Goal: Contribute content: Contribute content

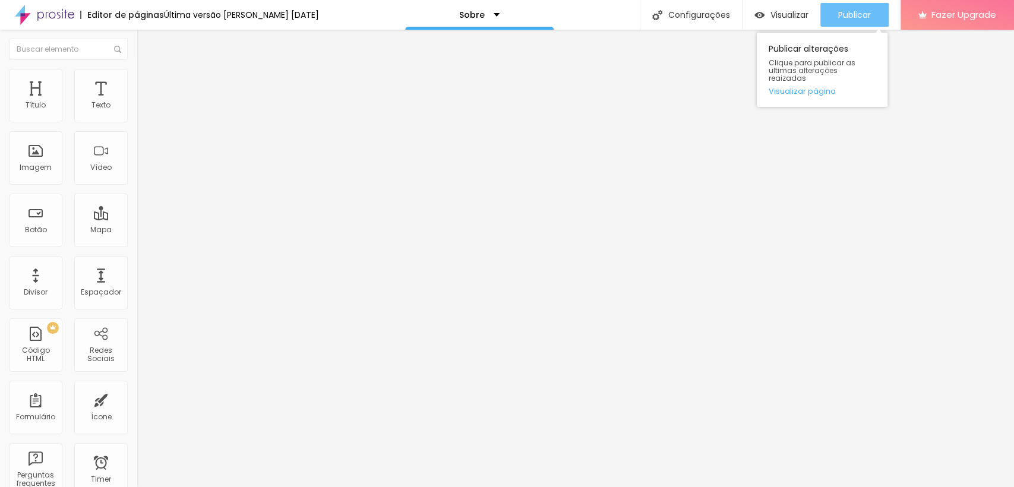
click at [844, 18] on span "Publicar" at bounding box center [854, 15] width 33 height 10
click at [137, 258] on div "Editar Texto Estilo Avançado 17 Tamanho do texto 0 Espaço entre letras 1.5 Altu…" at bounding box center [205, 258] width 137 height 457
click at [862, 17] on span "Publicar" at bounding box center [854, 15] width 33 height 10
click at [848, 17] on span "Publicar" at bounding box center [854, 15] width 33 height 10
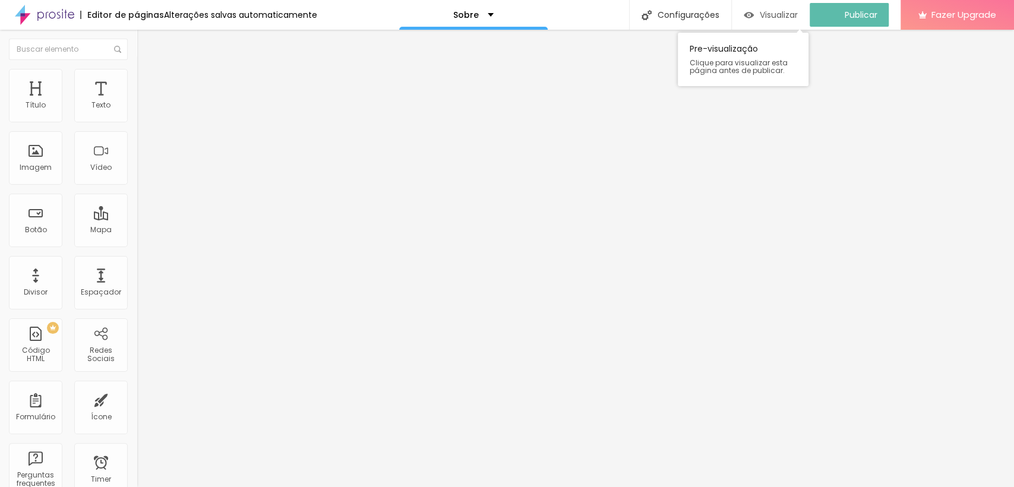
click at [788, 12] on span "Visualizar" at bounding box center [779, 15] width 38 height 10
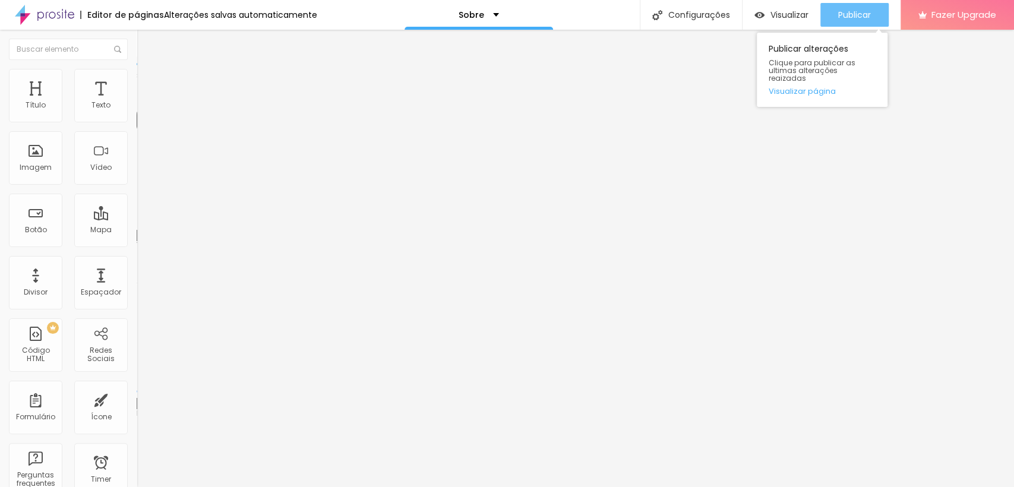
click at [857, 5] on div "Publicar" at bounding box center [854, 15] width 33 height 24
click at [137, 108] on span "Encaixotado" at bounding box center [160, 103] width 46 height 10
click at [137, 127] on span "Completo" at bounding box center [155, 121] width 36 height 10
click at [137, 115] on span "Encaixotado" at bounding box center [160, 110] width 46 height 10
click at [137, 118] on div "Encaixotado" at bounding box center [205, 112] width 137 height 11
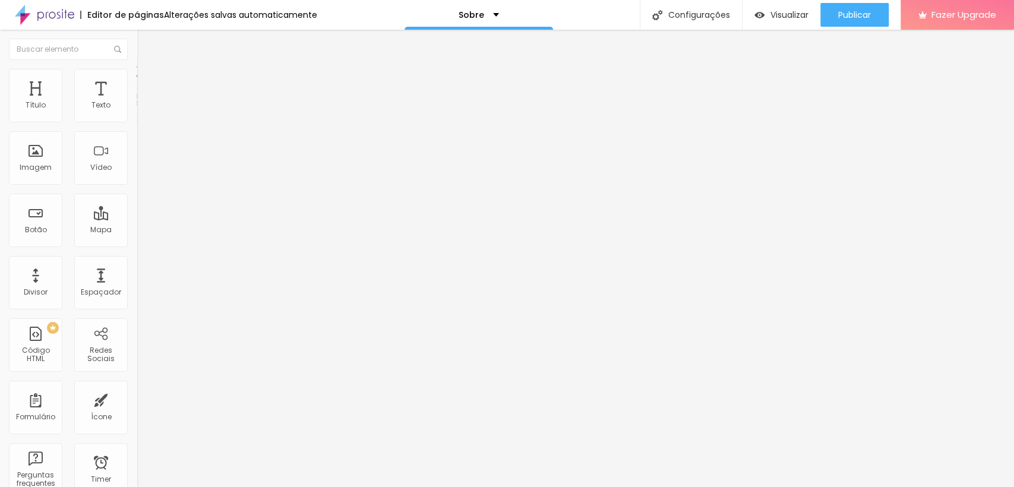
click at [137, 125] on div "Completo" at bounding box center [205, 121] width 137 height 7
click at [137, 81] on li "Avançado" at bounding box center [205, 87] width 137 height 12
type input "88"
type input "98"
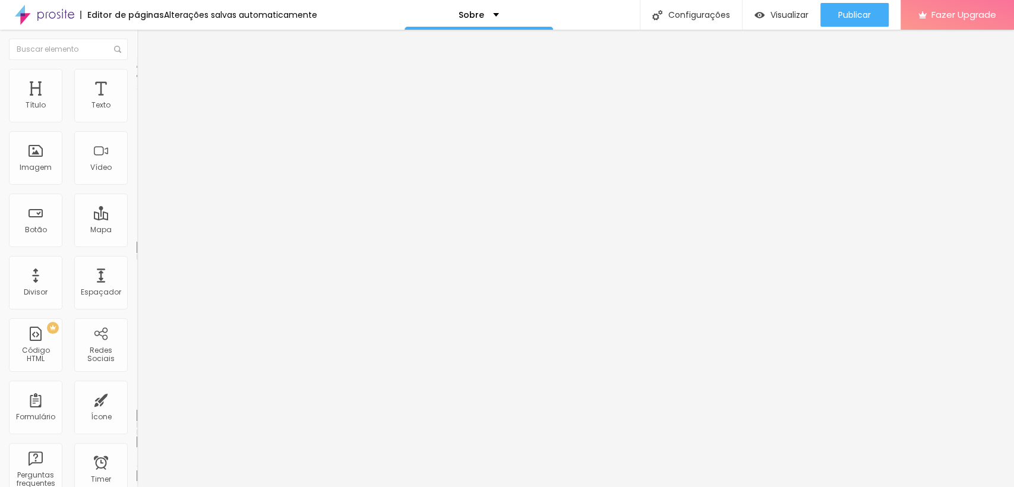
type input "98"
type input "116"
type input "130"
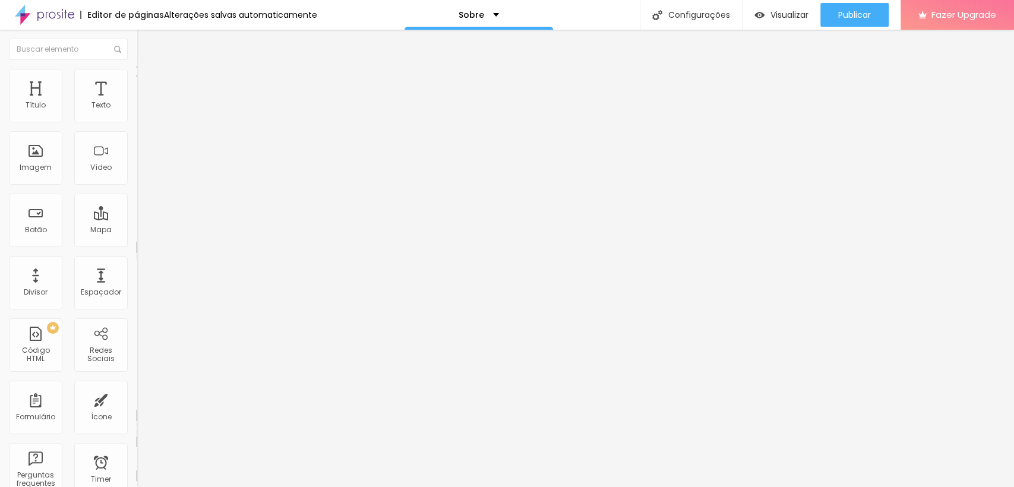
type input "149"
type input "158"
type input "163"
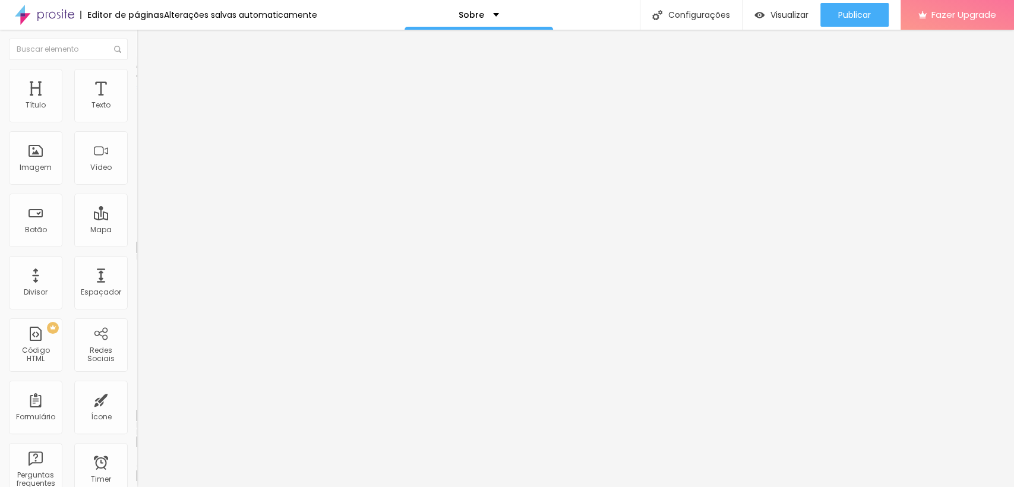
type input "163"
type input "172"
type input "182"
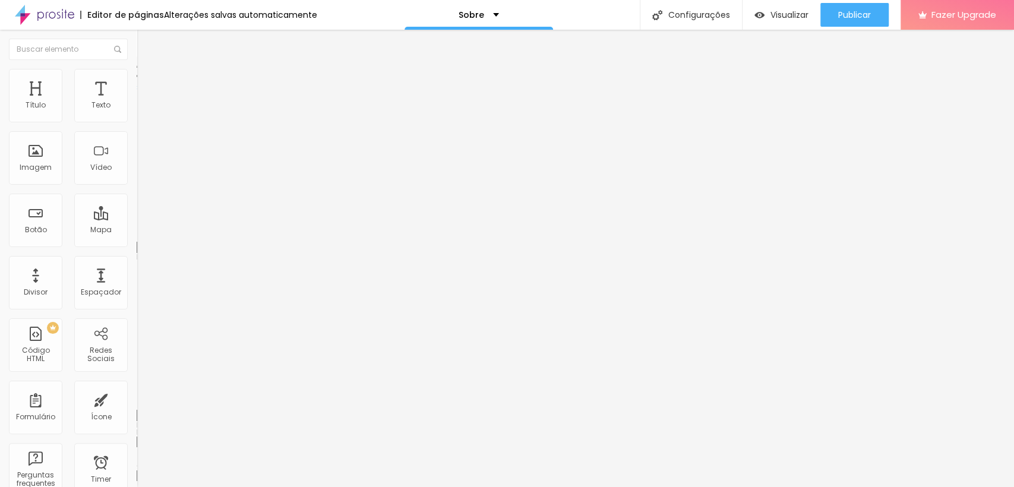
type input "191"
type input "196"
type input "201"
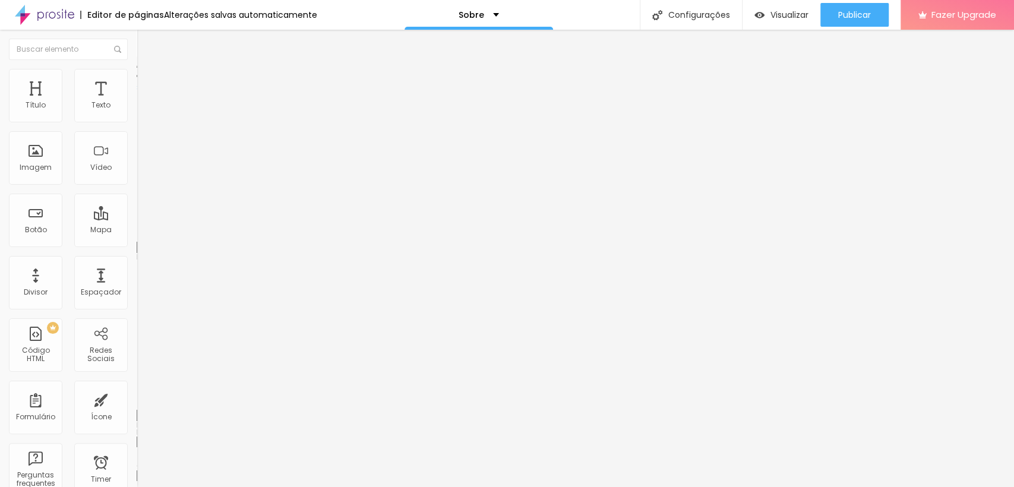
type input "201"
type input "205"
type input "210"
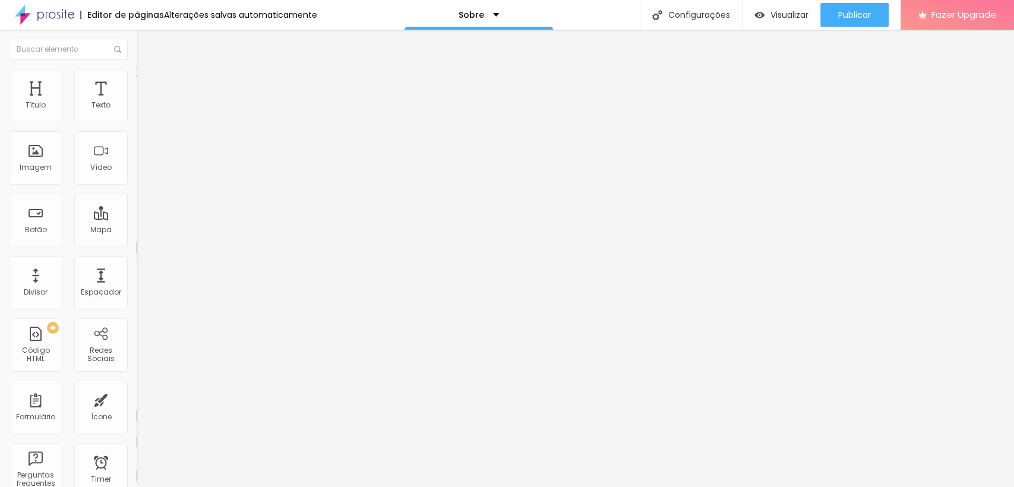
type input "215"
type input "219"
type input "224"
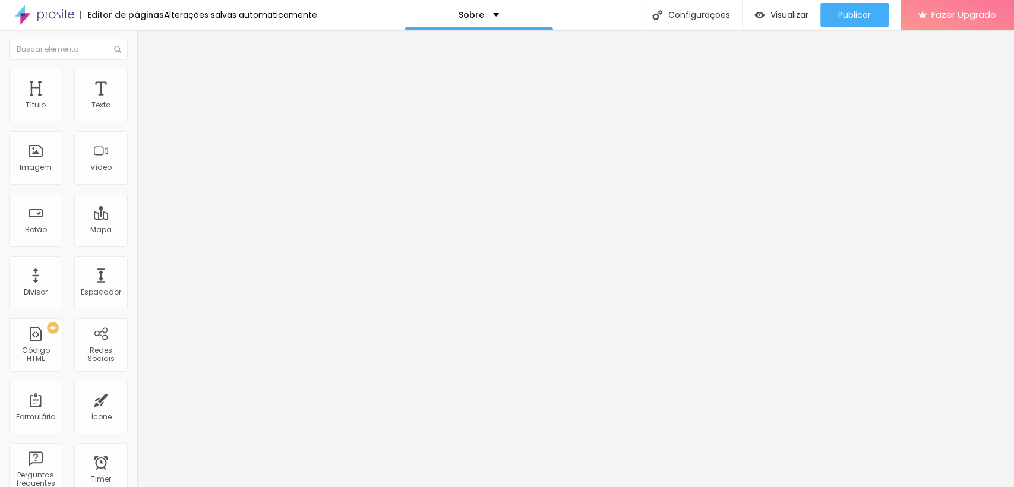
type input "224"
type input "229"
type input "238"
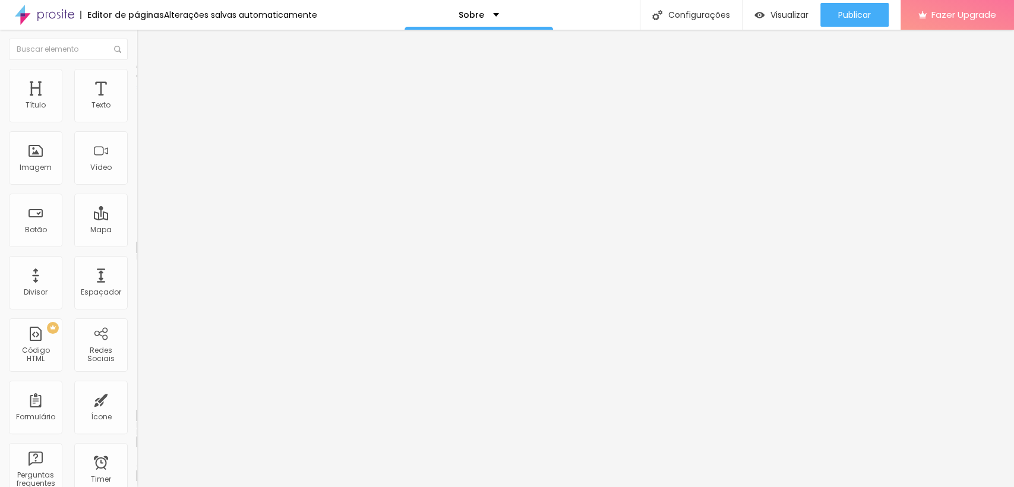
type input "243"
type input "252"
type input "257"
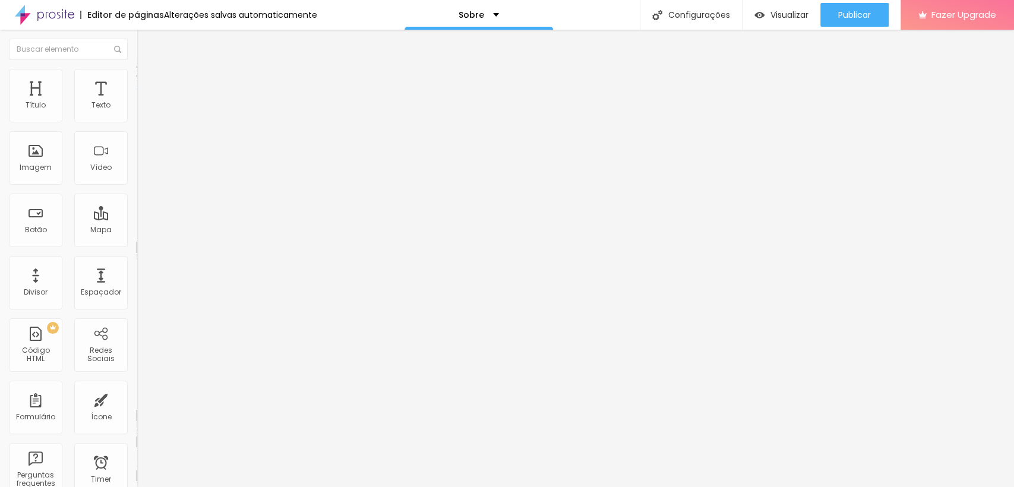
type input "257"
type input "261"
type input "266"
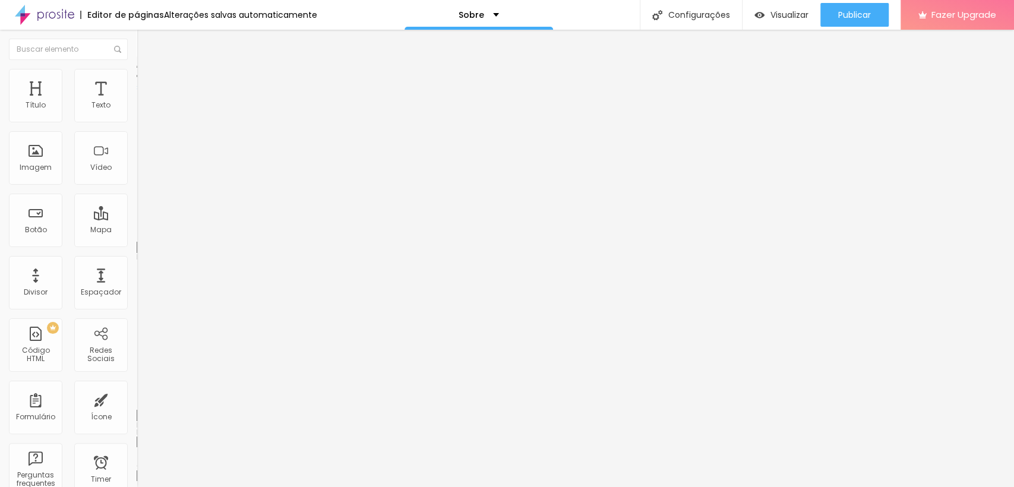
type input "257"
type input "252"
type input "247"
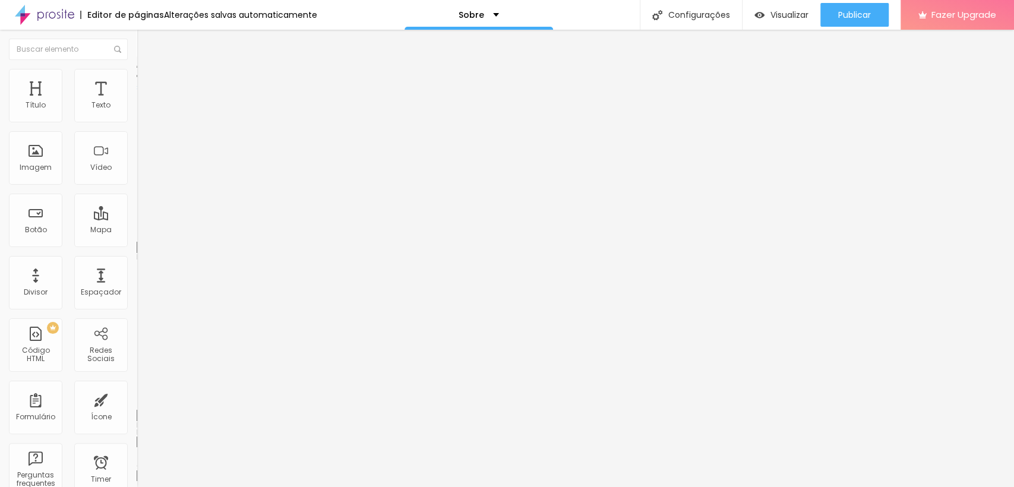
type input "247"
type input "243"
type input "238"
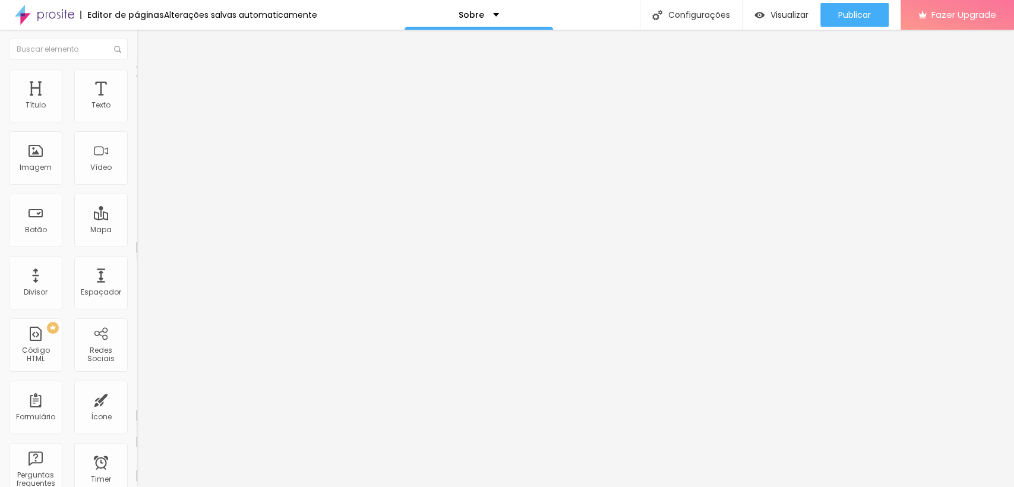
type input "233"
type input "229"
type input "219"
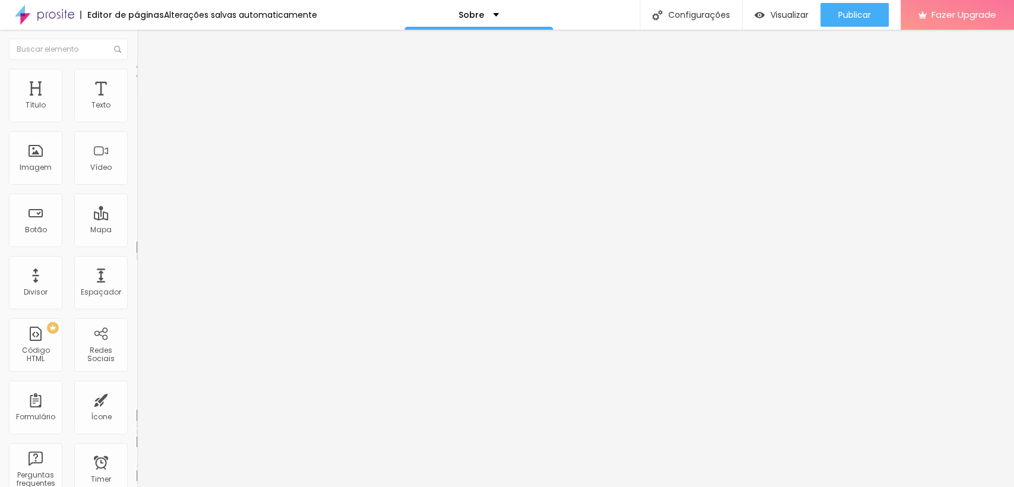
type input "219"
type input "215"
type input "210"
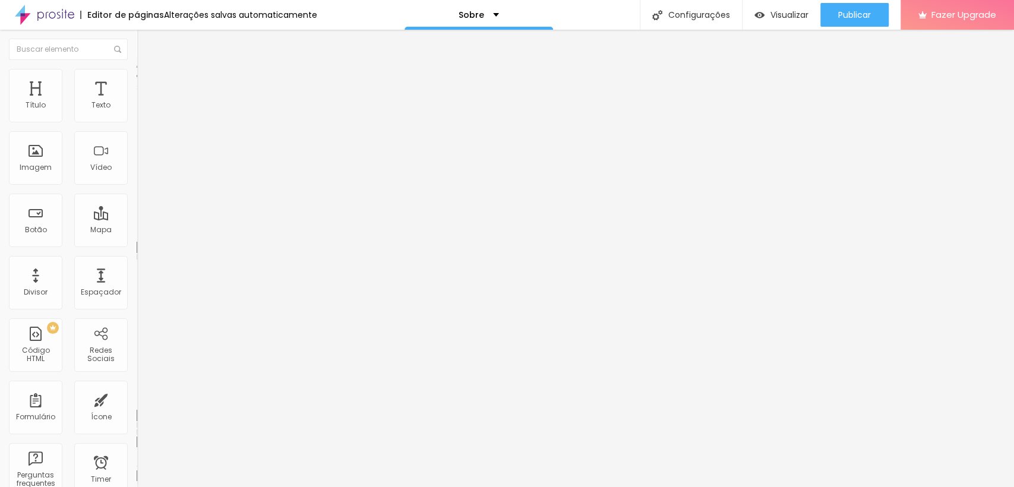
type input "205"
type input "215"
type input "224"
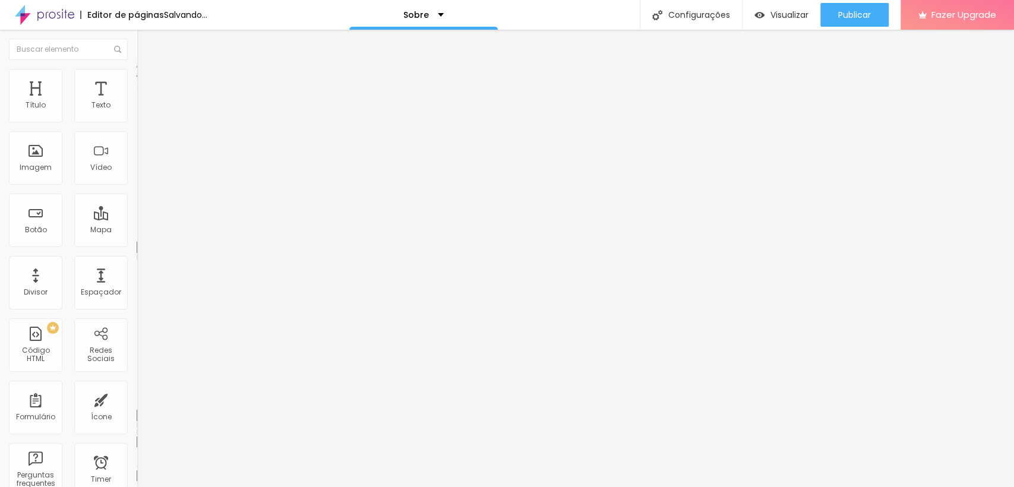
type input "224"
type input "233"
type input "243"
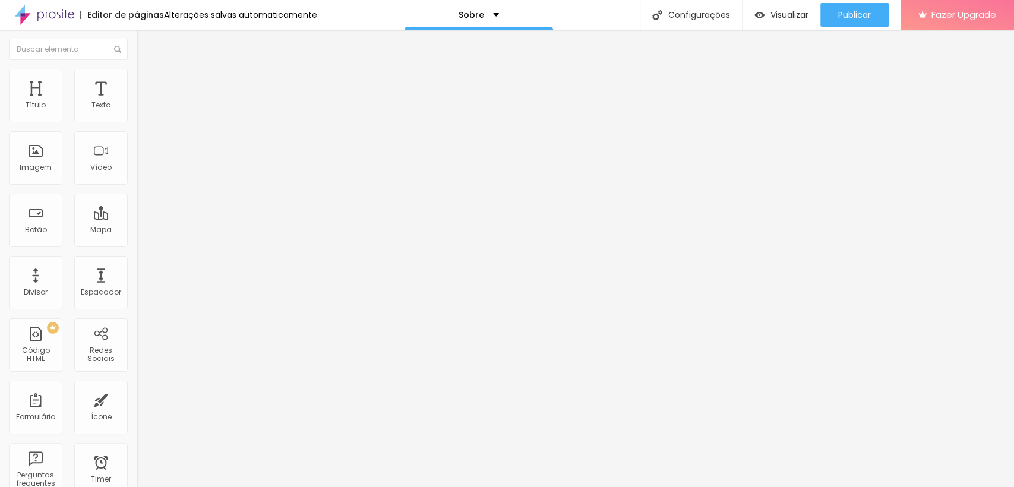
type input "247"
type input "261"
type input "271"
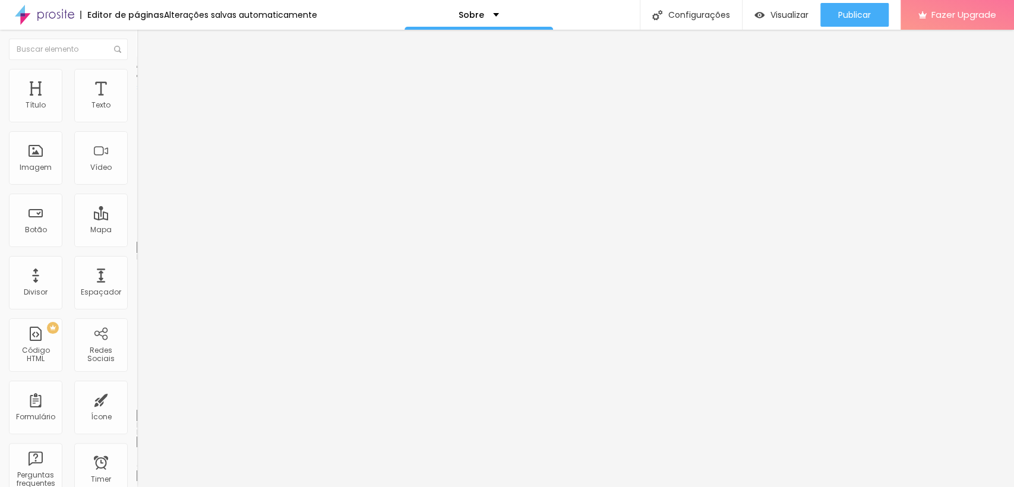
type input "271"
type input "280"
type input "285"
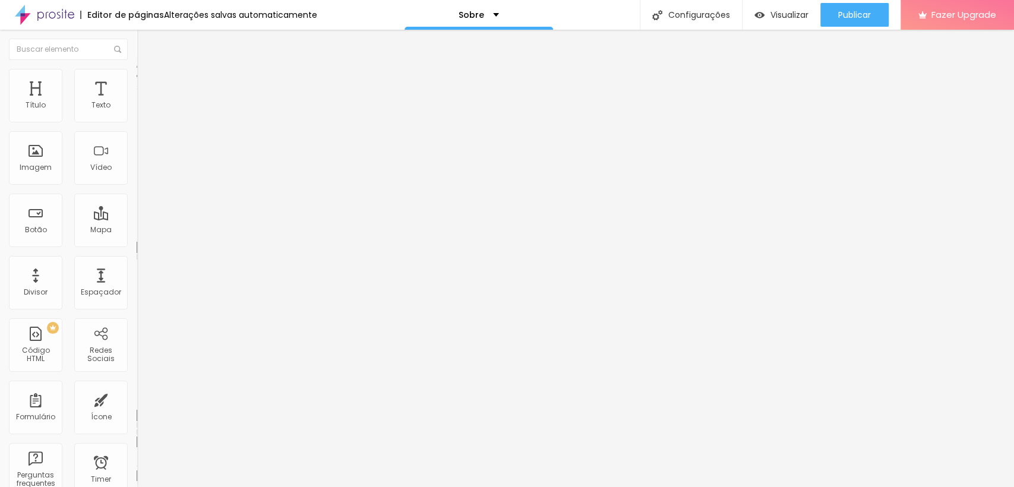
type input "290"
type input "294"
type input "299"
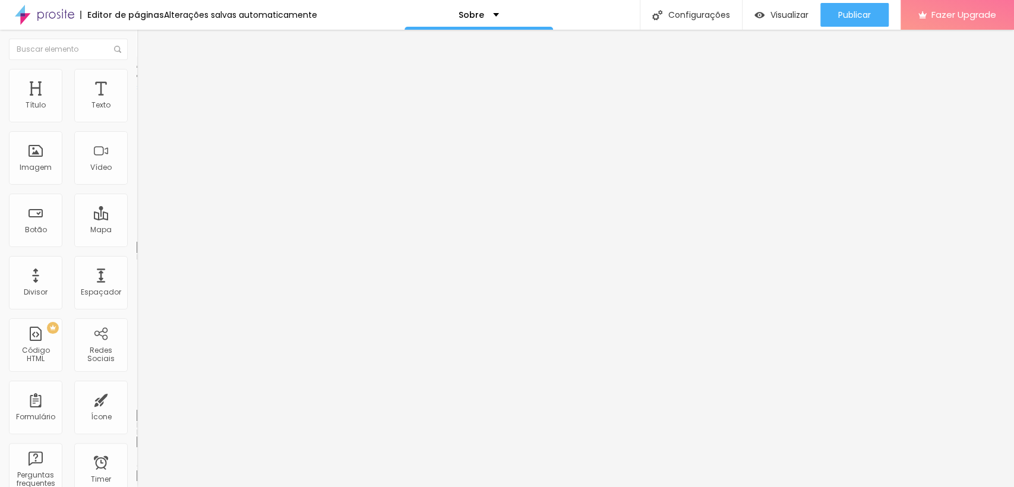
type input "299"
type input "304"
type input "308"
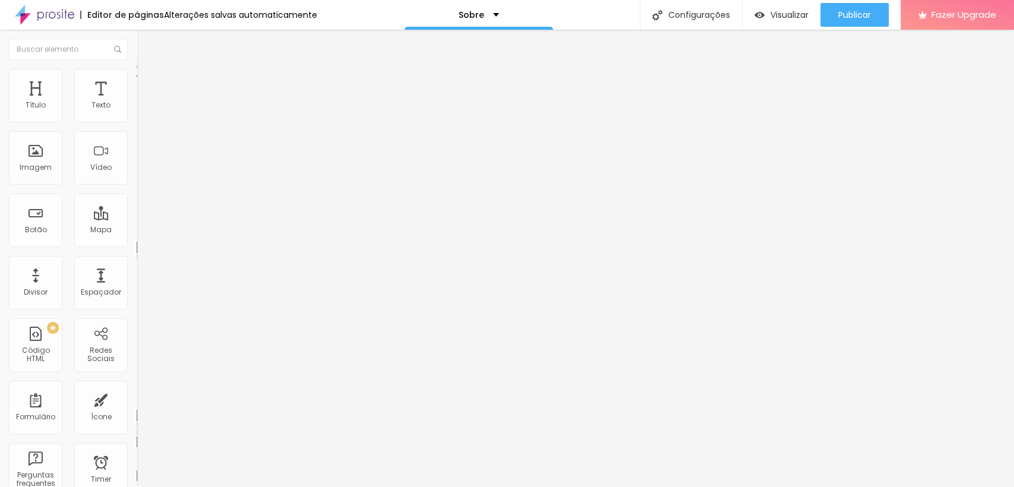
type input "313"
type input "318"
type input "322"
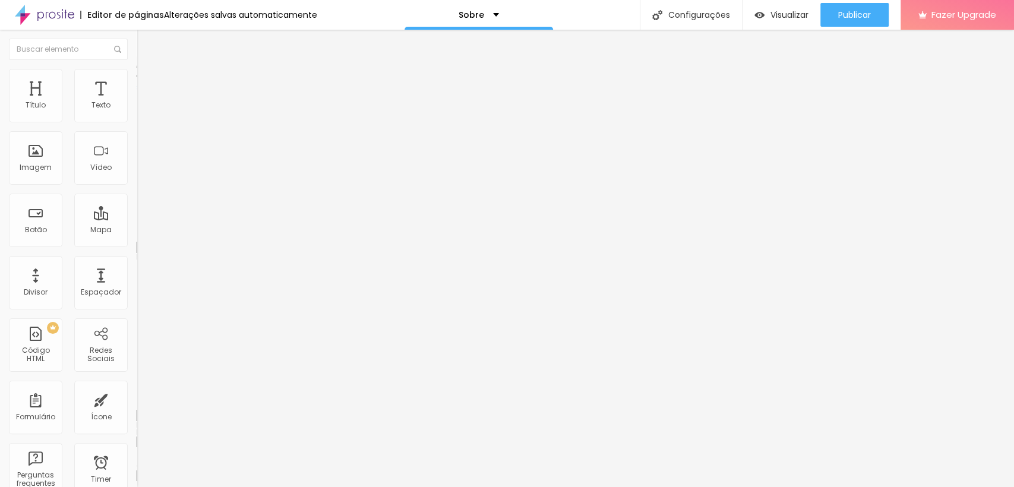
type input "322"
type input "327"
type input "332"
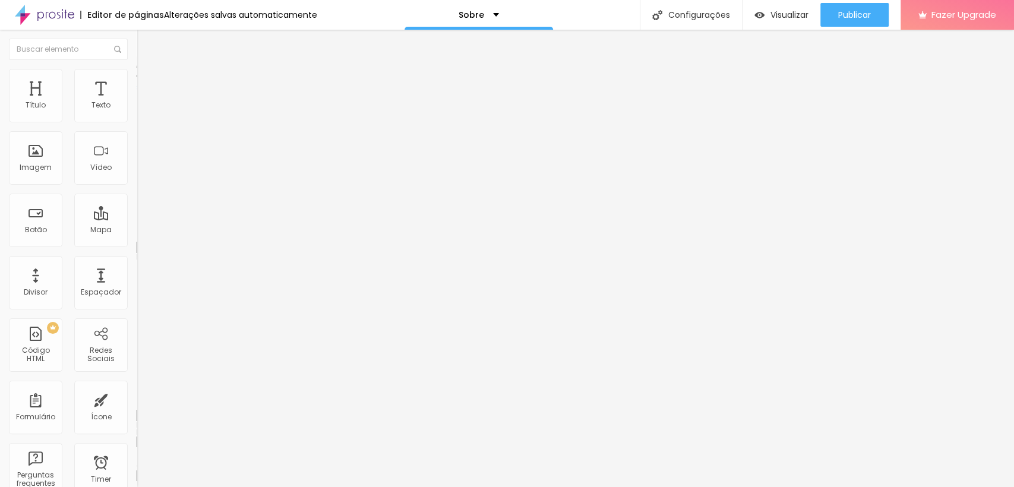
type input "336"
type input "341"
type input "346"
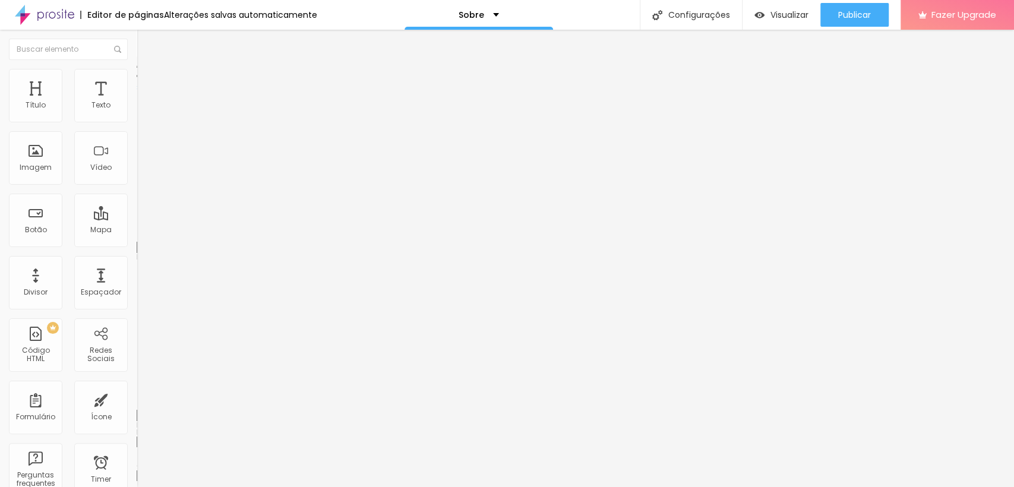
type input "346"
type input "350"
type input "355"
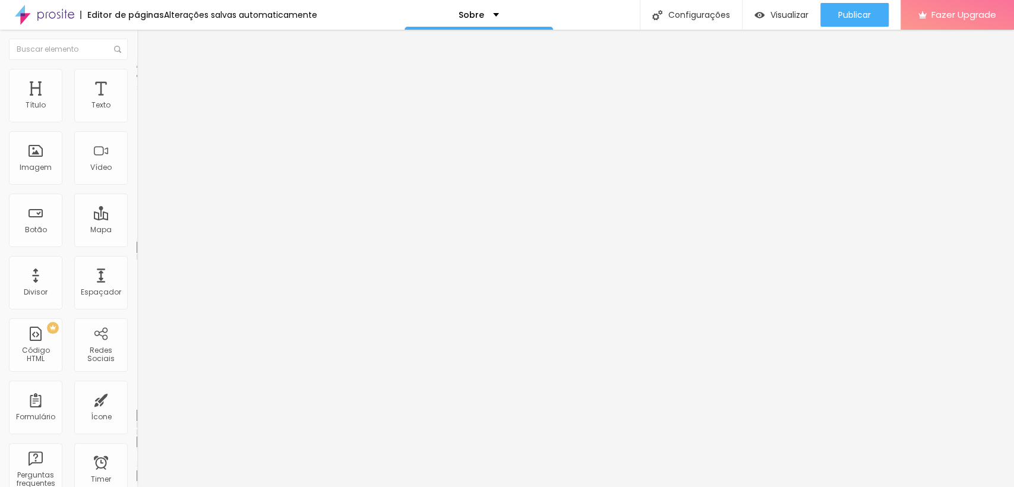
type input "365"
type input "369"
type input "374"
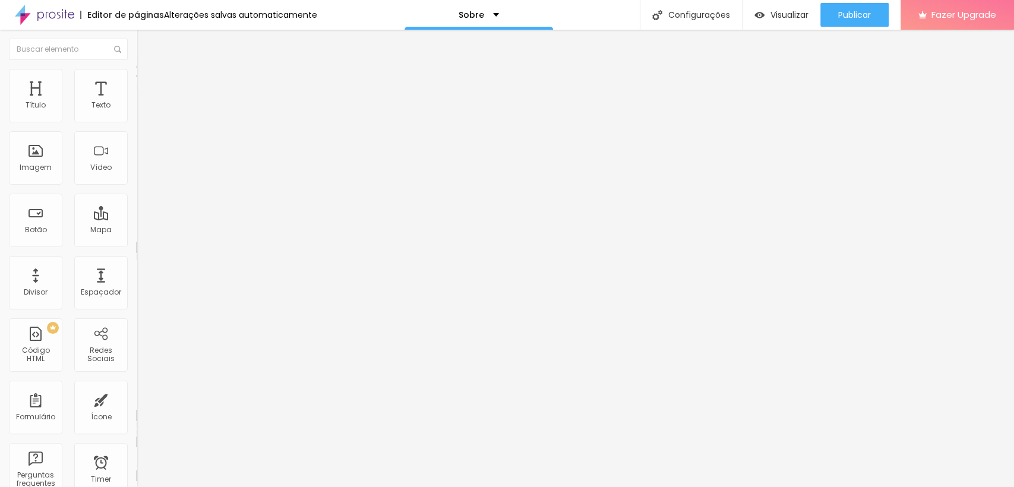
type input "374"
type input "379"
type input "369"
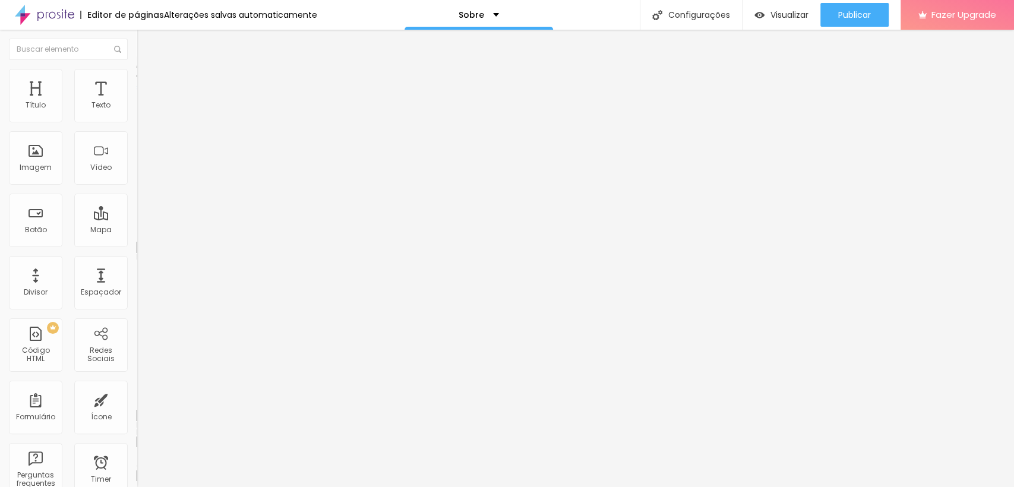
type input "360"
type input "350"
type input "336"
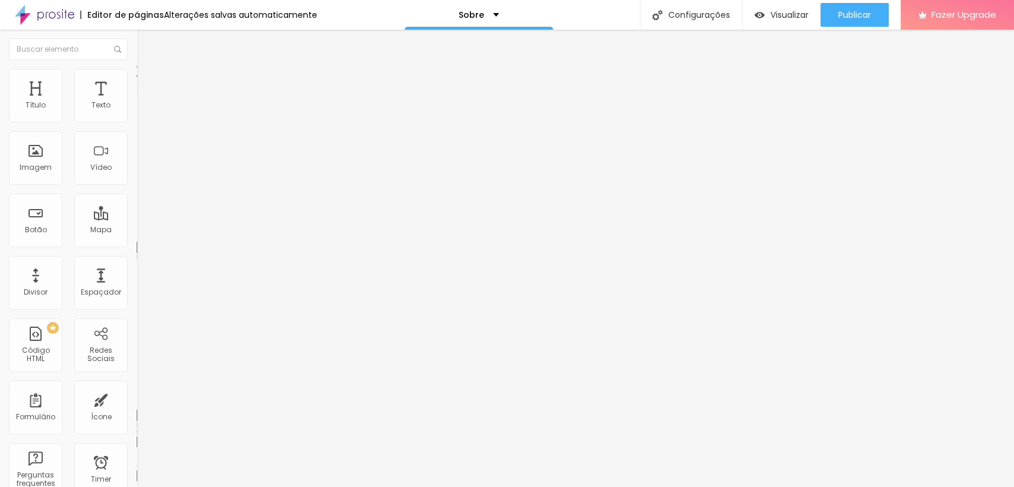
type input "336"
type input "327"
type input "322"
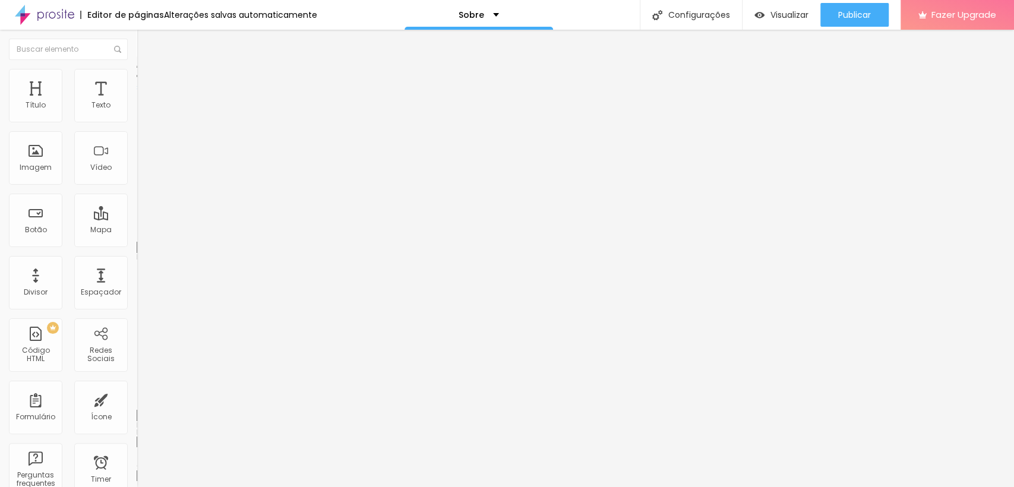
type input "318"
type input "313"
type input "304"
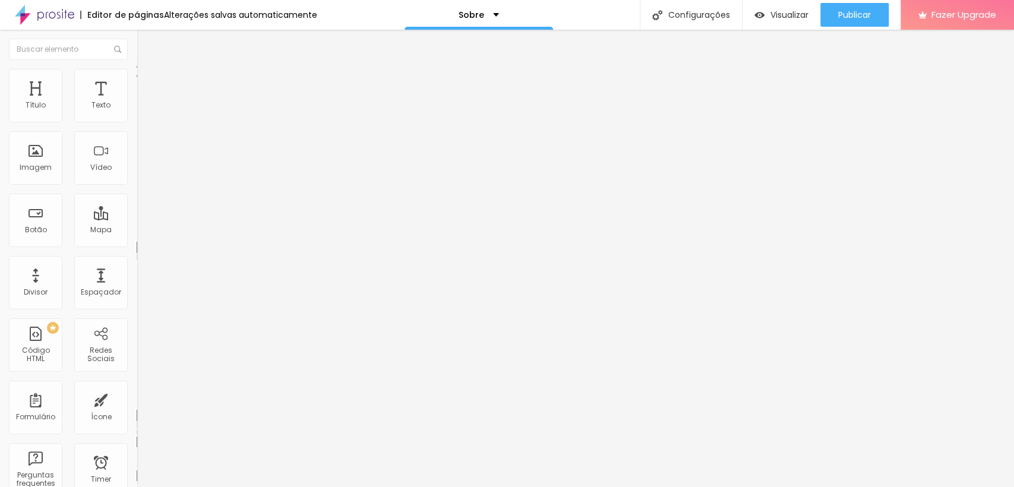
type input "304"
type input "299"
type input "294"
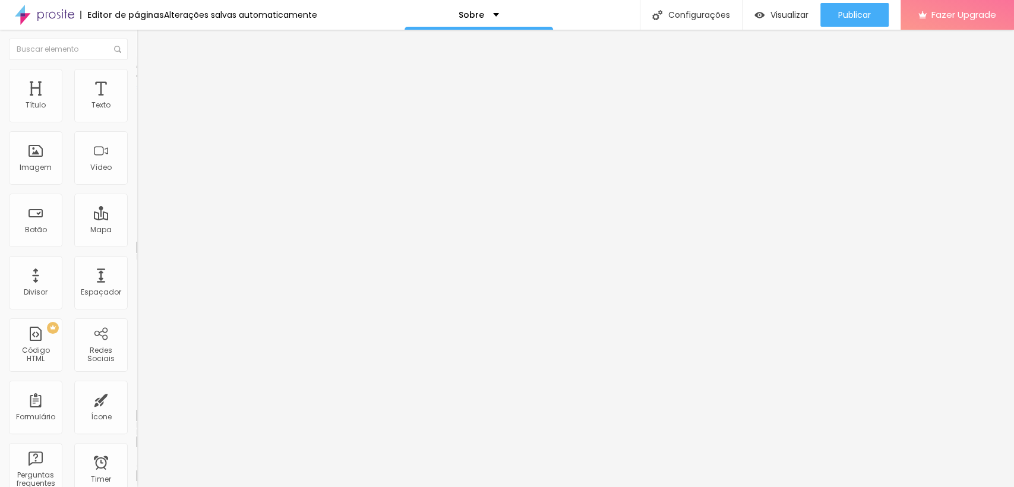
type input "290"
type input "285"
type input "280"
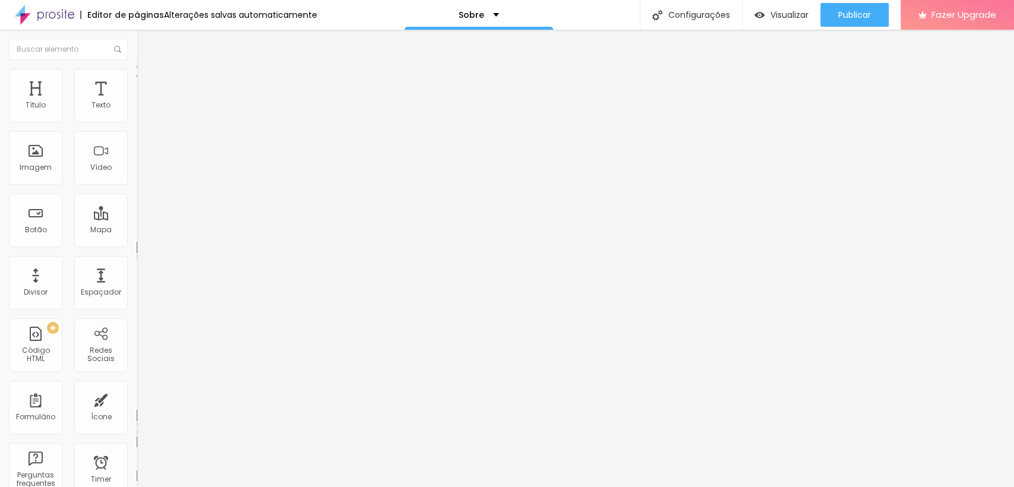
type input "280"
type input "276"
drag, startPoint x: 35, startPoint y: 140, endPoint x: 57, endPoint y: 153, distance: 25.9
type input "276"
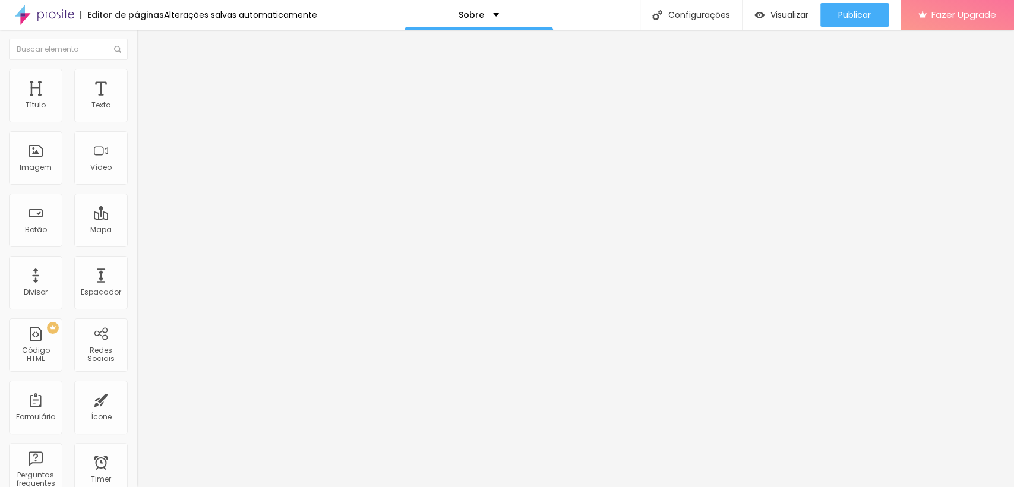
click at [137, 399] on input "range" at bounding box center [175, 404] width 77 height 10
click at [137, 108] on img at bounding box center [141, 104] width 8 height 8
click at [137, 119] on img at bounding box center [141, 123] width 8 height 8
click at [137, 108] on img at bounding box center [141, 104] width 8 height 8
click at [137, 74] on img at bounding box center [142, 74] width 11 height 11
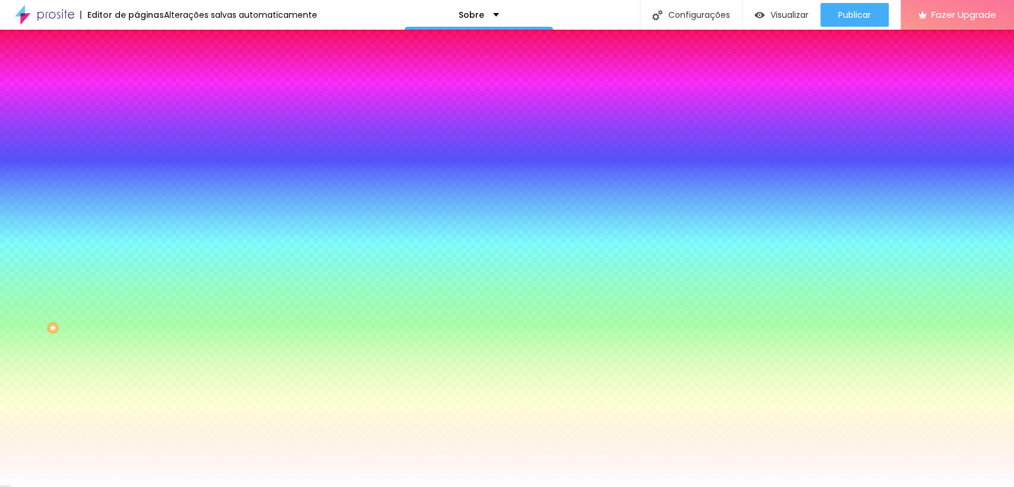
click at [147, 84] on span "Avançado" at bounding box center [166, 89] width 39 height 10
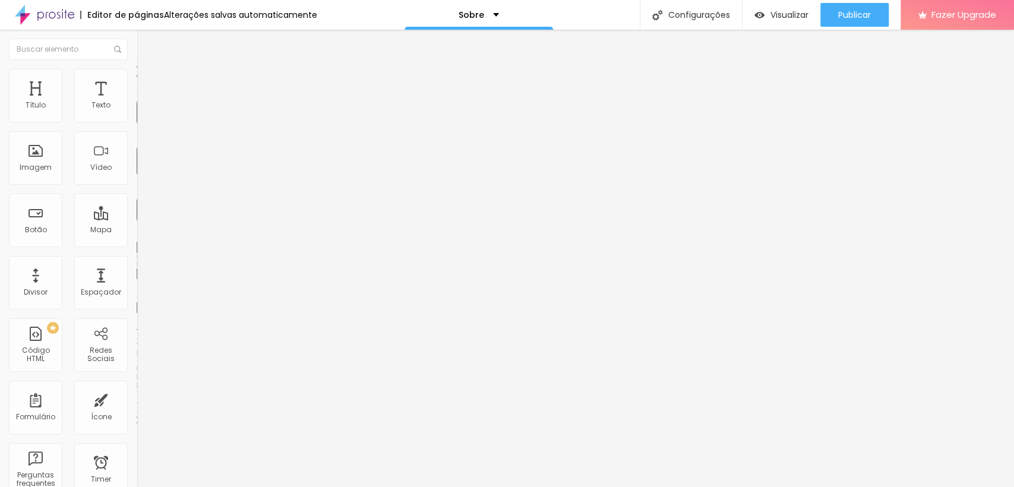
type input "25"
type input "30"
type input "35"
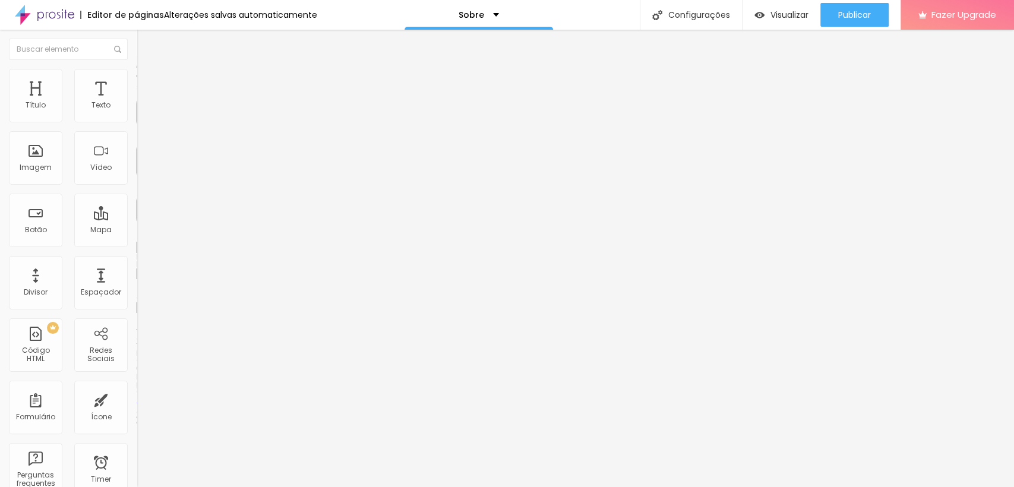
type input "35"
type input "40"
type input "45"
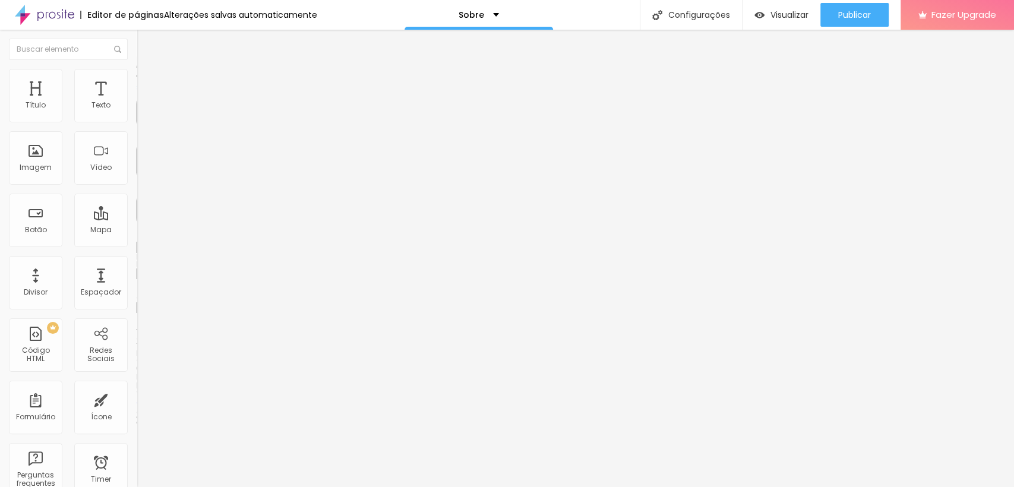
type input "40"
type input "35"
type input "30"
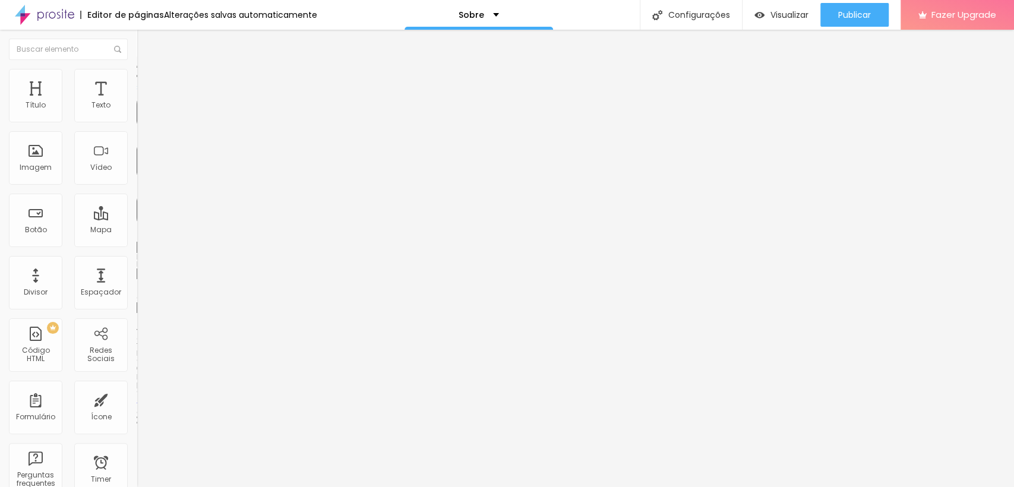
type input "30"
type input "25"
type input "20"
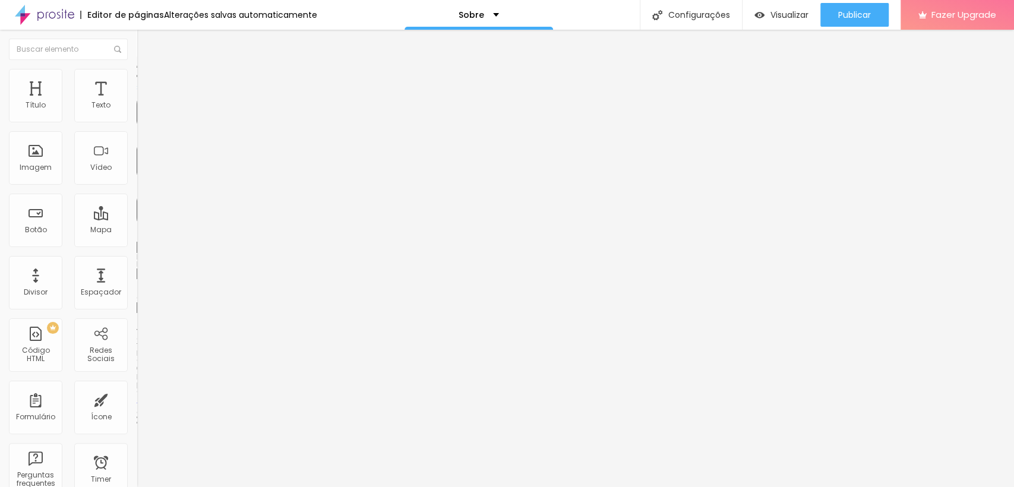
type input "15"
type input "10"
type input "5"
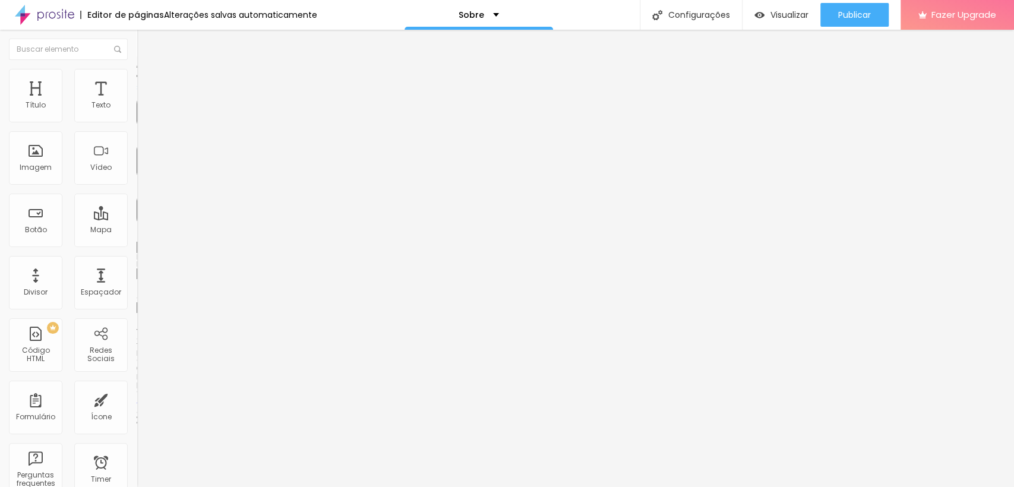
type input "5"
type input "0"
drag, startPoint x: 47, startPoint y: 114, endPoint x: 0, endPoint y: 111, distance: 47.0
type input "0"
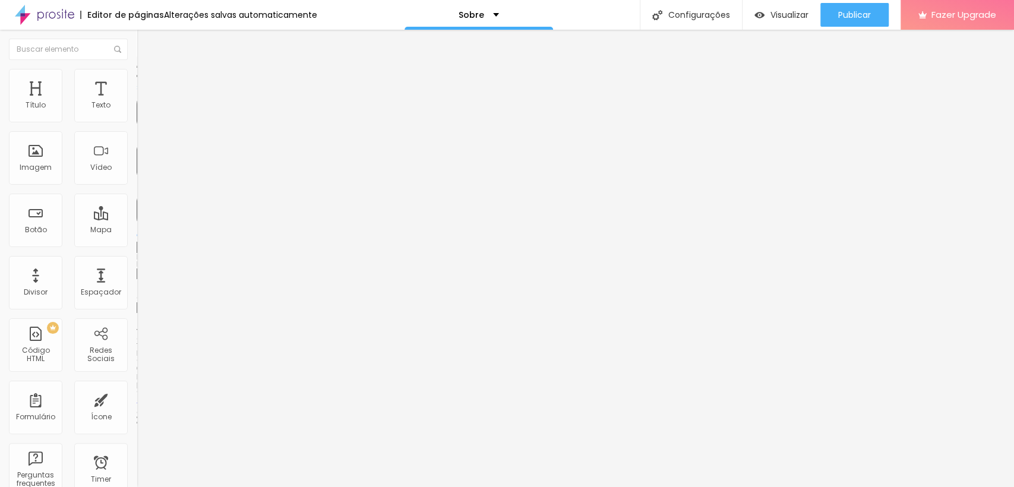
click at [137, 231] on input "range" at bounding box center [175, 236] width 77 height 10
click at [137, 71] on img at bounding box center [142, 74] width 11 height 11
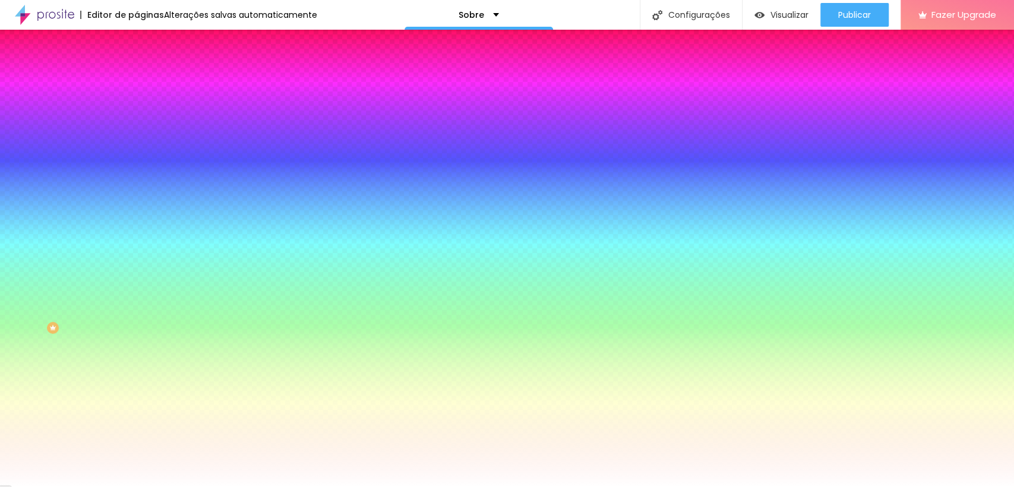
click at [141, 154] on icon "button" at bounding box center [144, 157] width 7 height 7
type input "0"
type input "1"
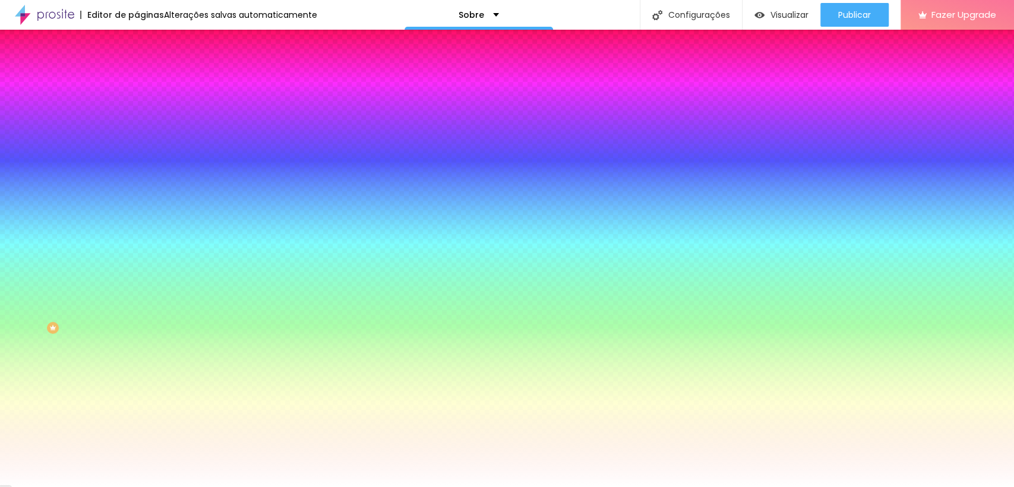
type input "5"
type input "9"
type input "11"
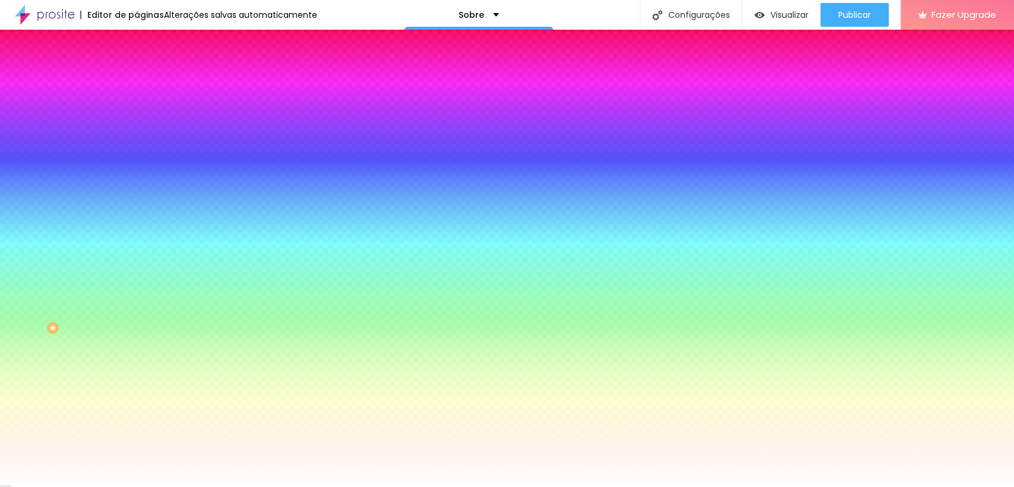
type input "11"
type input "13"
type input "17"
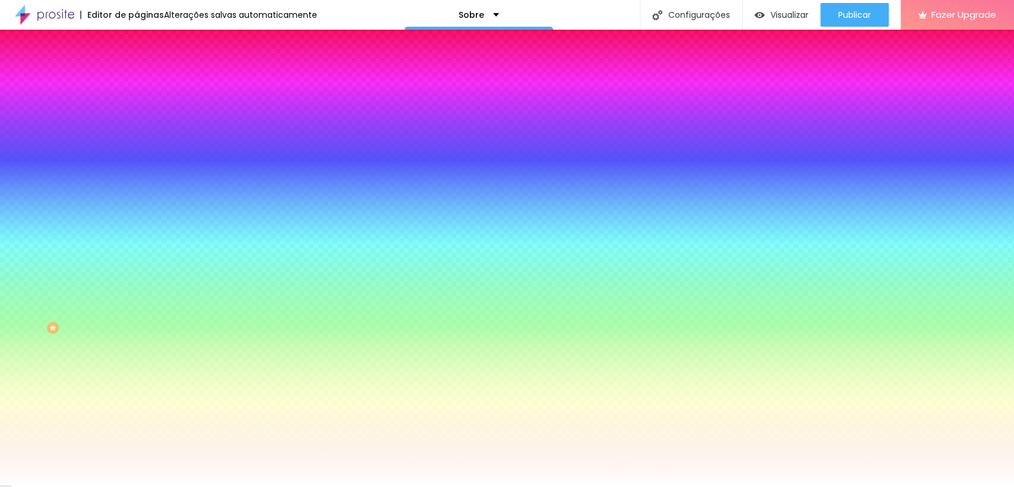
drag, startPoint x: 195, startPoint y: 295, endPoint x: 242, endPoint y: 295, distance: 46.9
drag, startPoint x: 199, startPoint y: 290, endPoint x: 157, endPoint y: 288, distance: 41.6
click at [30, 487] on div at bounding box center [507, 487] width 1014 height 0
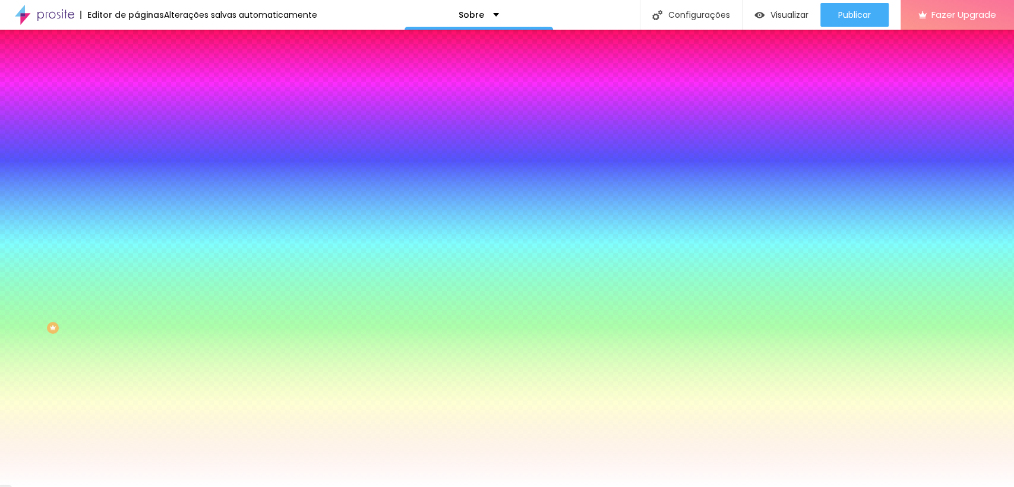
click at [137, 69] on li "Conteúdo" at bounding box center [205, 63] width 137 height 12
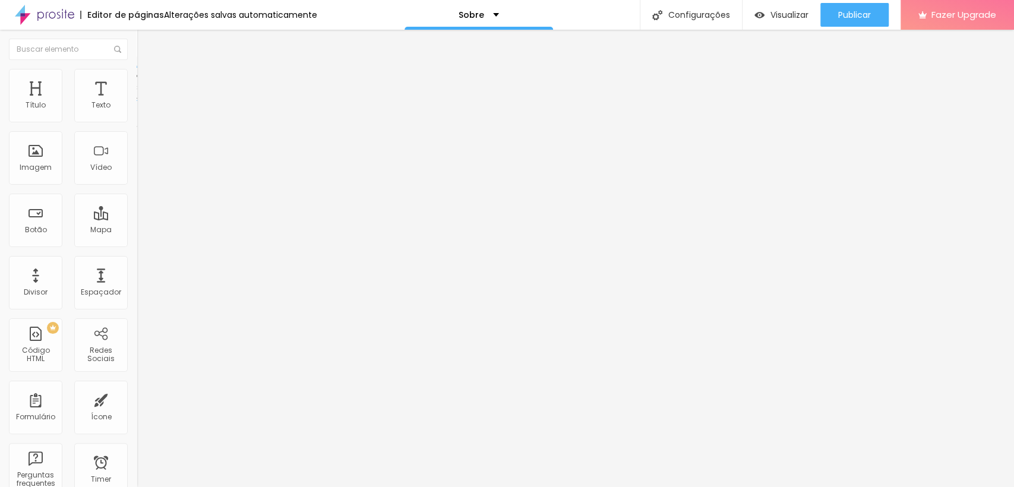
click at [137, 75] on img at bounding box center [142, 74] width 11 height 11
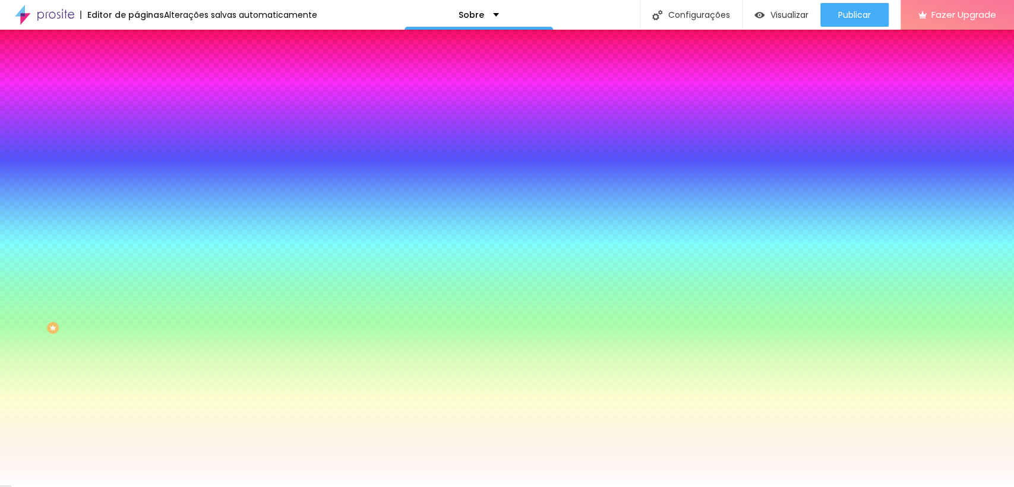
click at [137, 69] on li "Conteúdo" at bounding box center [205, 63] width 137 height 12
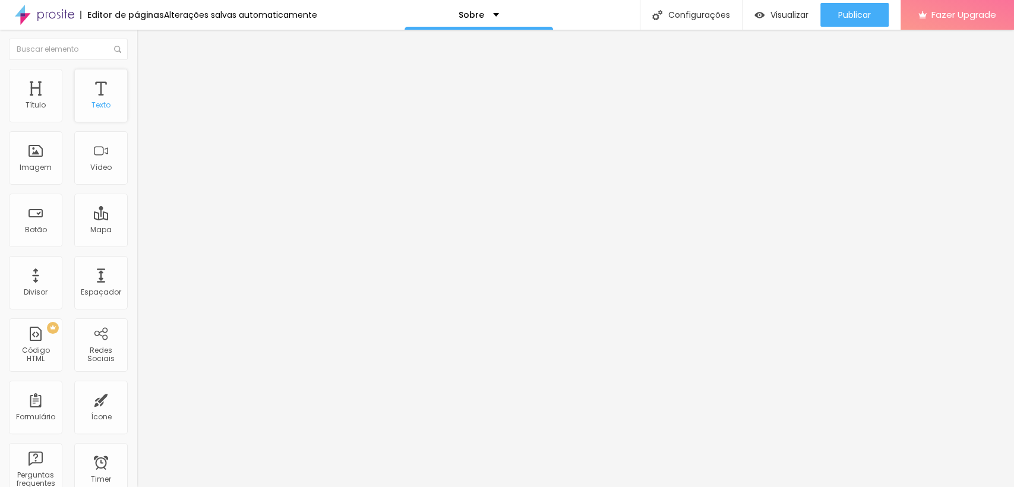
click at [86, 97] on div "Texto" at bounding box center [100, 95] width 53 height 53
click at [40, 97] on div "Título" at bounding box center [35, 95] width 53 height 53
click at [137, 77] on li "Avançado" at bounding box center [205, 75] width 137 height 12
drag, startPoint x: 31, startPoint y: 117, endPoint x: 0, endPoint y: 139, distance: 38.4
click at [137, 219] on input "range" at bounding box center [175, 224] width 77 height 10
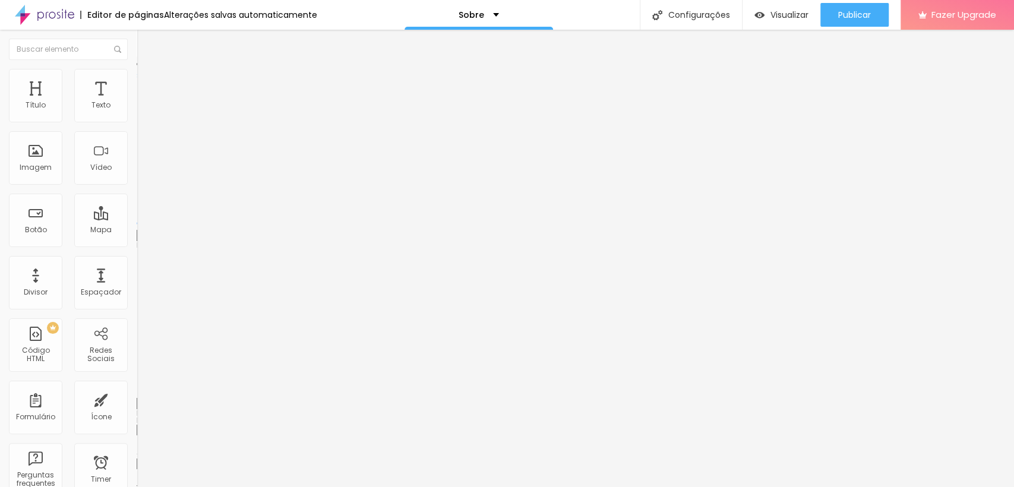
drag, startPoint x: 34, startPoint y: 140, endPoint x: 58, endPoint y: 146, distance: 24.6
click at [137, 387] on input "range" at bounding box center [175, 392] width 77 height 10
click at [137, 68] on img at bounding box center [142, 62] width 11 height 11
click at [143, 171] on icon "button" at bounding box center [145, 168] width 5 height 5
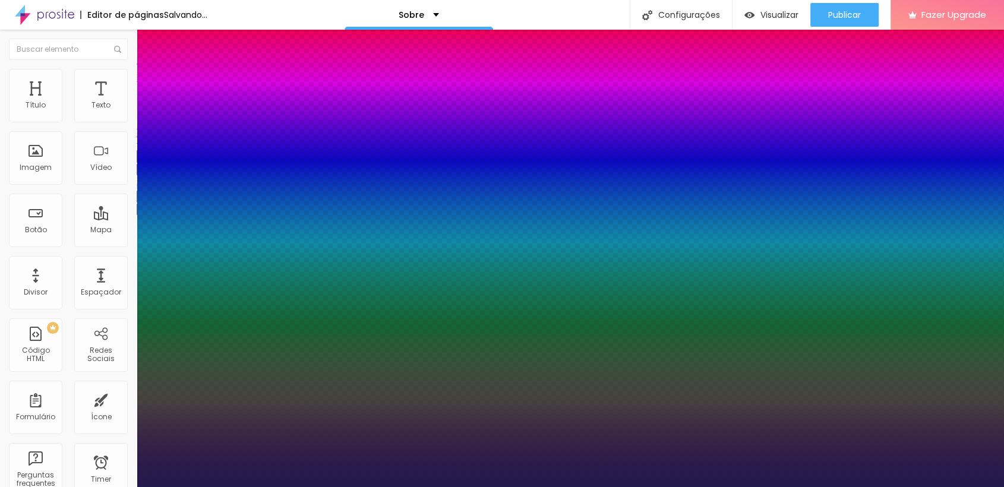
drag, startPoint x: 161, startPoint y: 337, endPoint x: 207, endPoint y: 342, distance: 46.0
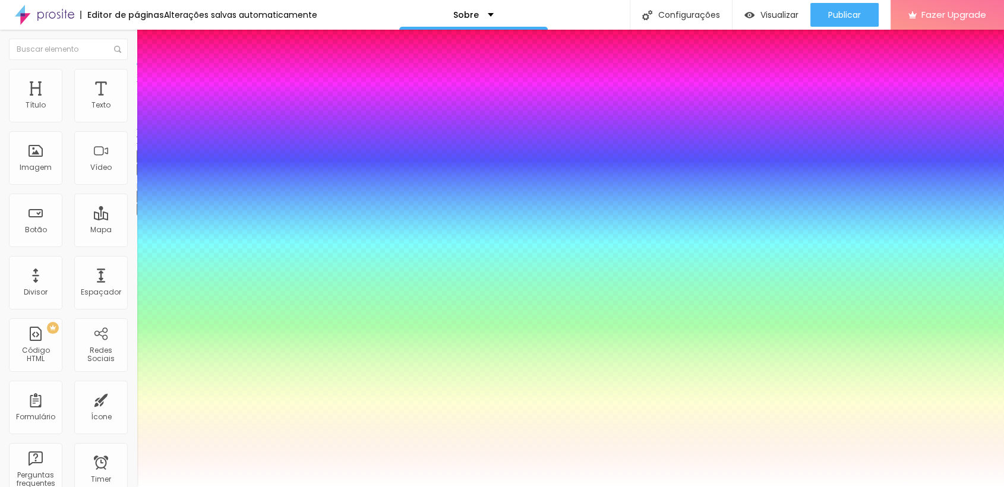
drag, startPoint x: 166, startPoint y: 460, endPoint x: 154, endPoint y: 434, distance: 29.5
drag, startPoint x: 154, startPoint y: 363, endPoint x: 184, endPoint y: 368, distance: 30.8
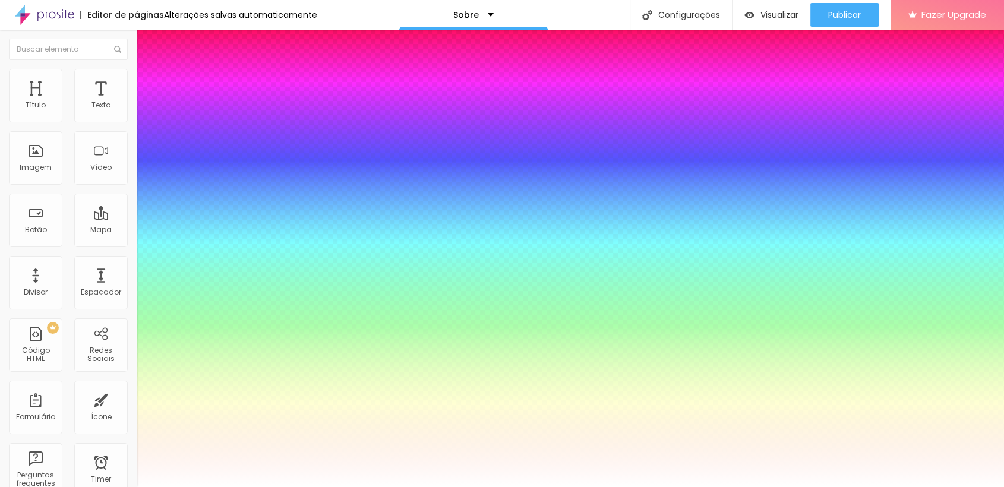
click at [4, 487] on div at bounding box center [502, 487] width 1004 height 0
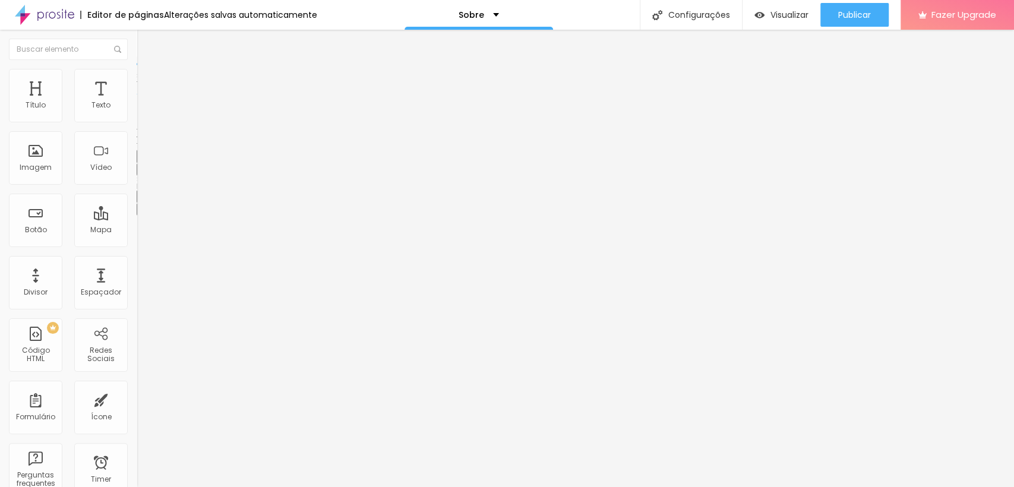
click at [143, 171] on icon "button" at bounding box center [145, 168] width 5 height 5
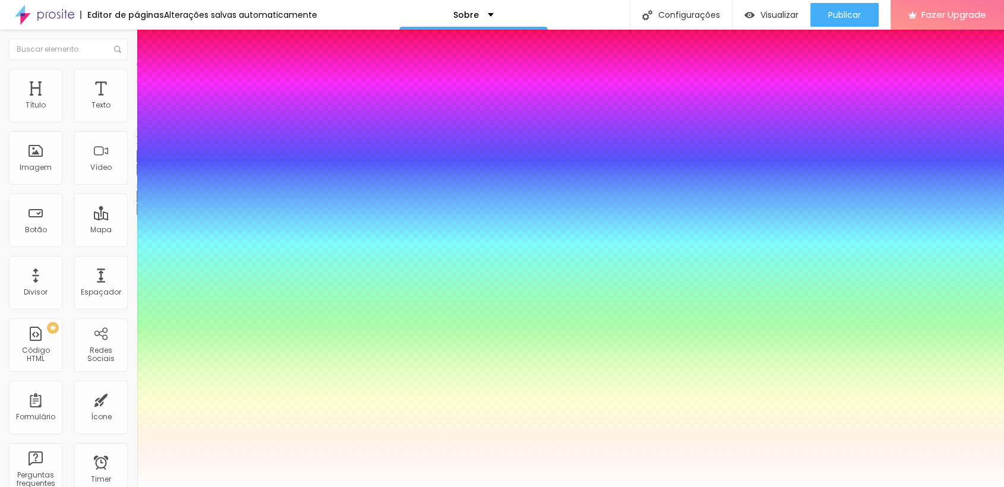
click at [343, 487] on div at bounding box center [502, 487] width 1004 height 0
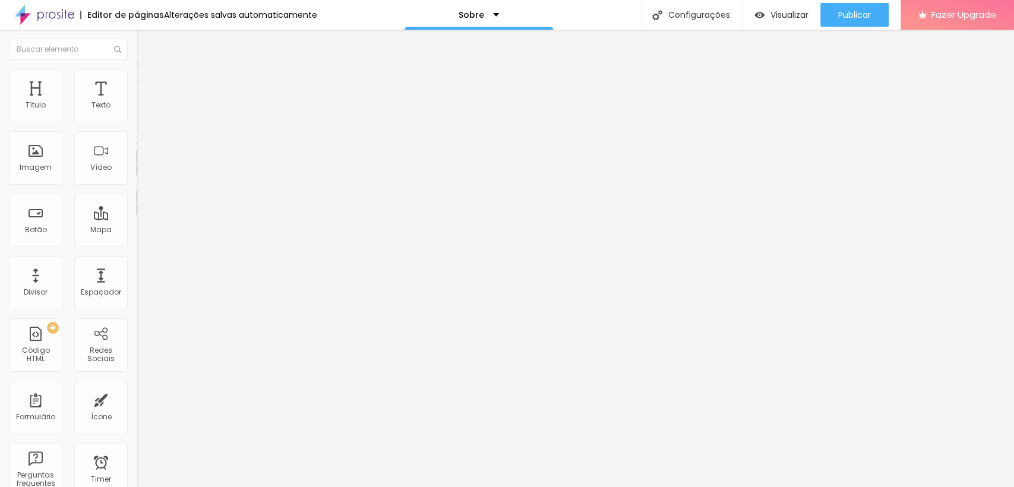
click at [137, 176] on button "button" at bounding box center [145, 169] width 17 height 12
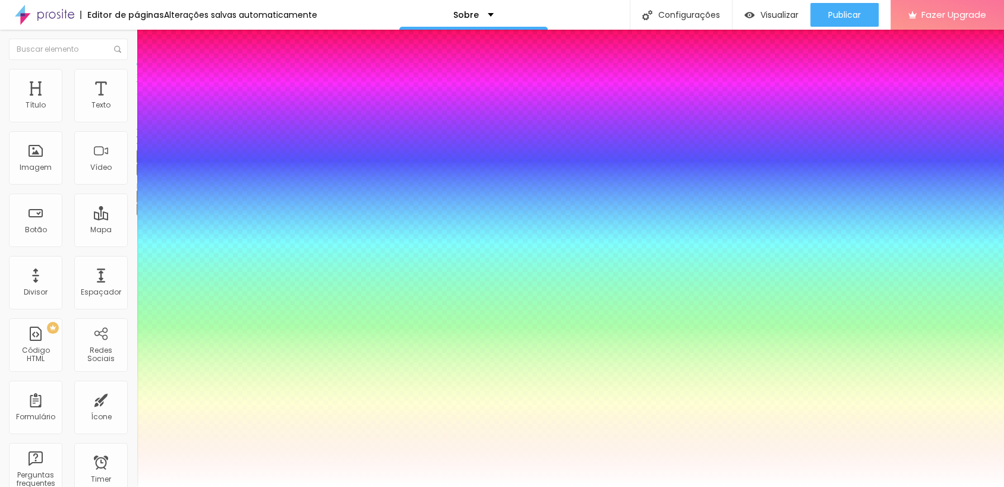
click at [944, 487] on div at bounding box center [502, 487] width 1004 height 0
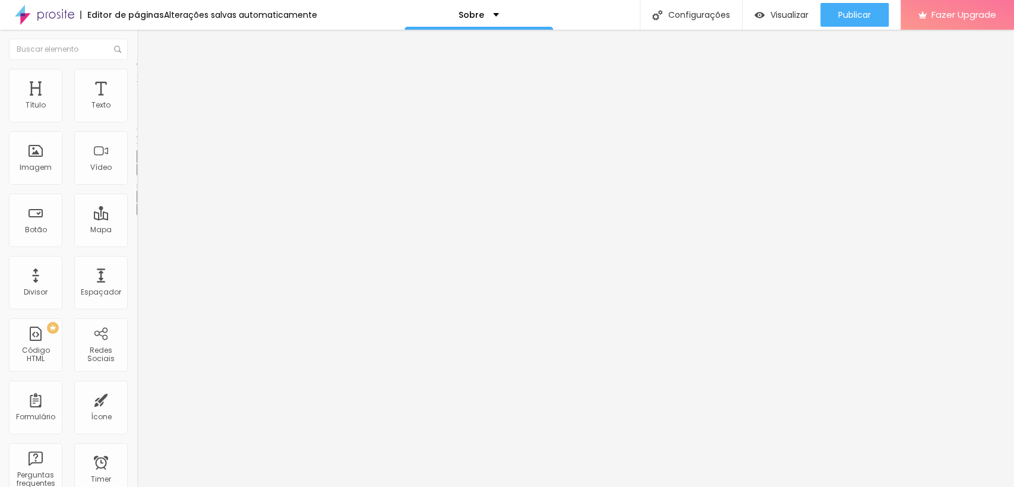
click at [137, 176] on button "button" at bounding box center [145, 169] width 17 height 12
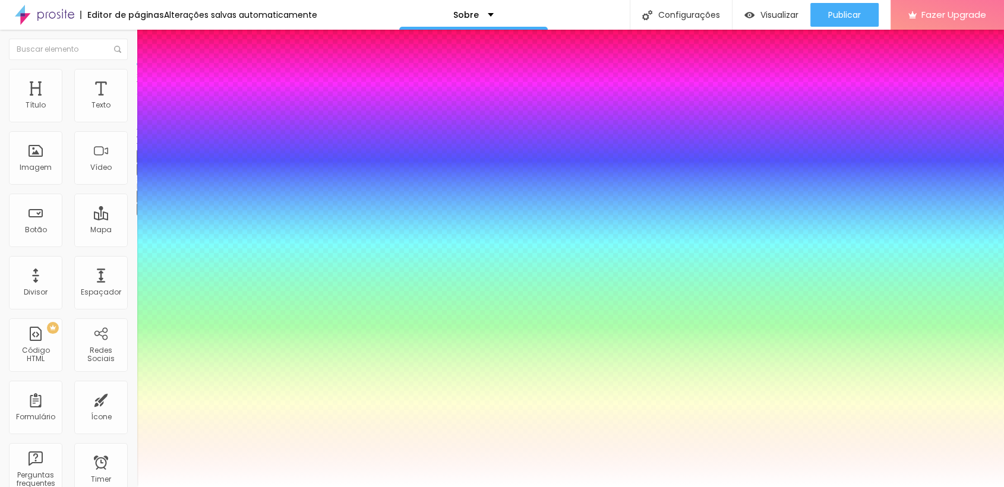
click at [96, 487] on div at bounding box center [502, 487] width 1004 height 0
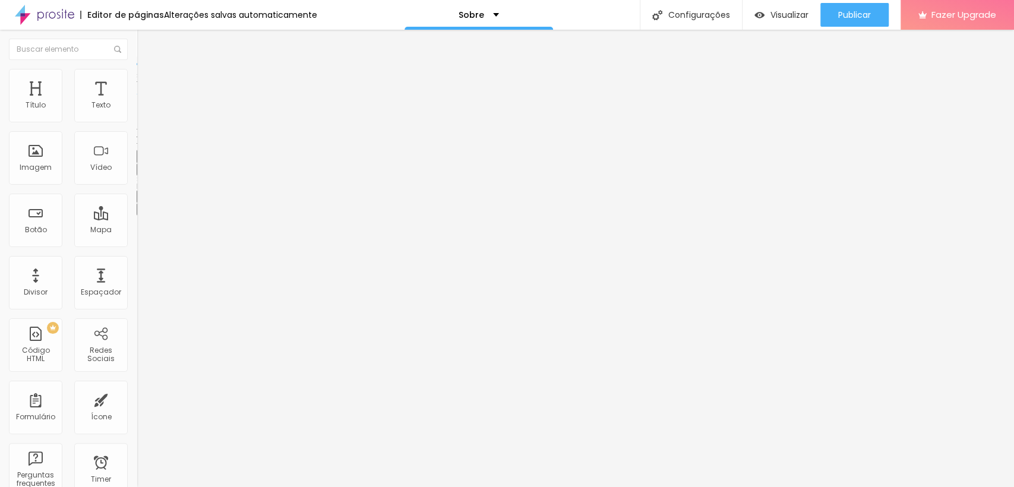
click at [141, 172] on icon "button" at bounding box center [144, 168] width 7 height 7
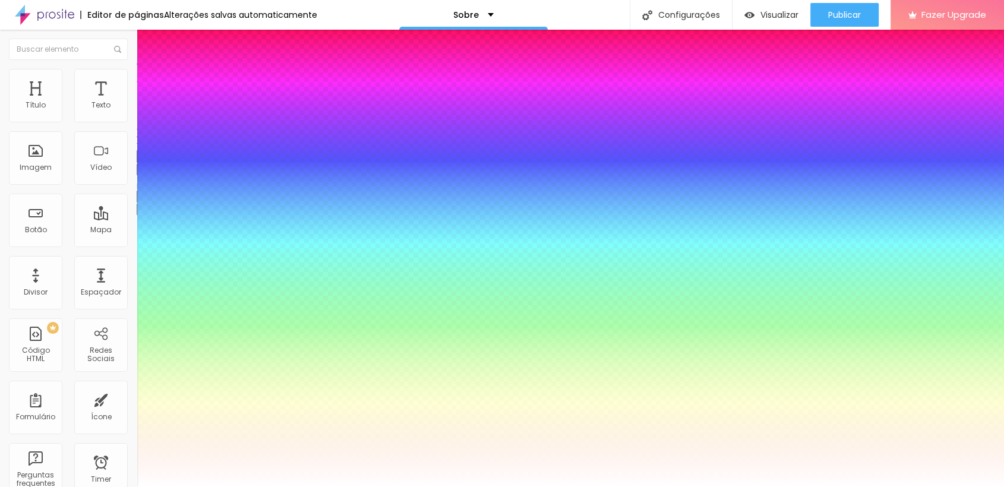
click at [159, 487] on div at bounding box center [502, 487] width 1004 height 0
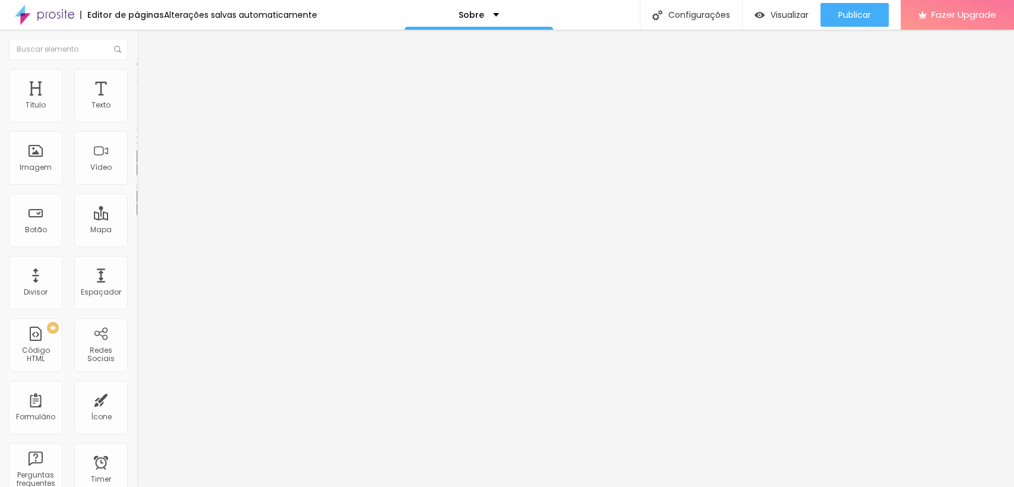
click at [137, 381] on div "Editar Título Estilo Avançado Tamanho Titulo 1 H1 Titulo 2 H2 Titulo 3 H3 Titul…" at bounding box center [205, 258] width 137 height 457
click at [137, 108] on span "Completo" at bounding box center [155, 103] width 36 height 10
click at [137, 114] on div "Encaixotado" at bounding box center [205, 110] width 137 height 7
click at [137, 127] on span "Completo" at bounding box center [155, 121] width 36 height 10
drag, startPoint x: 43, startPoint y: 118, endPoint x: 43, endPoint y: 109, distance: 8.9
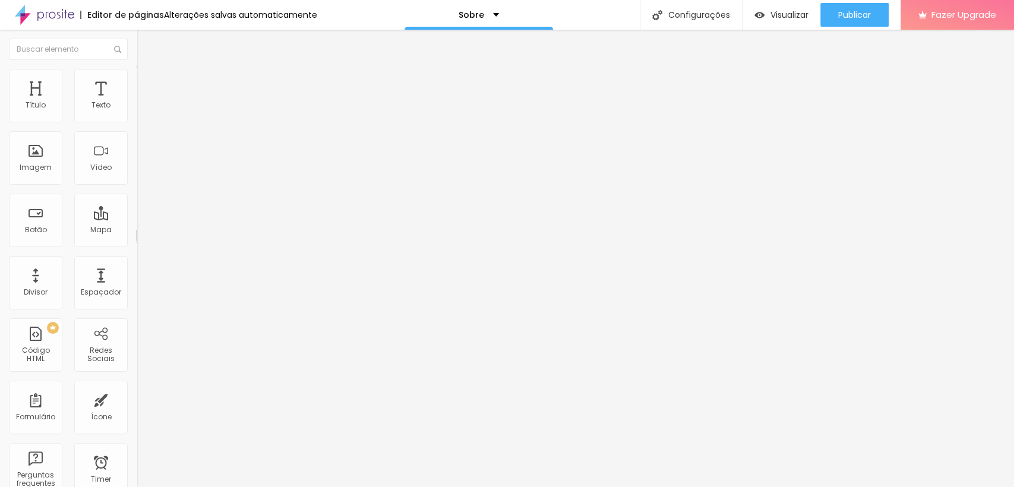
click at [137, 219] on input "range" at bounding box center [175, 224] width 77 height 10
click at [147, 79] on span "Avançado" at bounding box center [166, 77] width 39 height 10
click at [147, 70] on span "Conteúdo" at bounding box center [165, 65] width 37 height 10
click at [146, 42] on img "button" at bounding box center [151, 44] width 10 height 10
drag, startPoint x: 26, startPoint y: 116, endPoint x: 10, endPoint y: 150, distance: 37.2
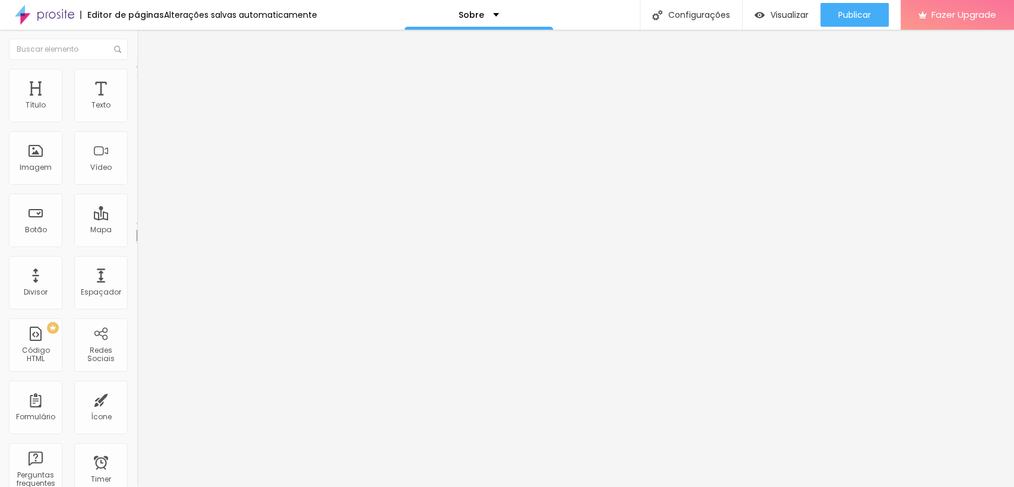
click at [137, 219] on input "range" at bounding box center [175, 224] width 77 height 10
drag, startPoint x: 43, startPoint y: 116, endPoint x: 41, endPoint y: 123, distance: 7.3
click at [137, 219] on input "range" at bounding box center [175, 224] width 77 height 10
click at [137, 75] on img at bounding box center [142, 74] width 11 height 11
drag, startPoint x: 26, startPoint y: 116, endPoint x: 0, endPoint y: 113, distance: 26.2
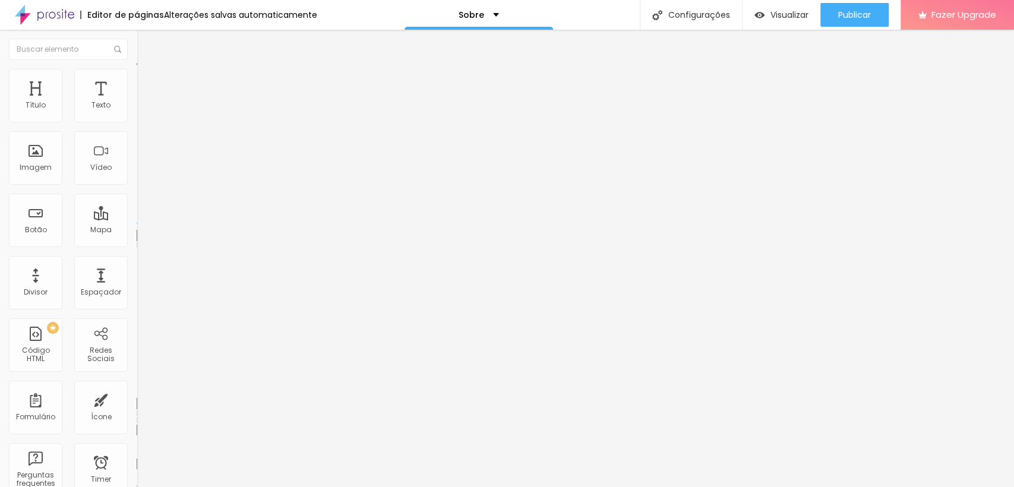
click at [137, 219] on input "range" at bounding box center [175, 224] width 77 height 10
click at [19, 158] on div "Imagem" at bounding box center [35, 157] width 53 height 53
click at [39, 157] on div "Imagem" at bounding box center [35, 157] width 53 height 53
click at [137, 108] on span "Completo" at bounding box center [155, 103] width 36 height 10
click at [137, 75] on img at bounding box center [142, 74] width 11 height 11
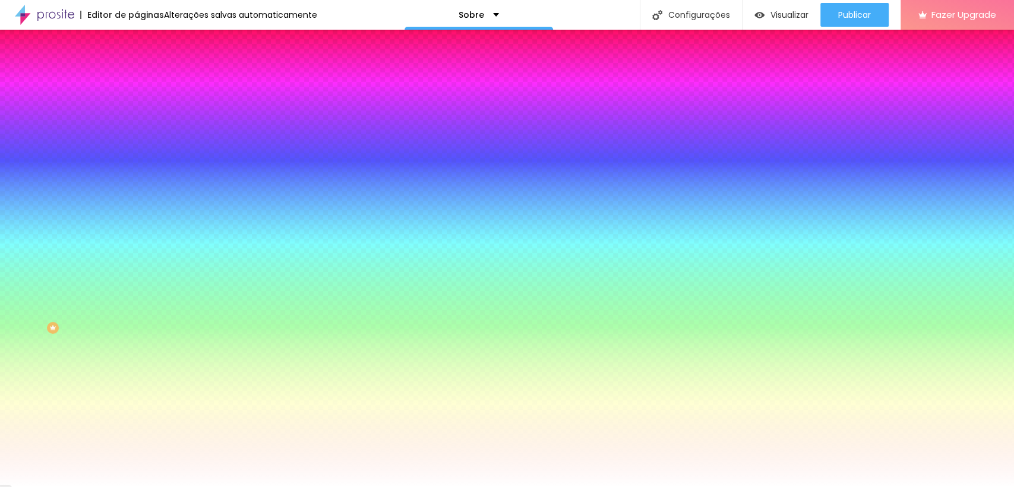
click at [137, 109] on span "Trocar imagem" at bounding box center [169, 104] width 65 height 10
click at [141, 210] on icon "button" at bounding box center [142, 209] width 2 height 2
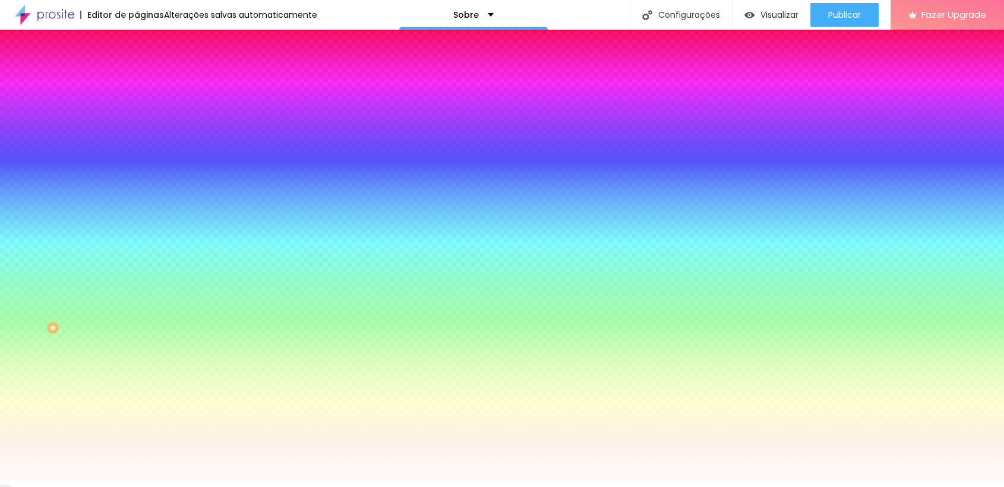
scroll to position [13, 0]
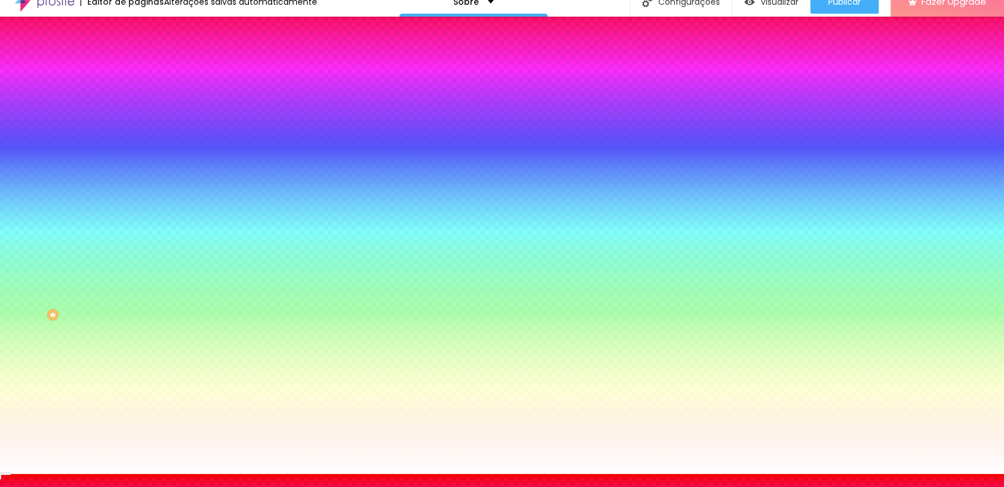
drag, startPoint x: 157, startPoint y: 411, endPoint x: 94, endPoint y: 410, distance: 63.0
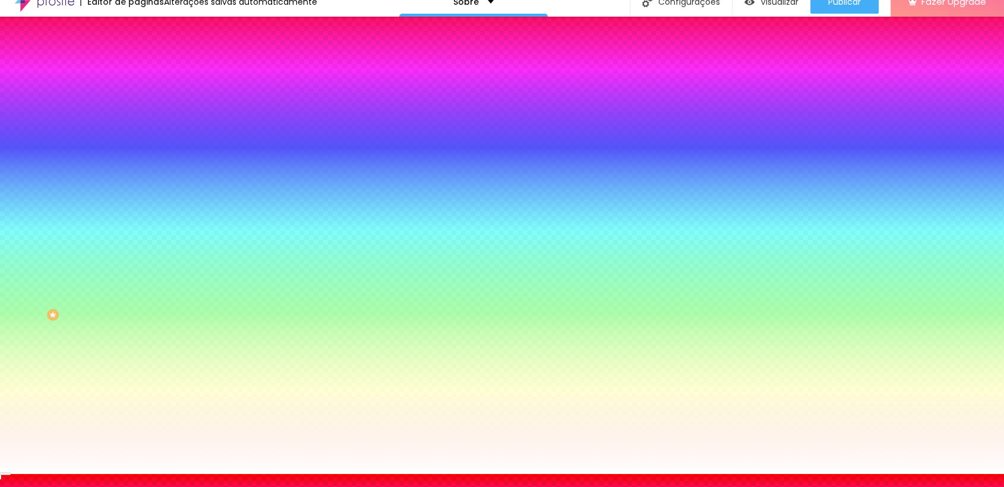
drag, startPoint x: 128, startPoint y: 446, endPoint x: 85, endPoint y: 427, distance: 47.4
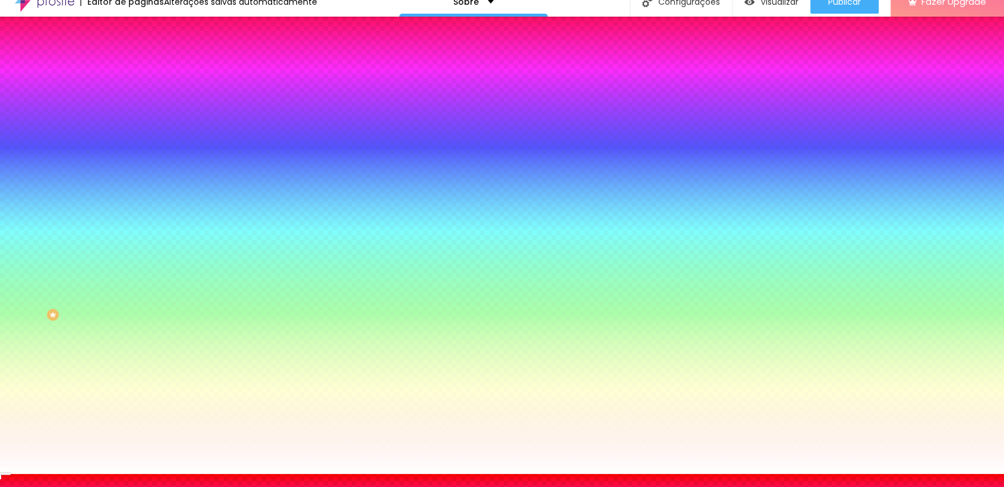
click at [257, 481] on div at bounding box center [502, 481] width 1004 height 0
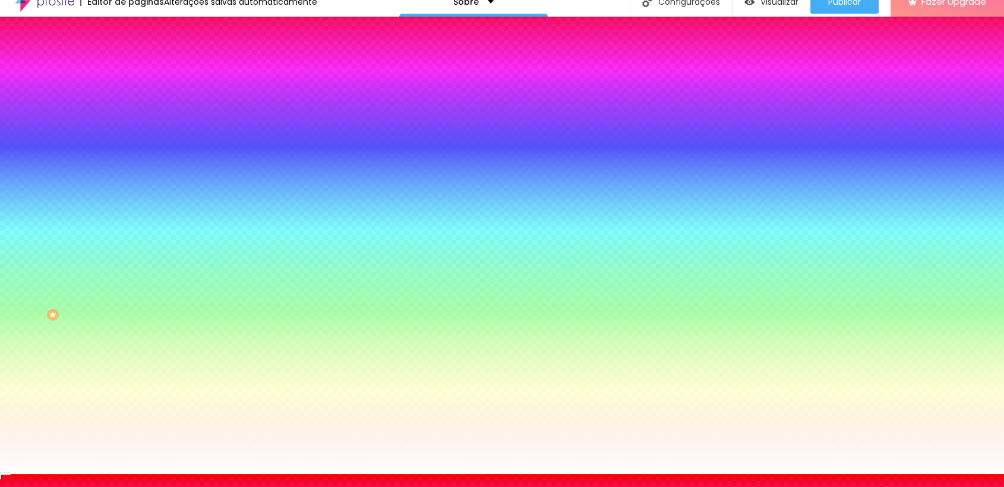
click at [43, 474] on div at bounding box center [502, 474] width 1004 height 0
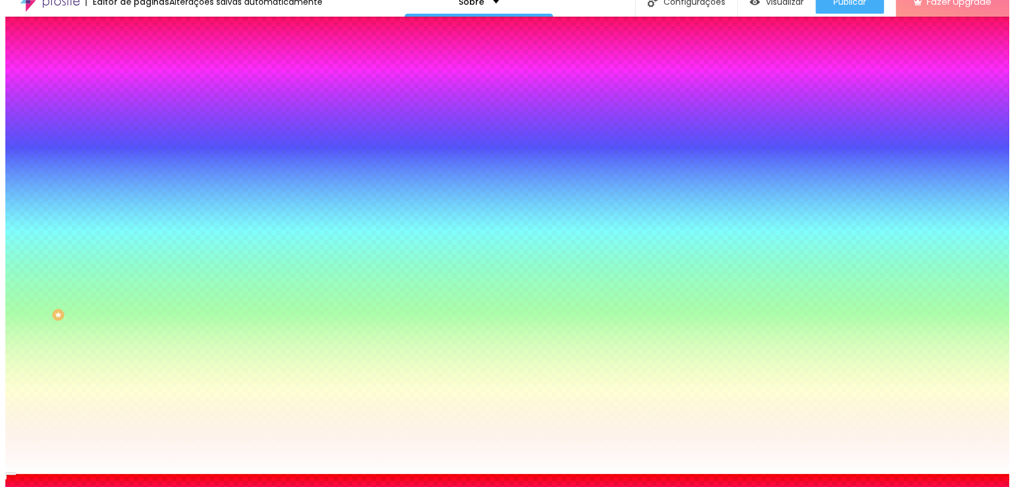
scroll to position [0, 0]
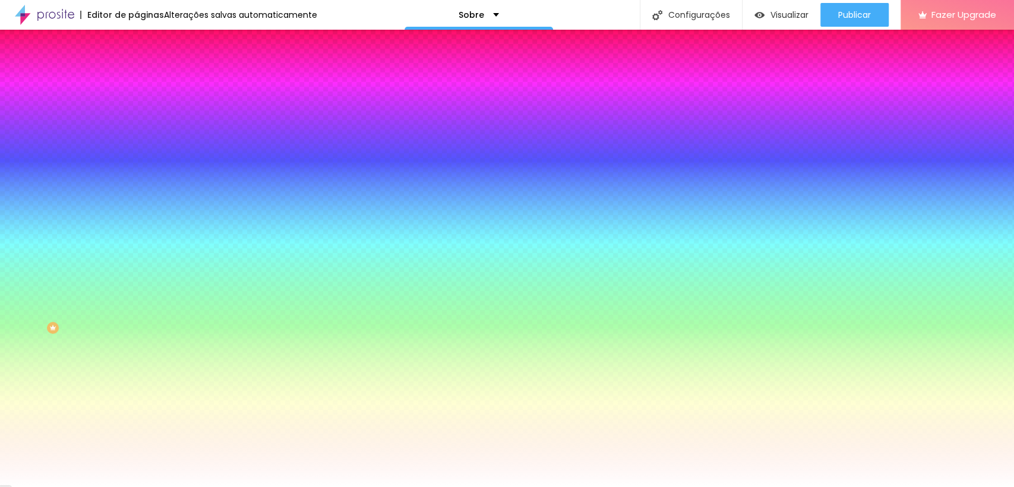
click at [143, 242] on icon "button" at bounding box center [145, 239] width 5 height 5
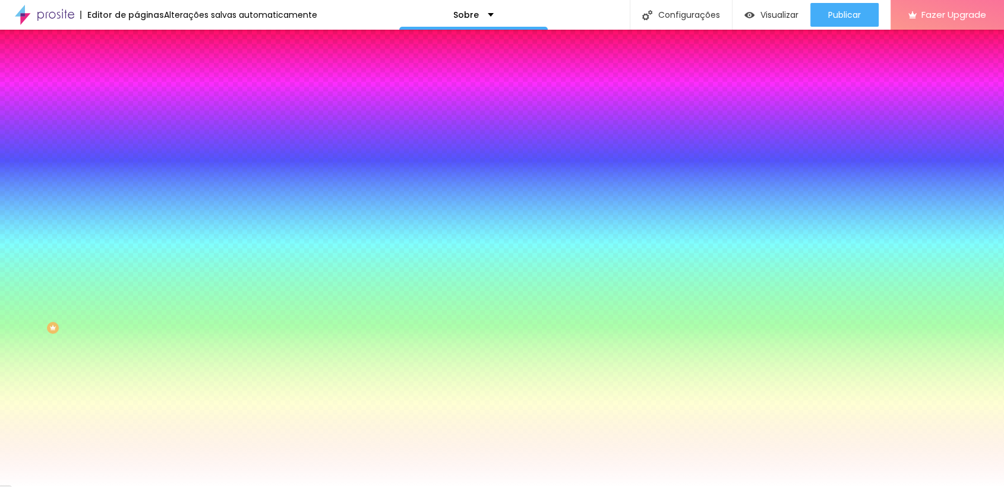
drag, startPoint x: 156, startPoint y: 453, endPoint x: 170, endPoint y: 452, distance: 13.7
click at [247, 487] on div at bounding box center [502, 494] width 1004 height 0
click at [49, 487] on div at bounding box center [502, 487] width 1004 height 0
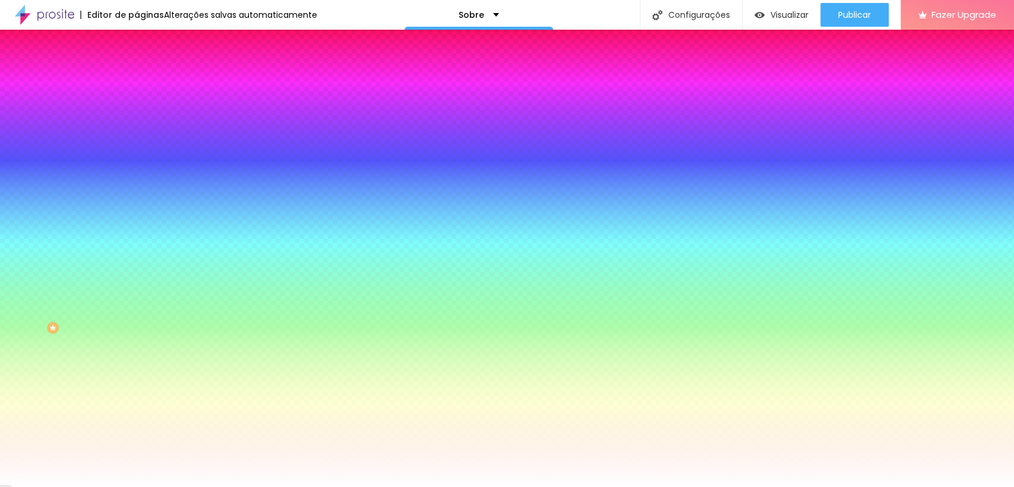
click at [147, 86] on span "Avançado" at bounding box center [166, 89] width 39 height 10
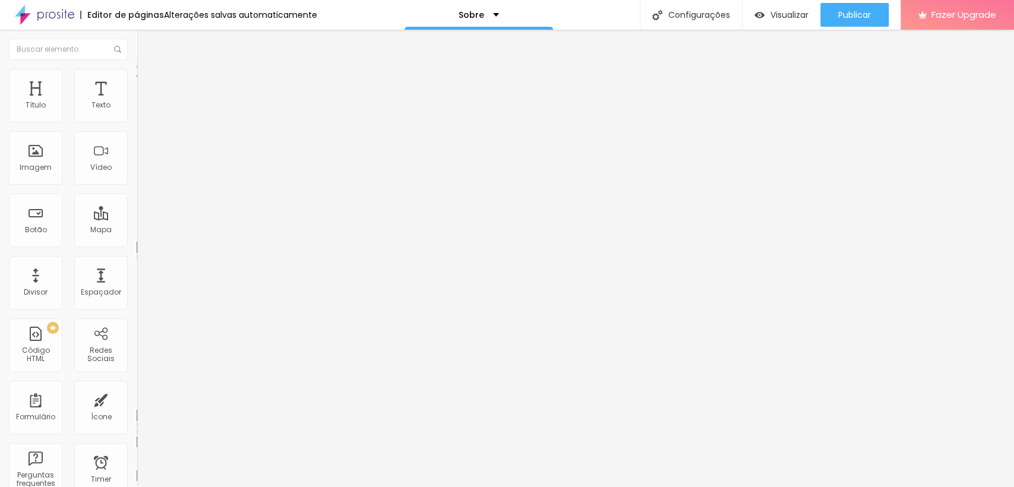
drag, startPoint x: 78, startPoint y: 113, endPoint x: 47, endPoint y: 124, distance: 32.7
click at [137, 231] on input "range" at bounding box center [175, 236] width 77 height 10
drag, startPoint x: 58, startPoint y: 140, endPoint x: 56, endPoint y: 147, distance: 7.3
click at [137, 399] on input "range" at bounding box center [175, 404] width 77 height 10
click at [35, 153] on div "Imagem" at bounding box center [35, 157] width 53 height 53
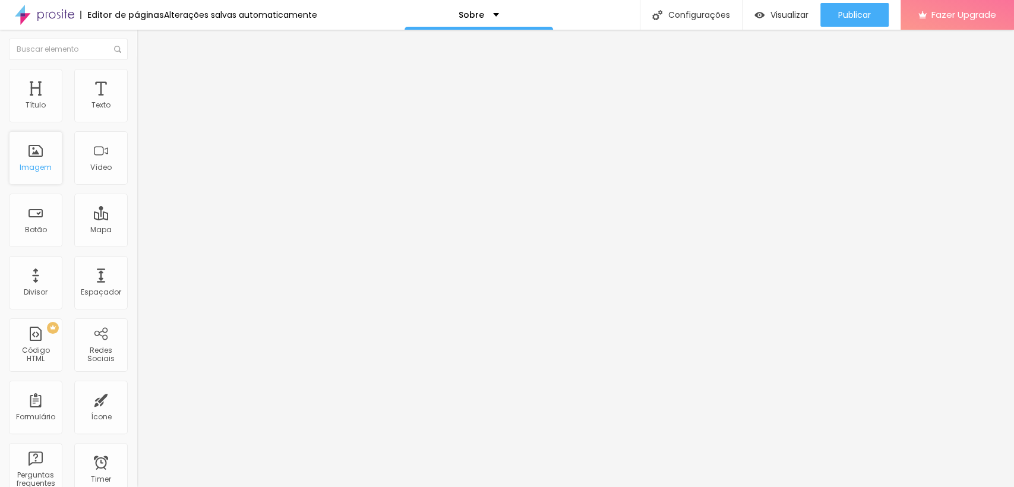
click at [32, 144] on div "Imagem" at bounding box center [35, 157] width 53 height 53
click at [39, 157] on div "Imagem" at bounding box center [35, 157] width 53 height 53
click at [33, 174] on div "Imagem" at bounding box center [35, 157] width 53 height 53
click at [27, 343] on div "PREMIUM Código HTML" at bounding box center [35, 344] width 53 height 53
click at [137, 78] on li "Estilo" at bounding box center [205, 75] width 137 height 12
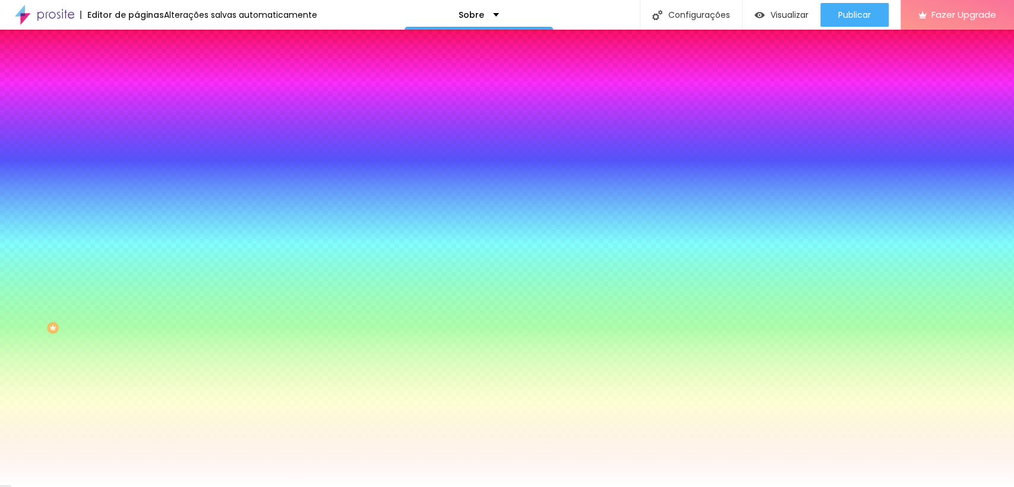
click at [137, 109] on span "Trocar imagem" at bounding box center [169, 104] width 65 height 10
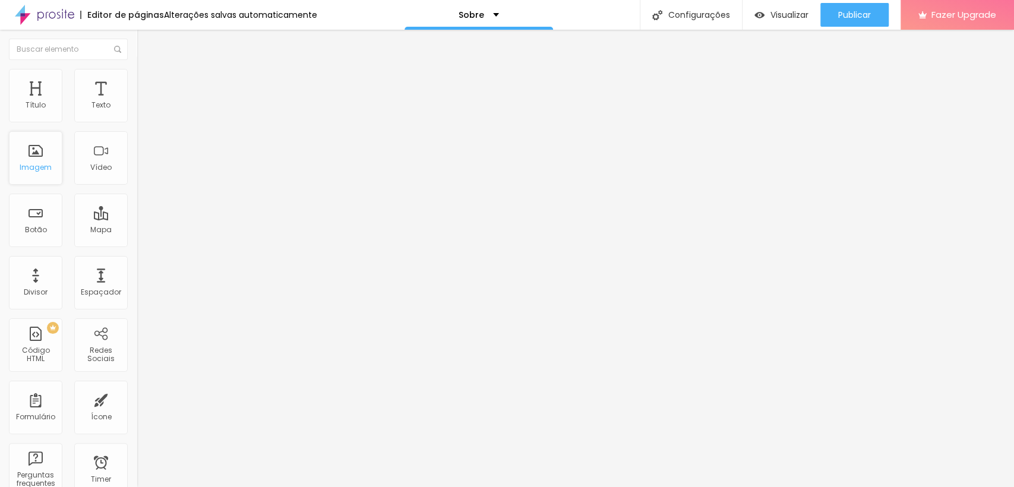
click at [40, 158] on div "Imagem" at bounding box center [35, 157] width 53 height 53
click at [137, 102] on span "Adicionar imagem" at bounding box center [175, 97] width 77 height 10
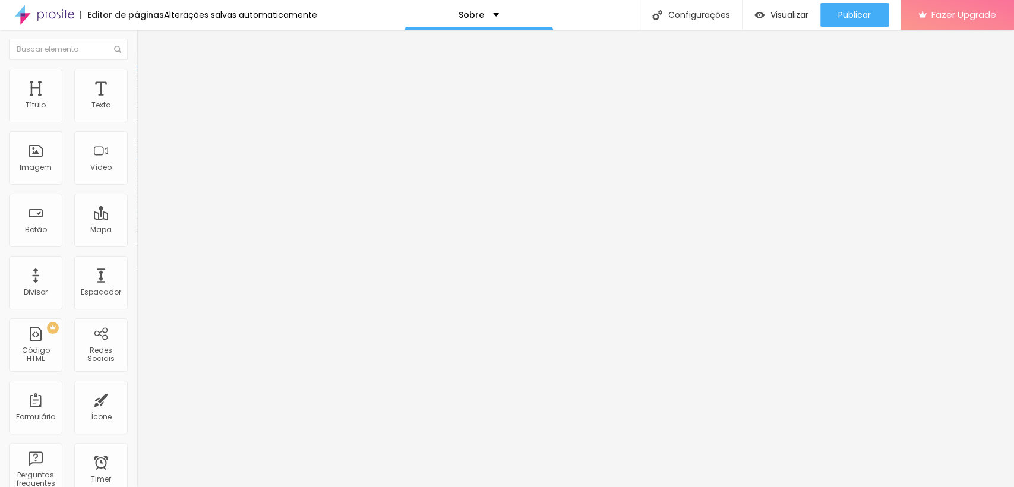
click at [137, 72] on img at bounding box center [142, 74] width 11 height 11
drag, startPoint x: 25, startPoint y: 149, endPoint x: 2, endPoint y: 152, distance: 23.4
click at [137, 261] on input "range" at bounding box center [175, 266] width 77 height 10
click at [147, 85] on span "Avançado" at bounding box center [166, 89] width 39 height 10
click at [147, 81] on span "Estilo" at bounding box center [156, 77] width 18 height 10
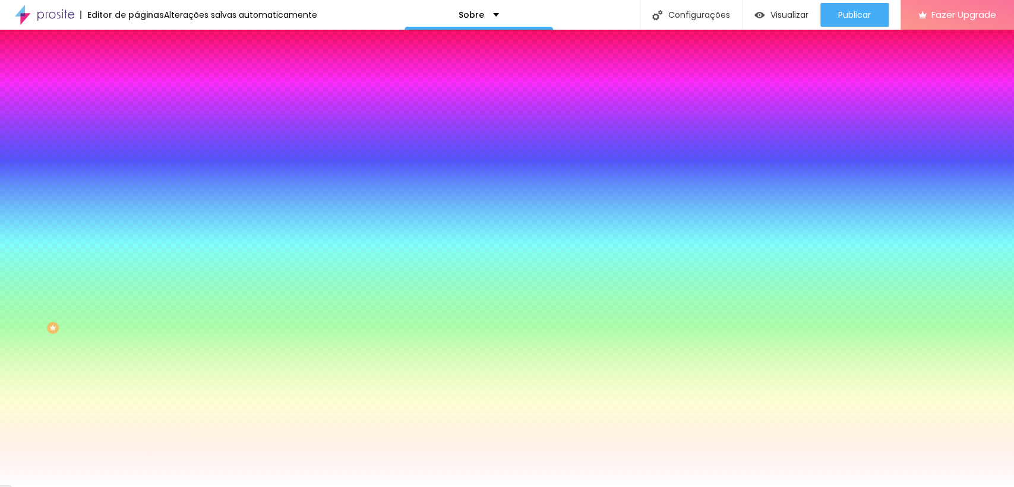
click at [137, 109] on span "Trocar imagem" at bounding box center [169, 104] width 65 height 10
click at [137, 81] on img at bounding box center [142, 86] width 11 height 11
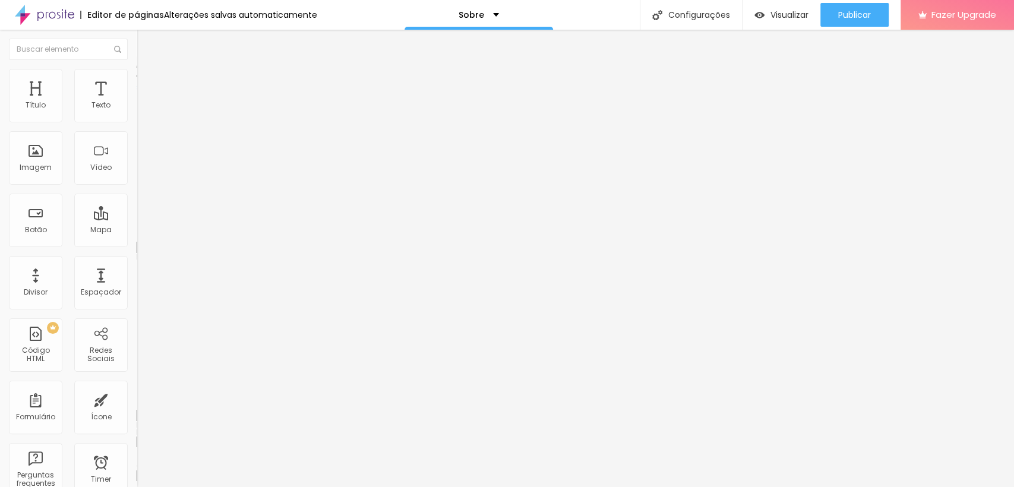
drag, startPoint x: 55, startPoint y: 139, endPoint x: 162, endPoint y: 137, distance: 106.4
click at [162, 399] on input "range" at bounding box center [175, 404] width 77 height 10
drag, startPoint x: 50, startPoint y: 116, endPoint x: 0, endPoint y: 120, distance: 50.0
click at [137, 231] on input "range" at bounding box center [175, 236] width 77 height 10
click at [137, 75] on img at bounding box center [142, 74] width 11 height 11
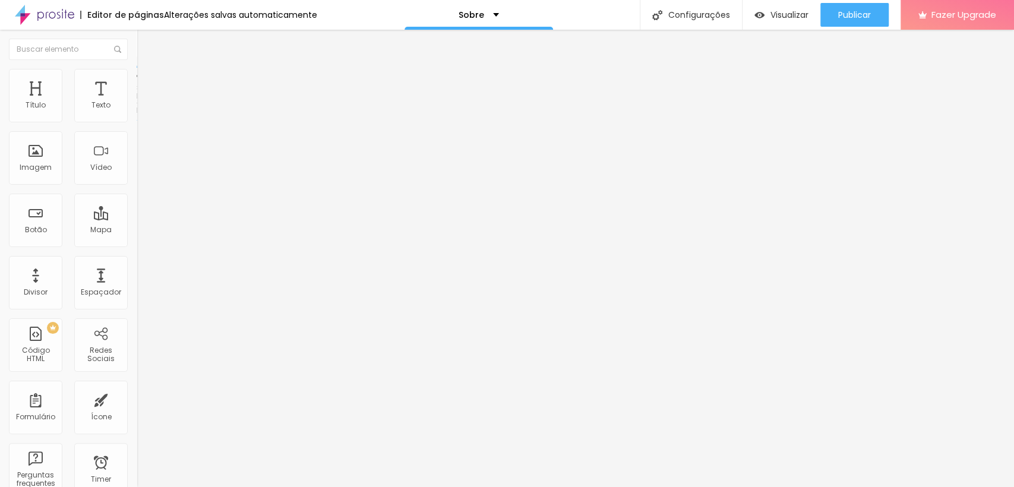
click at [137, 108] on span "Completo" at bounding box center [155, 103] width 36 height 10
click at [137, 115] on span "Encaixotado" at bounding box center [160, 110] width 46 height 10
click at [137, 127] on span "Completo" at bounding box center [155, 121] width 36 height 10
click at [137, 115] on span "Encaixotado" at bounding box center [160, 110] width 46 height 10
click at [137, 127] on span "Completo" at bounding box center [155, 121] width 36 height 10
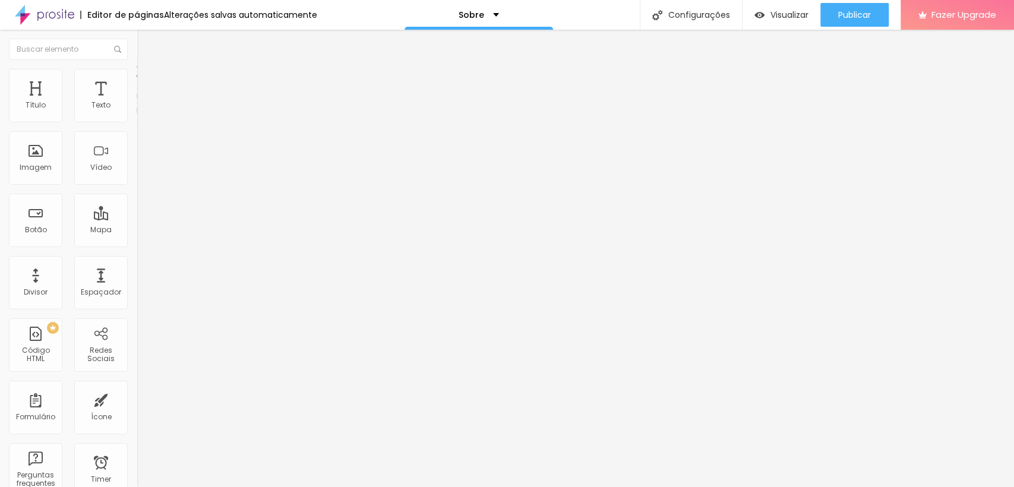
click at [137, 72] on li "Estilo" at bounding box center [205, 75] width 137 height 12
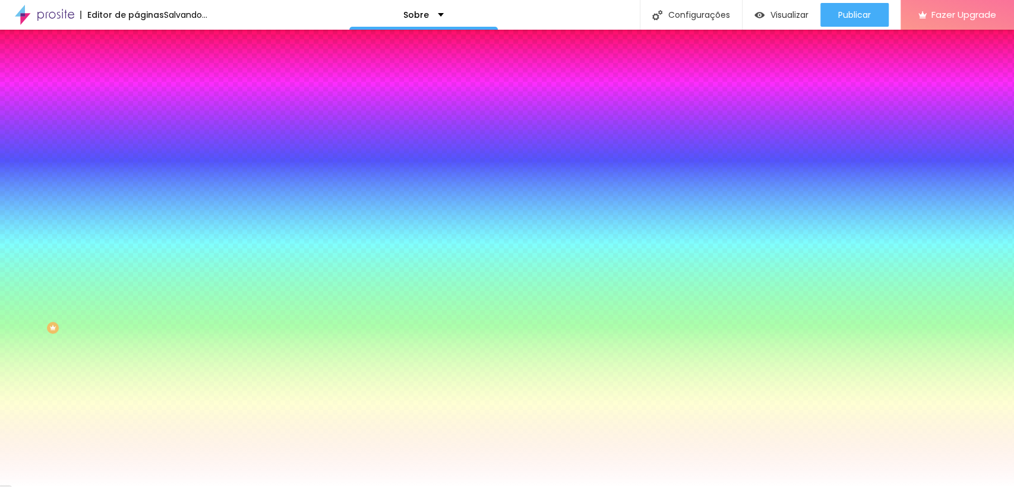
click at [137, 109] on span "Trocar imagem" at bounding box center [169, 104] width 65 height 10
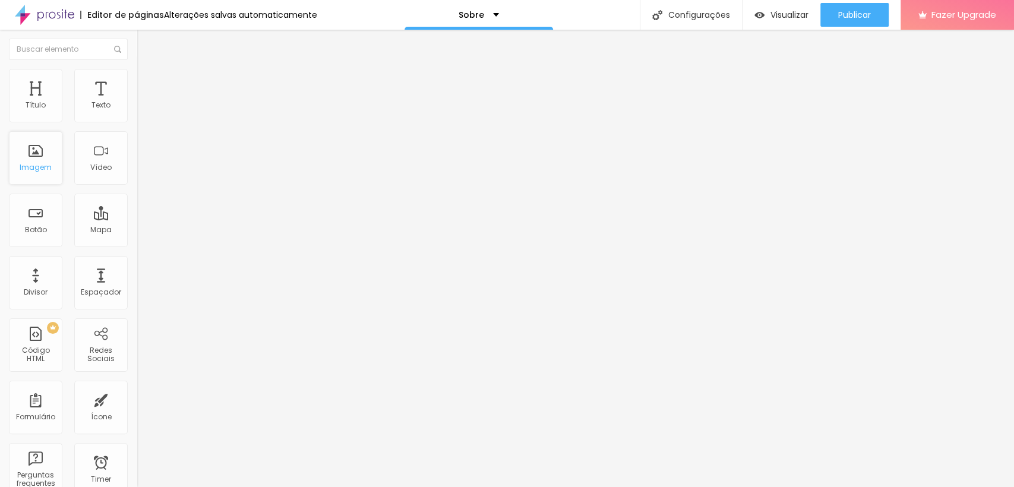
click at [42, 169] on div "Imagem" at bounding box center [36, 167] width 32 height 8
click at [147, 81] on span "Estilo" at bounding box center [156, 77] width 18 height 10
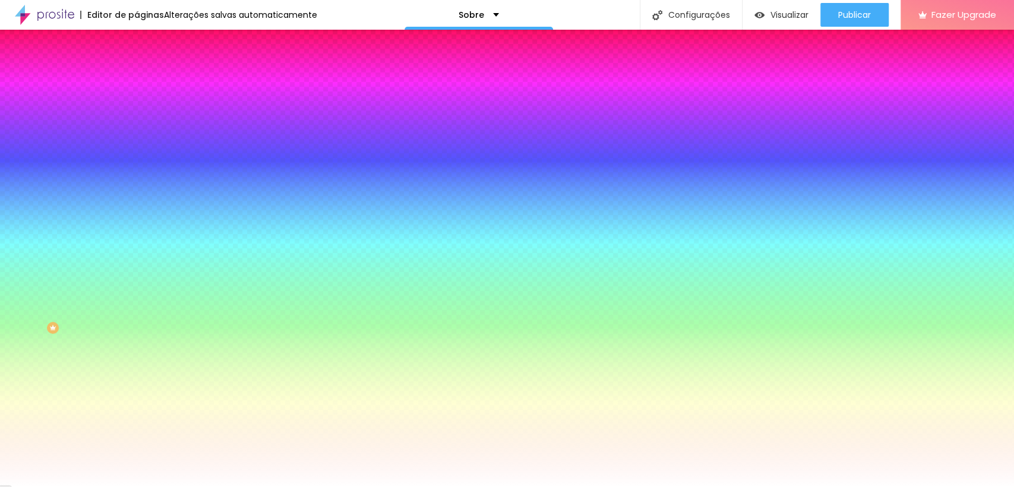
click at [137, 109] on span "Trocar imagem" at bounding box center [169, 104] width 65 height 10
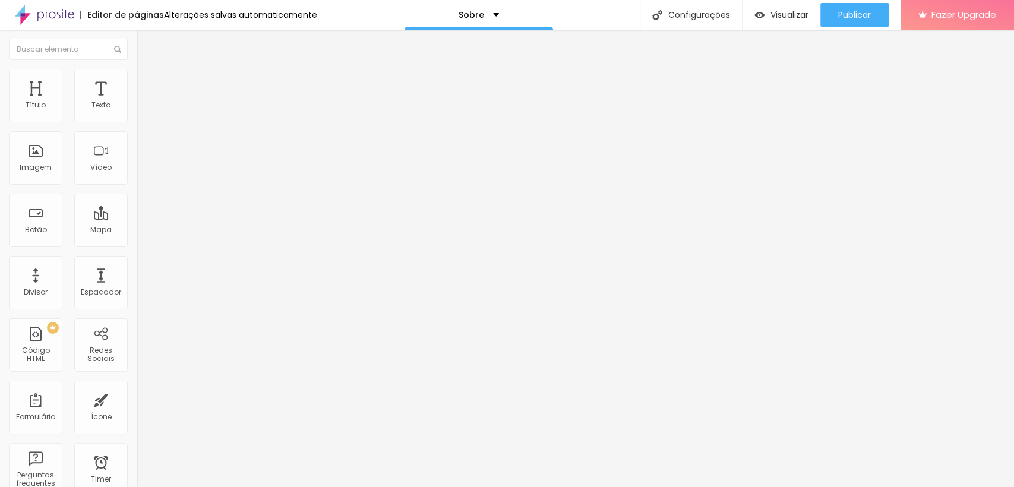
drag, startPoint x: 24, startPoint y: 116, endPoint x: 236, endPoint y: 125, distance: 212.3
click at [213, 219] on input "range" at bounding box center [175, 224] width 77 height 10
click at [147, 82] on span "Avançado" at bounding box center [166, 77] width 39 height 10
click at [35, 291] on div "Divisor" at bounding box center [36, 292] width 24 height 8
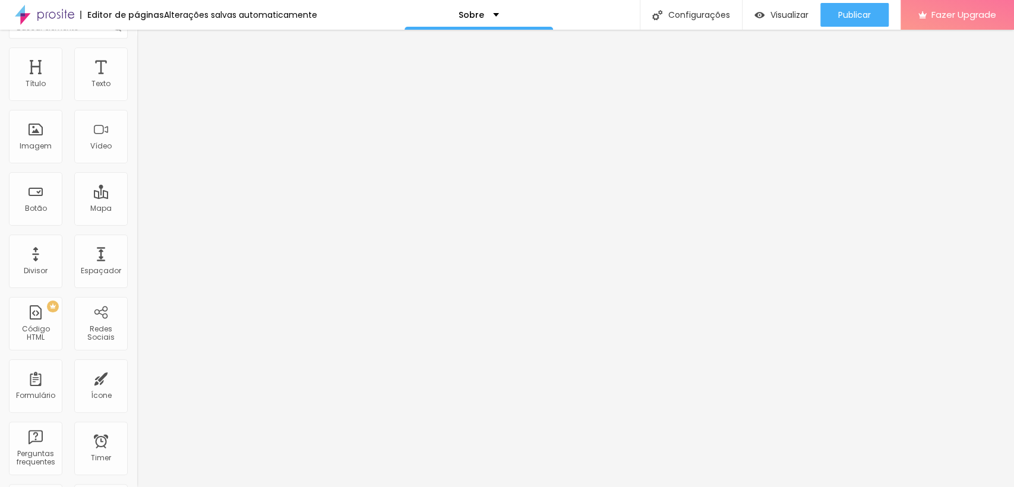
scroll to position [0, 0]
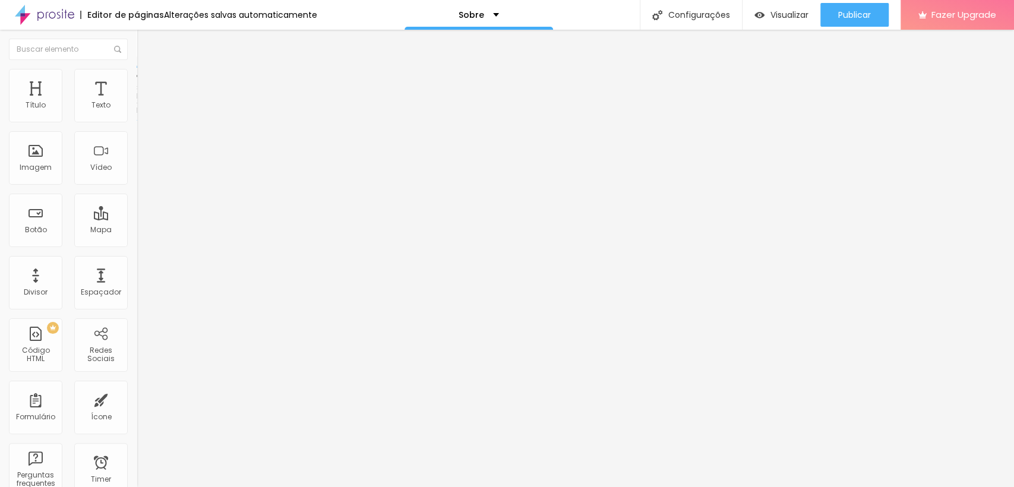
click at [147, 82] on span "Estilo" at bounding box center [156, 77] width 18 height 10
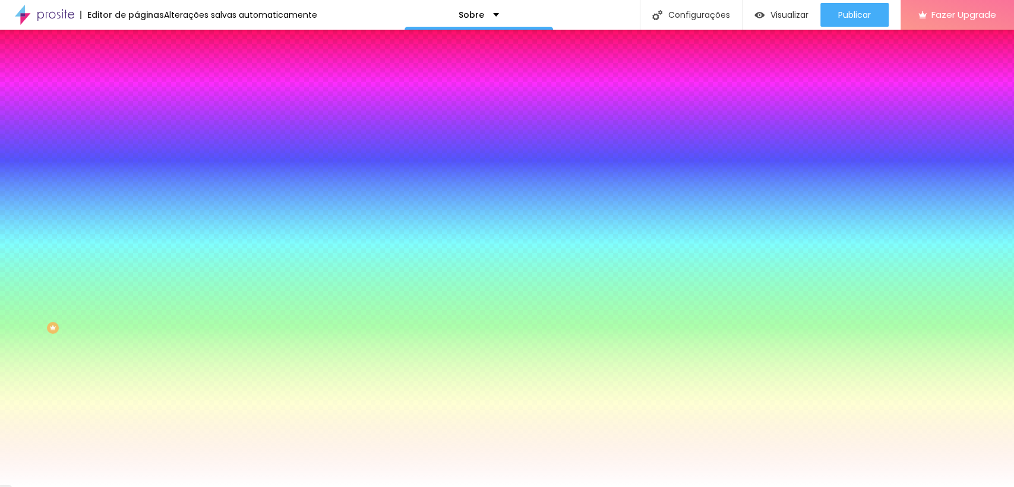
click at [137, 81] on li "Avançado" at bounding box center [205, 87] width 137 height 12
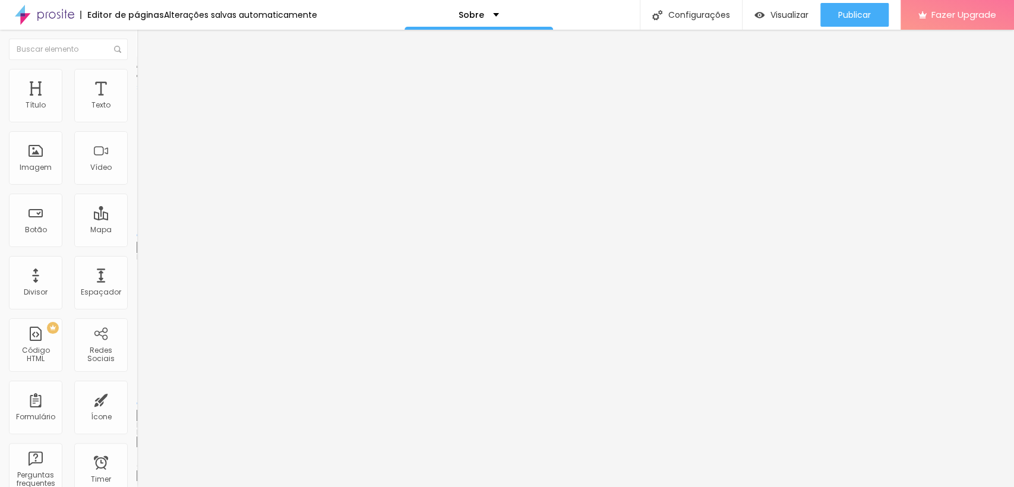
drag, startPoint x: 83, startPoint y: 137, endPoint x: 0, endPoint y: 145, distance: 82.9
click at [137, 399] on input "range" at bounding box center [175, 404] width 77 height 10
click at [137, 75] on img at bounding box center [142, 74] width 11 height 11
click at [137, 68] on img at bounding box center [142, 62] width 11 height 11
drag, startPoint x: 23, startPoint y: 115, endPoint x: 118, endPoint y: 131, distance: 95.8
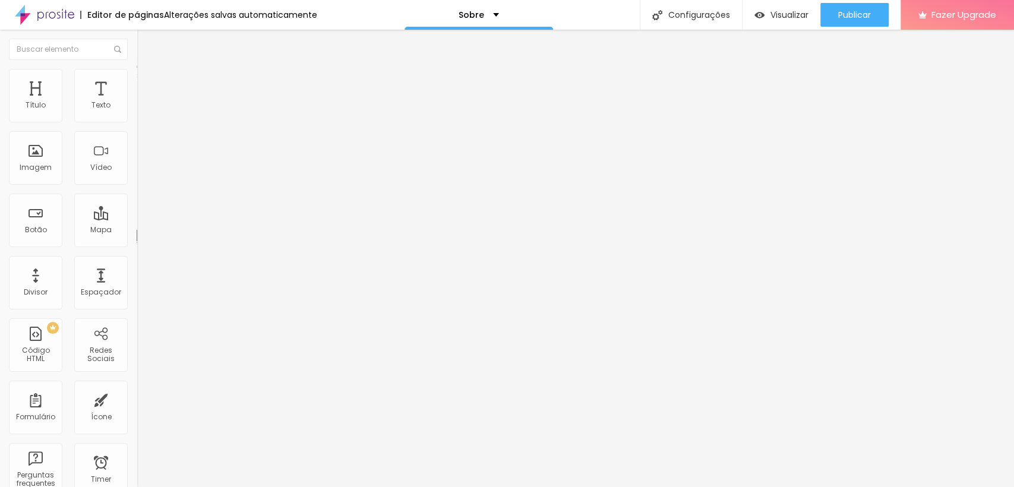
click at [137, 219] on input "range" at bounding box center [175, 224] width 77 height 10
click at [137, 77] on li "Estilo" at bounding box center [205, 75] width 137 height 12
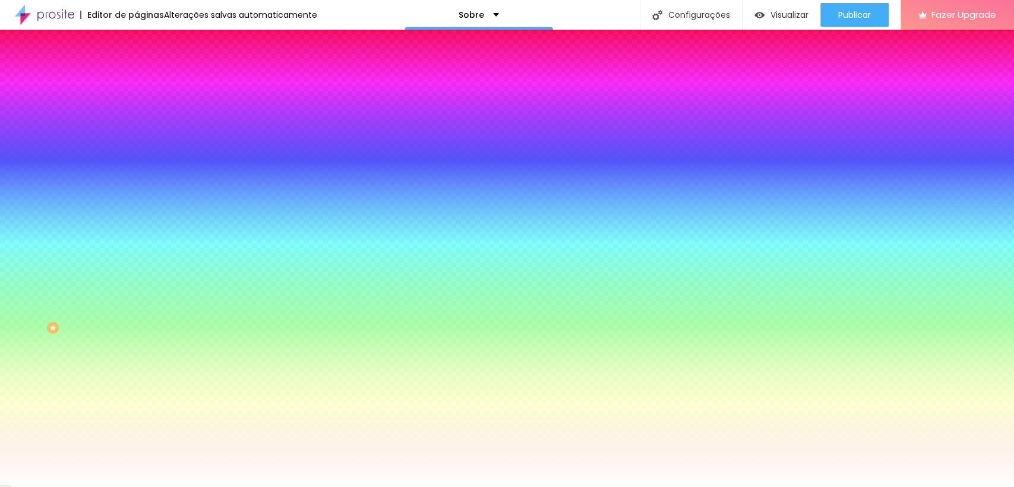
click at [147, 84] on span "Avançado" at bounding box center [166, 89] width 39 height 10
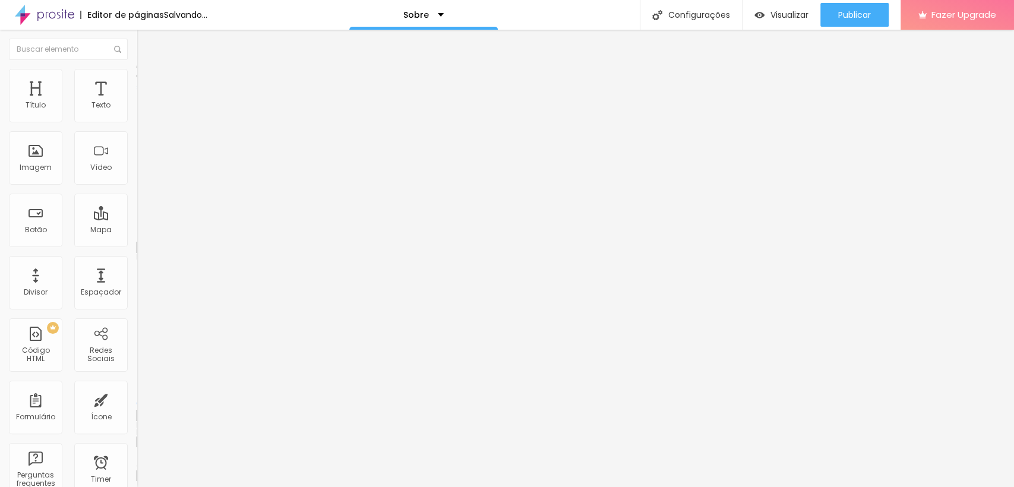
drag, startPoint x: 51, startPoint y: 139, endPoint x: 24, endPoint y: 137, distance: 26.8
click at [137, 399] on input "range" at bounding box center [175, 404] width 77 height 10
click at [137, 219] on input "range" at bounding box center [175, 224] width 77 height 10
click at [89, 270] on div "Espaçador" at bounding box center [100, 282] width 53 height 53
click at [137, 219] on input "range" at bounding box center [175, 224] width 77 height 10
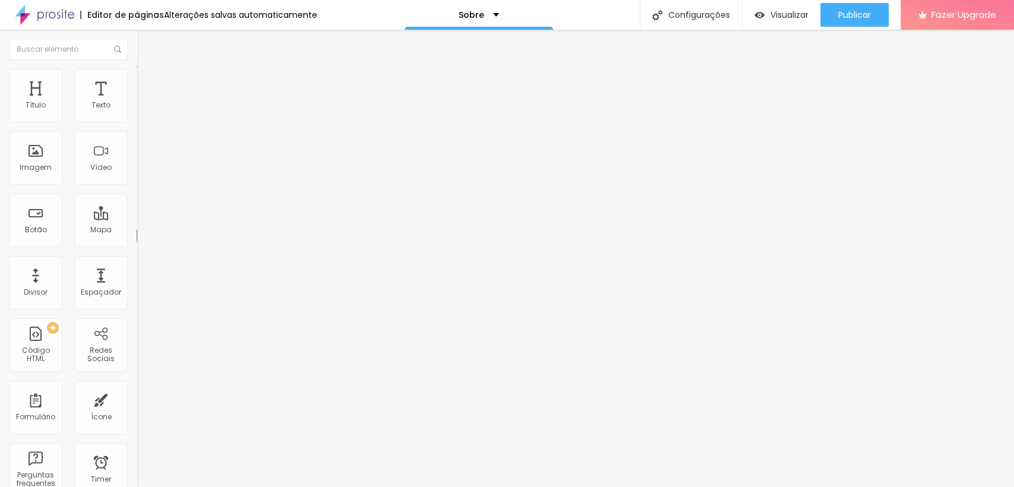
drag, startPoint x: 27, startPoint y: 118, endPoint x: 43, endPoint y: 122, distance: 16.6
click at [137, 219] on input "range" at bounding box center [175, 224] width 77 height 10
drag, startPoint x: 32, startPoint y: 117, endPoint x: 39, endPoint y: 117, distance: 7.1
click at [137, 219] on input "range" at bounding box center [175, 224] width 77 height 10
drag, startPoint x: 81, startPoint y: 114, endPoint x: 74, endPoint y: 114, distance: 7.1
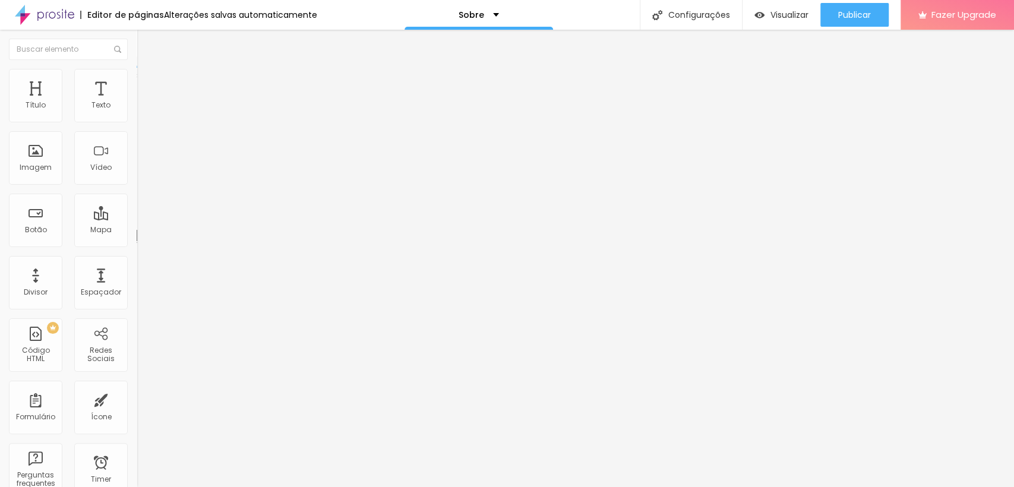
click at [137, 219] on input "range" at bounding box center [175, 224] width 77 height 10
click at [137, 271] on div "Editar Espaçador Conteúdo Avançado 422 px Tamanho" at bounding box center [205, 258] width 137 height 457
drag, startPoint x: 75, startPoint y: 114, endPoint x: 50, endPoint y: 112, distance: 25.0
click at [137, 219] on input "range" at bounding box center [175, 224] width 77 height 10
drag, startPoint x: 45, startPoint y: 114, endPoint x: 36, endPoint y: 115, distance: 9.5
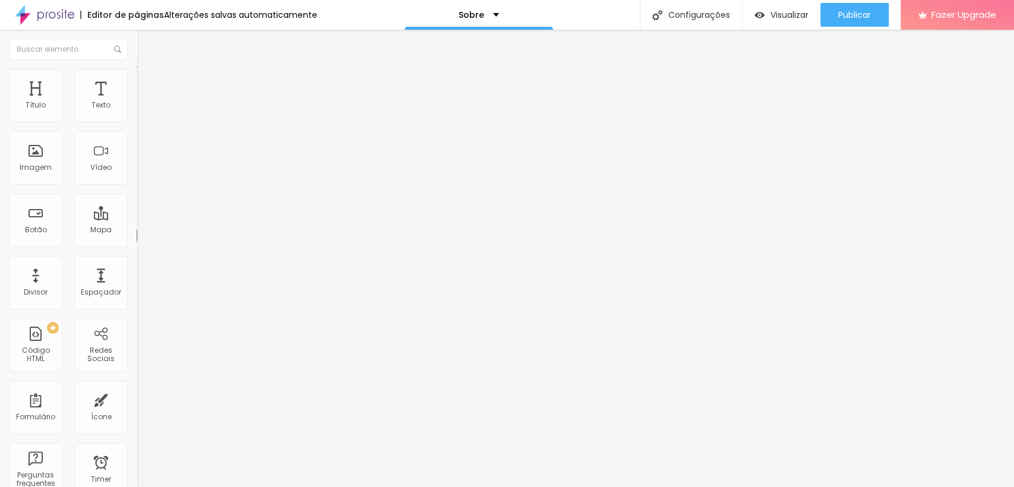
click at [137, 219] on input "range" at bounding box center [175, 224] width 77 height 10
drag, startPoint x: 42, startPoint y: 115, endPoint x: 68, endPoint y: 125, distance: 28.2
click at [137, 219] on input "range" at bounding box center [175, 224] width 77 height 10
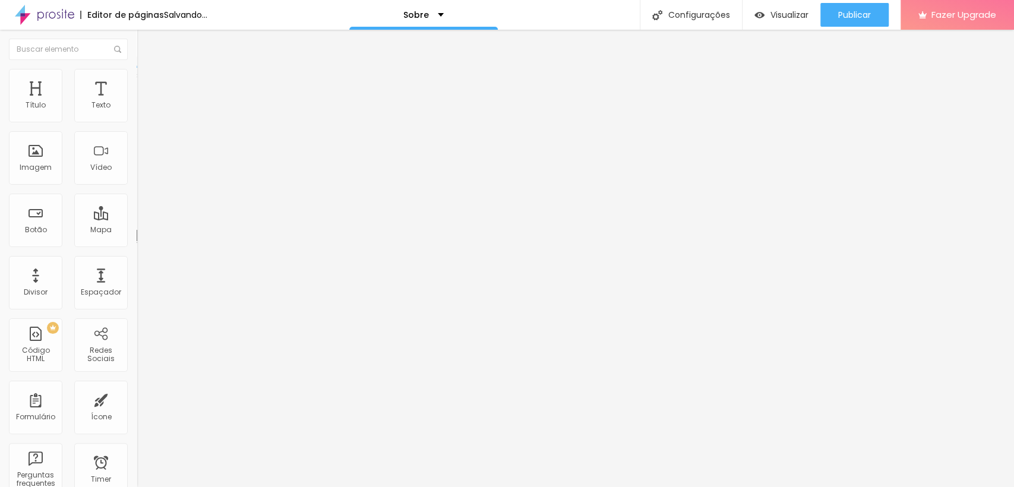
click at [137, 219] on input "range" at bounding box center [175, 224] width 77 height 10
click at [137, 176] on button "button" at bounding box center [145, 169] width 17 height 12
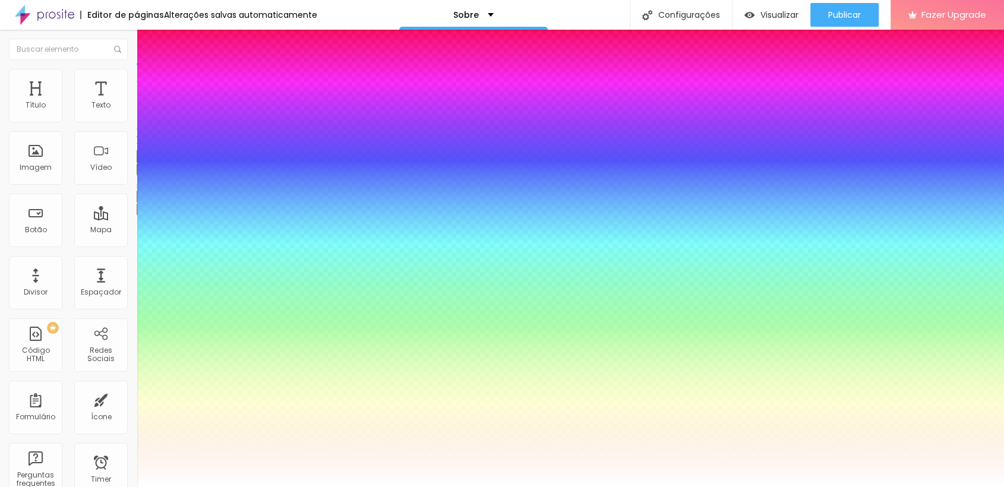
drag, startPoint x: 207, startPoint y: 334, endPoint x: 199, endPoint y: 334, distance: 8.3
click at [292, 487] on div at bounding box center [502, 487] width 1004 height 0
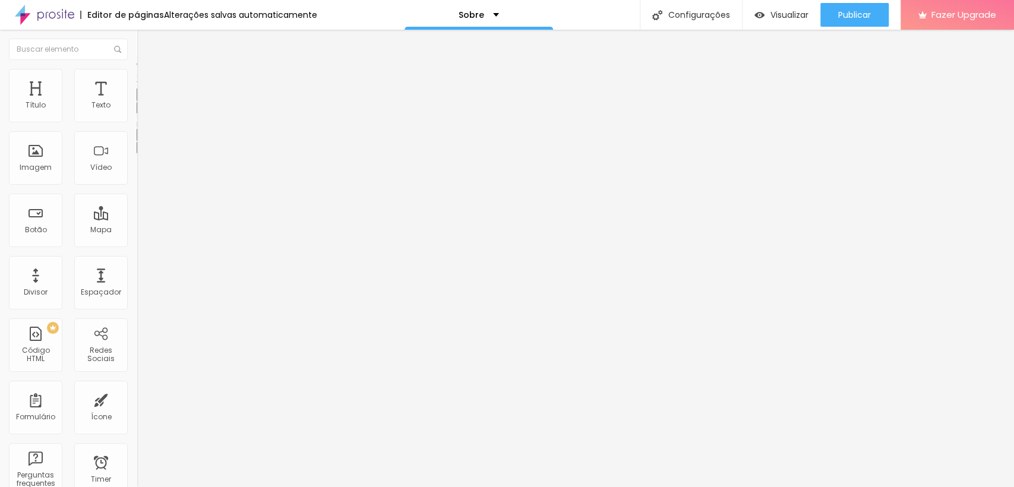
click at [137, 114] on button "button" at bounding box center [145, 108] width 17 height 12
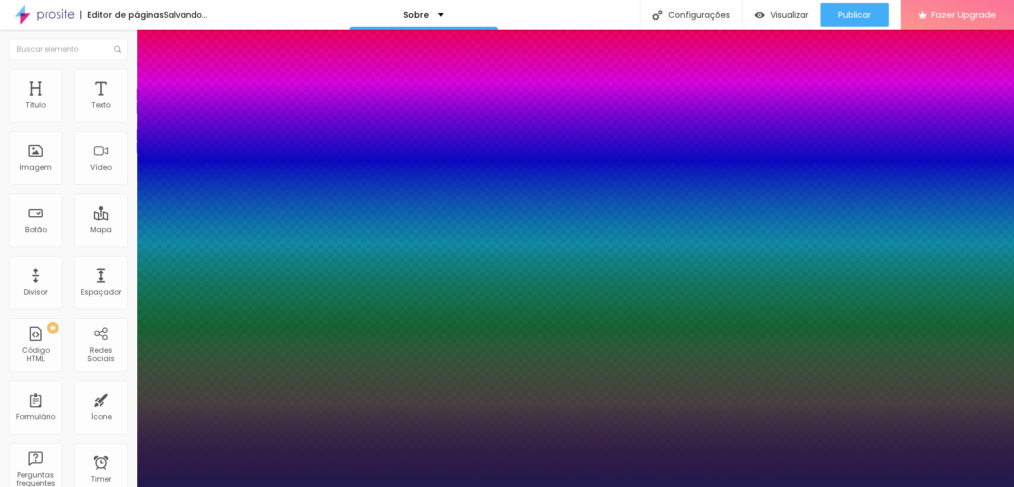
click at [405, 487] on div at bounding box center [507, 487] width 1014 height 0
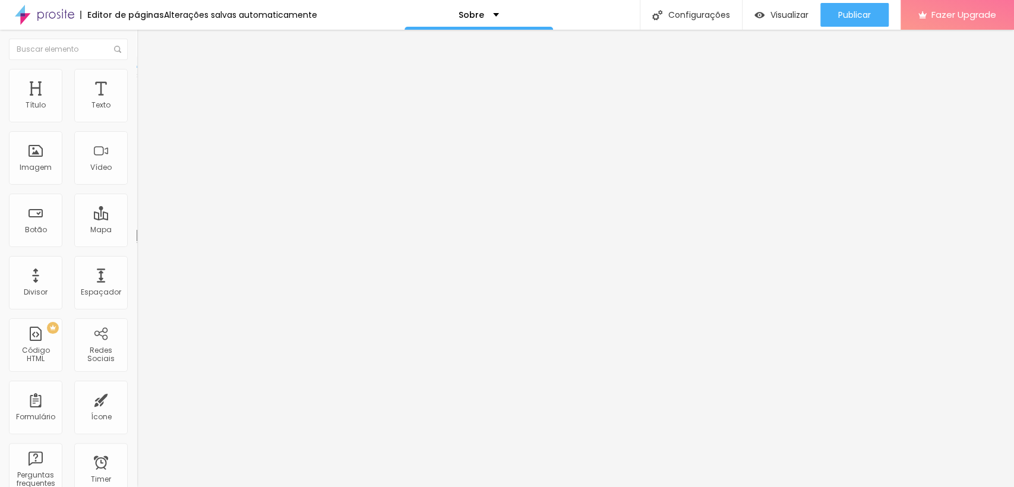
click at [137, 219] on input "range" at bounding box center [175, 224] width 77 height 10
click at [137, 176] on button "button" at bounding box center [145, 169] width 17 height 12
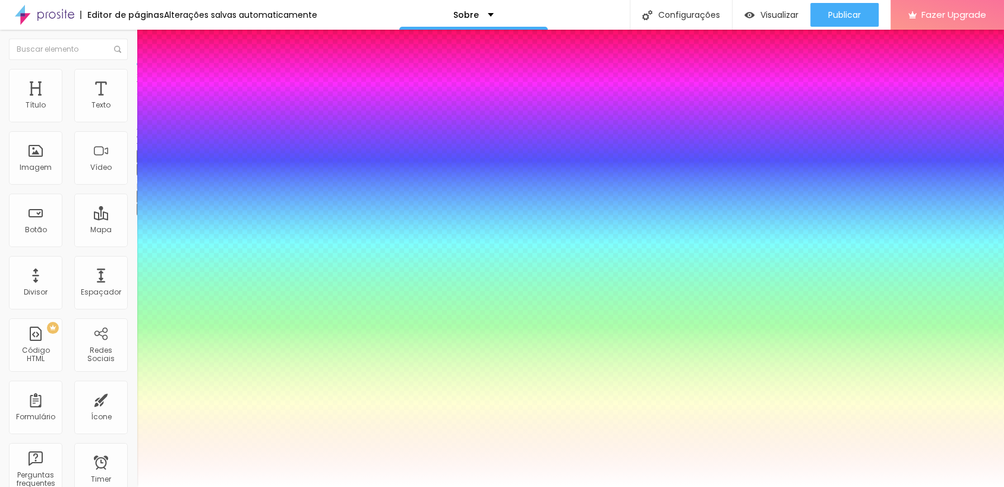
drag, startPoint x: 197, startPoint y: 336, endPoint x: 218, endPoint y: 350, distance: 25.4
drag, startPoint x: 197, startPoint y: 421, endPoint x: 232, endPoint y: 408, distance: 37.6
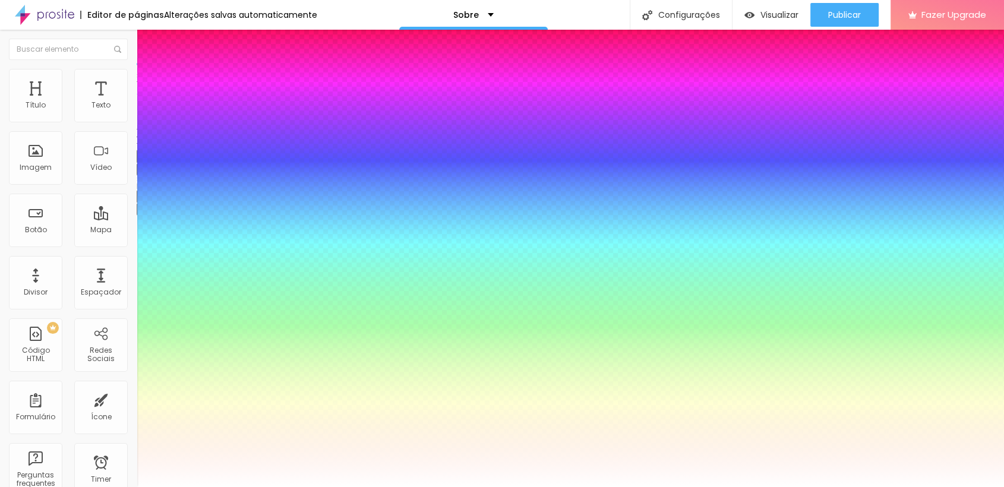
click at [26, 487] on div at bounding box center [502, 487] width 1004 height 0
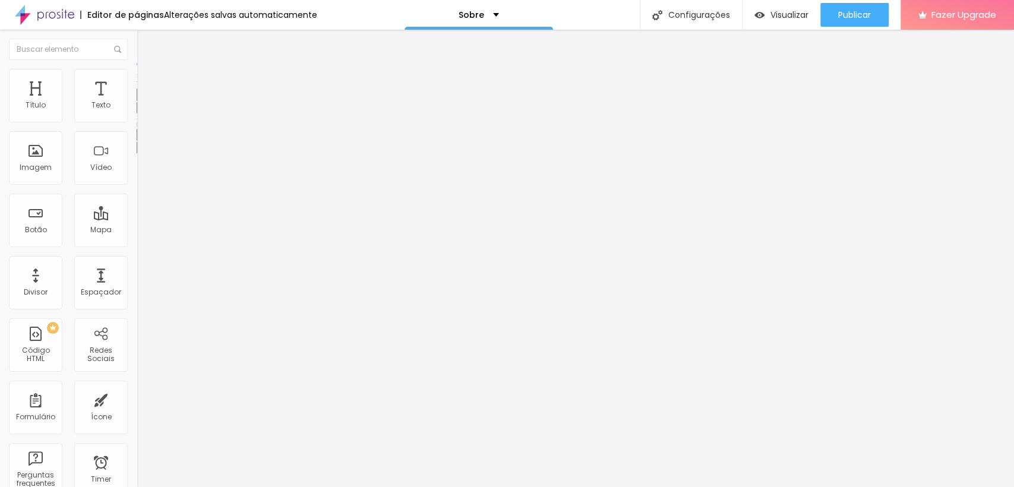
click at [137, 114] on button "button" at bounding box center [145, 108] width 17 height 12
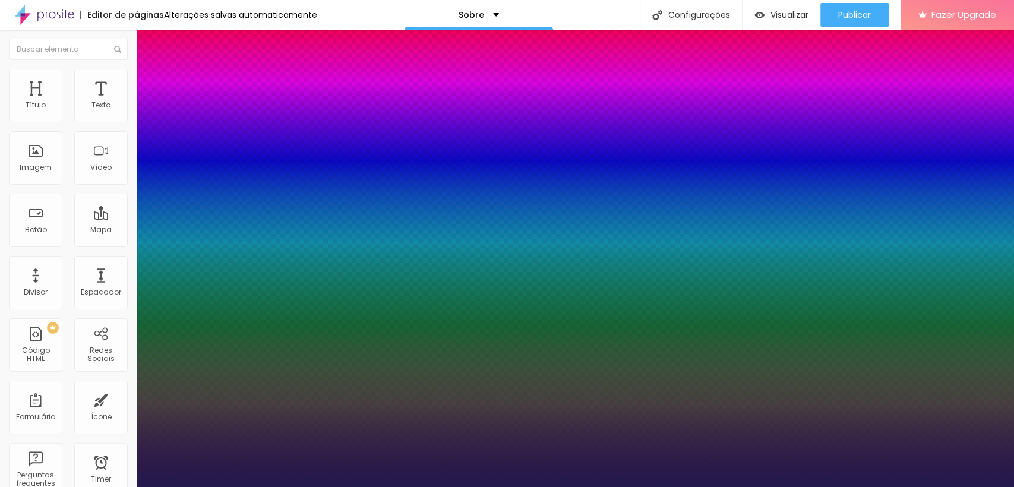
click at [71, 487] on div at bounding box center [507, 487] width 1014 height 0
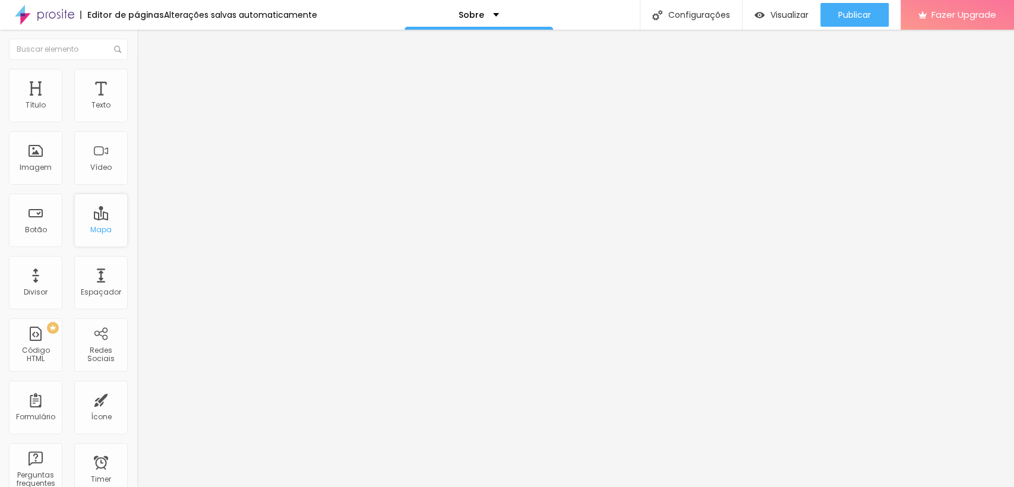
click at [101, 200] on div "Mapa" at bounding box center [100, 220] width 53 height 53
click at [137, 114] on button "button" at bounding box center [145, 108] width 17 height 12
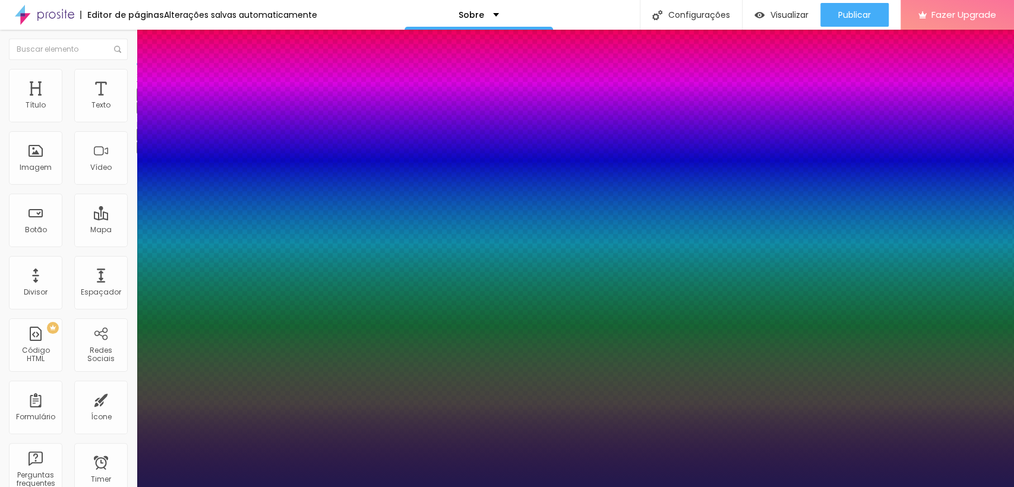
drag, startPoint x: 197, startPoint y: 285, endPoint x: 181, endPoint y: 279, distance: 16.9
drag, startPoint x: 153, startPoint y: 255, endPoint x: 133, endPoint y: 260, distance: 20.0
drag, startPoint x: 152, startPoint y: 229, endPoint x: 157, endPoint y: 215, distance: 15.0
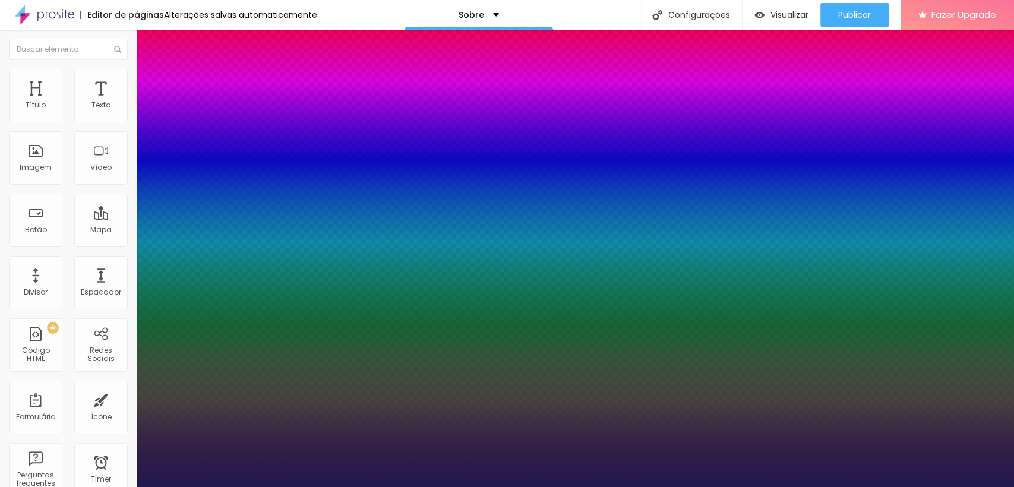
drag, startPoint x: 162, startPoint y: 202, endPoint x: 160, endPoint y: 209, distance: 6.8
click at [319, 487] on div at bounding box center [507, 487] width 1014 height 0
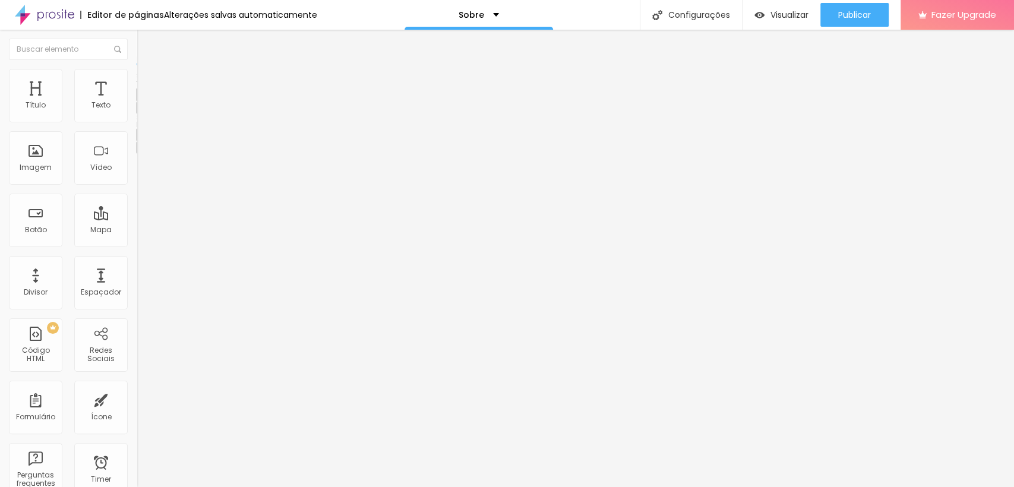
click at [141, 111] on icon "button" at bounding box center [144, 106] width 7 height 7
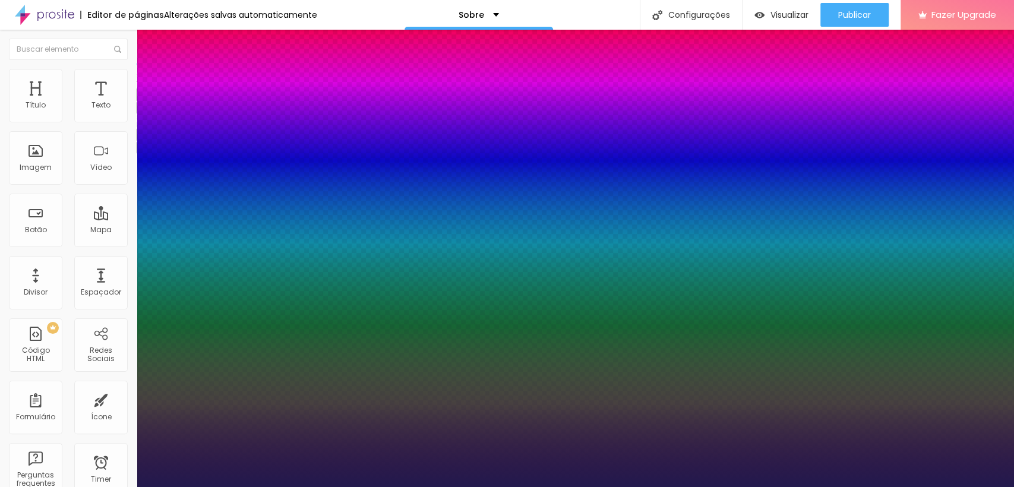
click at [442, 487] on div at bounding box center [507, 487] width 1014 height 0
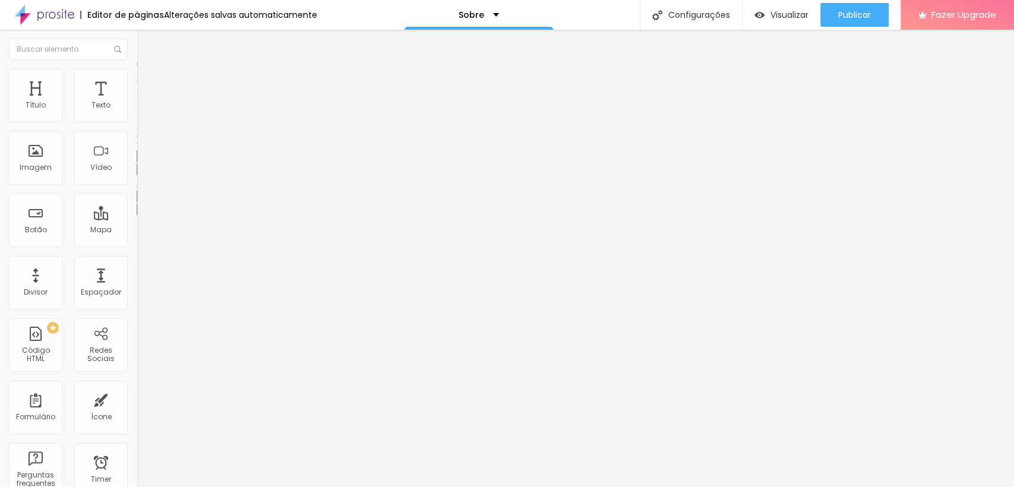
click at [137, 120] on div "Tamanho Titulo 1 H1 Titulo 2 H2 Titulo 3 H3 Titulo 4 H4 Titulo 5 H5 Titulo 6 H6…" at bounding box center [205, 148] width 137 height 135
click at [137, 60] on ul "Estilo Avançado" at bounding box center [205, 69] width 137 height 24
click at [147, 81] on span "Estilo" at bounding box center [156, 77] width 18 height 10
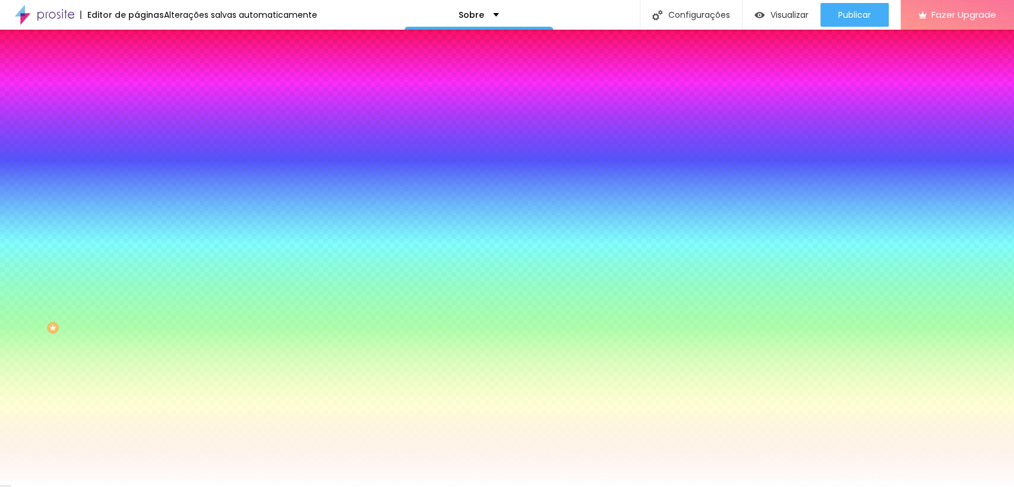
click at [137, 109] on span "Trocar imagem" at bounding box center [169, 104] width 65 height 10
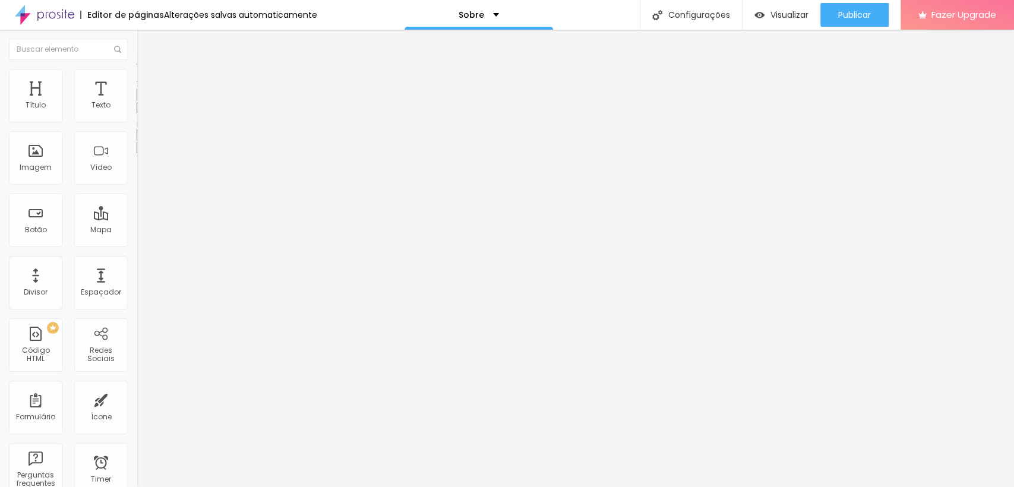
click at [143, 109] on icon "button" at bounding box center [145, 107] width 5 height 5
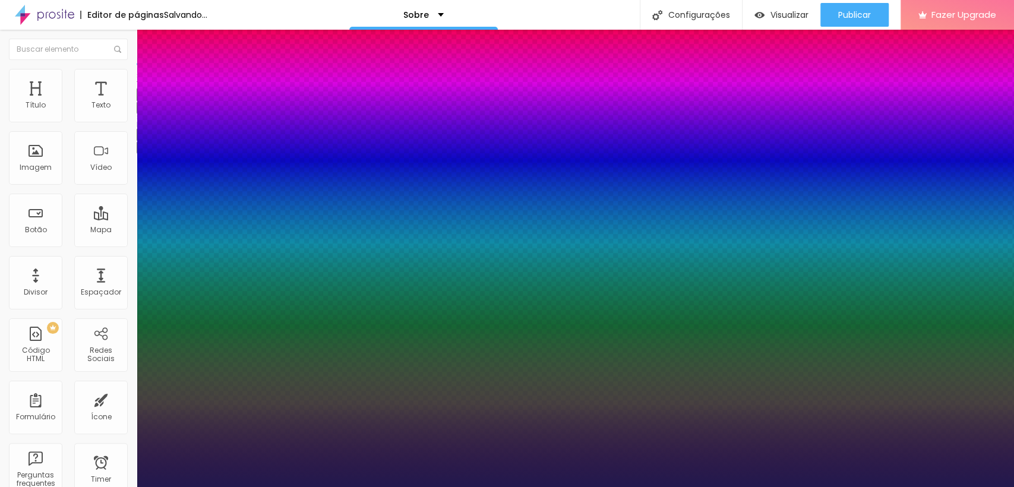
click at [502, 487] on div at bounding box center [507, 487] width 1014 height 0
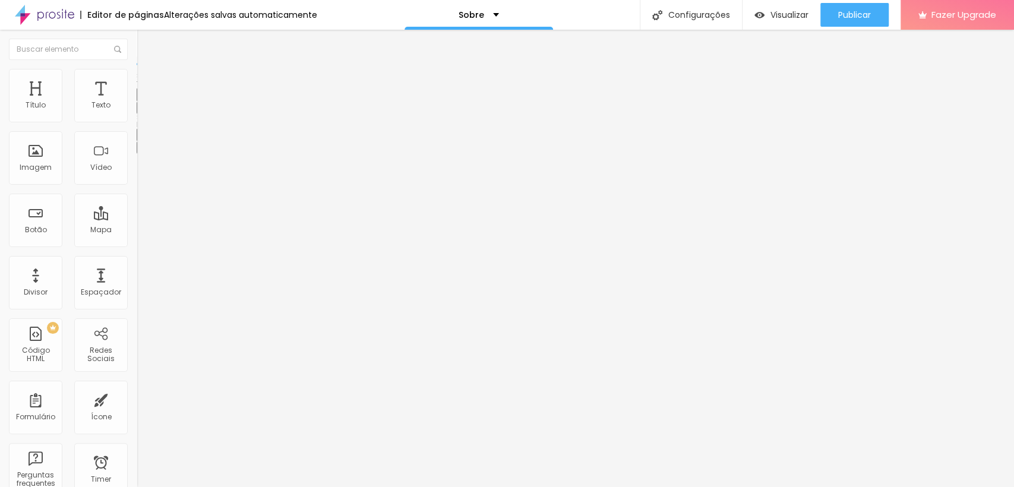
click at [137, 332] on div "Editar Texto Estilo Avançado Tipografia Voltar ao padrão Sombra DESATIVADO Volt…" at bounding box center [205, 258] width 137 height 457
click at [137, 292] on div "Editar Texto Estilo Avançado Tipografia Voltar ao padrão Sombra DESATIVADO Volt…" at bounding box center [205, 258] width 137 height 457
click at [141, 111] on icon "button" at bounding box center [144, 106] width 7 height 7
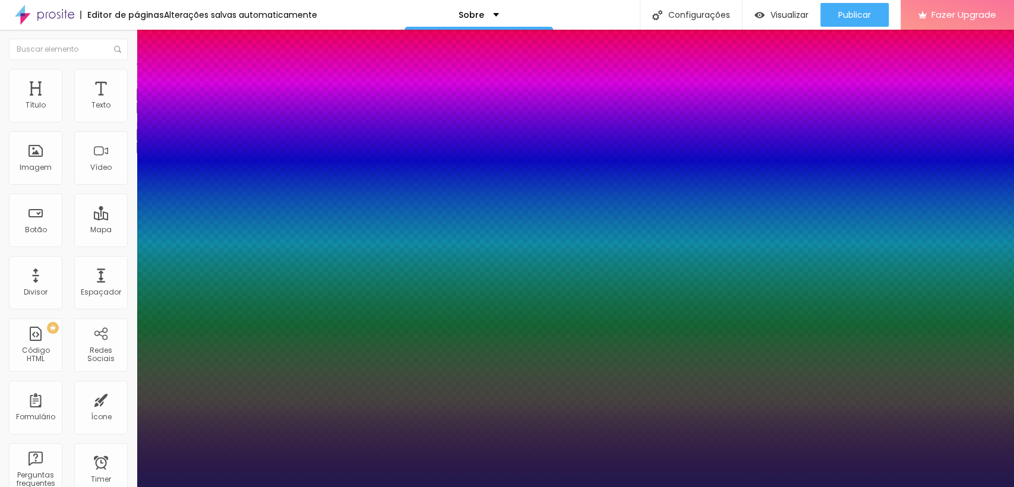
click at [487, 487] on div at bounding box center [507, 487] width 1014 height 0
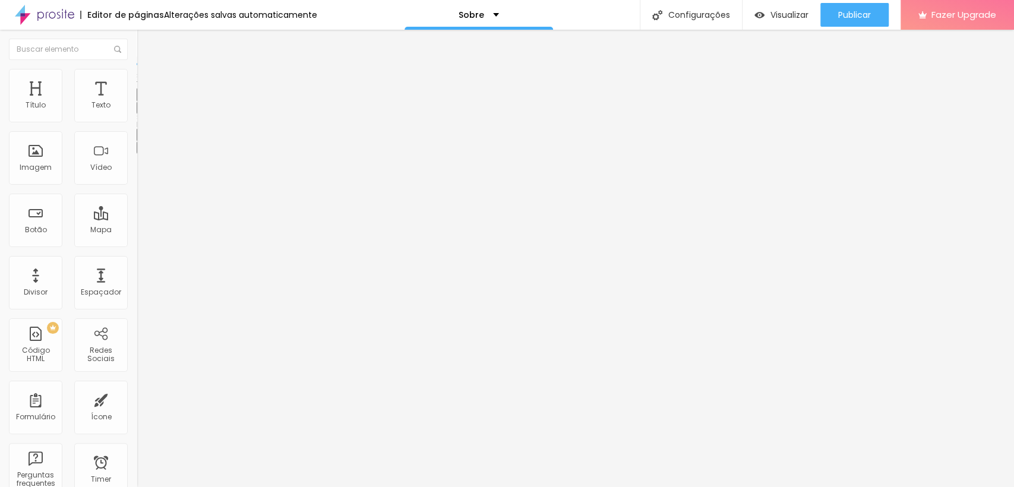
click at [137, 274] on div "Editar Texto Estilo Avançado Tipografia Voltar ao padrão Sombra DESATIVADO Volt…" at bounding box center [205, 258] width 137 height 457
click at [137, 72] on ul "Conteúdo Estilo Avançado" at bounding box center [205, 75] width 137 height 36
click at [137, 77] on li "Estilo" at bounding box center [205, 75] width 137 height 12
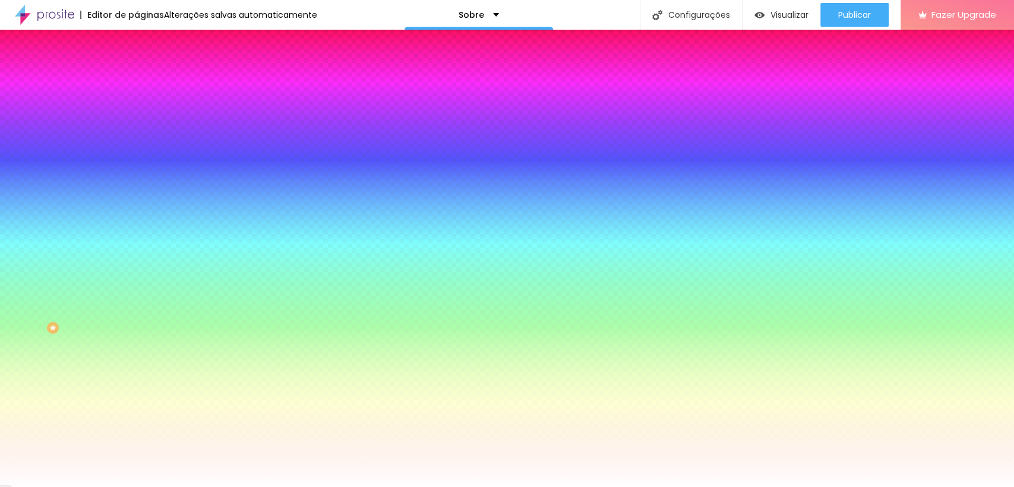
click at [147, 84] on span "Avançado" at bounding box center [166, 89] width 39 height 10
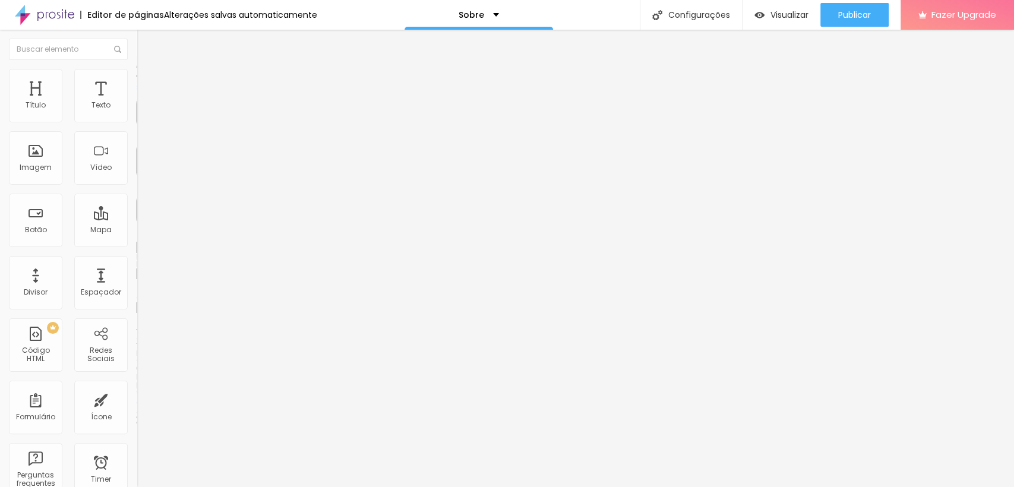
click at [137, 69] on li "Conteúdo" at bounding box center [205, 63] width 137 height 12
click at [137, 76] on img at bounding box center [142, 74] width 11 height 11
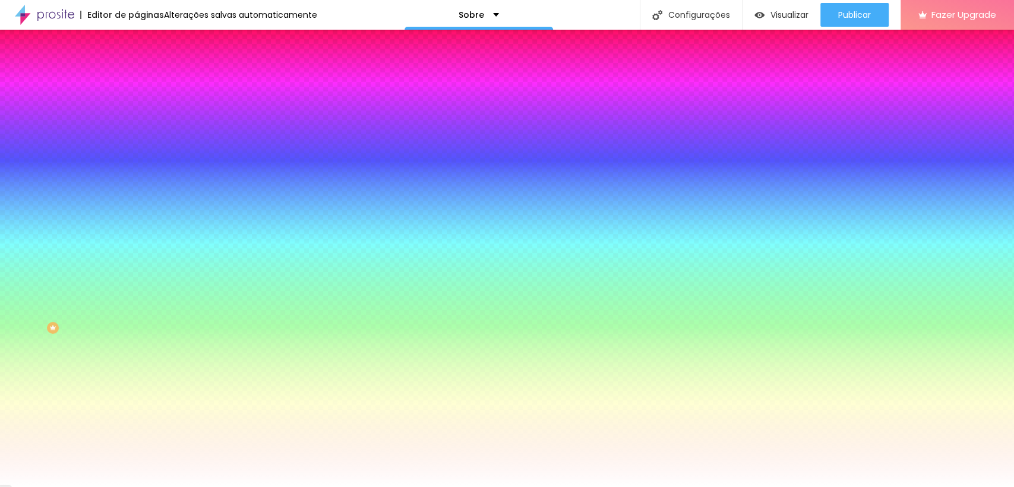
click at [137, 81] on li "Avançado" at bounding box center [205, 87] width 137 height 12
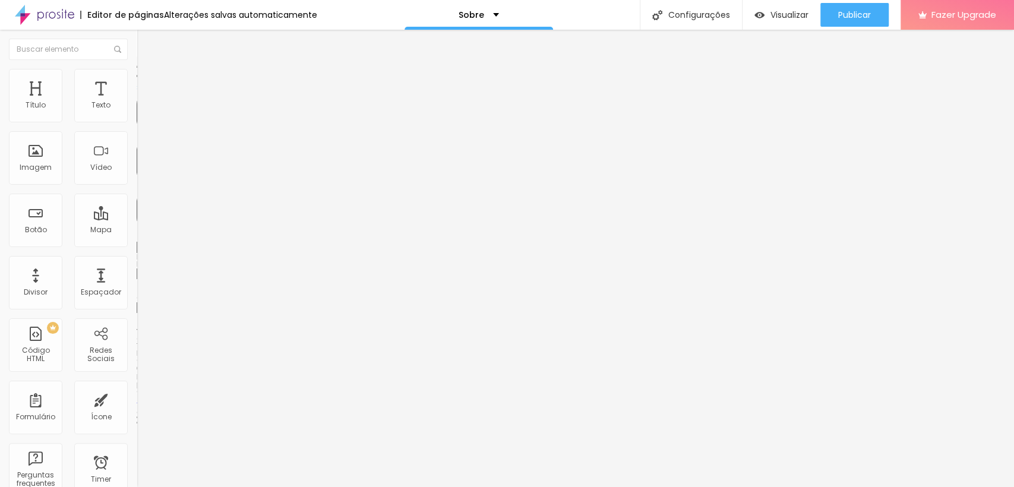
click at [137, 68] on img at bounding box center [142, 62] width 11 height 11
click at [147, 82] on span "Estilo" at bounding box center [156, 77] width 18 height 10
click at [137, 71] on img at bounding box center [142, 74] width 11 height 11
click at [137, 72] on img at bounding box center [142, 74] width 11 height 11
click at [137, 81] on li "Estilo" at bounding box center [205, 75] width 137 height 12
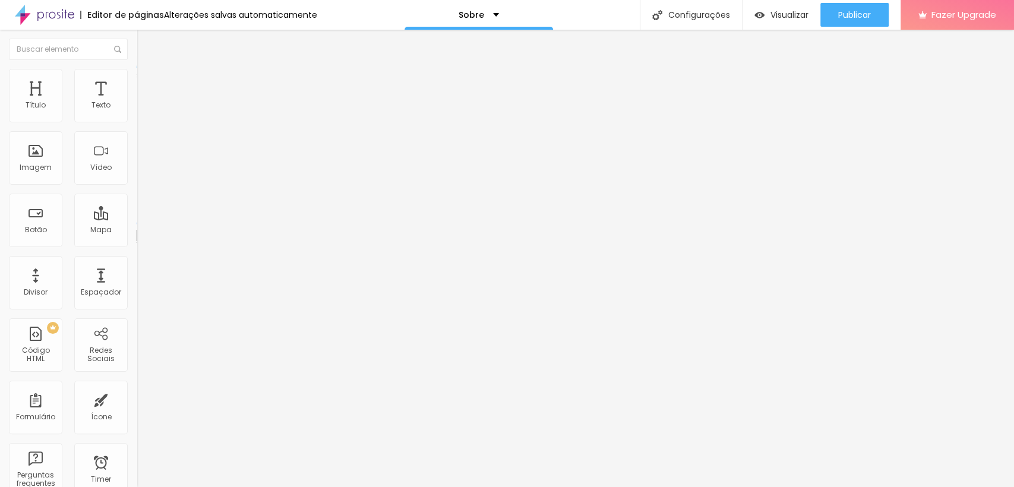
drag, startPoint x: 82, startPoint y: 118, endPoint x: 23, endPoint y: 119, distance: 59.4
click at [137, 219] on input "range" at bounding box center [175, 224] width 77 height 10
click at [141, 111] on icon "button" at bounding box center [144, 106] width 7 height 7
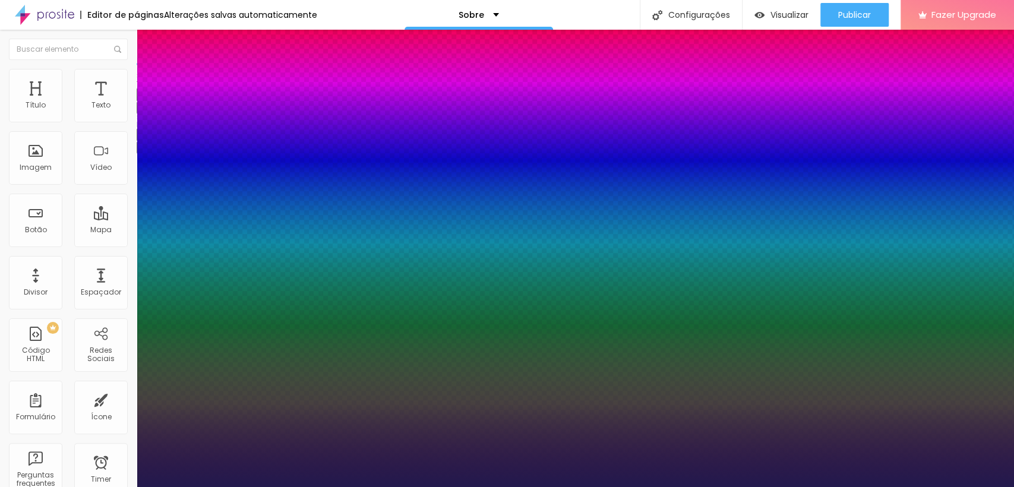
drag, startPoint x: 161, startPoint y: 204, endPoint x: 157, endPoint y: 195, distance: 9.0
click at [53, 487] on div at bounding box center [507, 487] width 1014 height 0
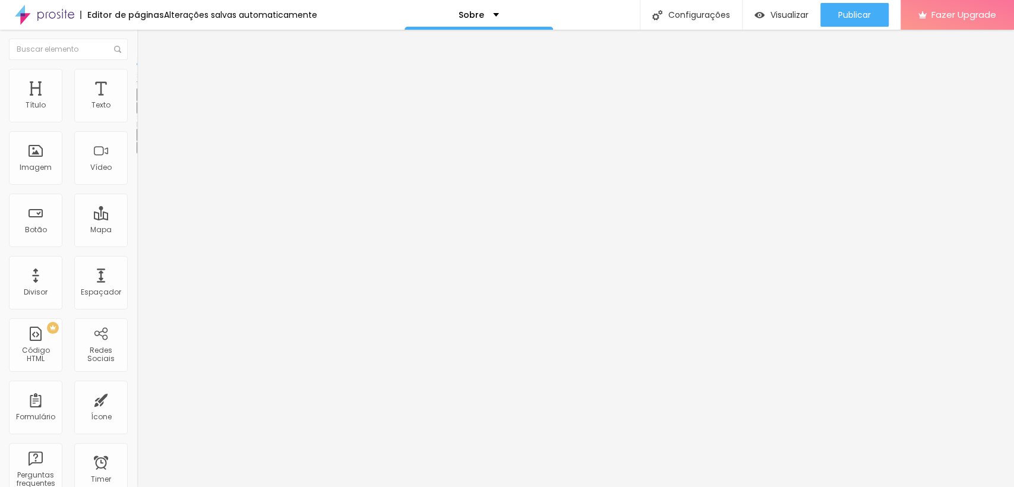
click at [141, 111] on icon "button" at bounding box center [144, 106] width 7 height 7
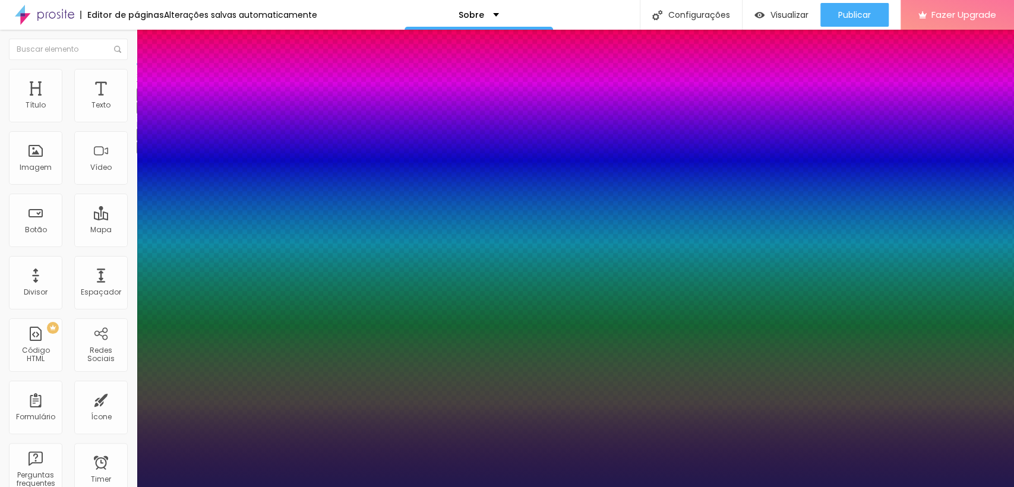
click at [59, 487] on div at bounding box center [507, 487] width 1014 height 0
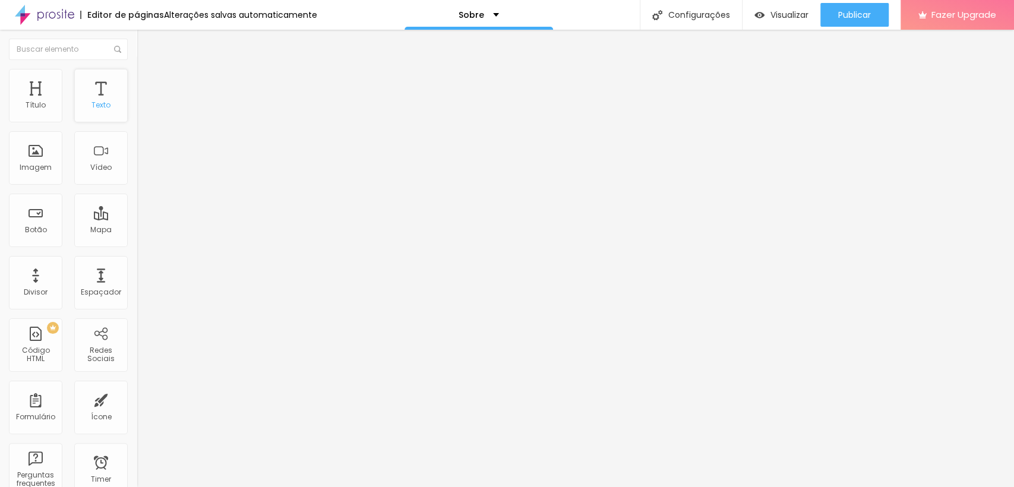
click at [95, 105] on div "Texto" at bounding box center [100, 105] width 19 height 8
click at [137, 114] on button "button" at bounding box center [145, 108] width 17 height 12
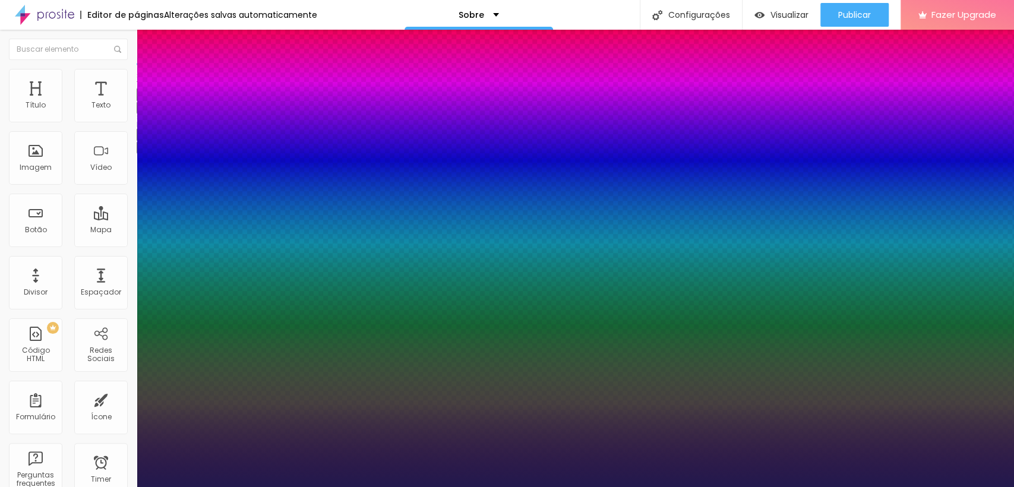
click at [460, 487] on div at bounding box center [507, 487] width 1014 height 0
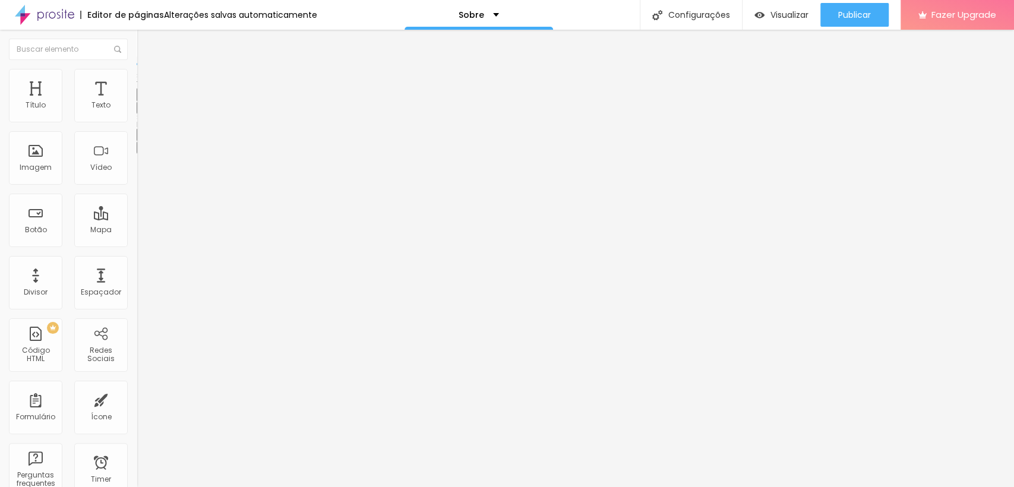
click at [141, 111] on icon "button" at bounding box center [144, 106] width 7 height 7
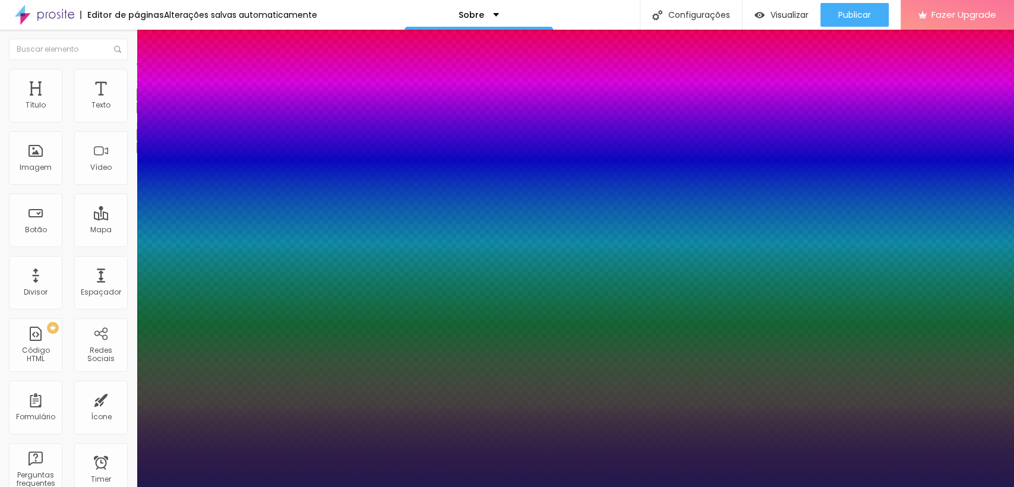
click at [441, 487] on div at bounding box center [507, 487] width 1014 height 0
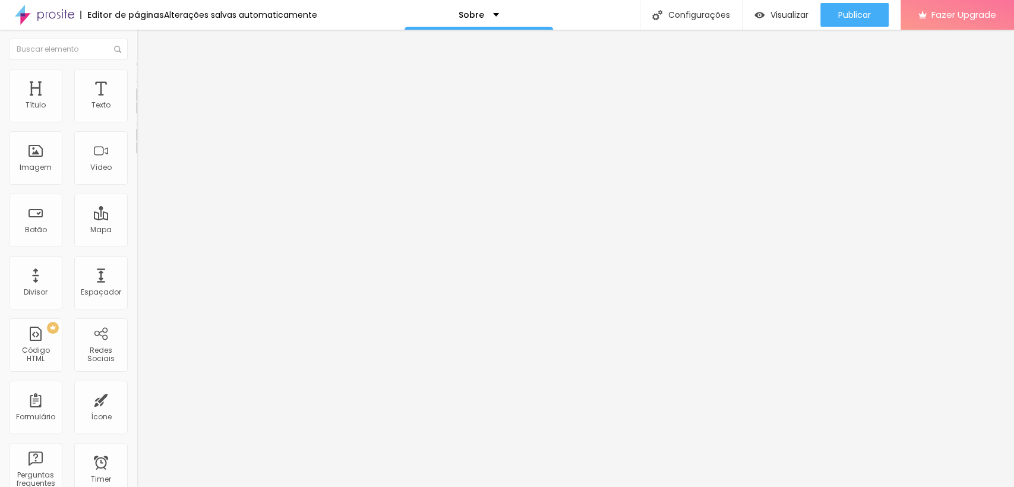
click at [141, 111] on icon "button" at bounding box center [144, 106] width 7 height 7
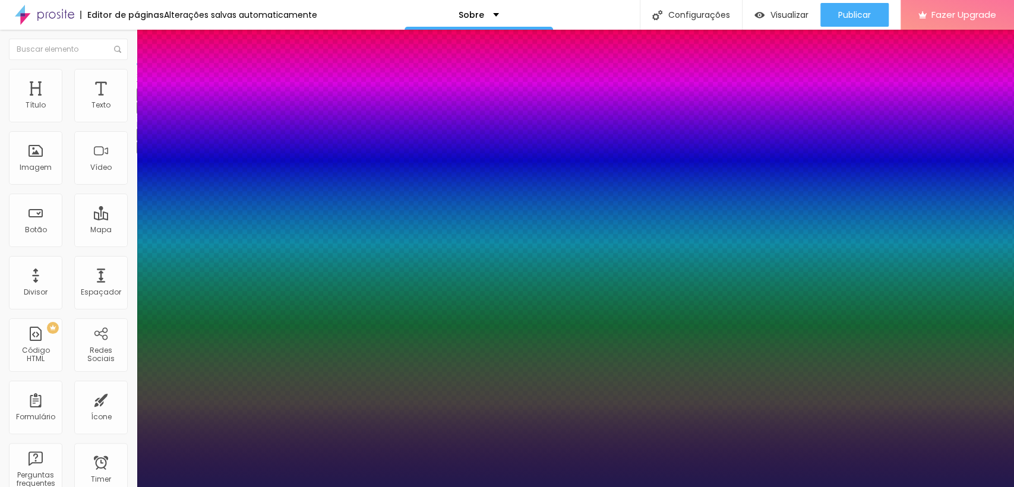
click at [542, 487] on div at bounding box center [507, 487] width 1014 height 0
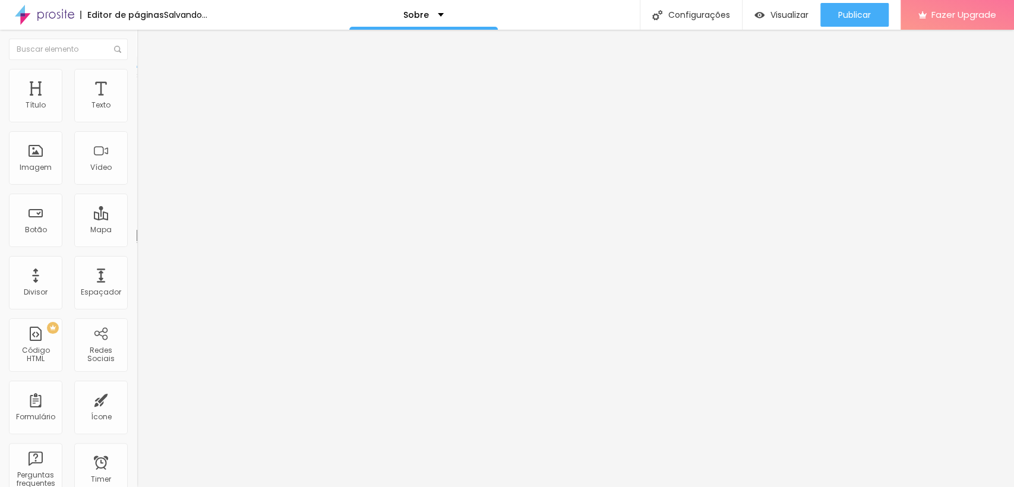
drag, startPoint x: 80, startPoint y: 117, endPoint x: 50, endPoint y: 103, distance: 33.5
click at [137, 219] on input "range" at bounding box center [175, 224] width 77 height 10
click at [141, 111] on icon "button" at bounding box center [144, 106] width 7 height 7
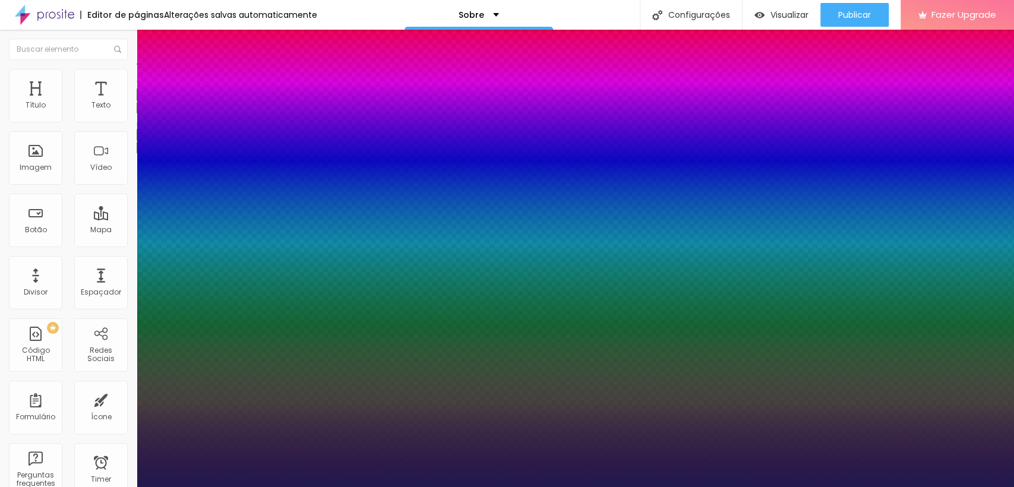
click at [423, 487] on div at bounding box center [507, 487] width 1014 height 0
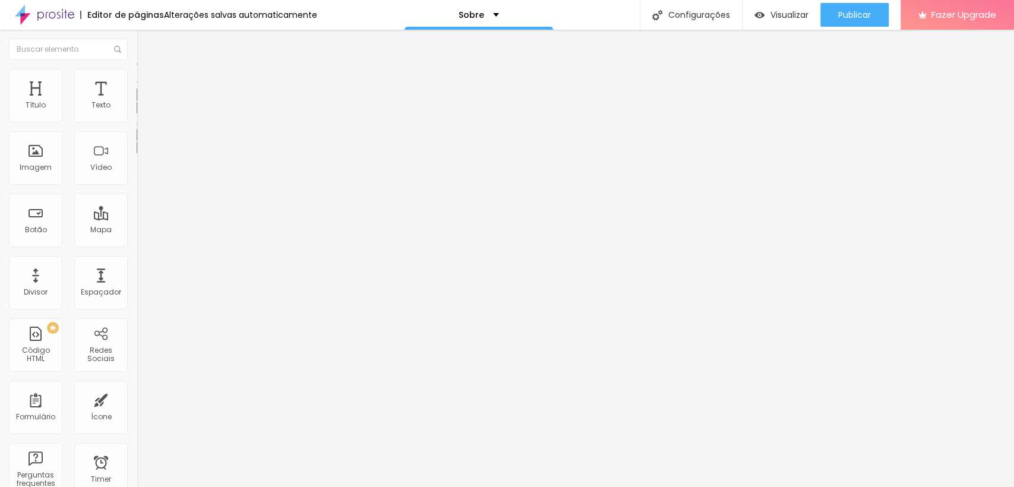
click at [143, 109] on icon "button" at bounding box center [145, 107] width 5 height 5
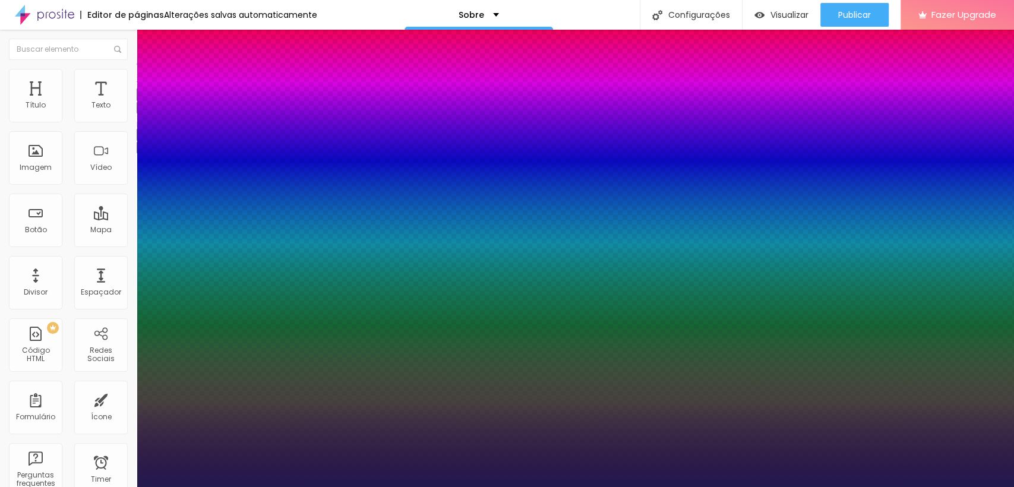
click at [337, 487] on div at bounding box center [507, 487] width 1014 height 0
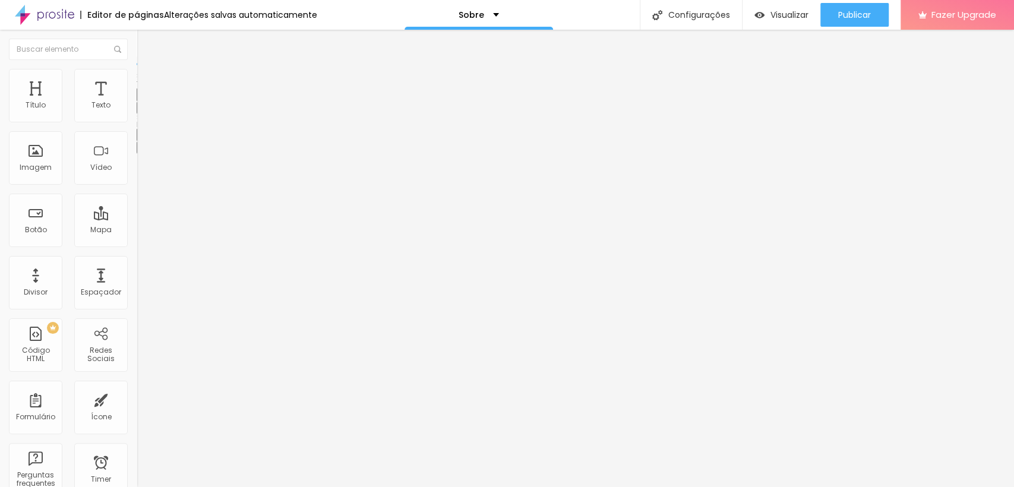
click at [137, 358] on div "Editar Texto Estilo Avançado Tipografia Voltar ao padrão Sombra DESATIVADO Volt…" at bounding box center [205, 258] width 137 height 457
click at [137, 74] on li "Estilo" at bounding box center [205, 75] width 137 height 12
click at [212, 487] on div at bounding box center [507, 494] width 1014 height 0
click at [9, 165] on div "Imagem" at bounding box center [35, 157] width 53 height 53
click at [30, 153] on div "Imagem" at bounding box center [35, 157] width 53 height 53
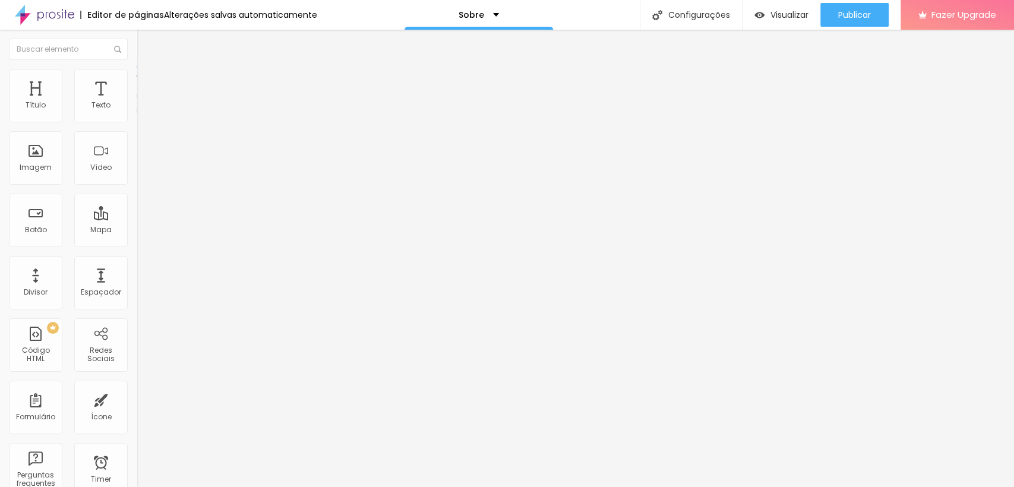
click at [137, 75] on img at bounding box center [142, 74] width 11 height 11
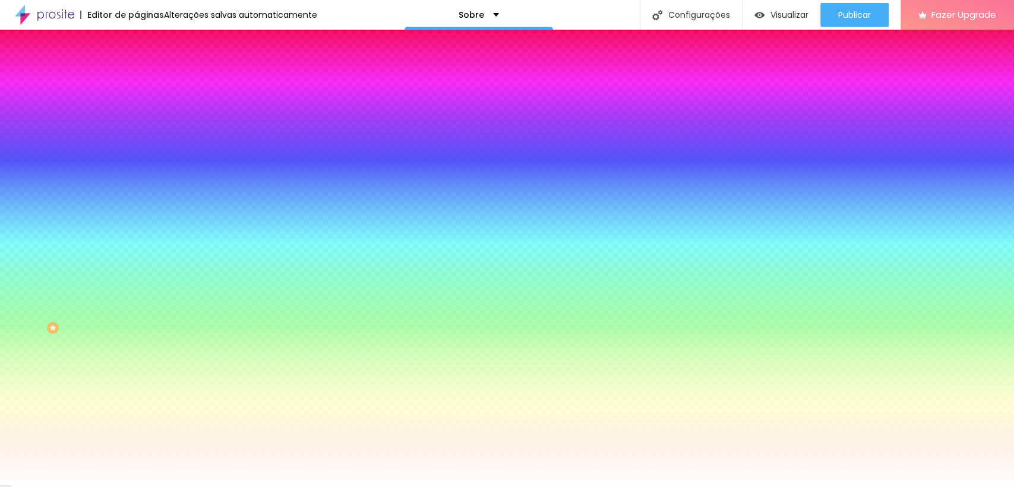
click at [137, 109] on span "Trocar imagem" at bounding box center [169, 104] width 65 height 10
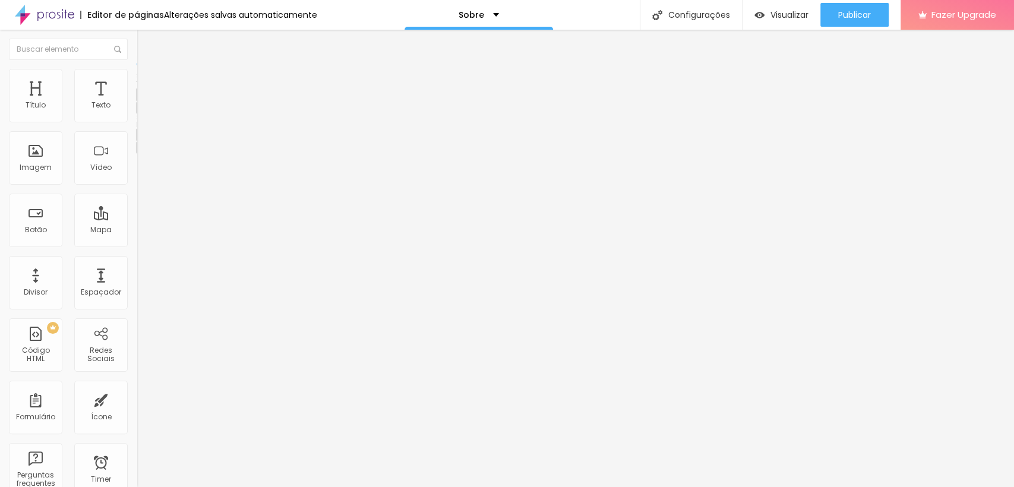
click at [141, 111] on icon "button" at bounding box center [144, 106] width 7 height 7
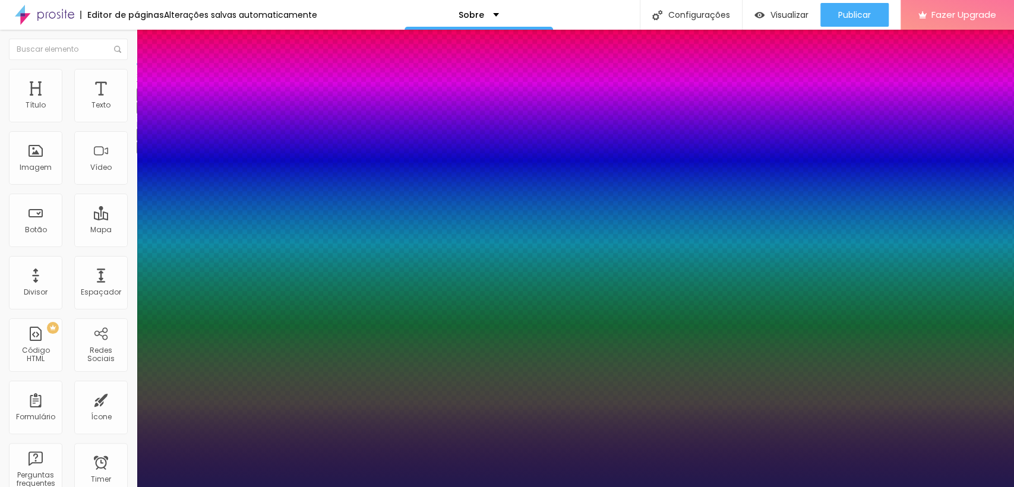
click at [556, 487] on div at bounding box center [507, 487] width 1014 height 0
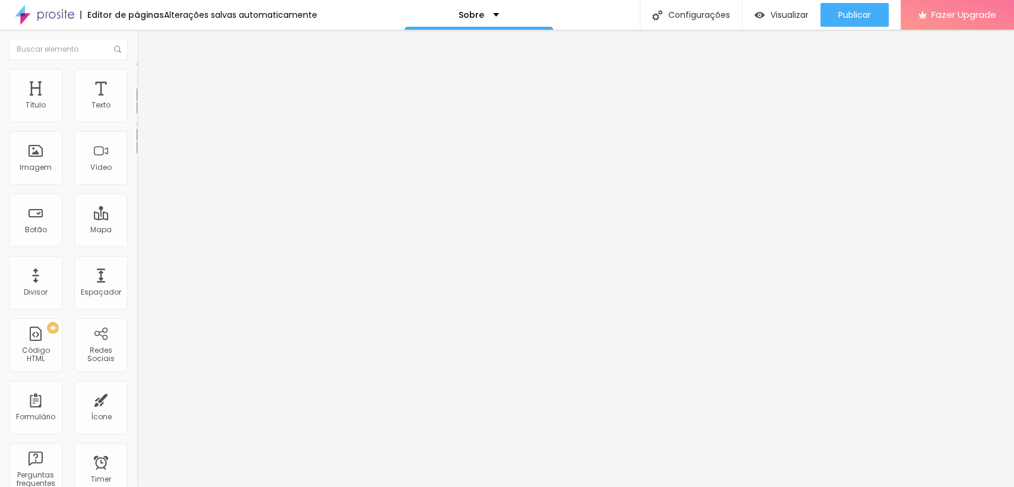
click at [137, 40] on button "Editar Texto" at bounding box center [205, 43] width 137 height 27
click at [143, 109] on icon "button" at bounding box center [145, 107] width 5 height 5
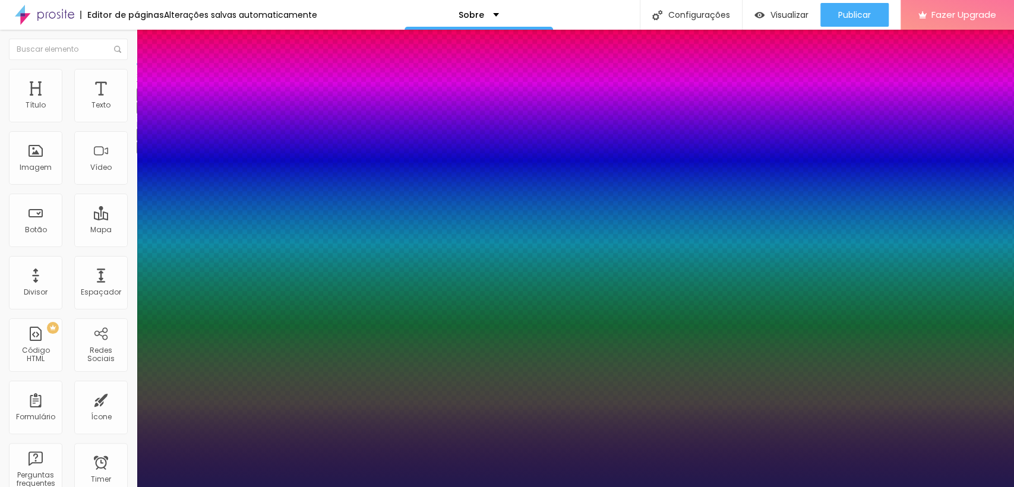
click at [461, 487] on div at bounding box center [507, 487] width 1014 height 0
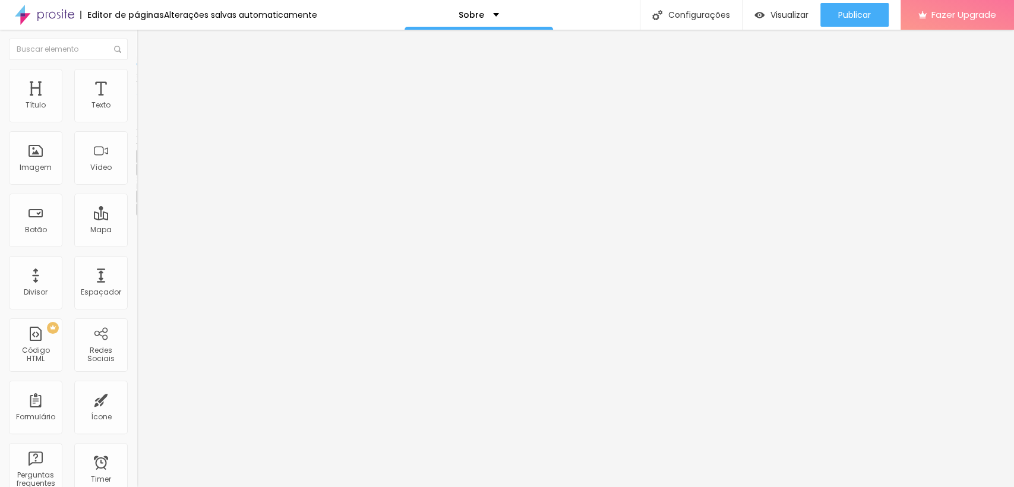
click at [141, 172] on icon "button" at bounding box center [144, 168] width 7 height 7
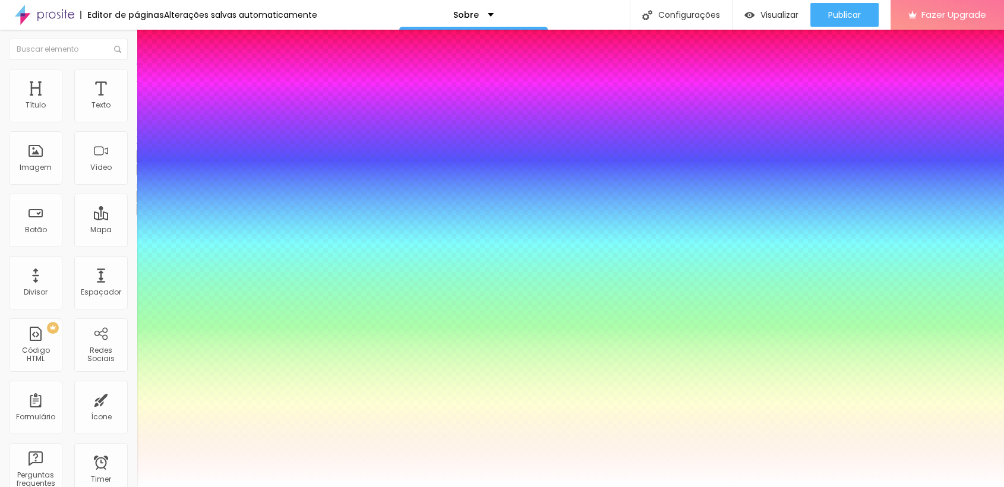
click at [424, 487] on div at bounding box center [502, 487] width 1004 height 0
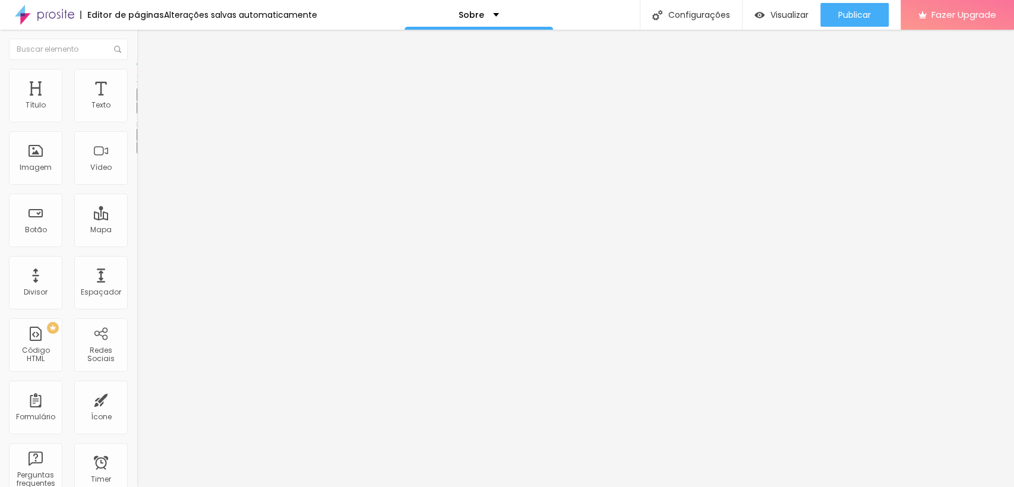
click at [141, 111] on icon "button" at bounding box center [144, 106] width 7 height 7
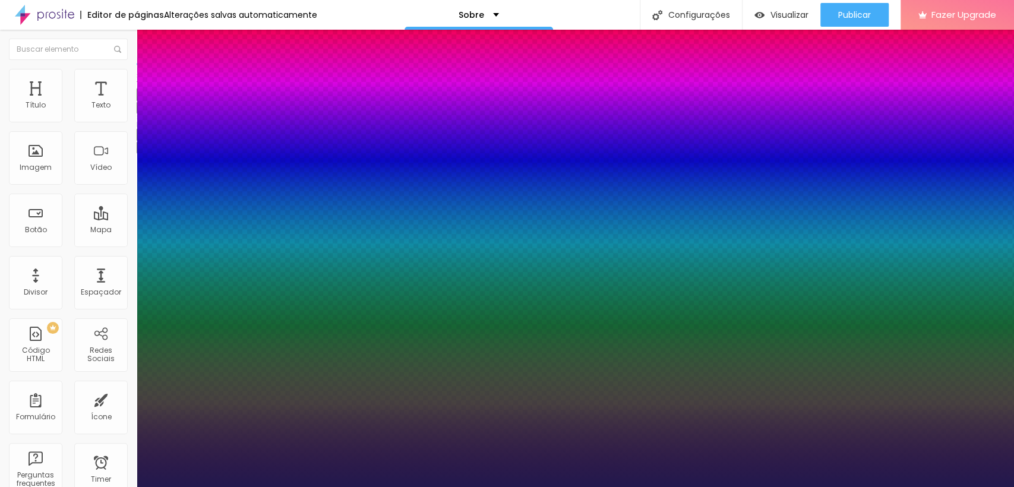
click at [421, 487] on div at bounding box center [507, 487] width 1014 height 0
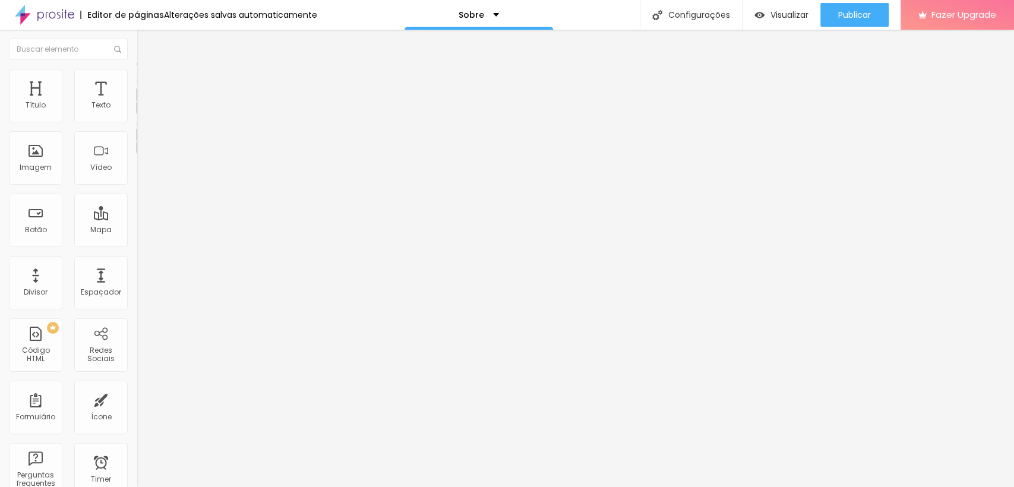
click at [141, 111] on icon "button" at bounding box center [144, 106] width 7 height 7
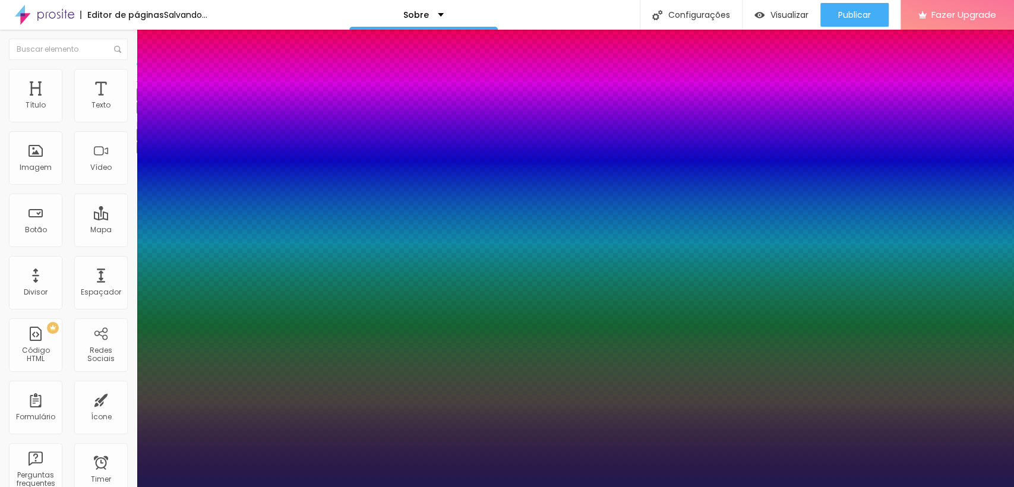
drag, startPoint x: 154, startPoint y: 257, endPoint x: 161, endPoint y: 258, distance: 7.2
drag, startPoint x: 152, startPoint y: 286, endPoint x: 195, endPoint y: 286, distance: 42.8
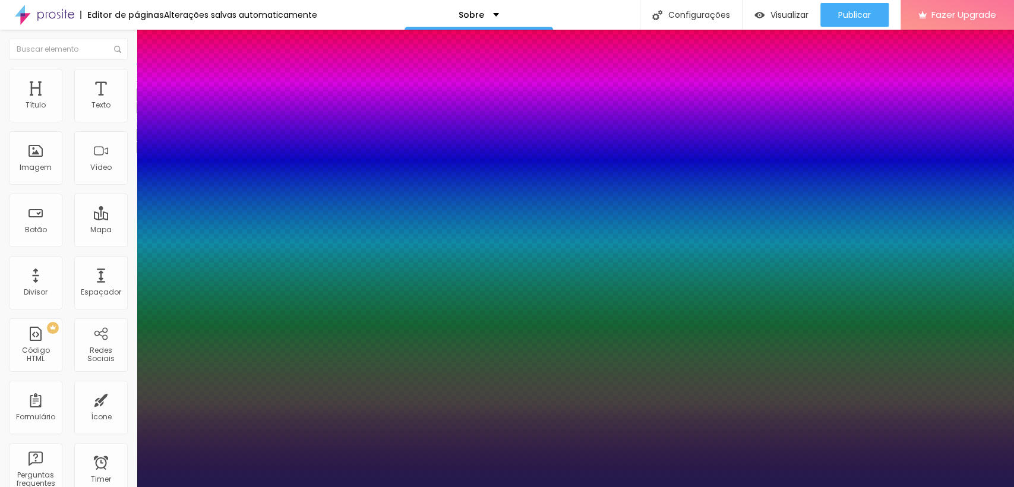
click at [229, 487] on div at bounding box center [507, 487] width 1014 height 0
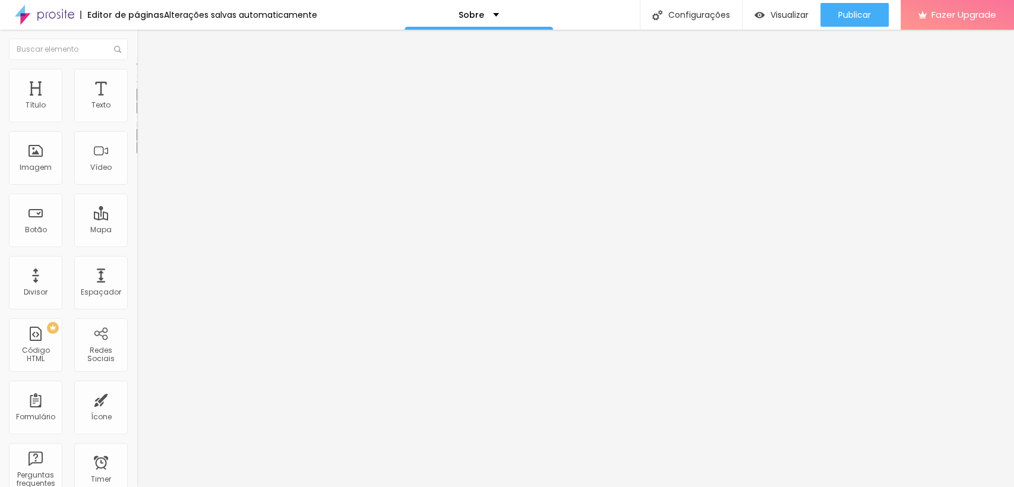
click at [141, 111] on icon "button" at bounding box center [144, 106] width 7 height 7
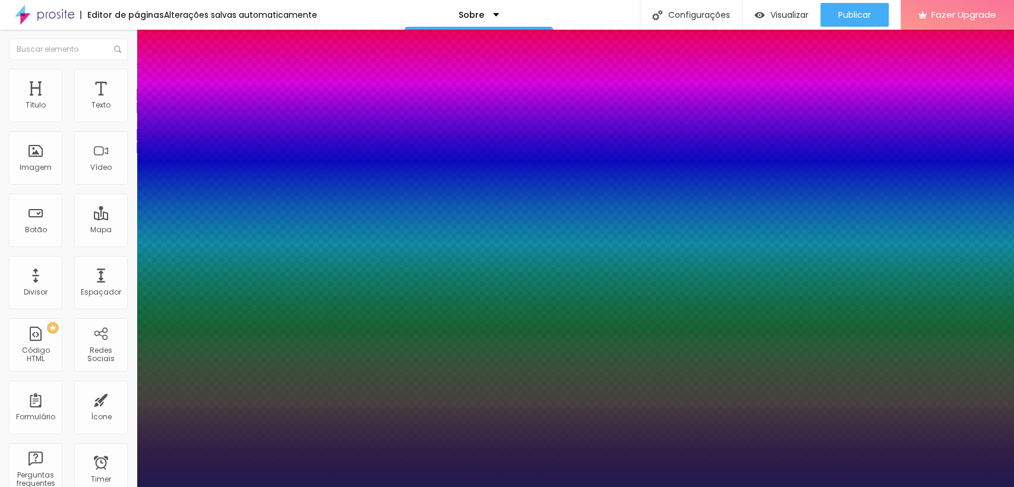
click at [280, 487] on div at bounding box center [507, 487] width 1014 height 0
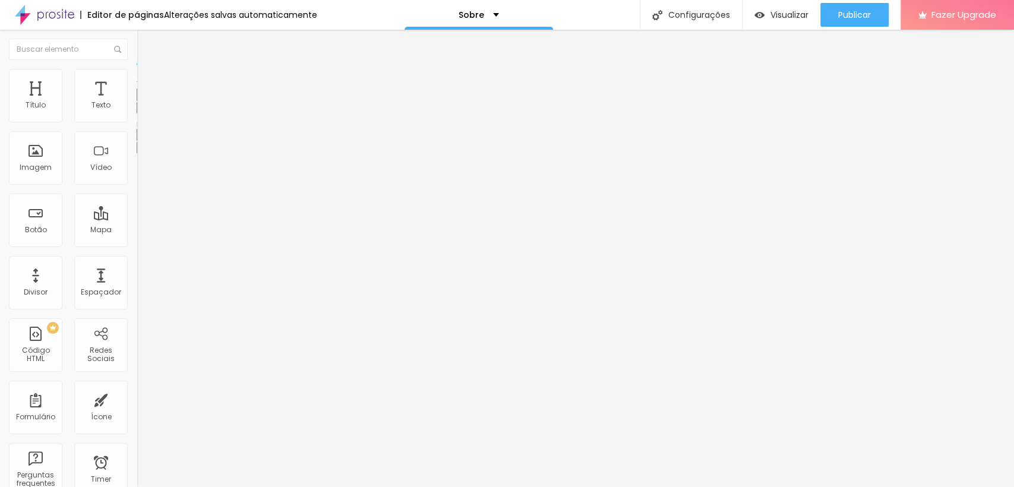
click at [143, 109] on icon "button" at bounding box center [145, 107] width 5 height 5
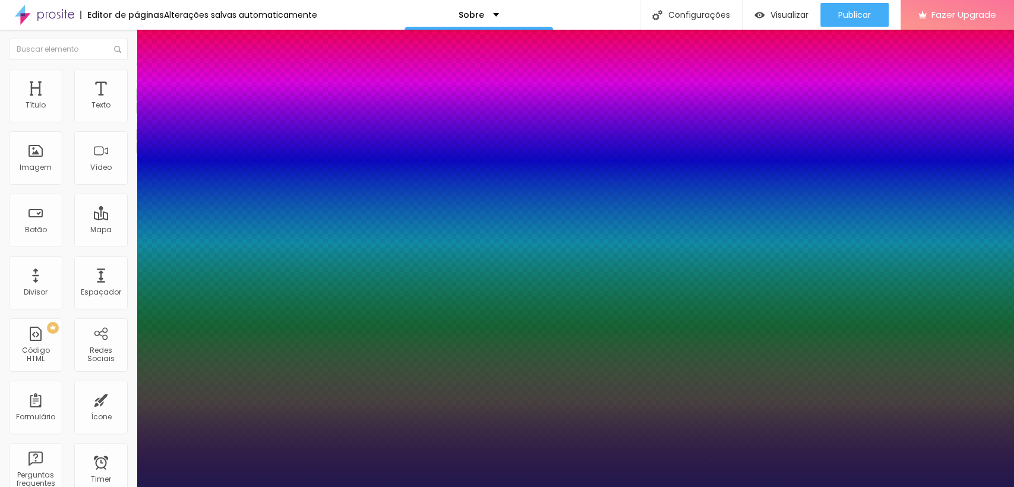
click at [510, 487] on div at bounding box center [507, 487] width 1014 height 0
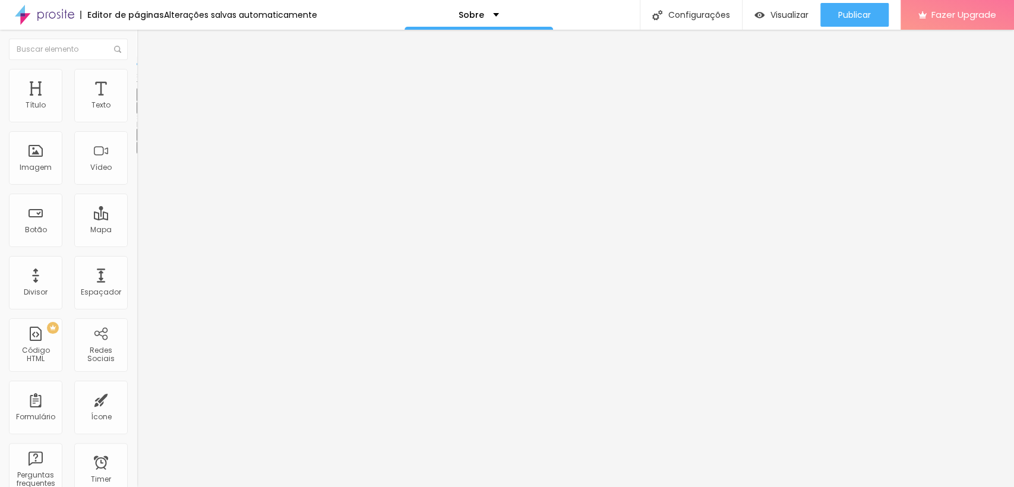
click at [143, 109] on icon "button" at bounding box center [145, 107] width 5 height 5
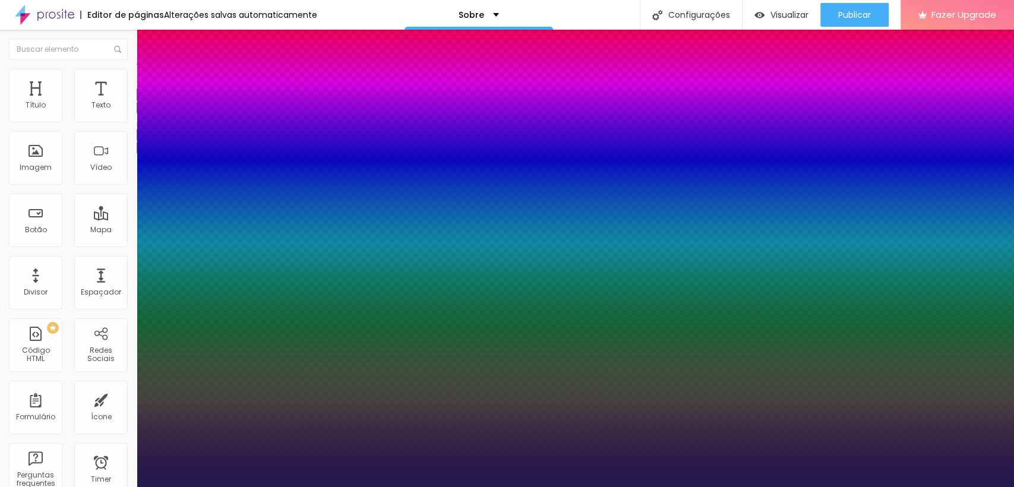
click at [428, 487] on div at bounding box center [507, 487] width 1014 height 0
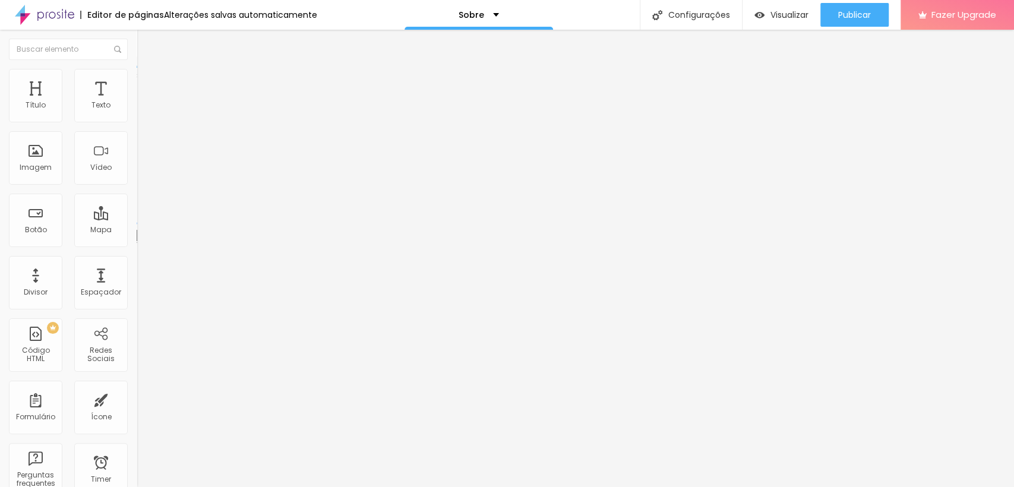
drag, startPoint x: 30, startPoint y: 119, endPoint x: 10, endPoint y: 118, distance: 20.2
click at [137, 219] on input "range" at bounding box center [175, 224] width 77 height 10
click at [141, 111] on icon "button" at bounding box center [142, 109] width 2 height 2
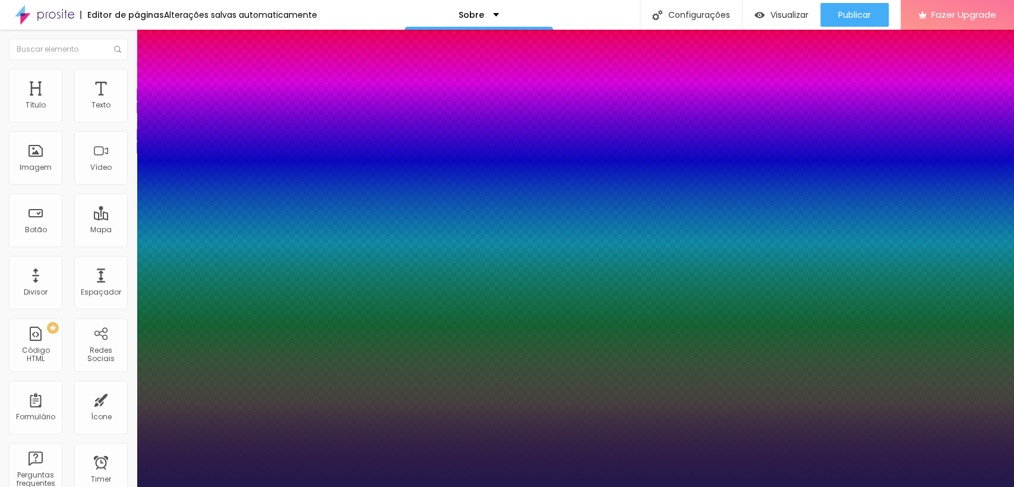
click at [565, 487] on div at bounding box center [507, 487] width 1014 height 0
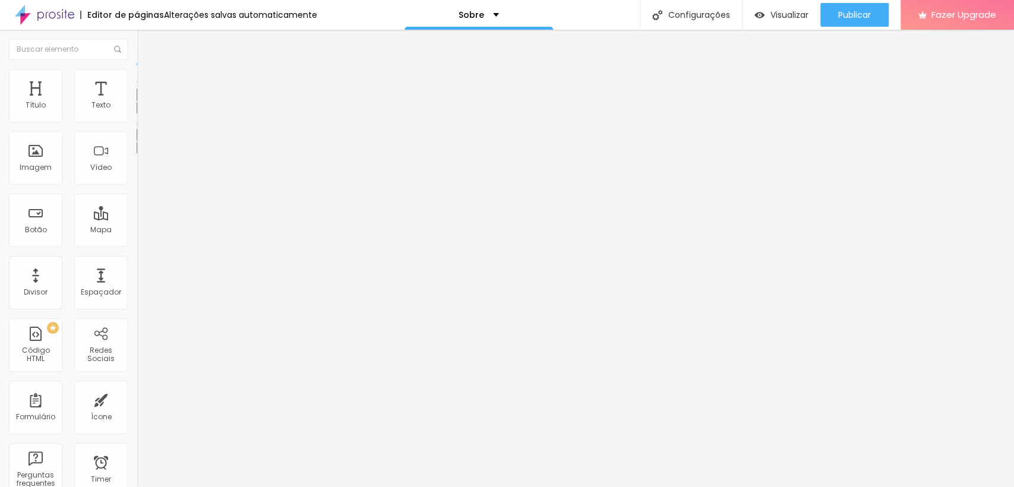
click at [137, 114] on button "button" at bounding box center [145, 108] width 17 height 12
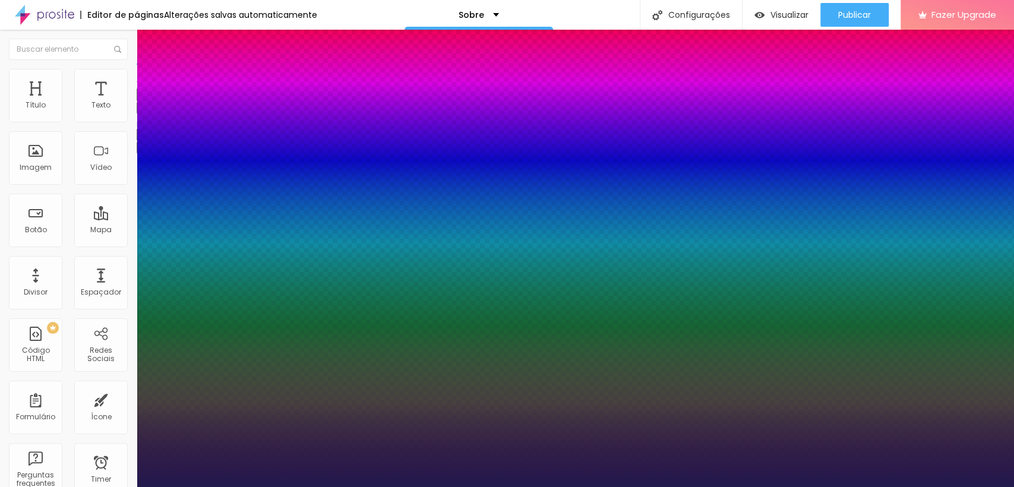
click at [450, 487] on div at bounding box center [507, 487] width 1014 height 0
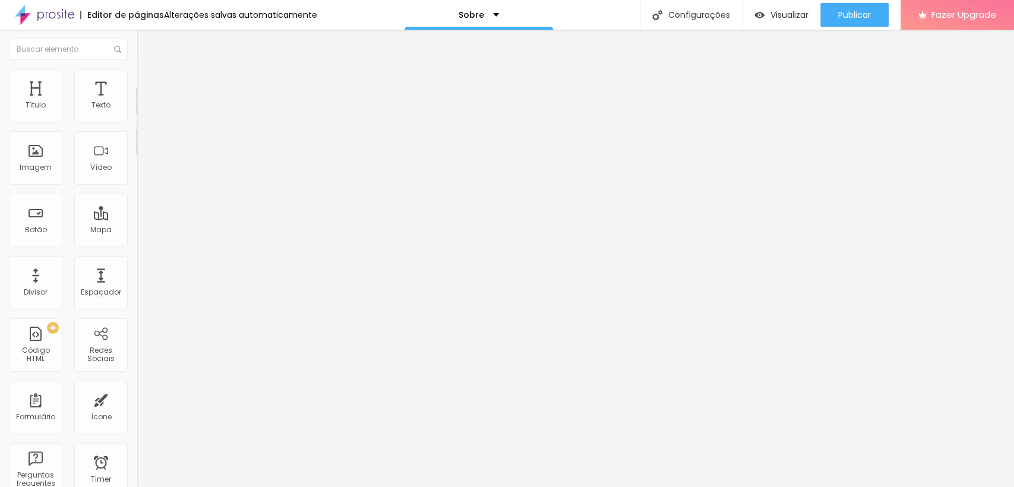
click at [137, 288] on div "Editar Texto Estilo Avançado Tipografia Voltar ao padrão Sombra DESATIVADO Volt…" at bounding box center [205, 258] width 137 height 457
click at [137, 112] on span "Titulo 2" at bounding box center [156, 104] width 39 height 15
click at [137, 102] on span "Titulo 1" at bounding box center [156, 94] width 39 height 17
click at [137, 176] on button "button" at bounding box center [145, 169] width 17 height 12
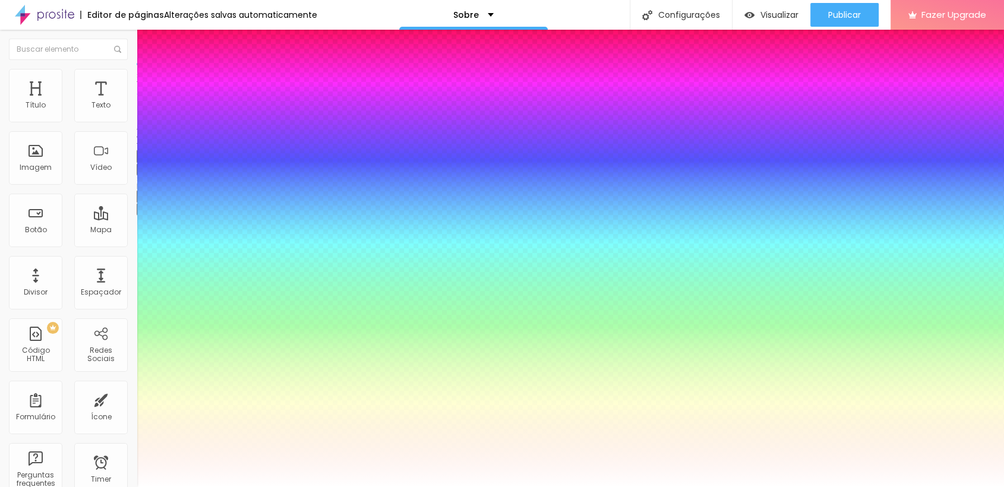
drag, startPoint x: 185, startPoint y: 362, endPoint x: 200, endPoint y: 373, distance: 18.0
drag, startPoint x: 156, startPoint y: 389, endPoint x: 167, endPoint y: 390, distance: 10.8
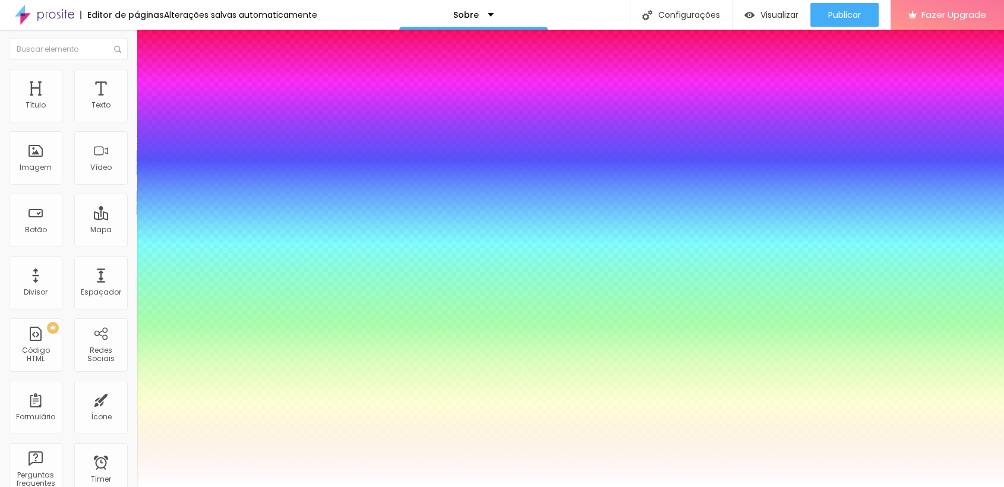
drag, startPoint x: 226, startPoint y: 417, endPoint x: 209, endPoint y: 409, distance: 18.6
click at [370, 487] on div at bounding box center [502, 487] width 1004 height 0
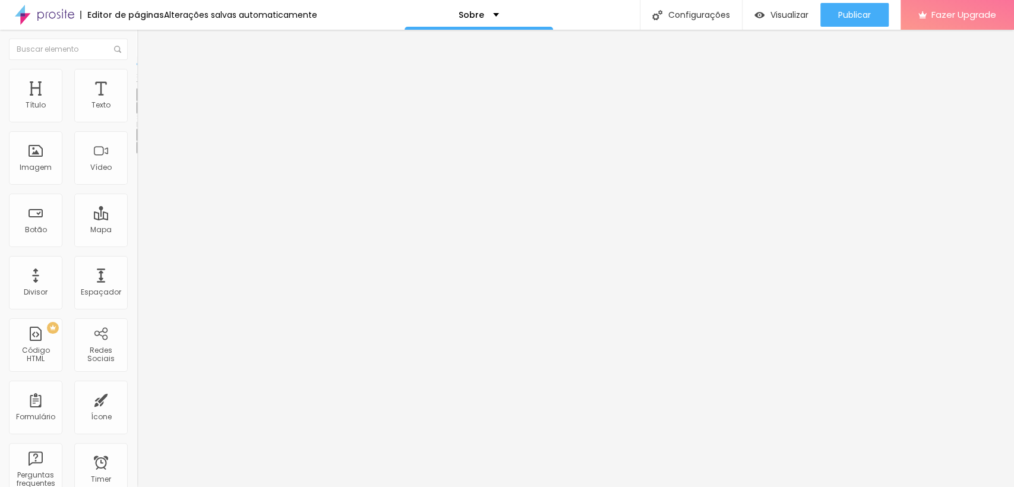
click at [143, 109] on icon "button" at bounding box center [145, 107] width 5 height 5
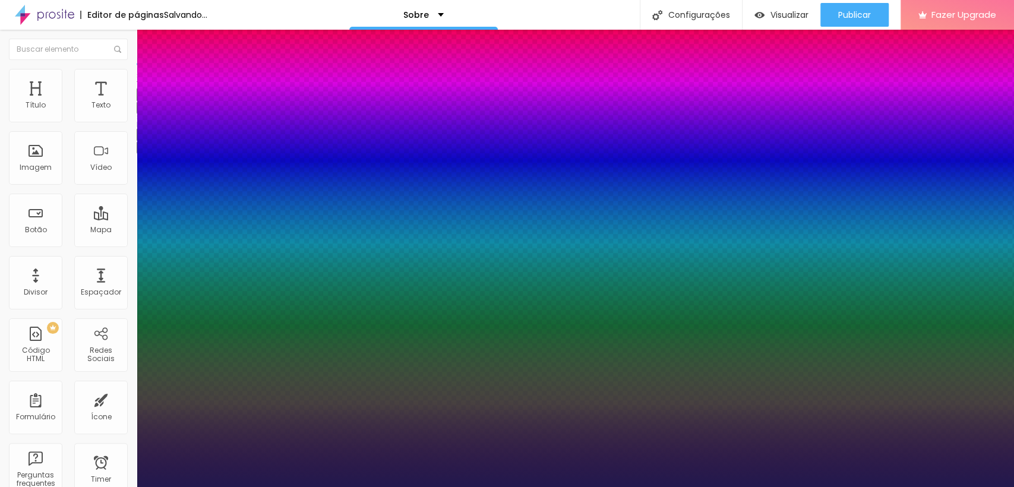
drag, startPoint x: 198, startPoint y: 286, endPoint x: 295, endPoint y: 292, distance: 97.6
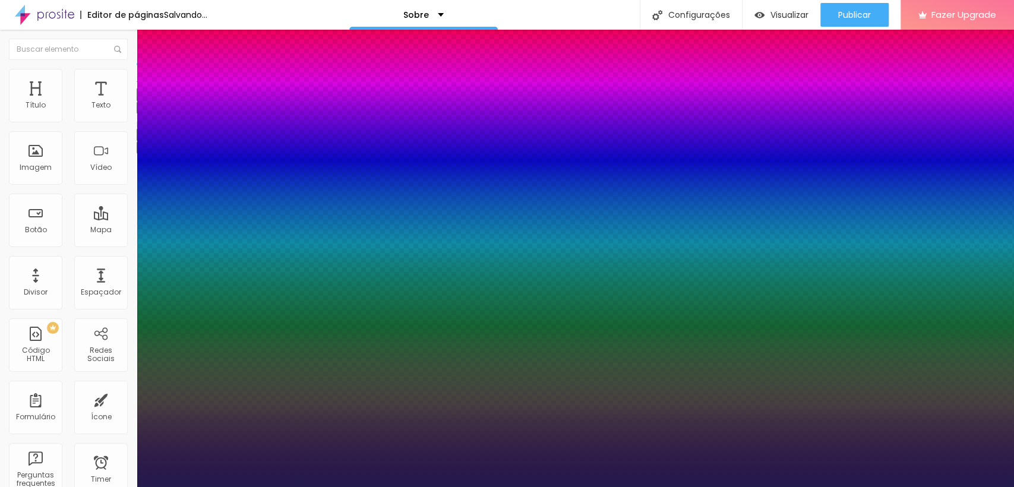
click at [356, 487] on div at bounding box center [507, 487] width 1014 height 0
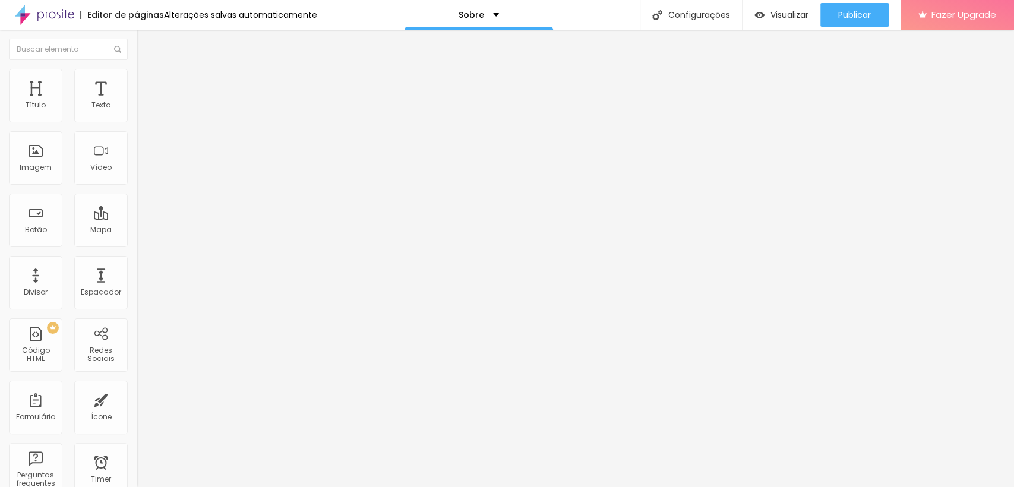
click at [141, 111] on icon "button" at bounding box center [144, 106] width 7 height 7
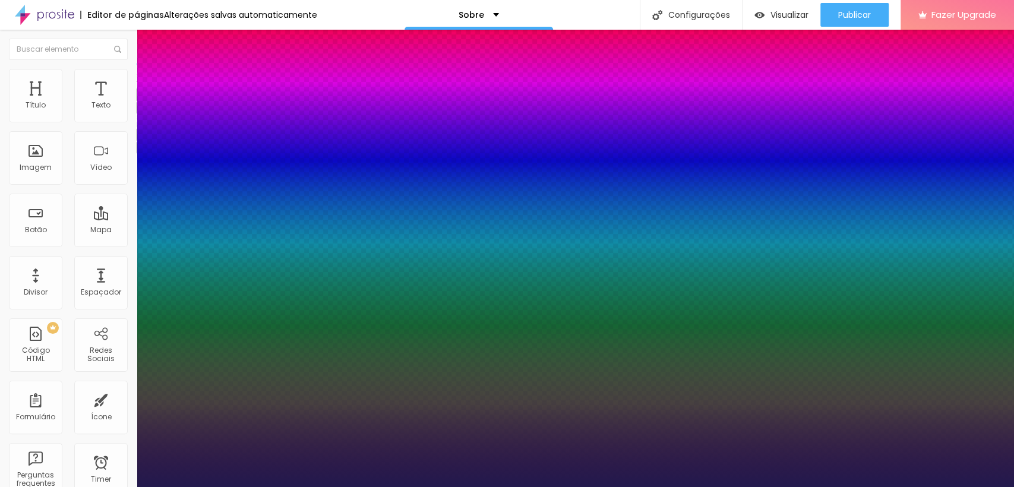
drag, startPoint x: 236, startPoint y: 283, endPoint x: 134, endPoint y: 289, distance: 102.3
click at [22, 487] on div at bounding box center [507, 487] width 1014 height 0
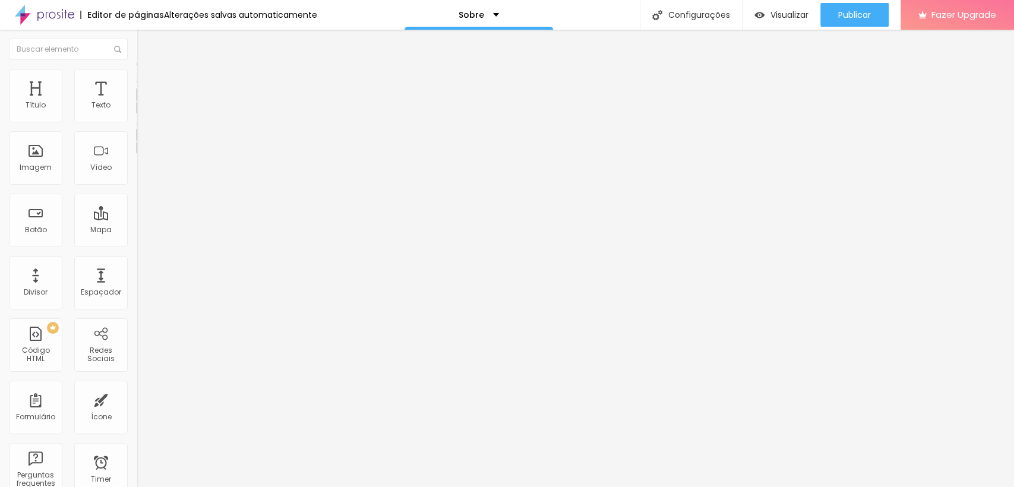
click at [141, 150] on icon "button" at bounding box center [144, 146] width 7 height 7
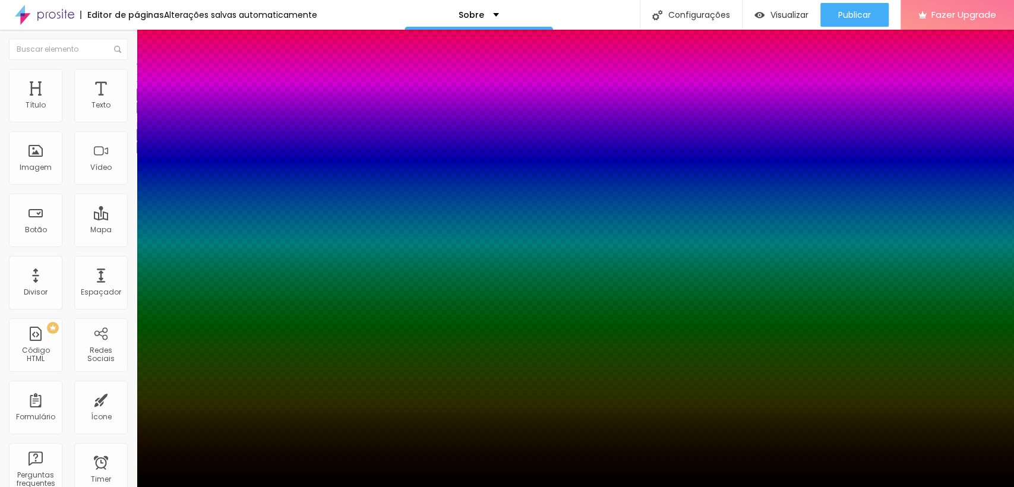
drag, startPoint x: 196, startPoint y: 293, endPoint x: 156, endPoint y: 283, distance: 41.1
click at [207, 487] on div at bounding box center [507, 494] width 1014 height 0
click at [209, 487] on div at bounding box center [507, 487] width 1014 height 0
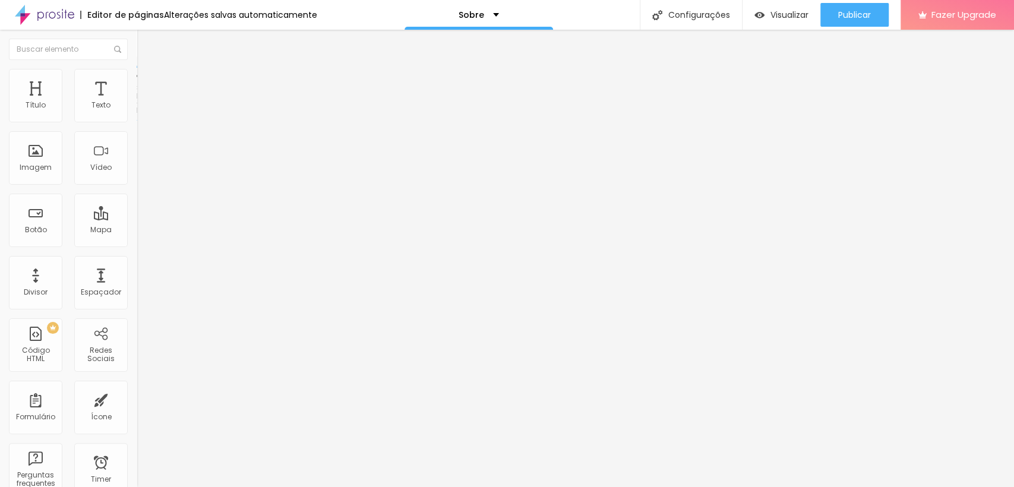
click at [137, 78] on li "Estilo" at bounding box center [205, 75] width 137 height 12
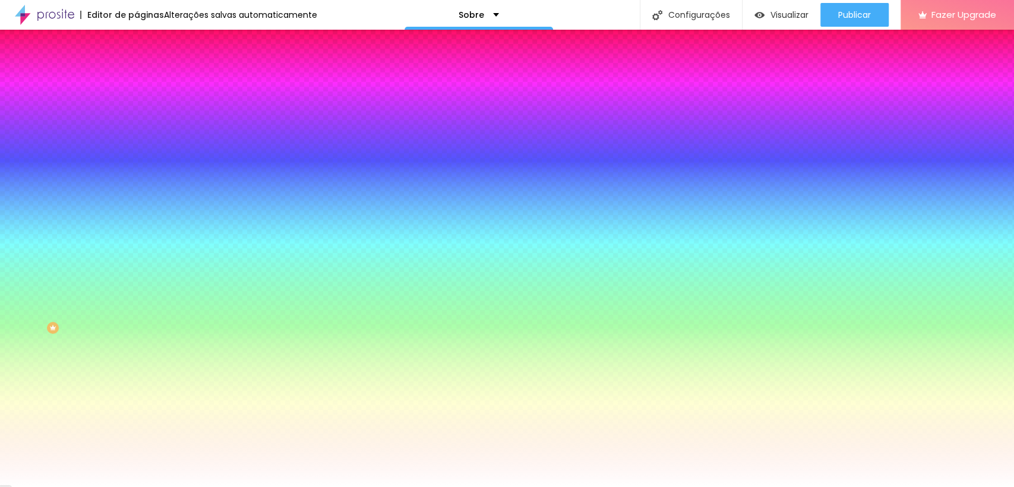
click at [137, 109] on span "Trocar imagem" at bounding box center [169, 104] width 65 height 10
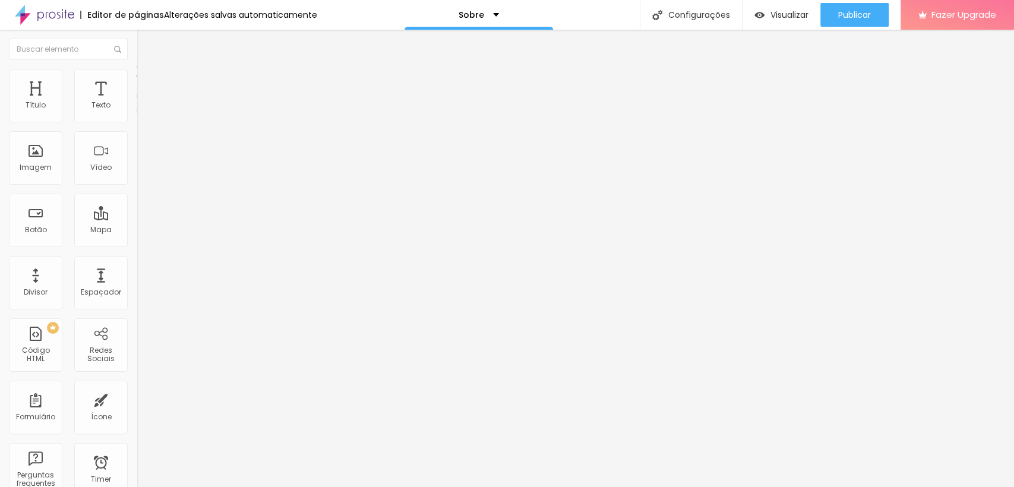
click at [147, 82] on span "Estilo" at bounding box center [156, 77] width 18 height 10
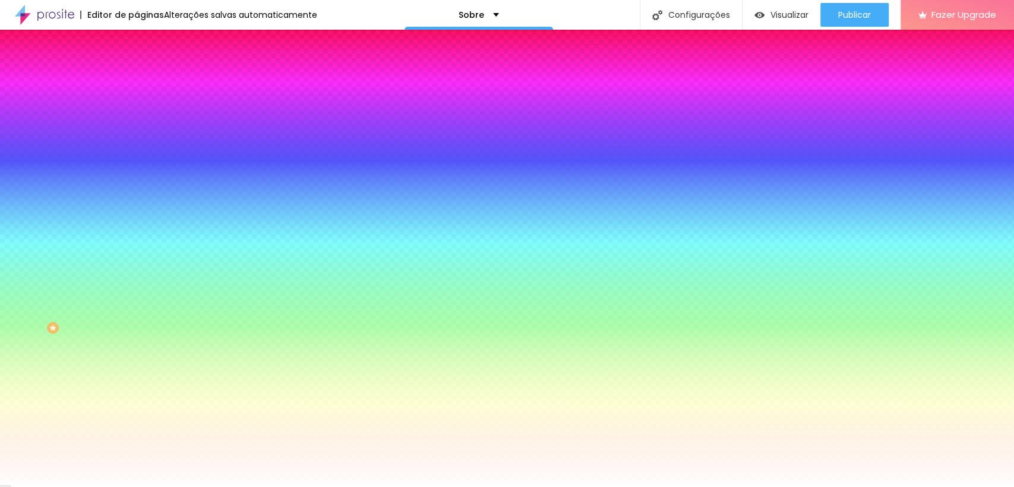
click at [137, 109] on span "Trocar imagem" at bounding box center [169, 104] width 65 height 10
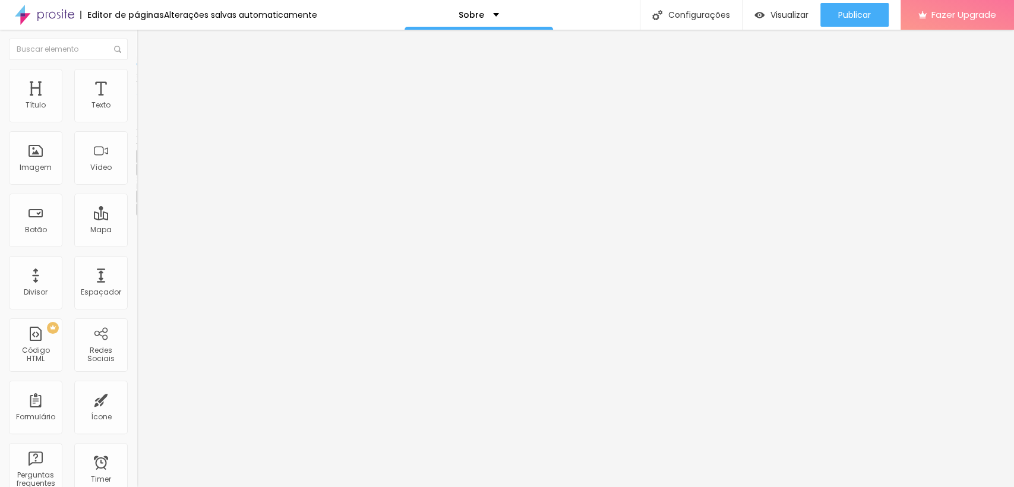
click at [137, 76] on li "Avançado" at bounding box center [205, 75] width 137 height 12
drag, startPoint x: 57, startPoint y: 140, endPoint x: 10, endPoint y: 147, distance: 48.1
click at [137, 387] on input "range" at bounding box center [175, 392] width 77 height 10
click at [137, 114] on button "button" at bounding box center [145, 108] width 17 height 12
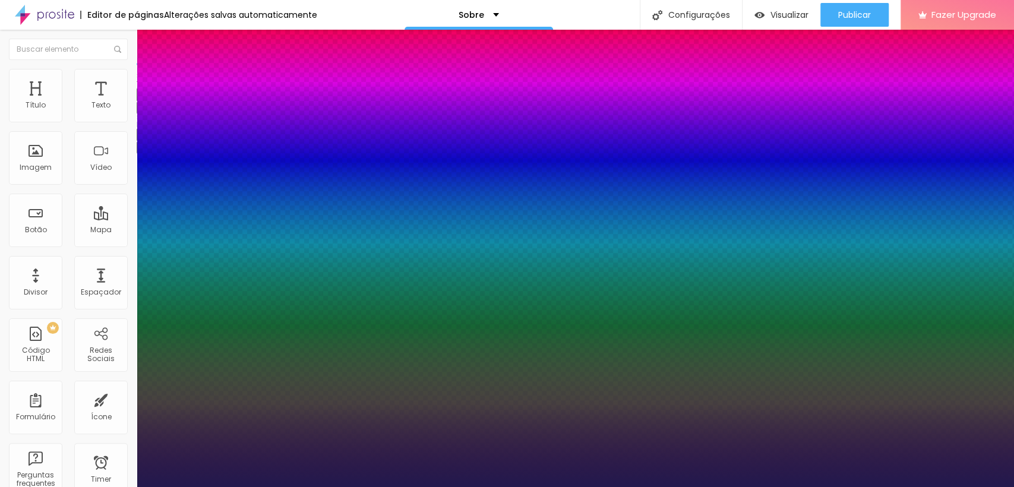
drag, startPoint x: 169, startPoint y: 230, endPoint x: 176, endPoint y: 231, distance: 7.2
click at [471, 487] on div at bounding box center [507, 487] width 1014 height 0
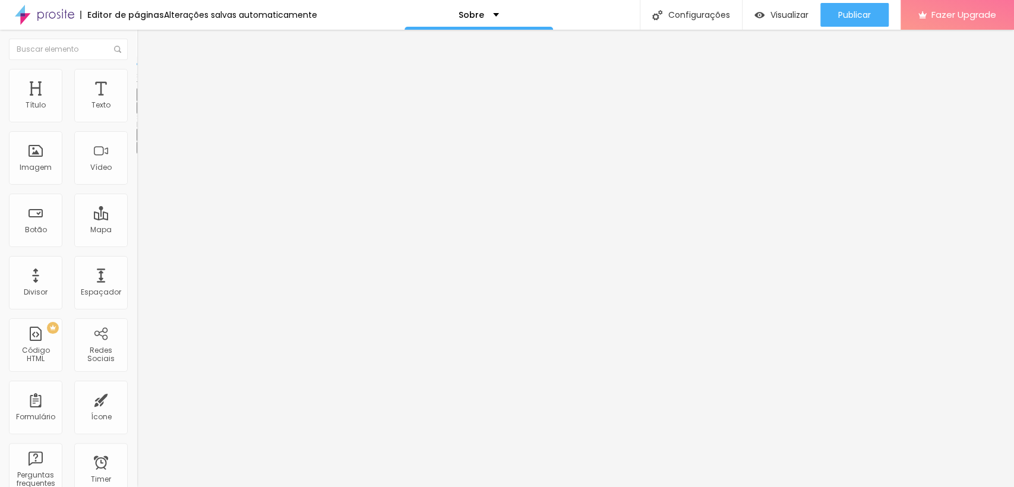
click at [141, 111] on icon "button" at bounding box center [144, 106] width 7 height 7
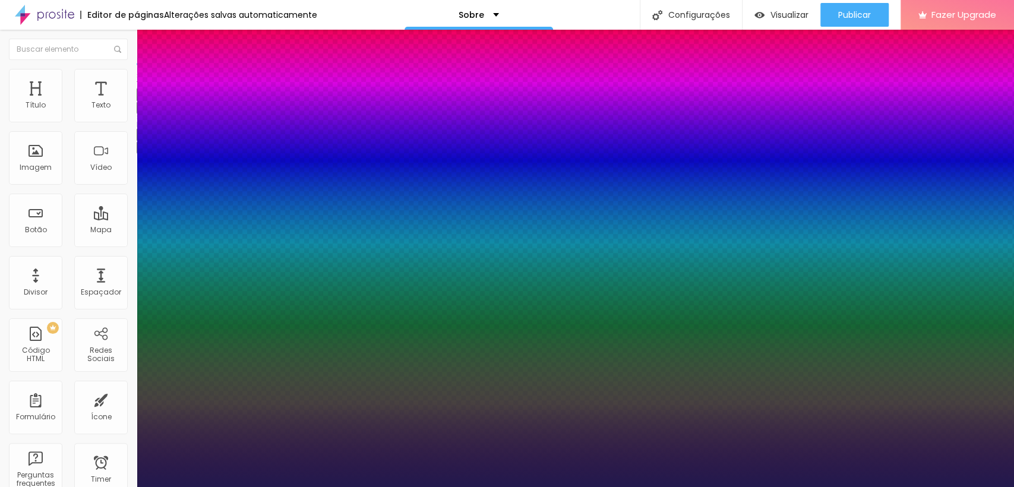
click at [361, 487] on div at bounding box center [507, 487] width 1014 height 0
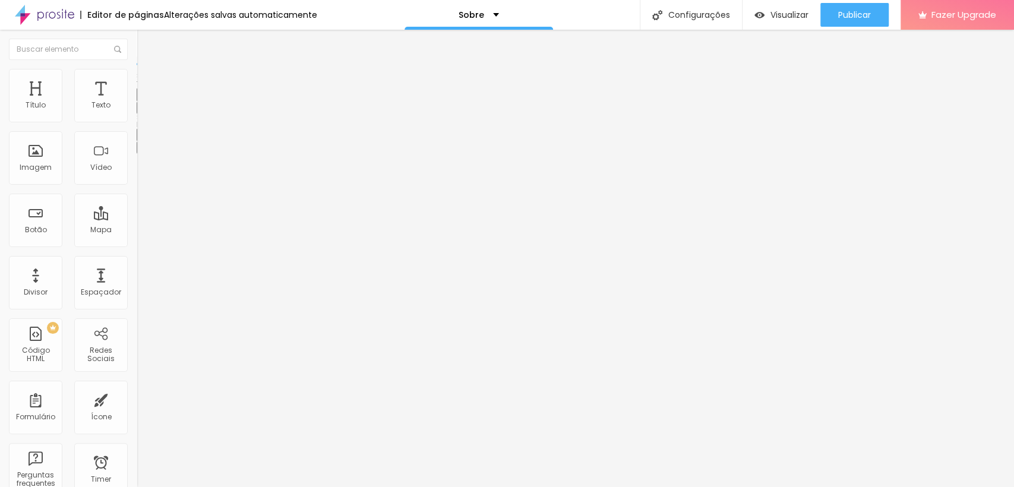
click at [137, 114] on button "button" at bounding box center [145, 108] width 17 height 12
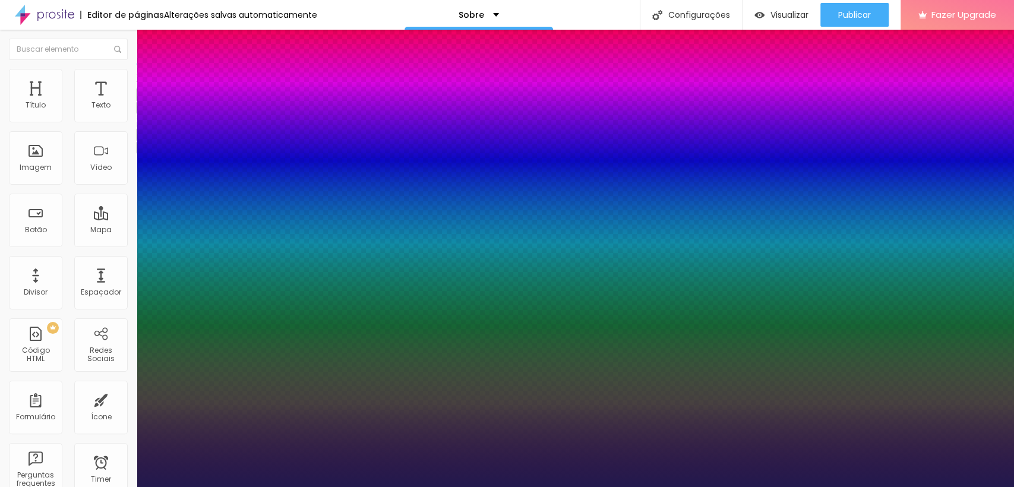
click at [369, 487] on div at bounding box center [507, 487] width 1014 height 0
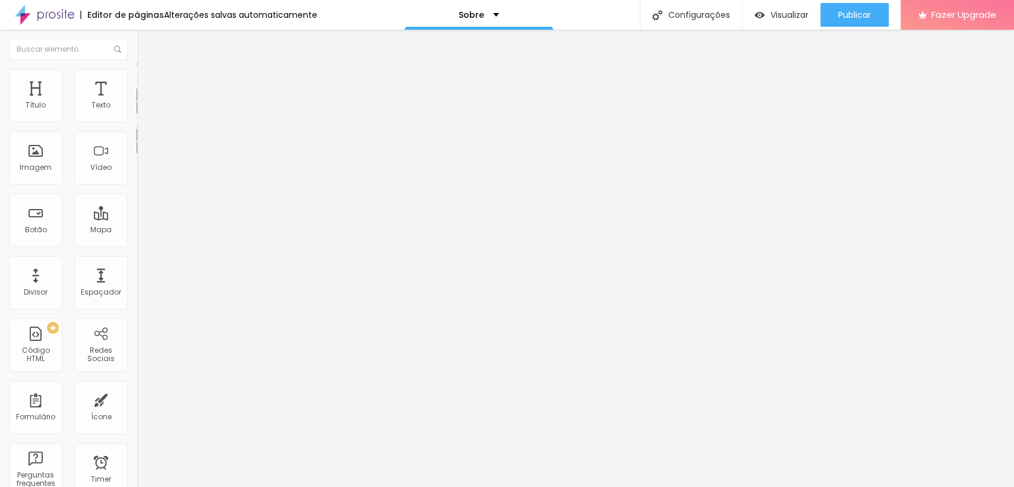
click at [141, 111] on icon "button" at bounding box center [144, 106] width 7 height 7
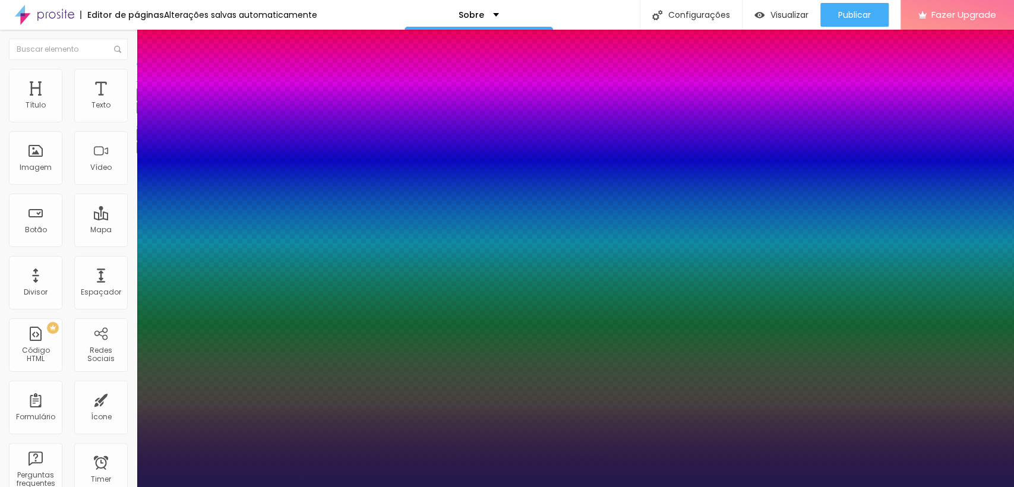
drag, startPoint x: 153, startPoint y: 285, endPoint x: 127, endPoint y: 282, distance: 25.7
click at [344, 487] on div at bounding box center [507, 487] width 1014 height 0
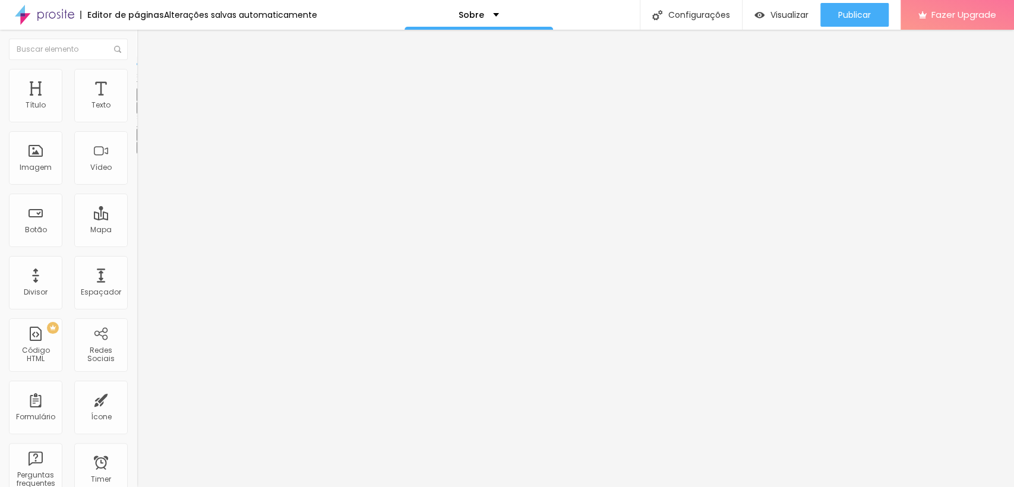
click at [137, 72] on img at bounding box center [142, 74] width 11 height 11
drag, startPoint x: 30, startPoint y: 138, endPoint x: 21, endPoint y: 138, distance: 8.9
click at [137, 387] on input "range" at bounding box center [175, 392] width 77 height 10
click at [147, 82] on span "Avançado" at bounding box center [166, 77] width 39 height 10
drag, startPoint x: 31, startPoint y: 115, endPoint x: 10, endPoint y: 116, distance: 22.0
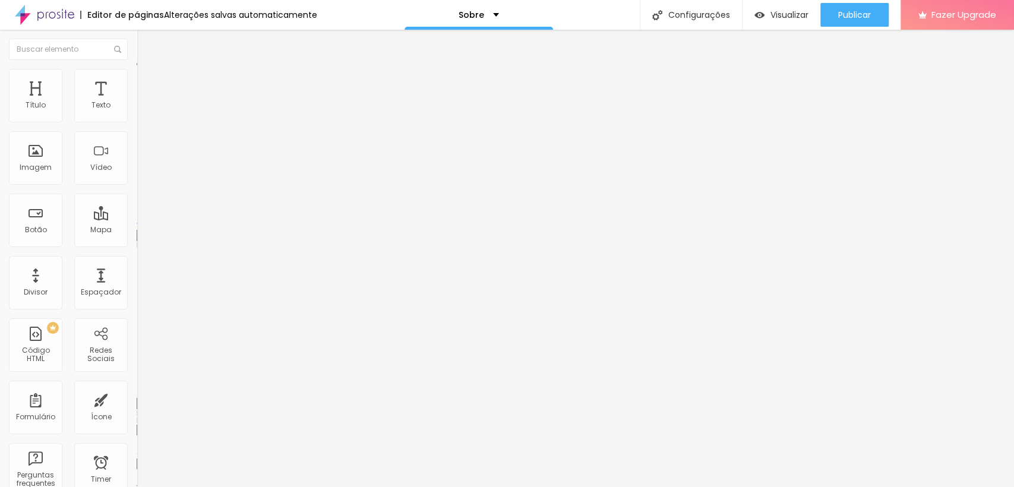
click at [137, 219] on input "range" at bounding box center [175, 224] width 77 height 10
click at [137, 72] on li "Avançado" at bounding box center [205, 75] width 137 height 12
click at [137, 219] on input "range" at bounding box center [175, 224] width 77 height 10
click at [147, 82] on span "Avançado" at bounding box center [166, 77] width 39 height 10
click at [137, 69] on li "Estilo" at bounding box center [205, 63] width 137 height 12
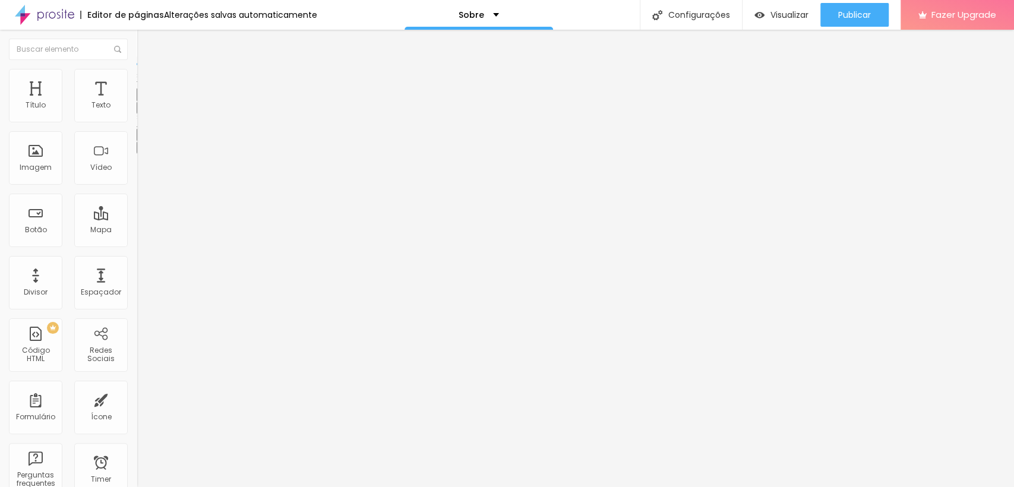
click at [141, 111] on icon "button" at bounding box center [144, 106] width 7 height 7
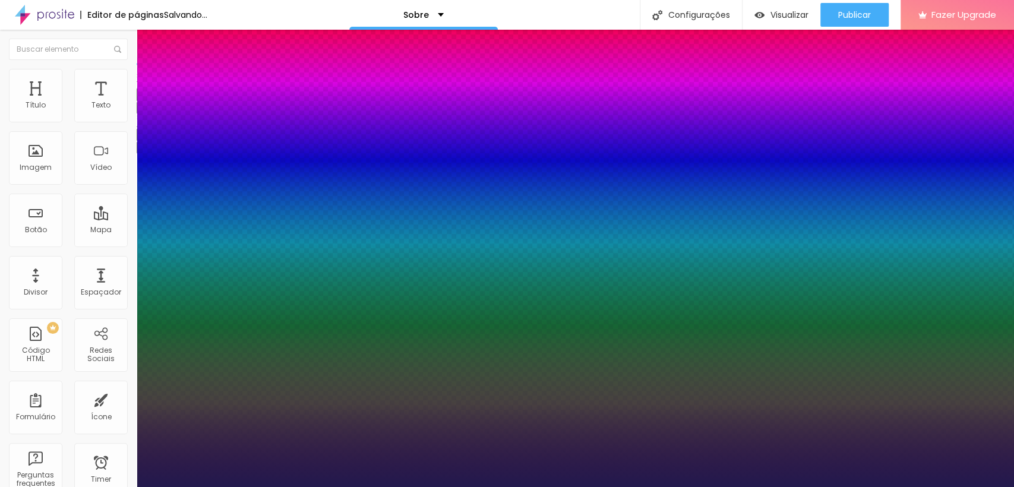
click at [408, 487] on div at bounding box center [507, 487] width 1014 height 0
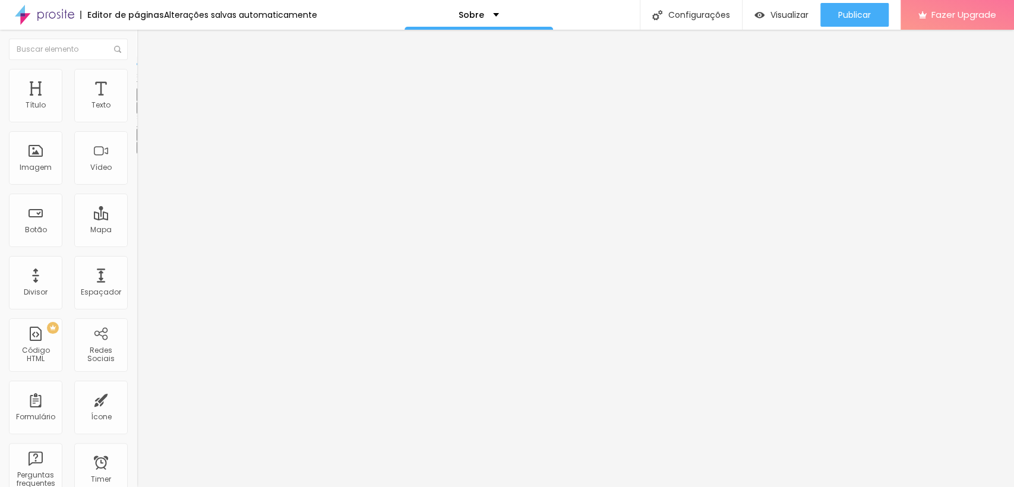
click at [137, 298] on div "Editar Texto Estilo Avançado Tipografia Voltar ao padrão Sombra ATIVO Voltar ao…" at bounding box center [205, 258] width 137 height 457
click at [147, 82] on span "Avançado" at bounding box center [166, 77] width 39 height 10
click at [137, 387] on input "range" at bounding box center [175, 392] width 77 height 10
click at [146, 106] on icon "button" at bounding box center [147, 104] width 2 height 2
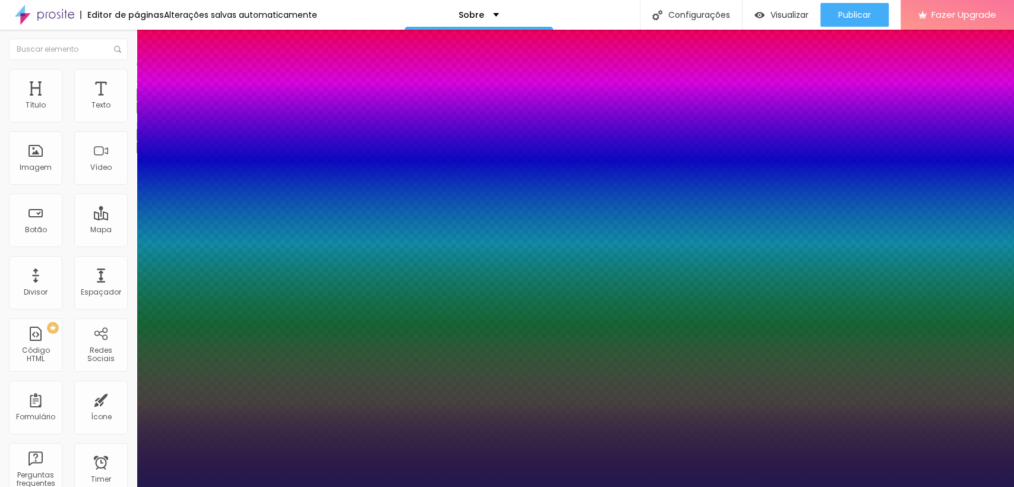
click at [306, 487] on div at bounding box center [507, 487] width 1014 height 0
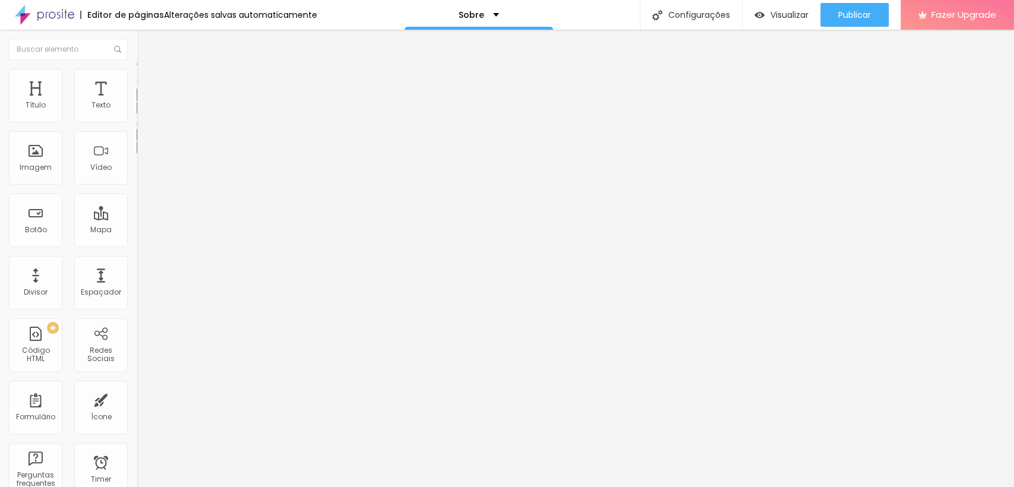
click at [141, 111] on icon "button" at bounding box center [144, 106] width 7 height 7
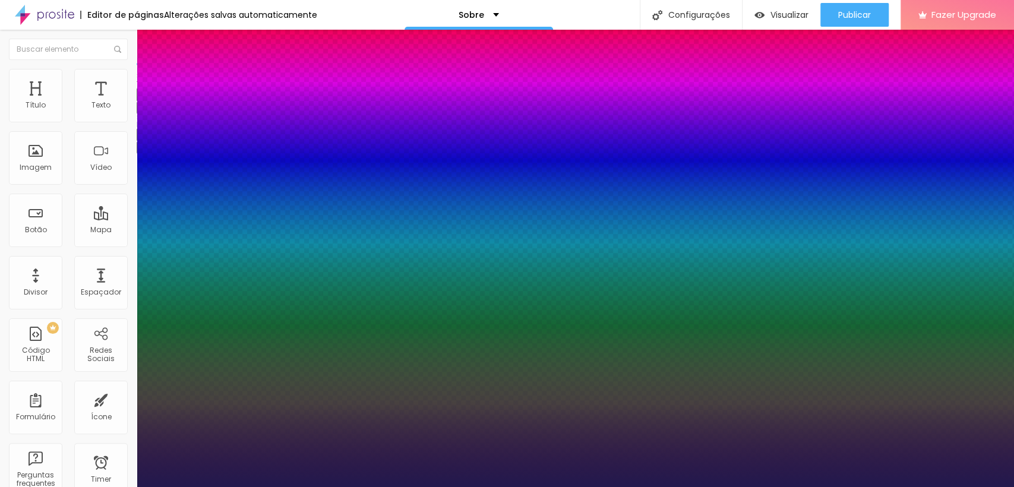
click at [336, 487] on div at bounding box center [507, 487] width 1014 height 0
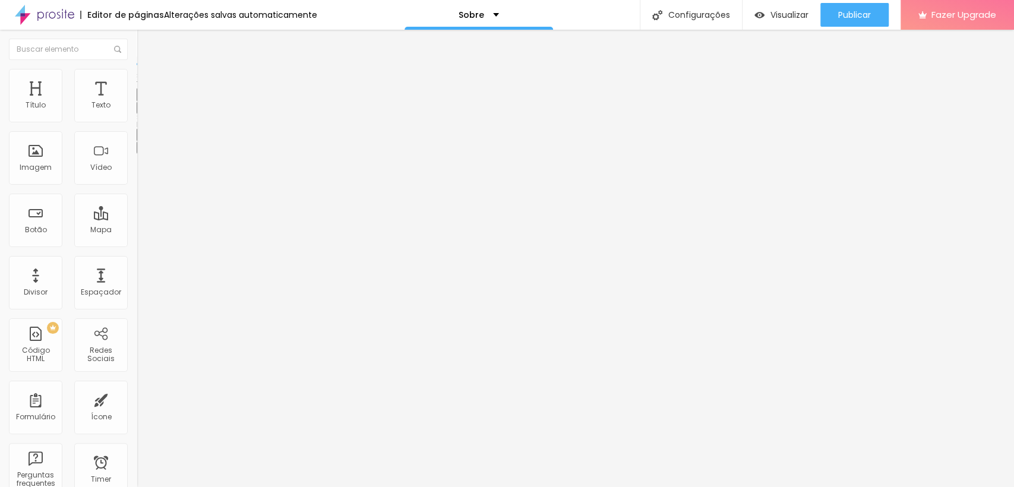
click at [137, 113] on button "button" at bounding box center [145, 108] width 17 height 12
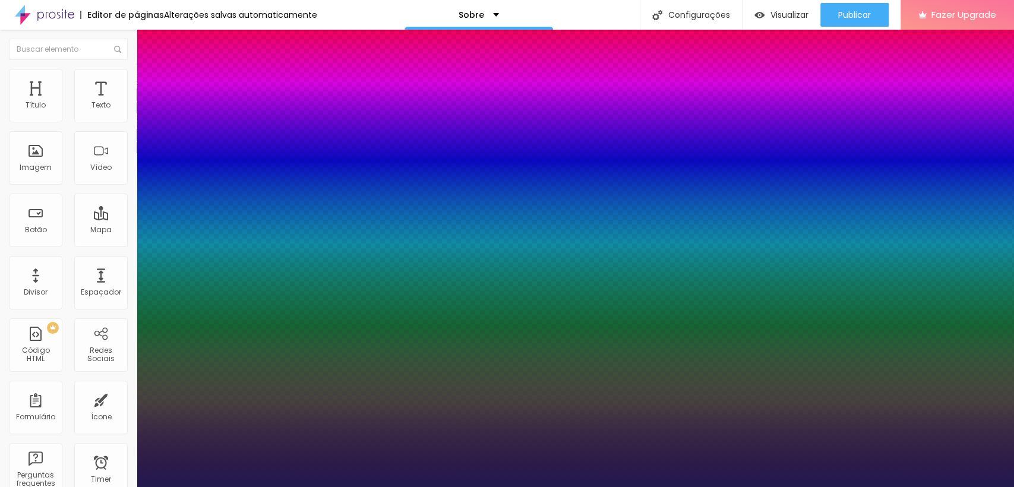
click at [372, 487] on div at bounding box center [507, 487] width 1014 height 0
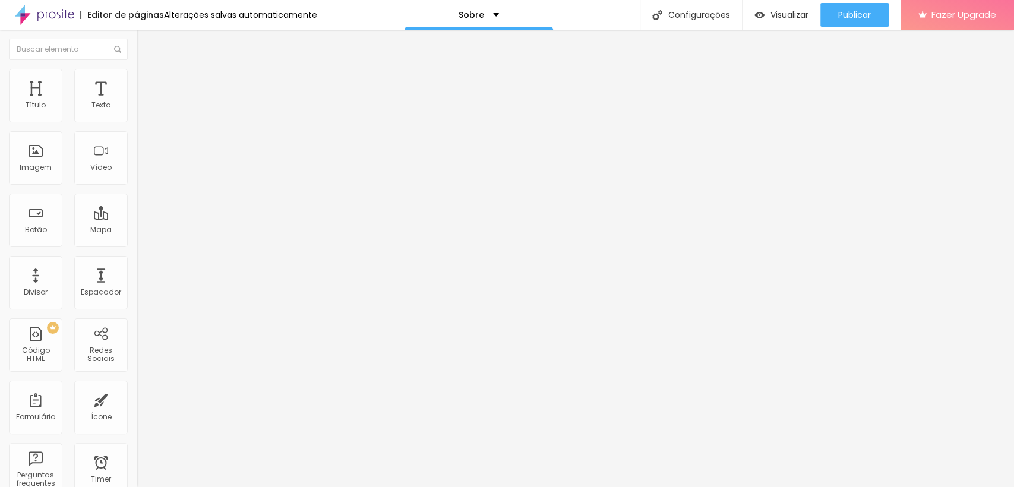
click at [137, 114] on button "button" at bounding box center [145, 108] width 17 height 12
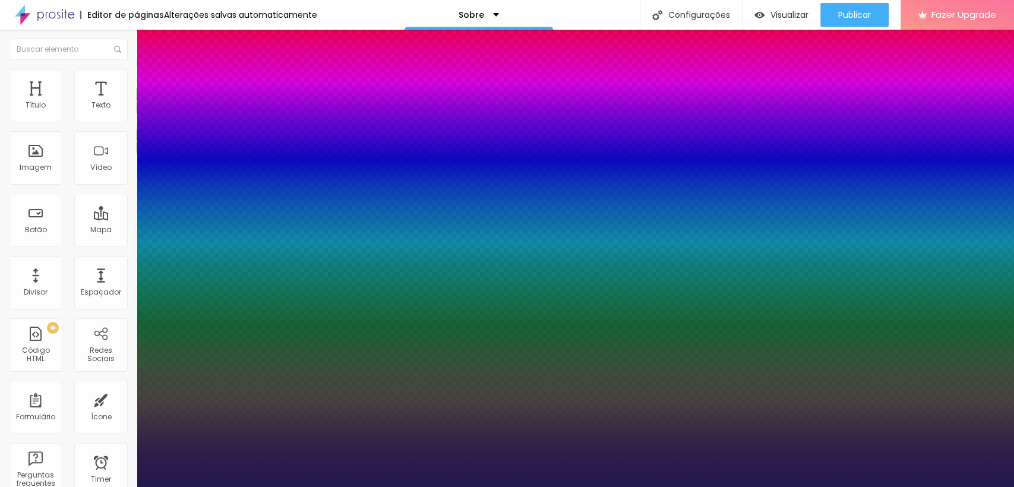
drag, startPoint x: 150, startPoint y: 228, endPoint x: 131, endPoint y: 252, distance: 30.9
drag, startPoint x: 156, startPoint y: 258, endPoint x: 131, endPoint y: 263, distance: 24.7
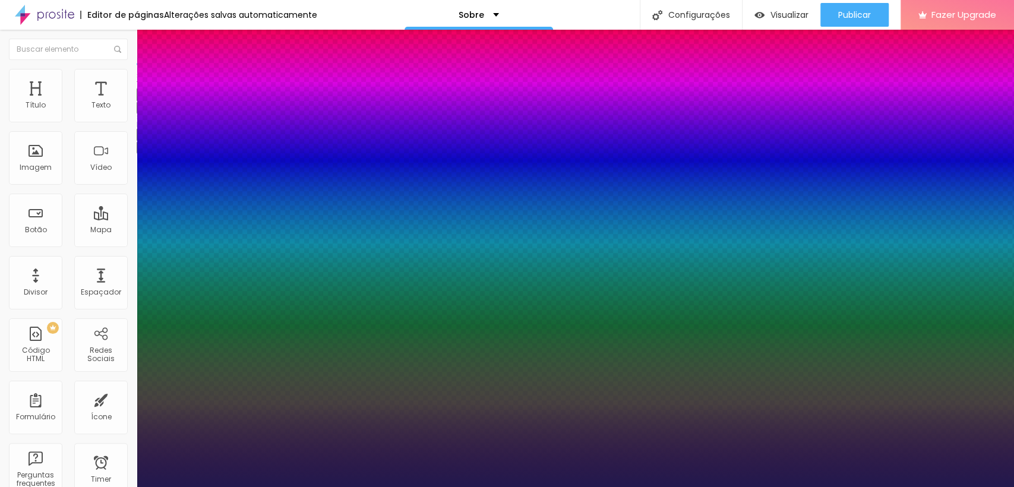
drag, startPoint x: 190, startPoint y: 284, endPoint x: 219, endPoint y: 291, distance: 29.4
drag, startPoint x: 150, startPoint y: 203, endPoint x: 160, endPoint y: 203, distance: 9.5
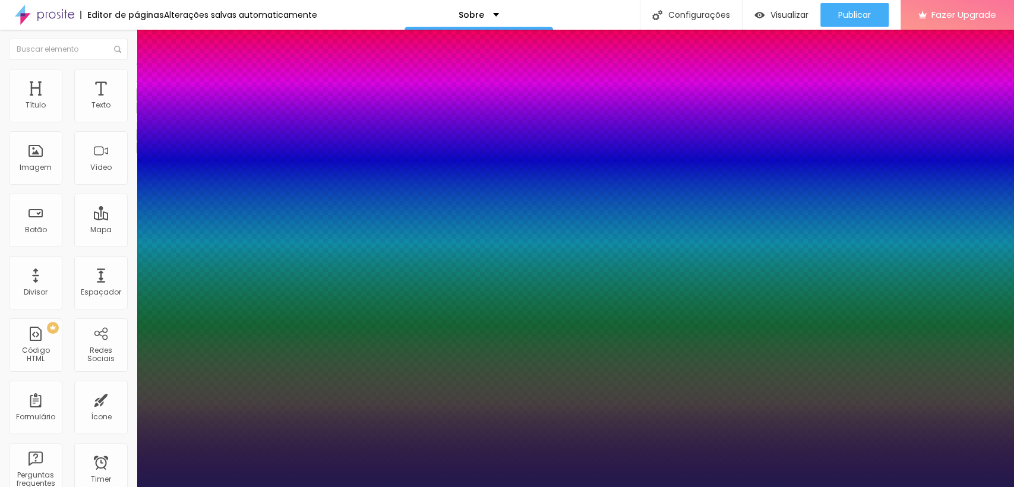
drag, startPoint x: 271, startPoint y: 146, endPoint x: 211, endPoint y: 178, distance: 67.8
click at [371, 487] on div at bounding box center [507, 487] width 1014 height 0
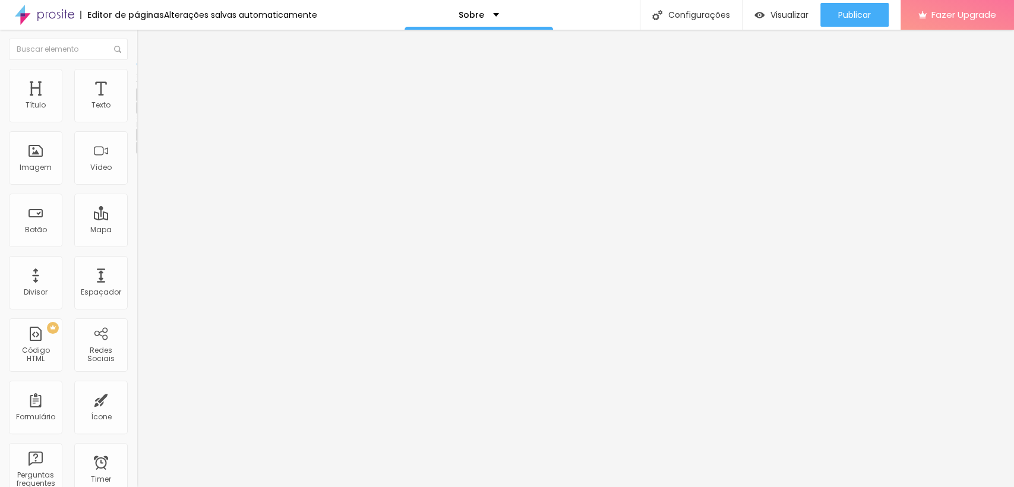
click at [141, 111] on icon "button" at bounding box center [144, 106] width 7 height 7
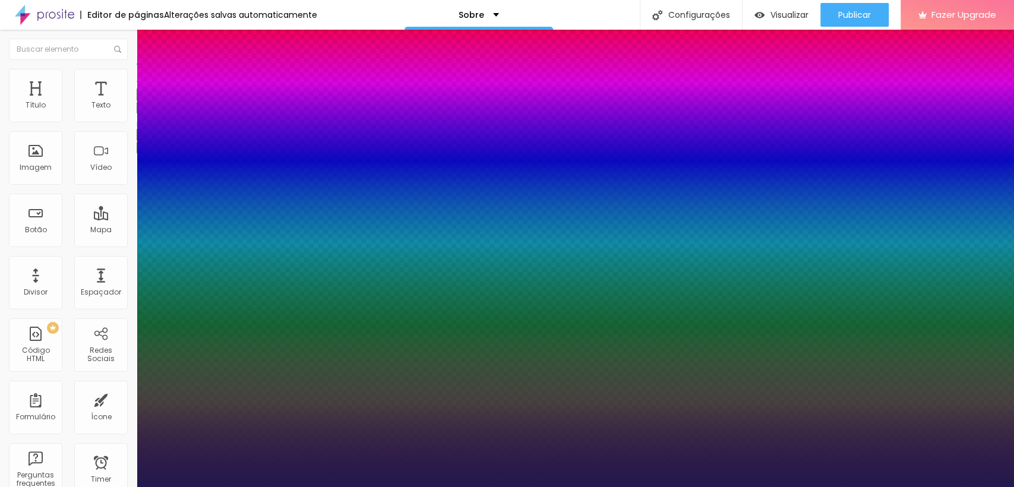
click at [408, 487] on div at bounding box center [507, 487] width 1014 height 0
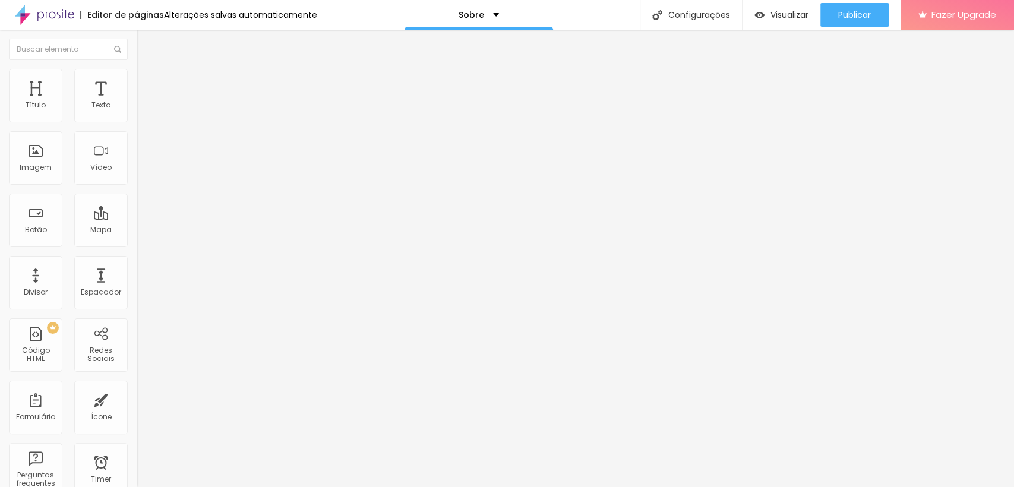
click at [141, 111] on icon "button" at bounding box center [144, 106] width 7 height 7
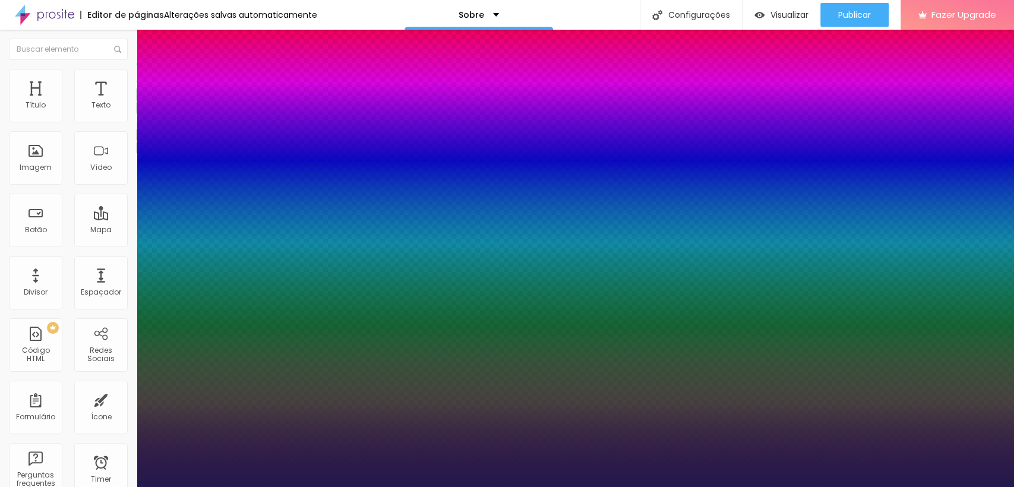
click at [371, 487] on div at bounding box center [507, 487] width 1014 height 0
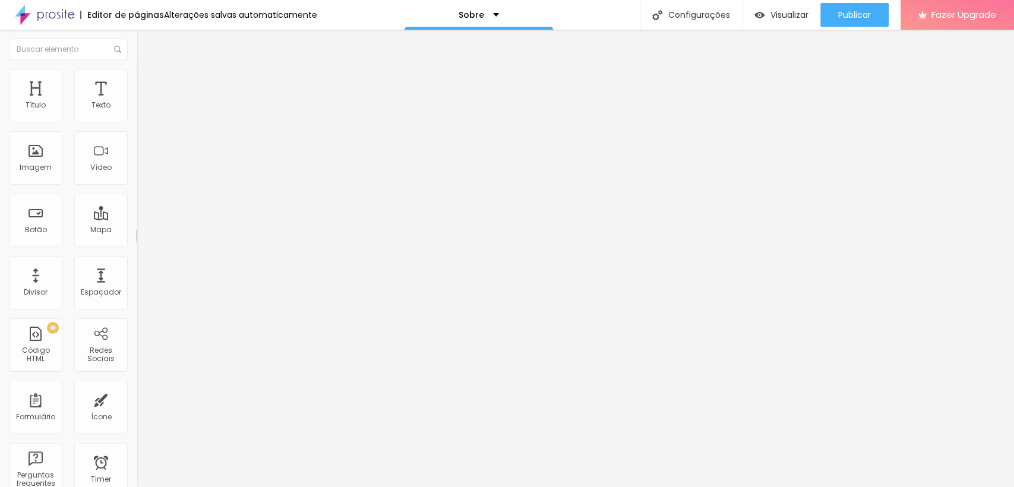
click at [137, 292] on div "Editar Espaçador Conteúdo Avançado 395 px Tamanho" at bounding box center [205, 258] width 137 height 457
click at [137, 287] on div "Editar Texto Estilo Avançado Tipografia Voltar ao padrão Sombra DESATIVADO Volt…" at bounding box center [205, 258] width 137 height 457
click at [137, 114] on div at bounding box center [205, 108] width 137 height 12
click at [137, 114] on button "button" at bounding box center [145, 108] width 17 height 12
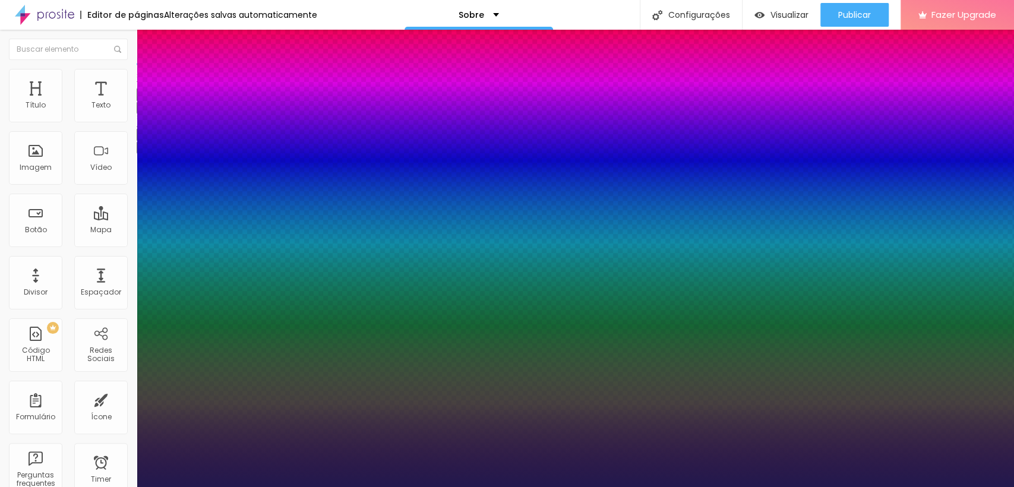
drag, startPoint x: 157, startPoint y: 286, endPoint x: 164, endPoint y: 286, distance: 7.1
click at [62, 487] on div at bounding box center [507, 487] width 1014 height 0
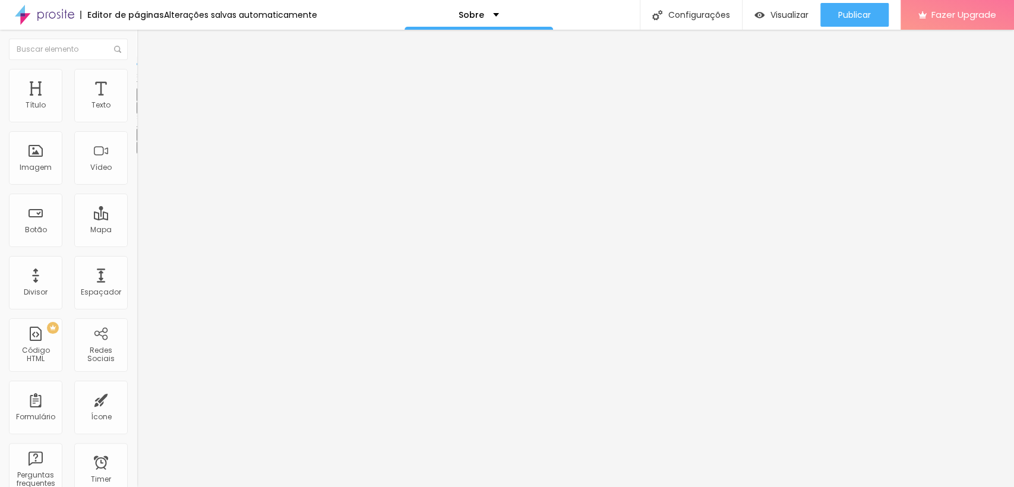
click at [137, 287] on div "Editar Texto Estilo Avançado Tipografia Voltar ao padrão Sombra ATIVO Voltar ao…" at bounding box center [205, 258] width 137 height 457
click at [137, 257] on div "Editar Texto Estilo Avançado Tipografia Voltar ao padrão Sombra ATIVO Voltar ao…" at bounding box center [205, 258] width 137 height 457
click at [141, 111] on icon "button" at bounding box center [142, 109] width 2 height 2
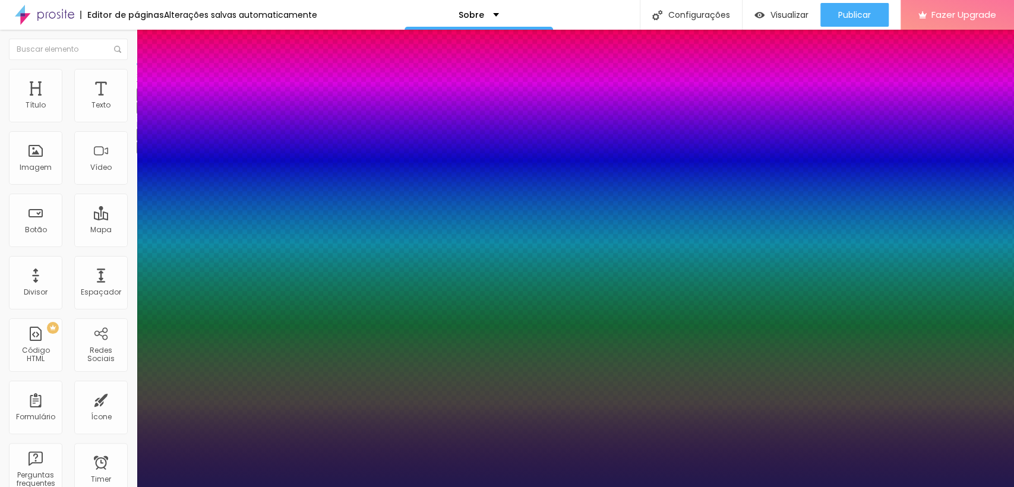
click at [111, 487] on div at bounding box center [507, 487] width 1014 height 0
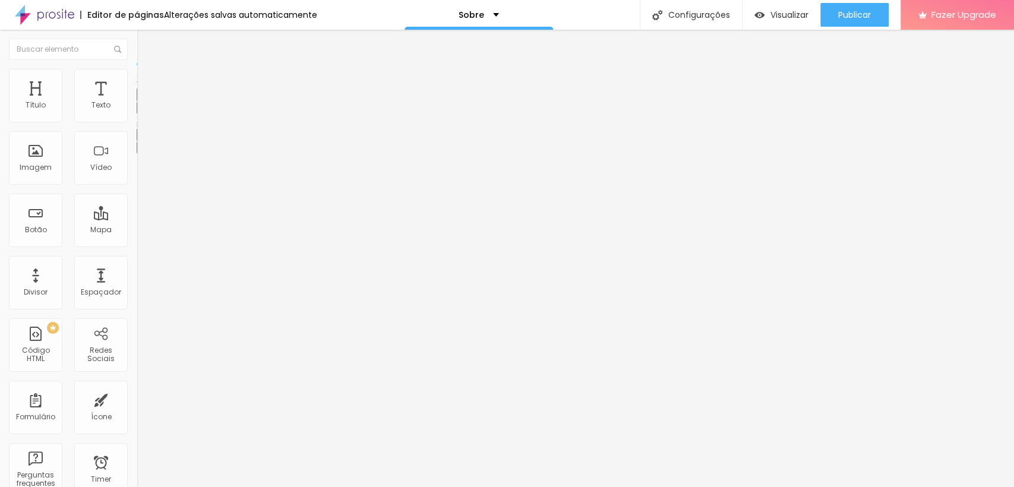
click at [147, 80] on span "Avançado" at bounding box center [166, 77] width 39 height 10
click at [137, 219] on input "range" at bounding box center [175, 224] width 77 height 10
click at [141, 111] on icon "button" at bounding box center [144, 106] width 7 height 7
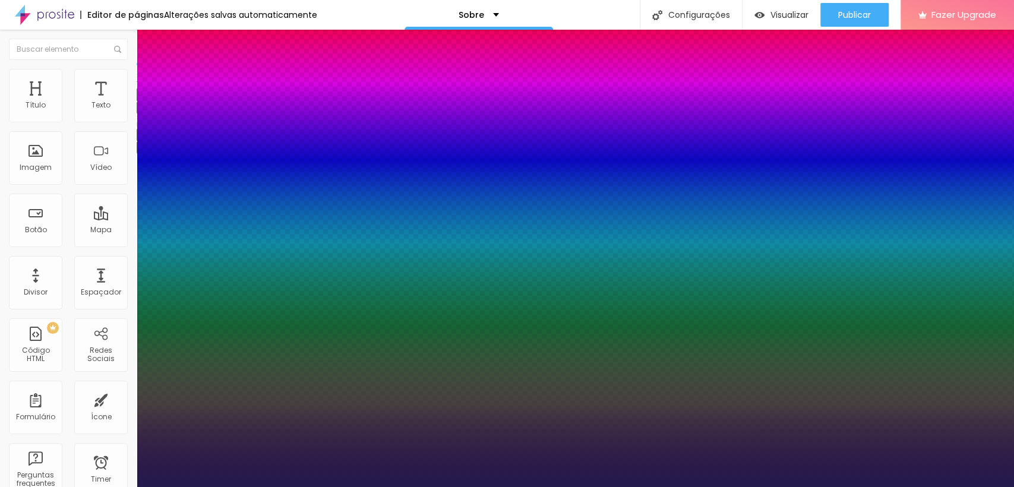
click at [342, 487] on div at bounding box center [507, 487] width 1014 height 0
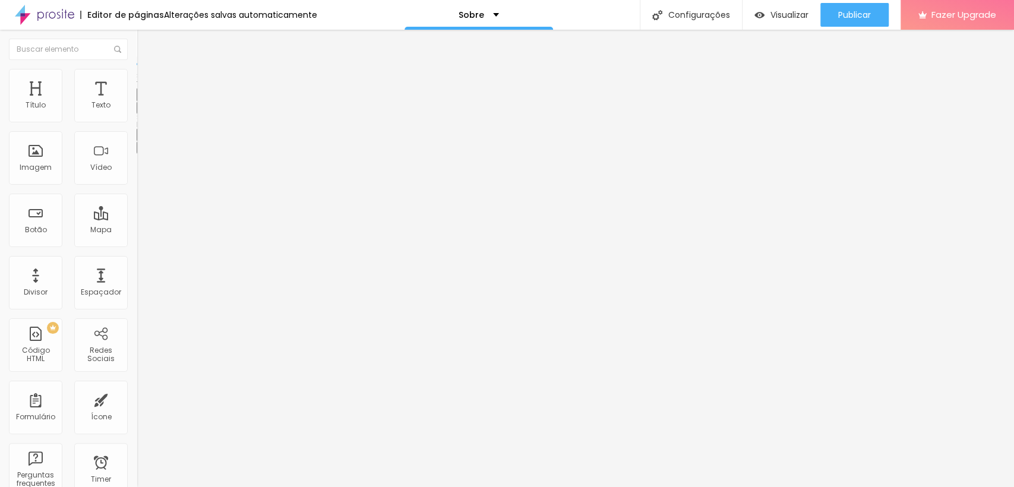
click at [141, 111] on icon "button" at bounding box center [144, 106] width 7 height 7
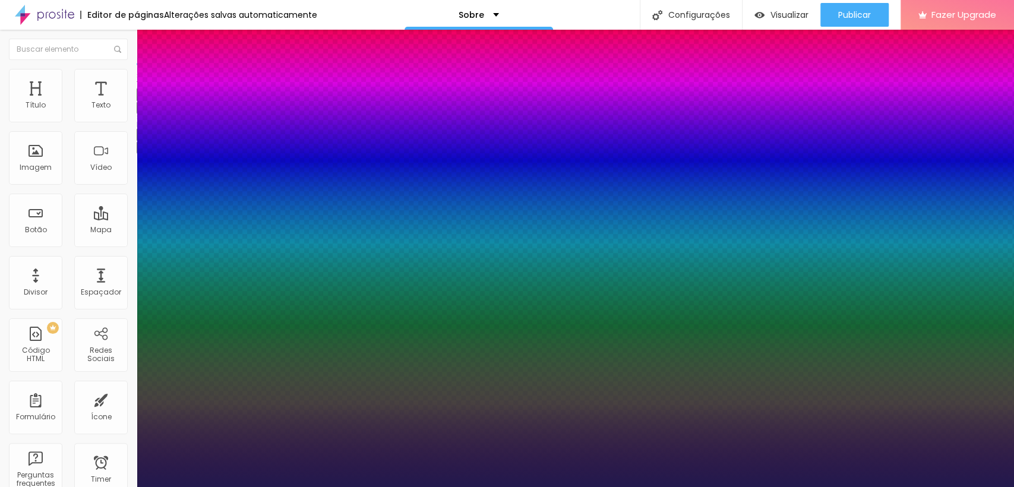
click at [860, 487] on div at bounding box center [507, 487] width 1014 height 0
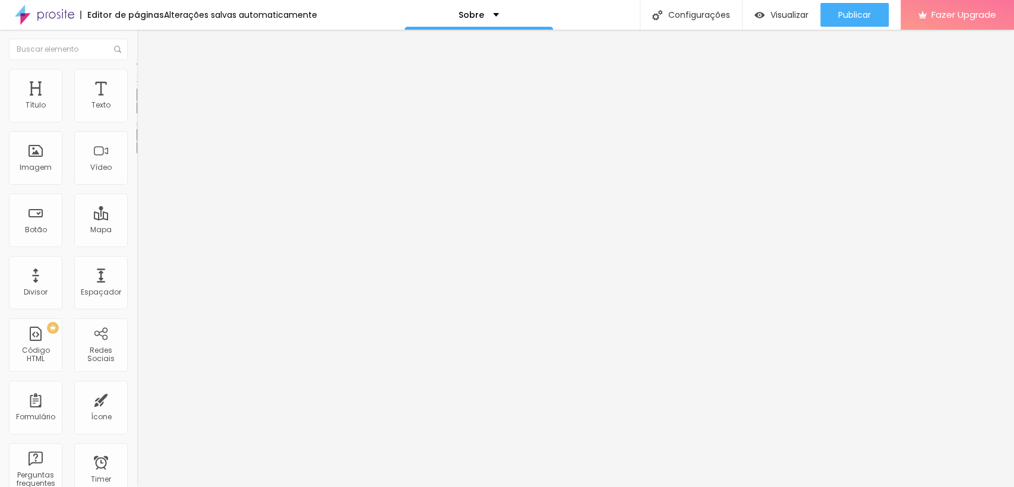
click at [141, 111] on icon "button" at bounding box center [144, 106] width 7 height 7
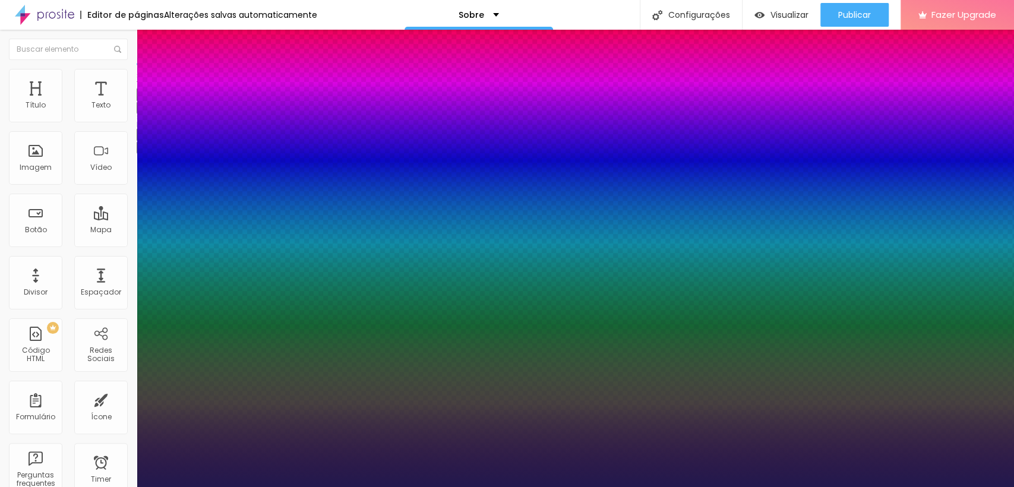
click at [376, 487] on div at bounding box center [507, 487] width 1014 height 0
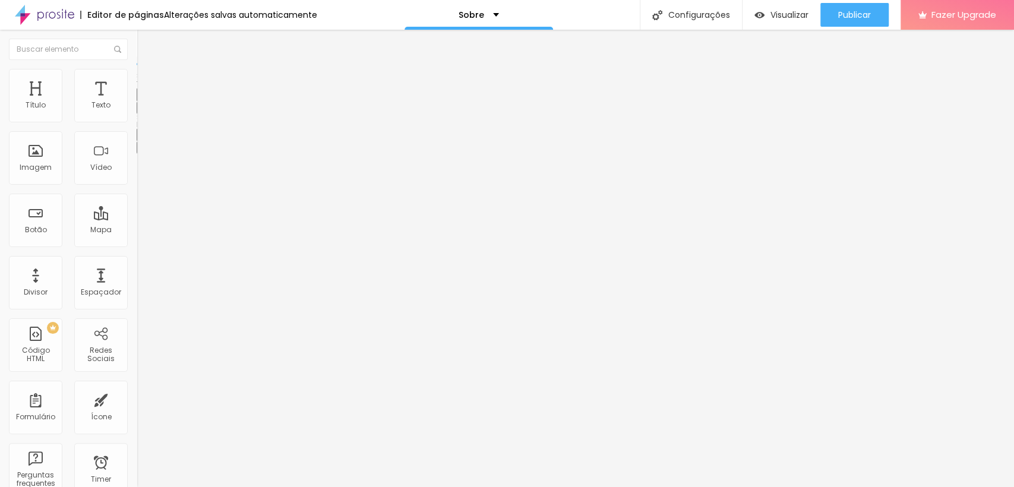
click at [141, 111] on icon "button" at bounding box center [142, 109] width 2 height 2
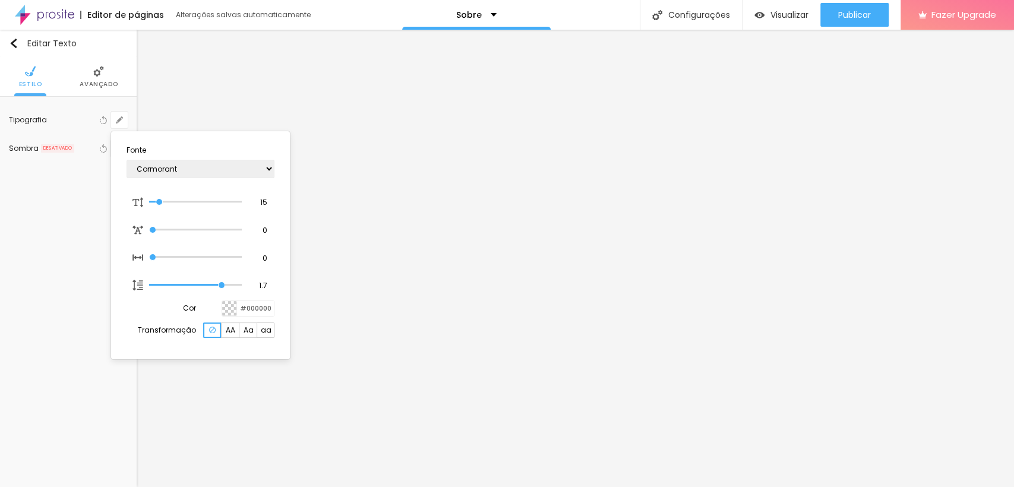
click at [127, 160] on select "AbrilFatface-Regular Actor-Regular Alegreya AlegreyaBlack [PERSON_NAME] [PERSON…" at bounding box center [201, 169] width 148 height 18
click at [219, 166] on select "AbrilFatface-Regular Actor-Regular Alegreya AlegreyaBlack [PERSON_NAME] [PERSON…" at bounding box center [201, 169] width 148 height 18
select select "Corben-Regular"
click at [127, 160] on select "AbrilFatface-Regular Actor-Regular Alegreya AlegreyaBlack [PERSON_NAME] [PERSON…" at bounding box center [201, 169] width 148 height 18
click at [368, 215] on div at bounding box center [507, 243] width 1014 height 487
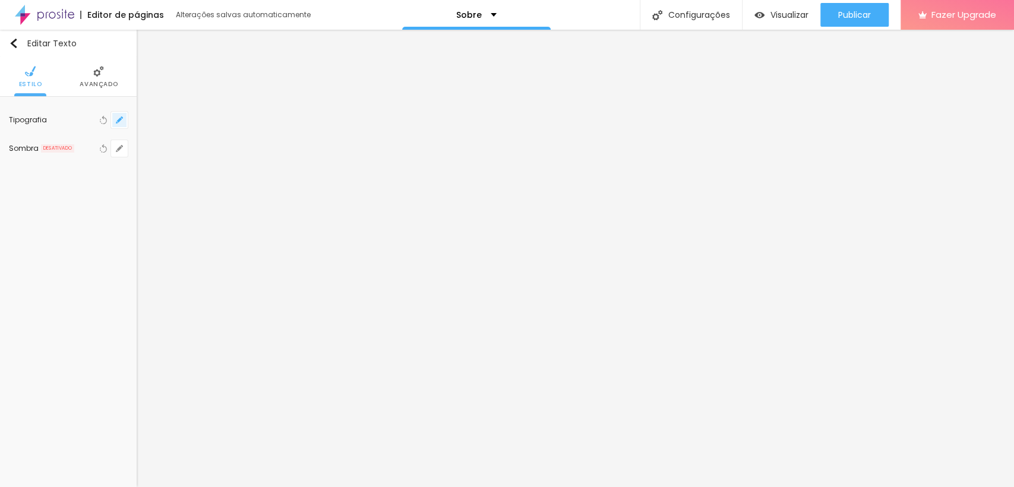
click at [122, 115] on button "button" at bounding box center [119, 120] width 17 height 17
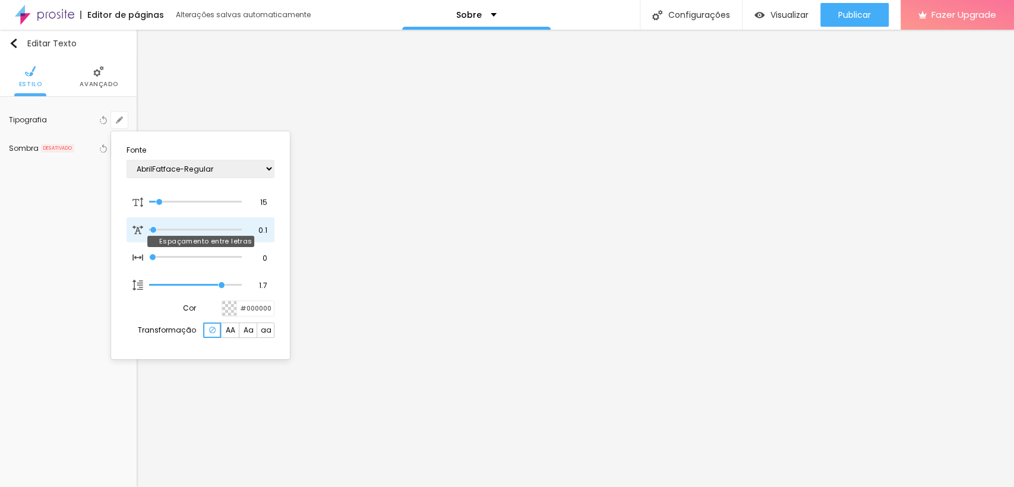
type input "0.1"
type input "0.2"
type input "0.1"
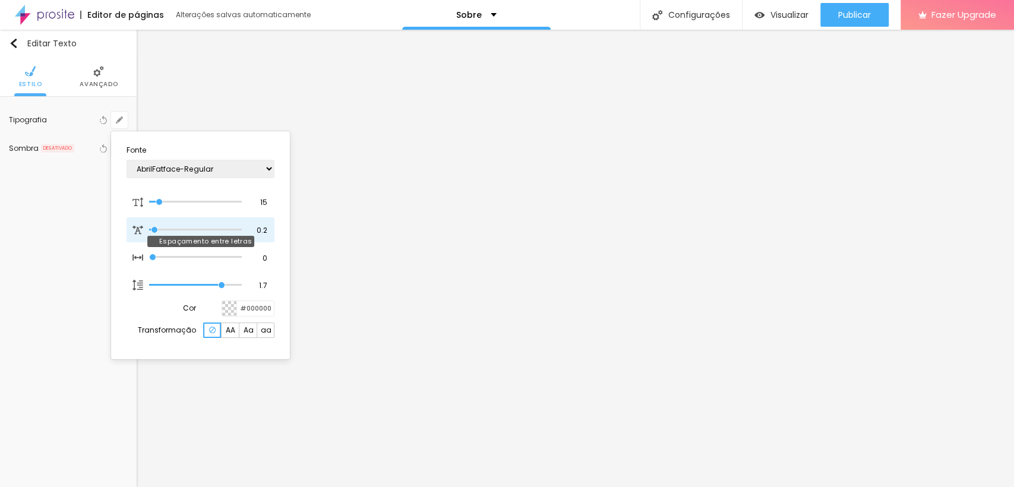
type input "0.1"
type input "0"
type input "0.1"
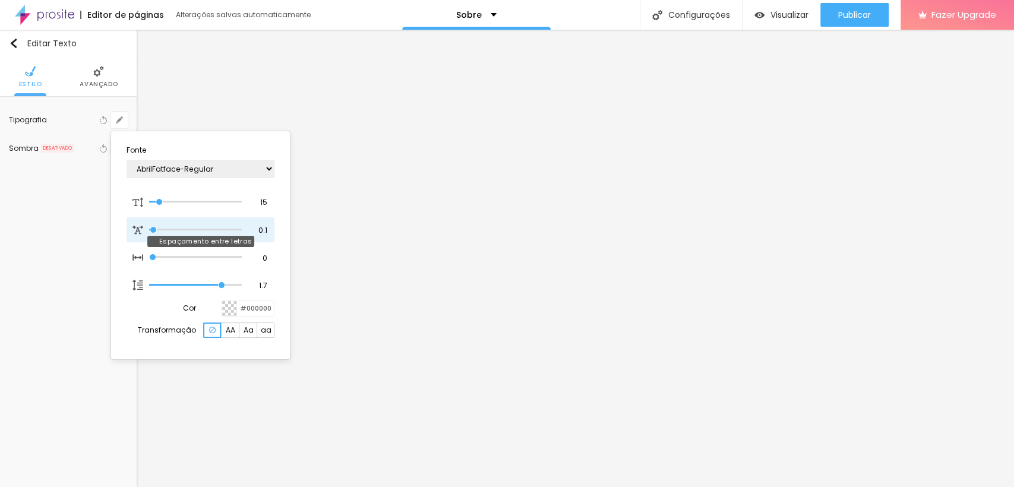
type input "0.2"
type input "0.3"
type input "0.4"
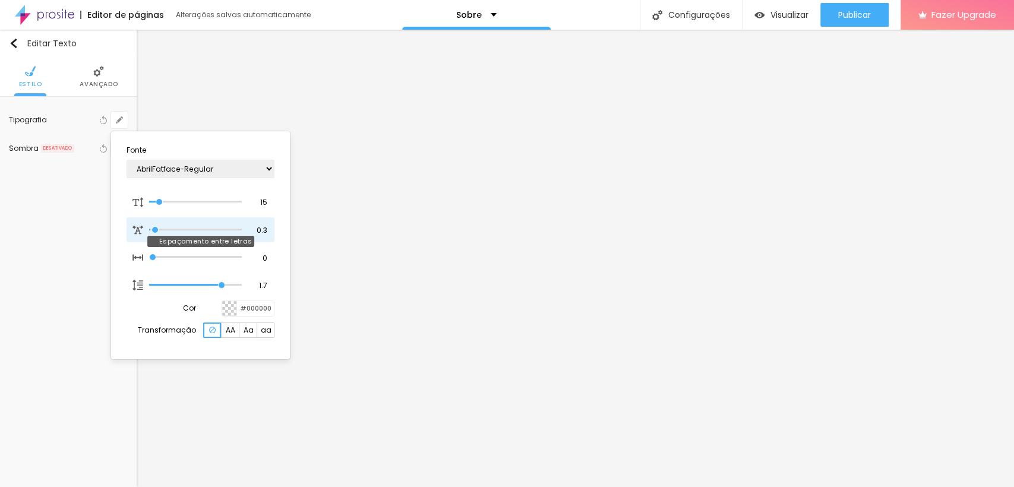
type input "0.4"
type input "0.5"
type input "0.6"
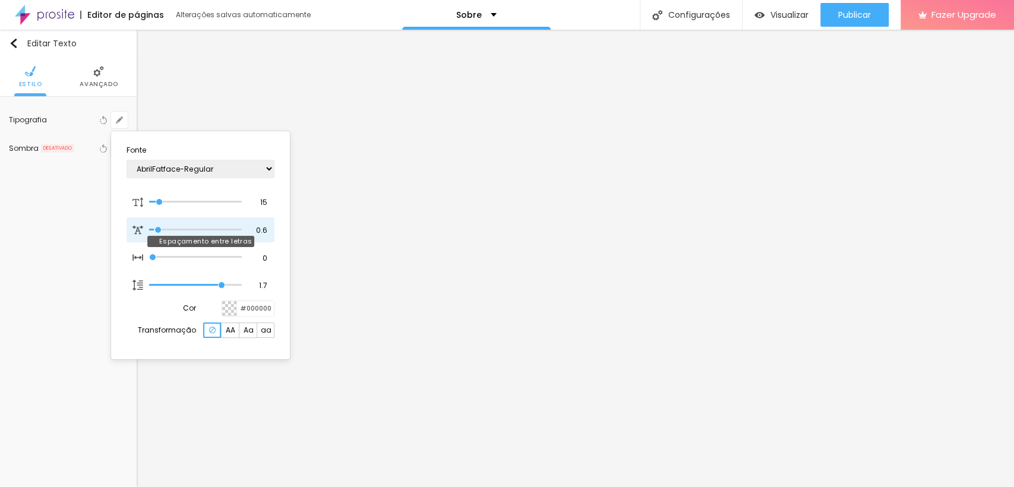
type input "0.7"
type input "0.8"
type input "1"
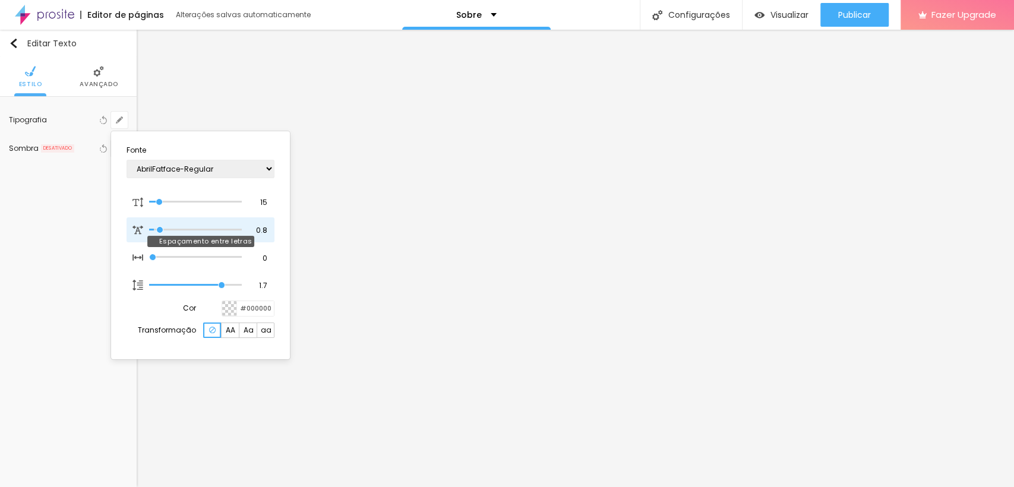
type input "1"
type input "1.1"
type input "1.2"
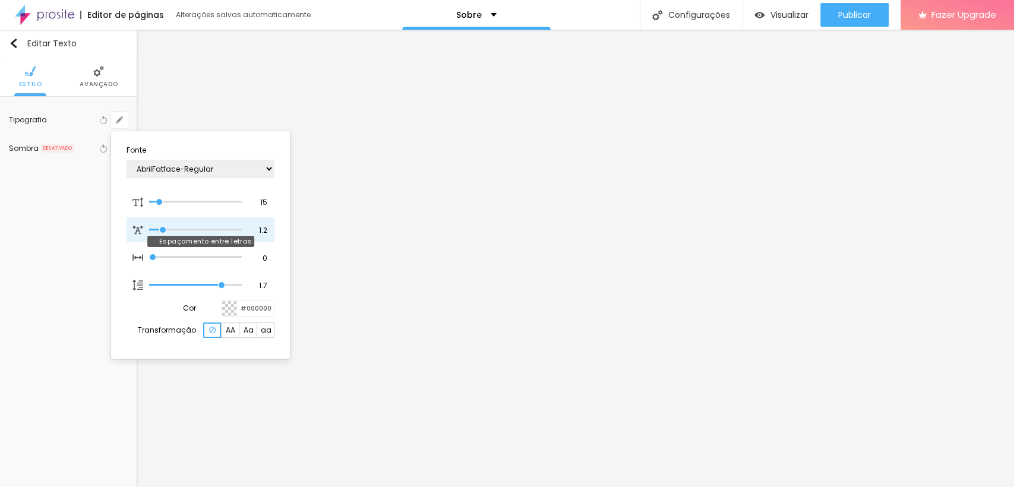
type input "1.3"
type input "1.2"
type input "1.1"
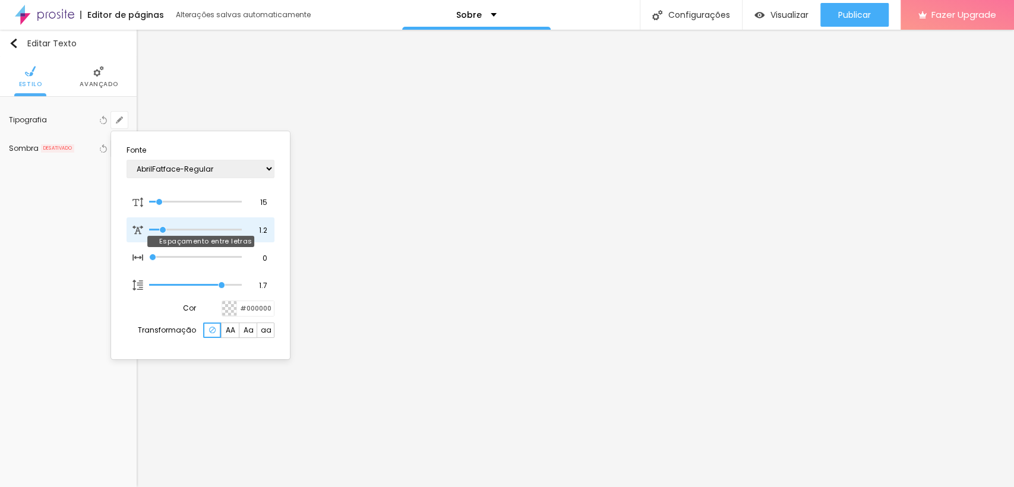
type input "1.1"
type input "1"
type input "0.9"
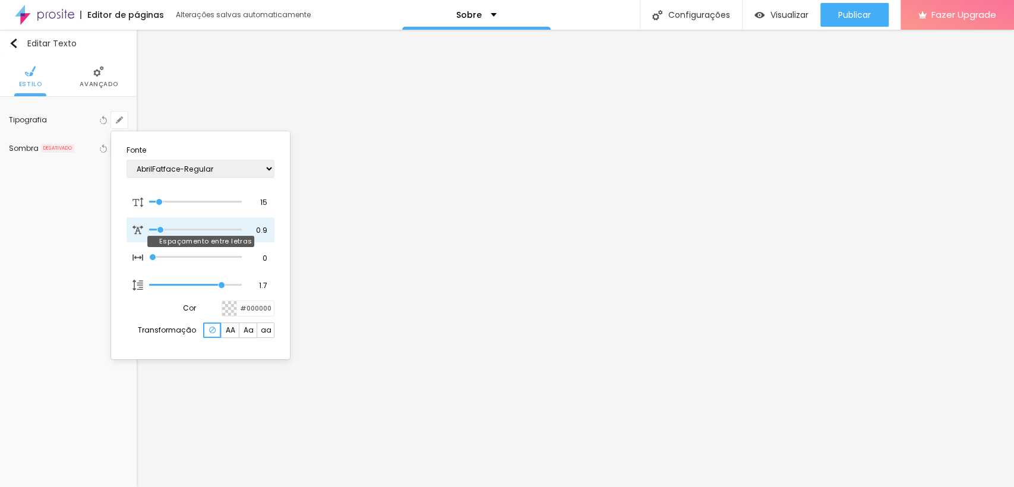
type input "0.8"
type input "0.7"
type input "0.6"
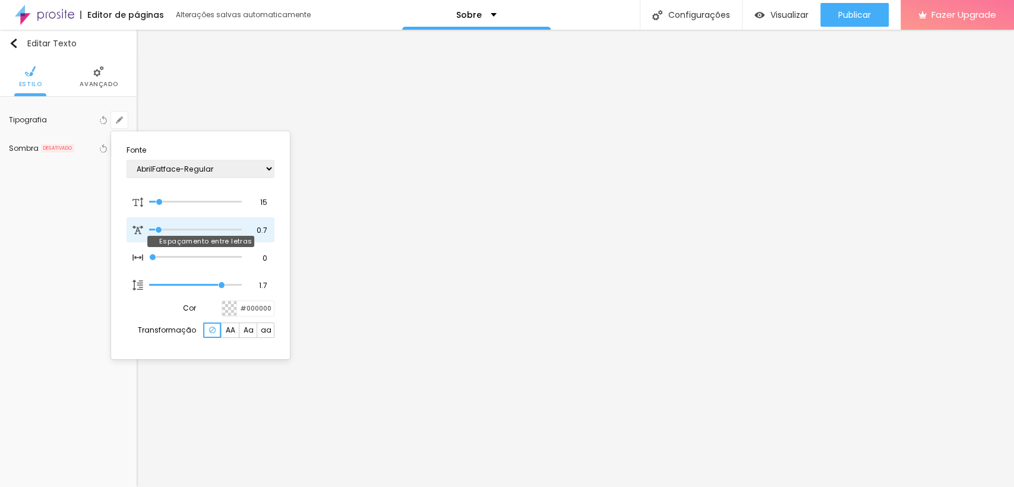
type input "0.6"
type input "0.5"
type input "0.4"
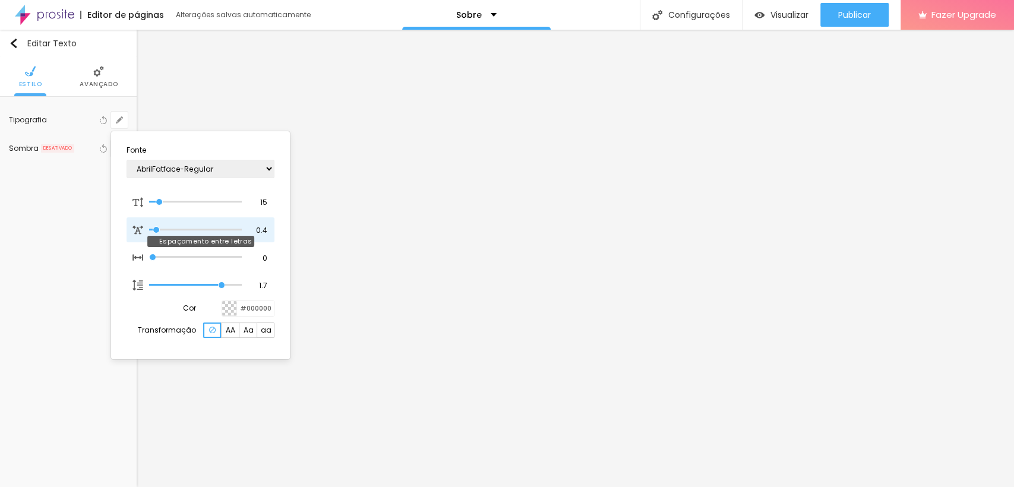
type input "0.3"
type input "0.2"
type input "0.1"
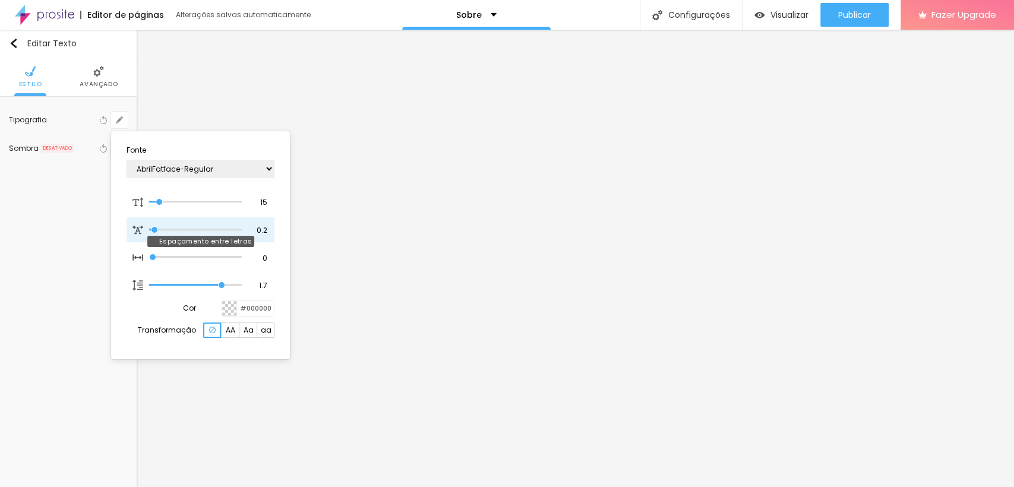
type input "0.1"
type input "0"
type input "0.1"
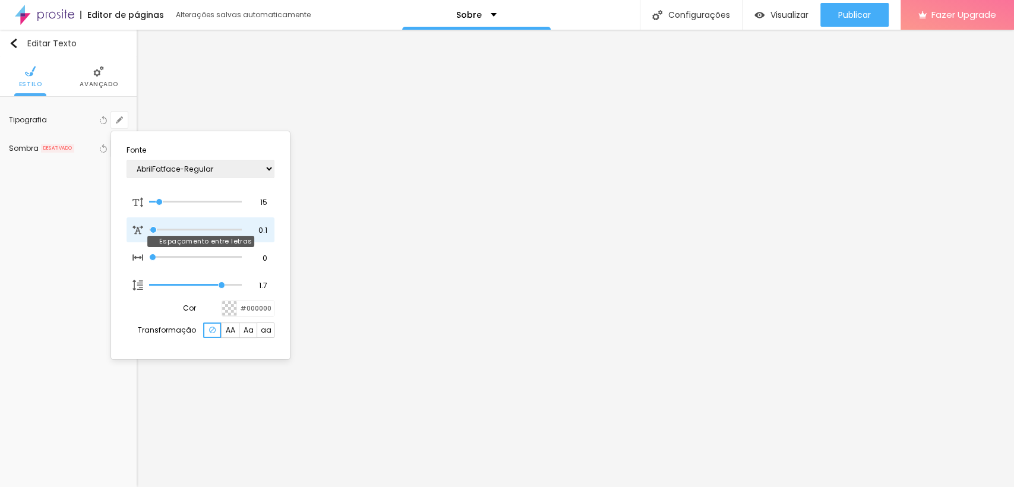
type input "0.2"
type input "0.3"
type input "0.4"
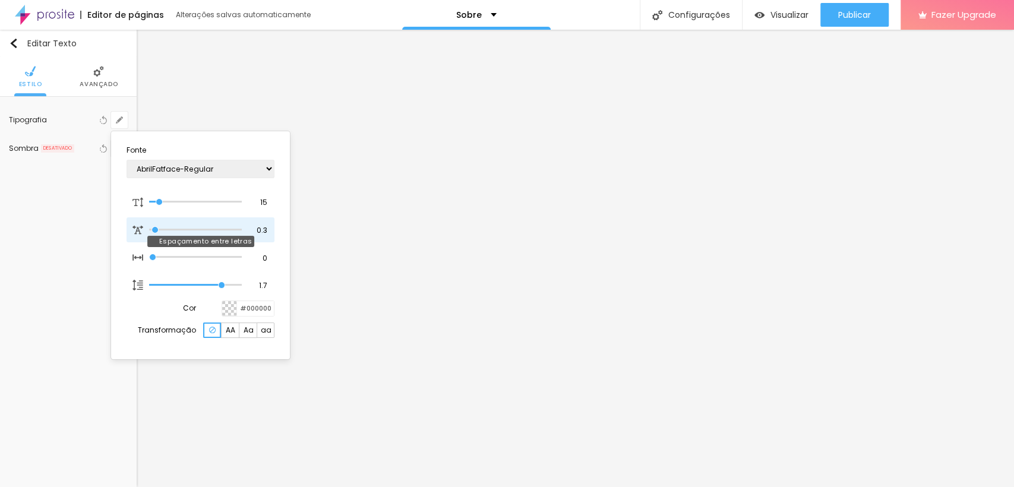
type input "0.4"
type input "0.5"
type input "0.6"
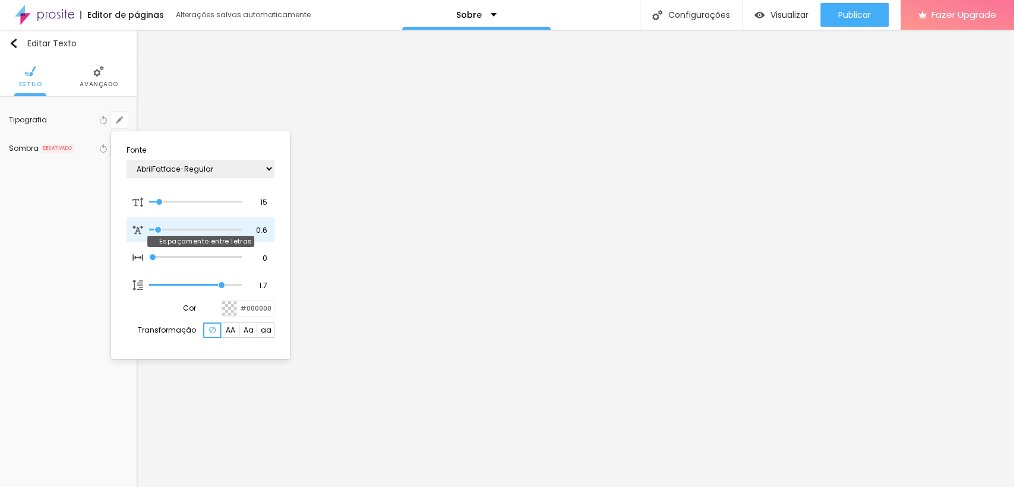
type input "0.7"
type input "0.8"
type input "0.9"
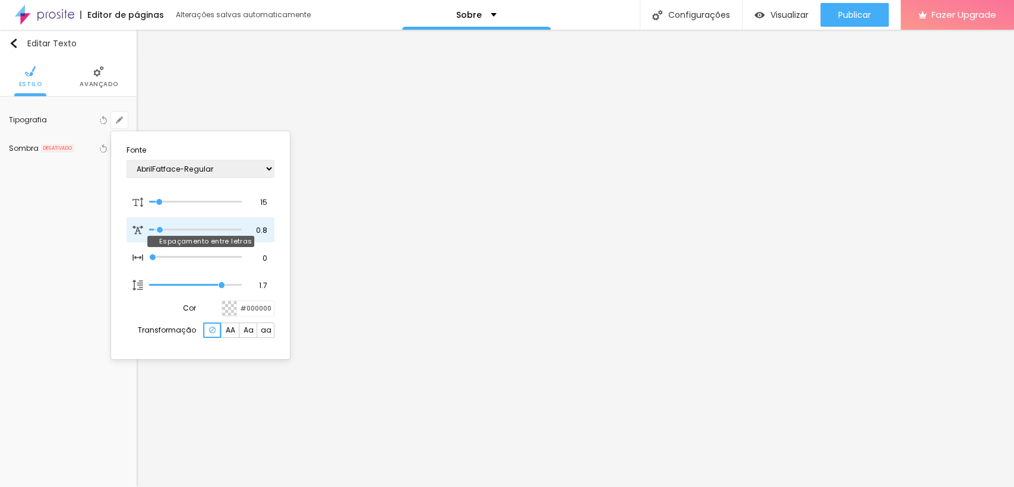
type input "0.9"
type input "1"
type input "0.9"
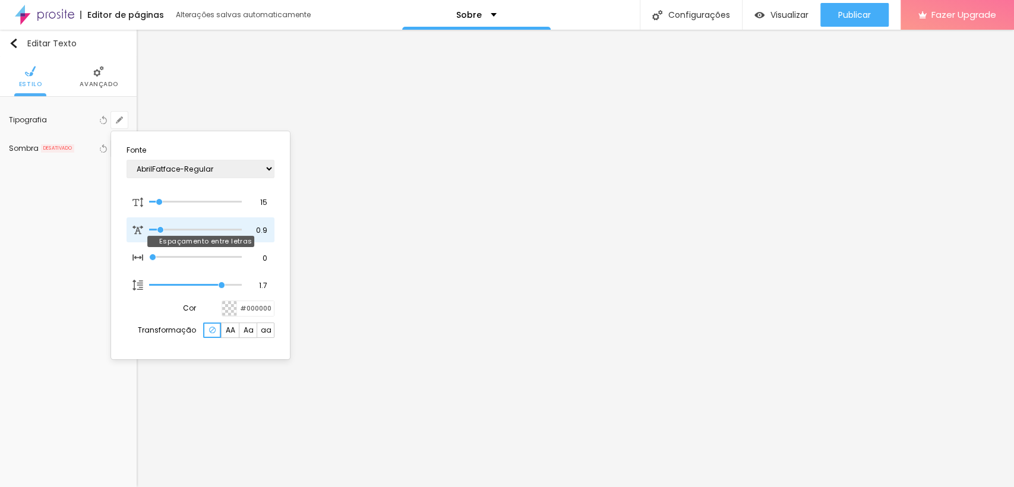
type input "0.8"
type input "0.7"
type input "0.6"
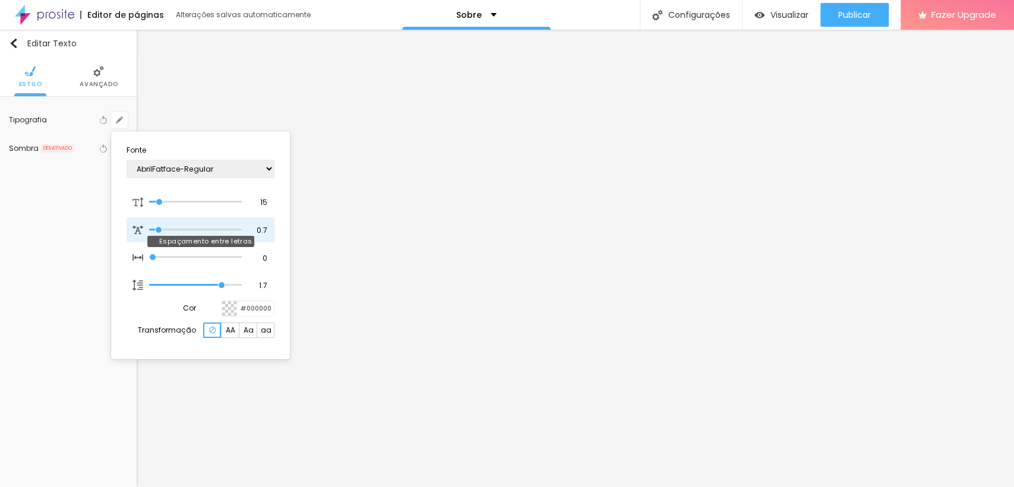
type input "0.6"
type input "0.5"
type input "0.4"
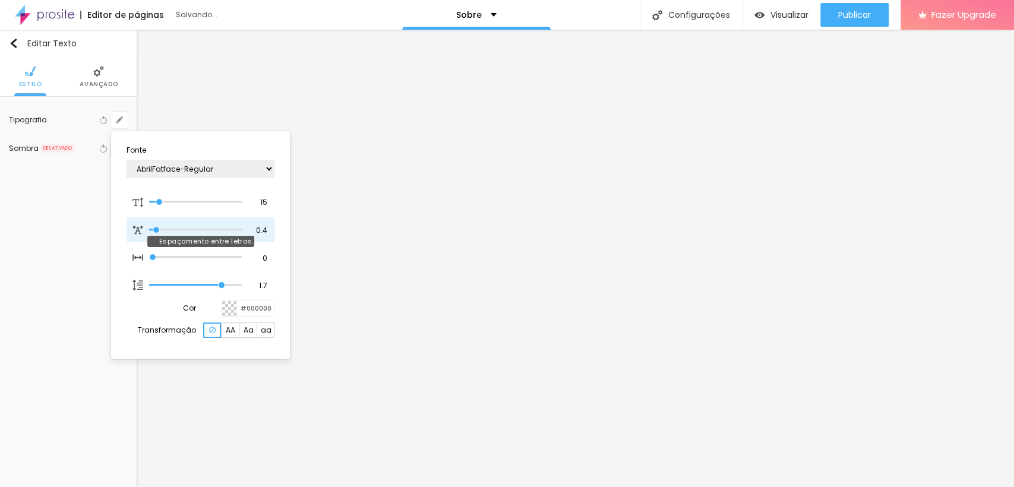
type input "0.3"
type input "0.2"
type input "0.1"
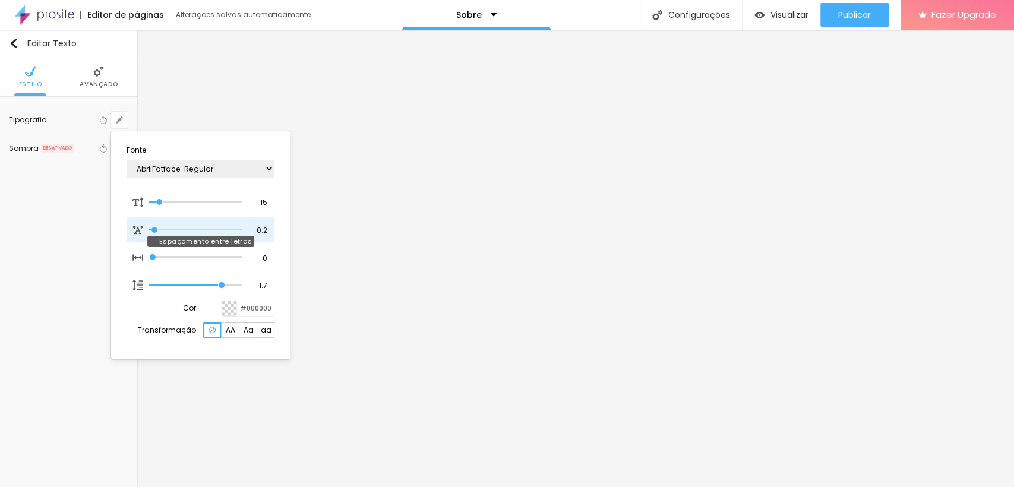
type input "0.1"
click at [154, 232] on input "range" at bounding box center [195, 230] width 93 height 6
click at [406, 228] on div at bounding box center [507, 243] width 1014 height 487
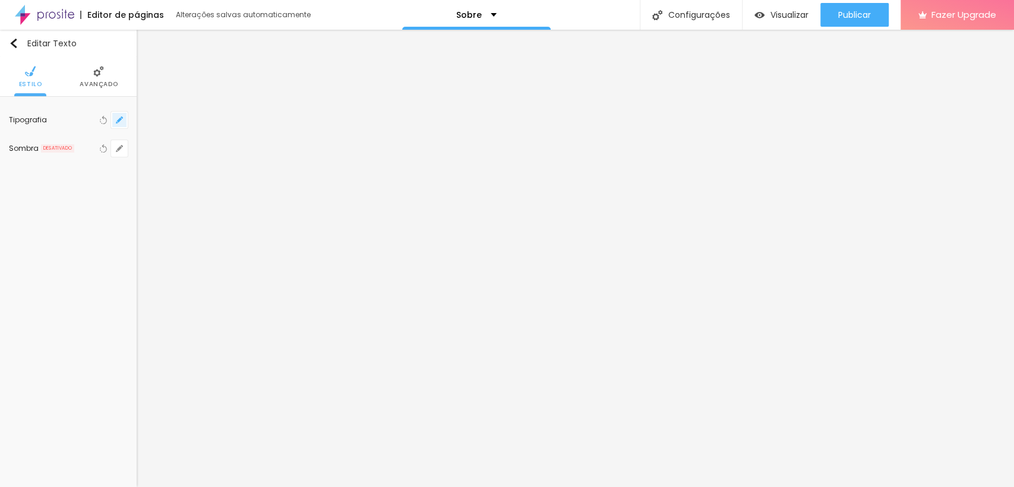
click at [124, 117] on button "button" at bounding box center [119, 120] width 17 height 17
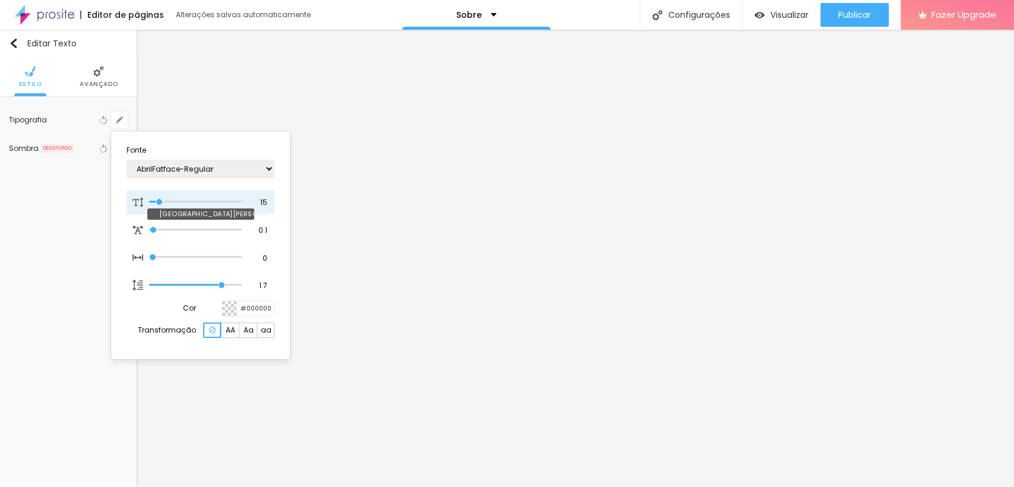
type input "14"
type input "15"
type input "16"
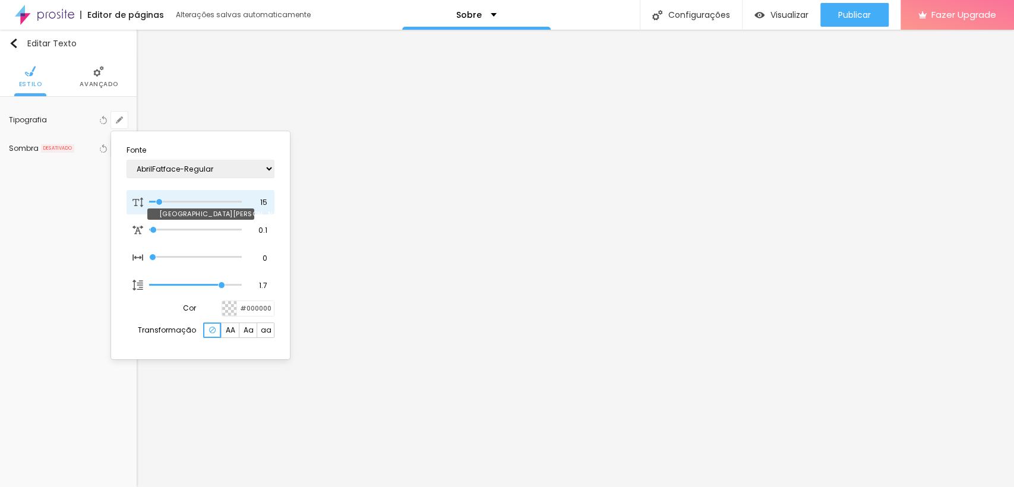
type input "16"
type input "15"
click at [160, 204] on input "range" at bounding box center [195, 202] width 93 height 6
click at [184, 166] on select "AbrilFatface-Regular Actor-Regular Alegreya AlegreyaBlack [PERSON_NAME] [PERSON…" at bounding box center [201, 169] width 148 height 18
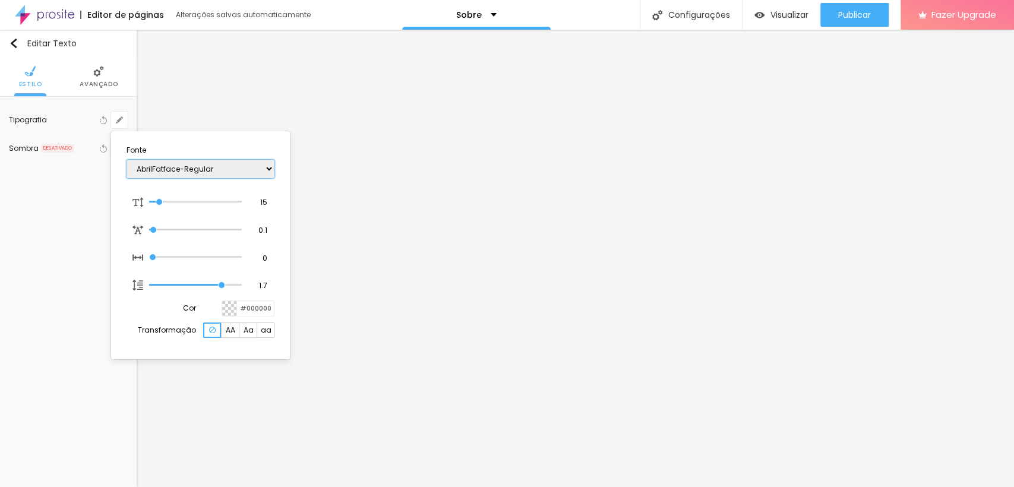
click at [213, 166] on select "AbrilFatface-Regular Actor-Regular Alegreya AlegreyaBlack [PERSON_NAME] [PERSON…" at bounding box center [201, 169] width 148 height 18
select select "Cormorant"
type input "14"
type input "13"
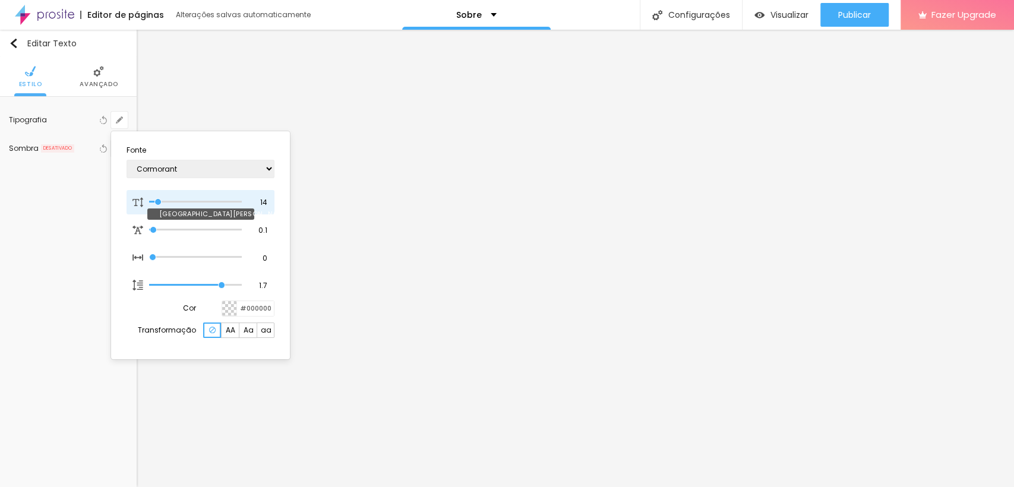
type input "13"
type input "11"
type input "10"
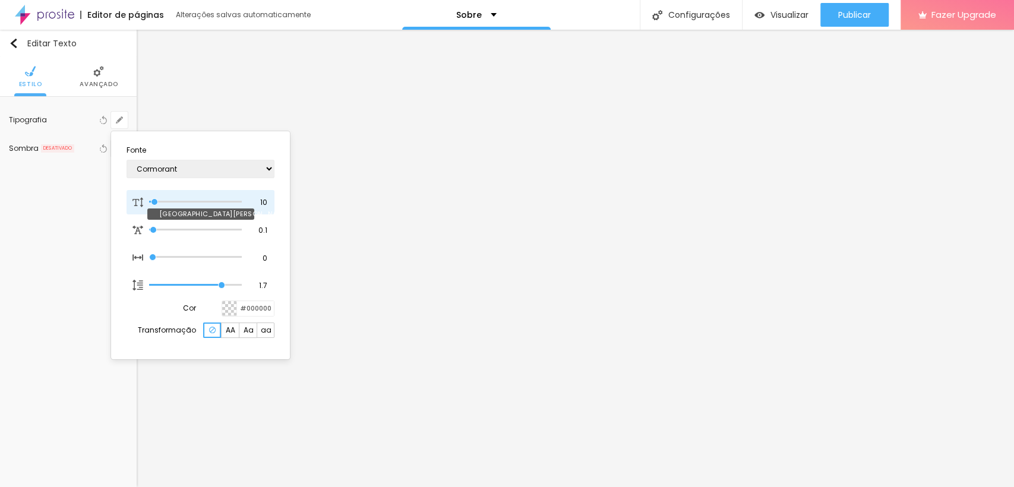
type input "9"
type input "8"
type input "9"
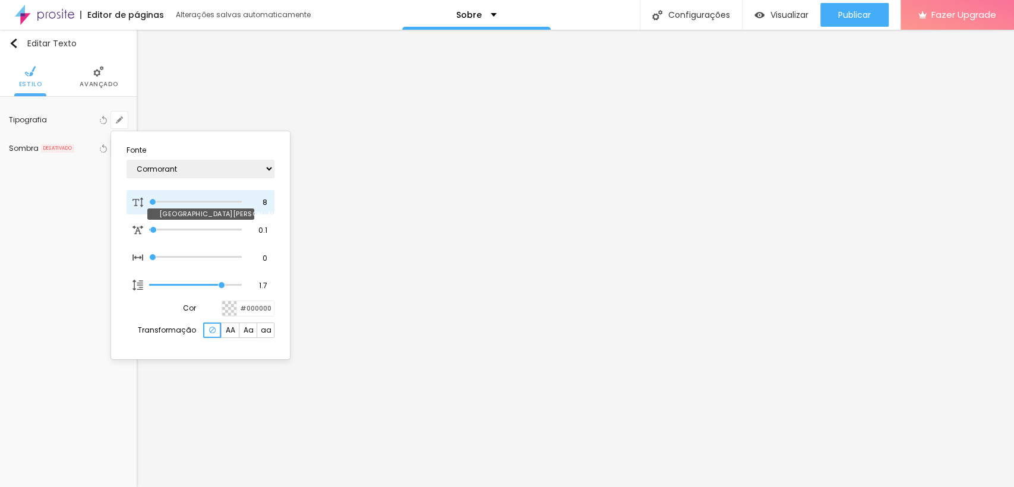
type input "9"
type input "10"
type input "11"
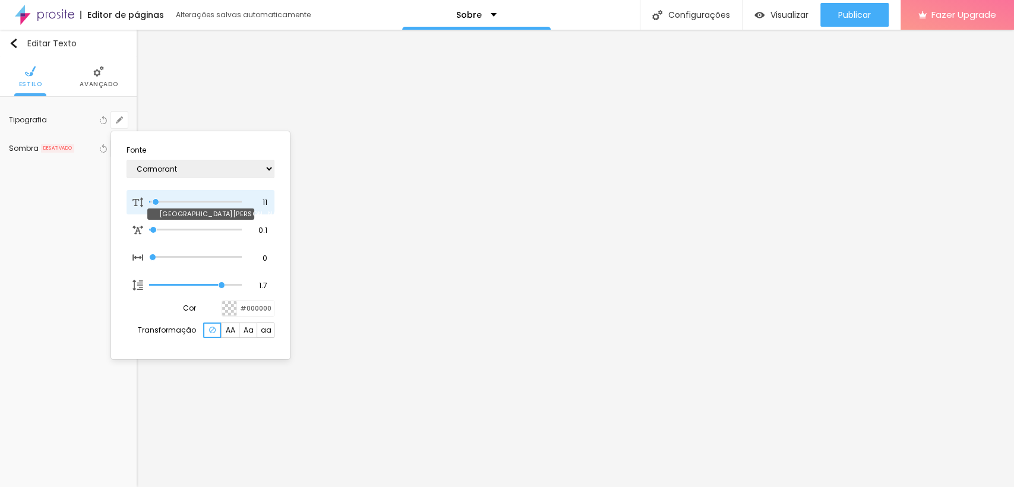
type input "12"
type input "13"
type input "14"
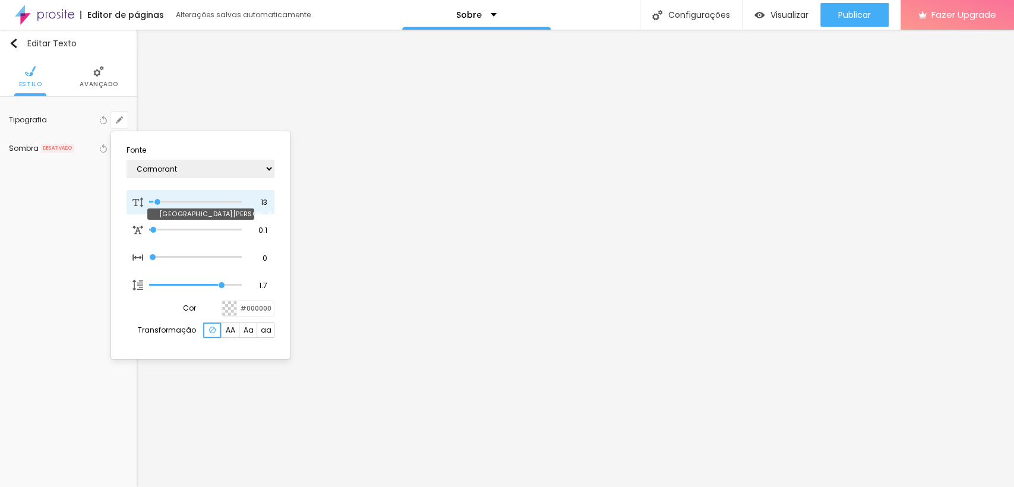
type input "14"
type input "16"
type input "17"
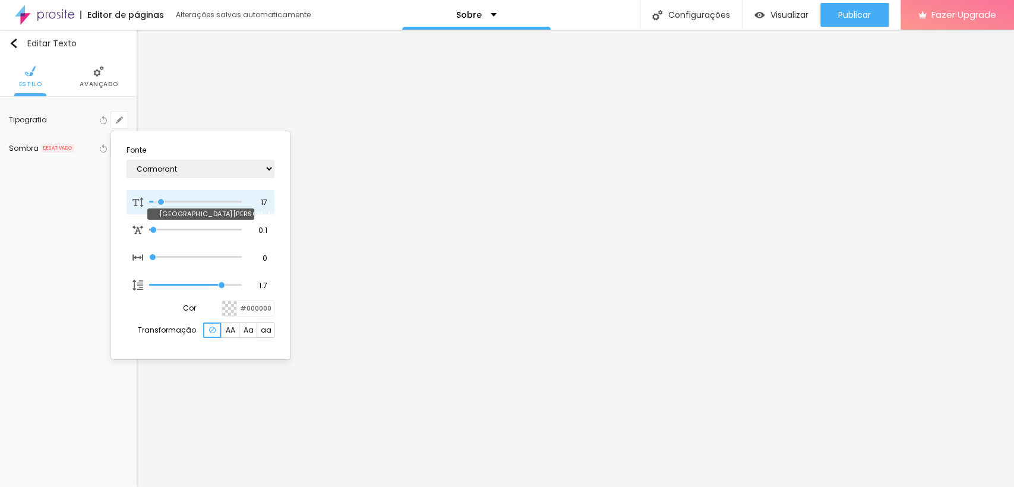
type input "18"
type input "19"
type input "20"
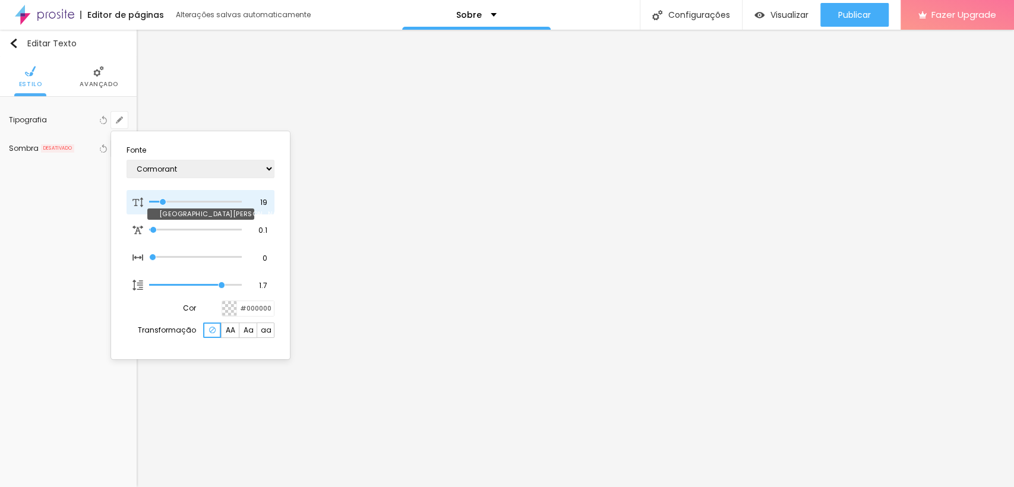
type input "20"
type input "21"
type input "22"
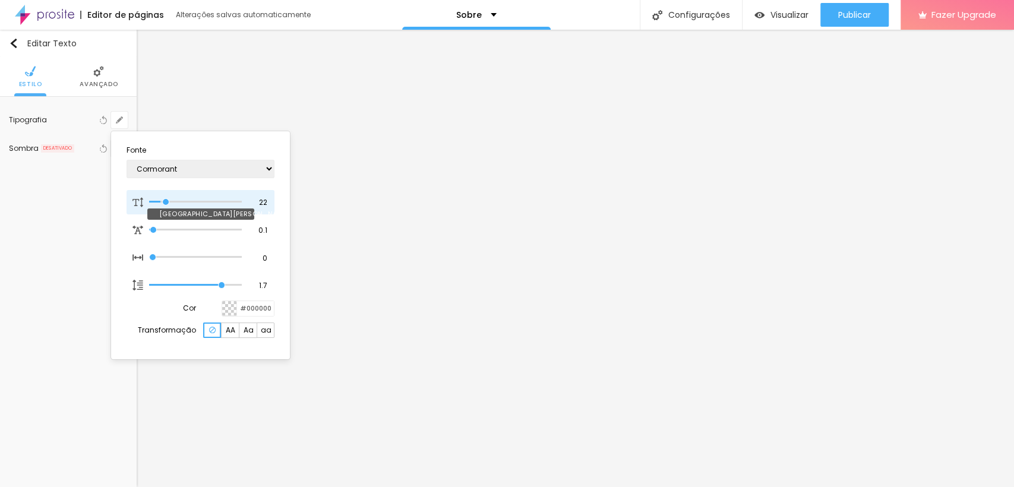
type input "23"
type input "22"
type input "21"
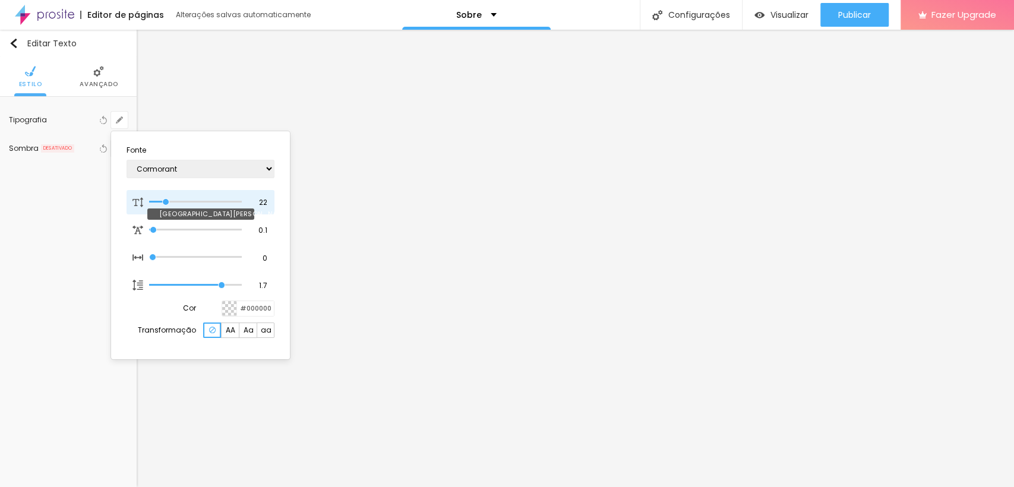
type input "21"
type input "20"
type input "19"
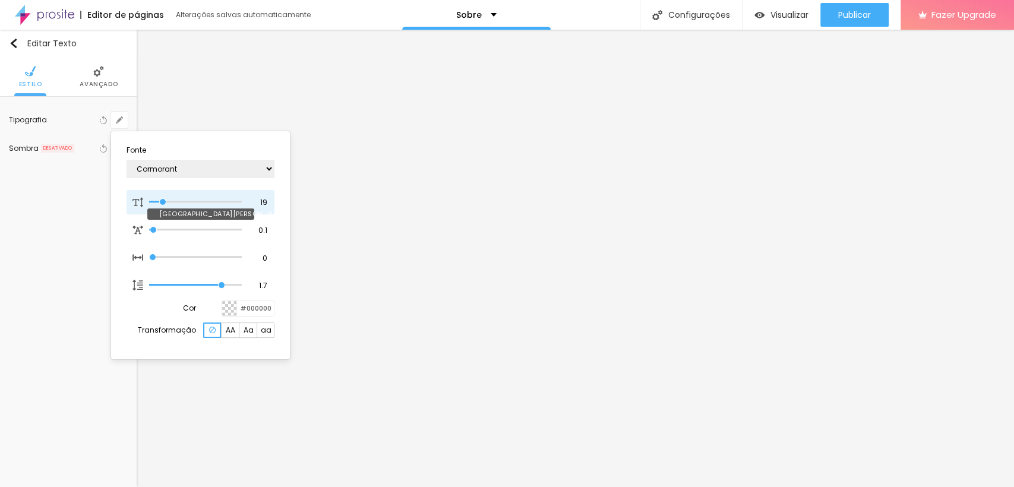
type input "18"
type input "17"
click at [162, 205] on input "range" at bounding box center [195, 202] width 93 height 6
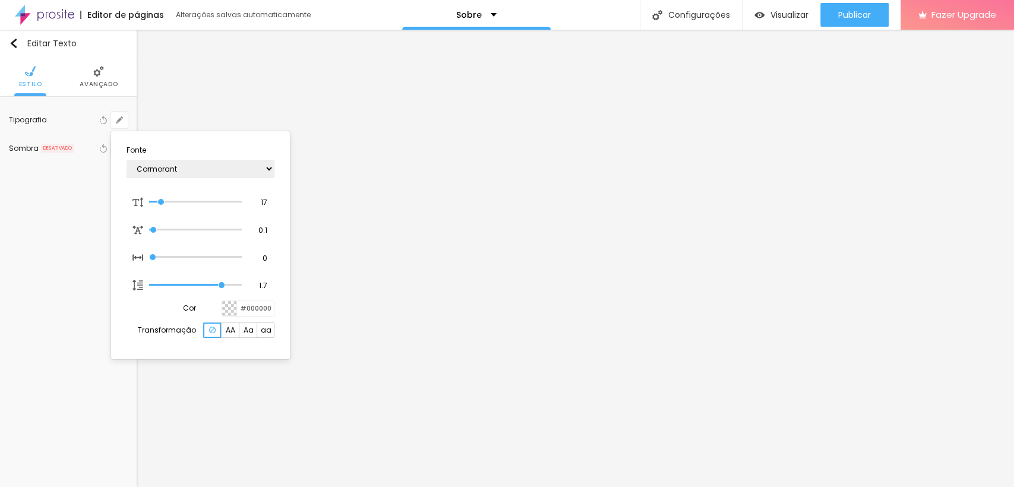
type input "16"
type input "17"
click at [164, 172] on select "AbrilFatface-Regular Actor-Regular Alegreya AlegreyaBlack [PERSON_NAME] [PERSON…" at bounding box center [201, 169] width 148 height 18
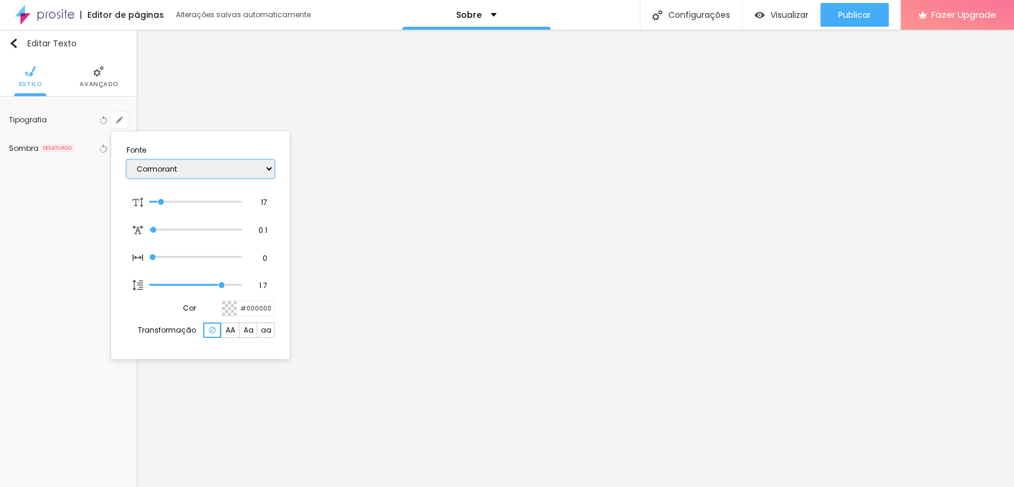
click at [164, 172] on select "AbrilFatface-Regular Actor-Regular Alegreya AlegreyaBlack [PERSON_NAME] [PERSON…" at bounding box center [201, 169] width 148 height 18
select select "Cormorant"
type input "14"
type input "15"
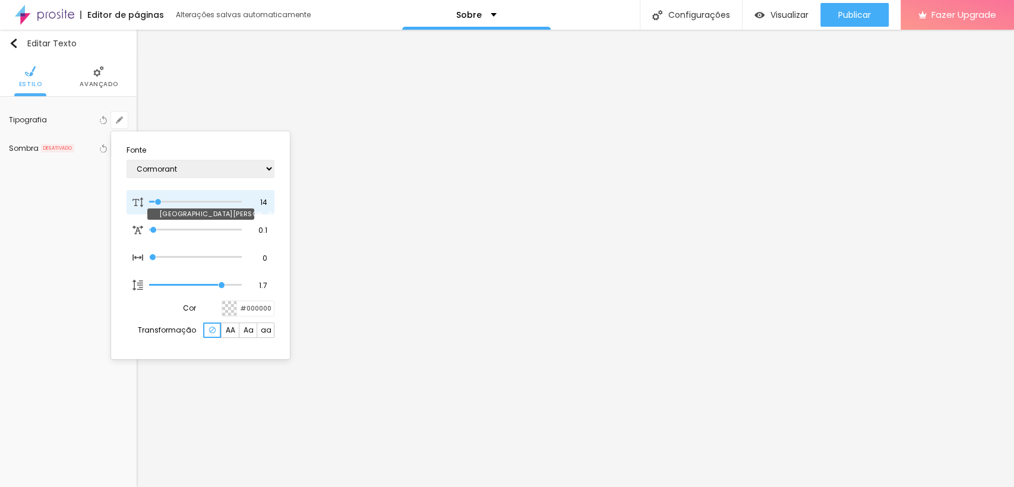
type input "15"
type input "16"
type input "17"
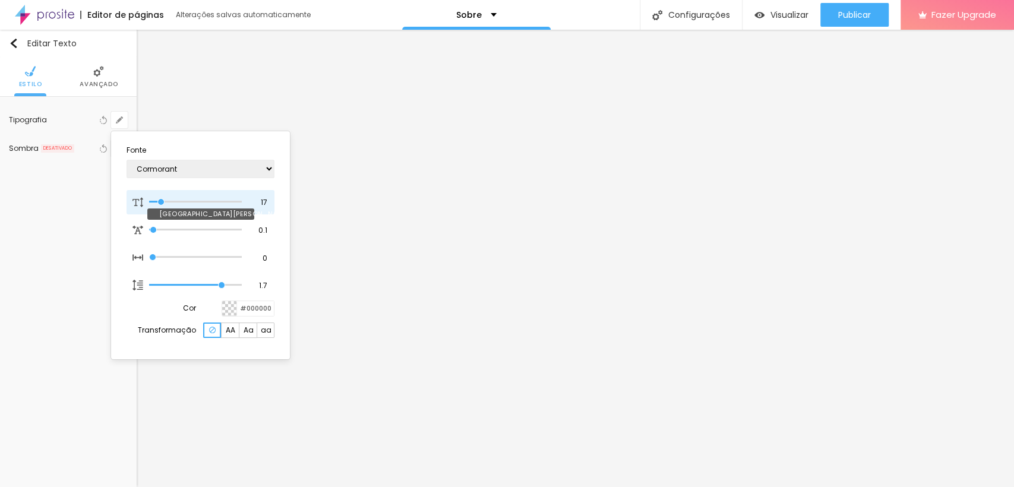
type input "18"
type input "19"
type input "18"
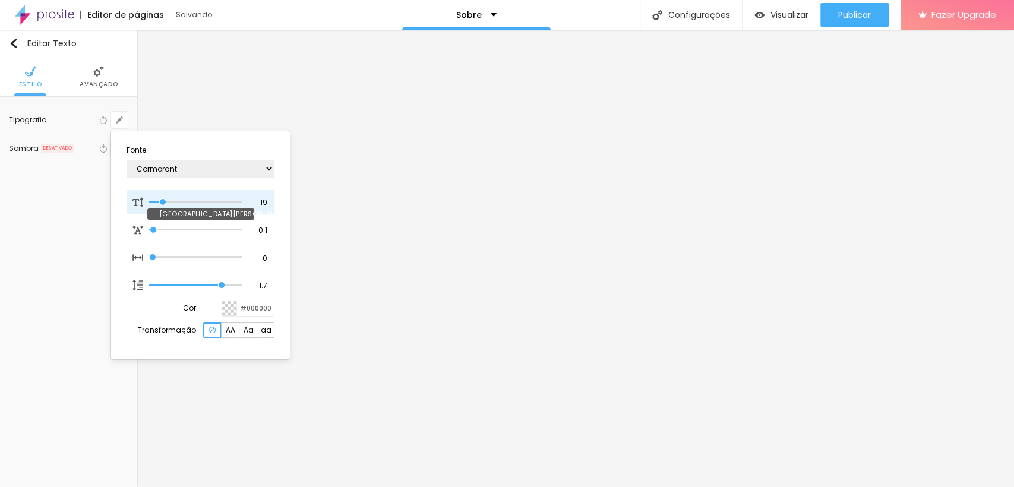
type input "18"
type input "17"
type input "18"
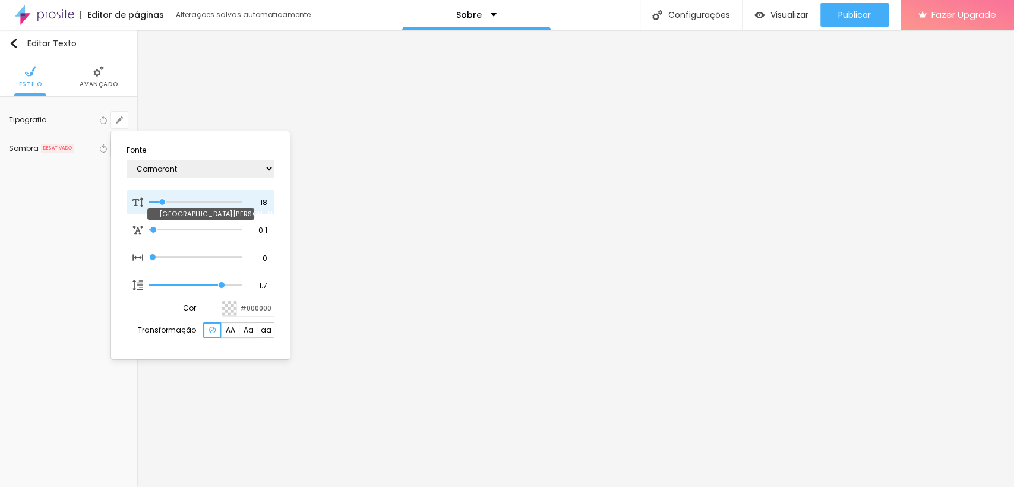
type input "17"
type input "18"
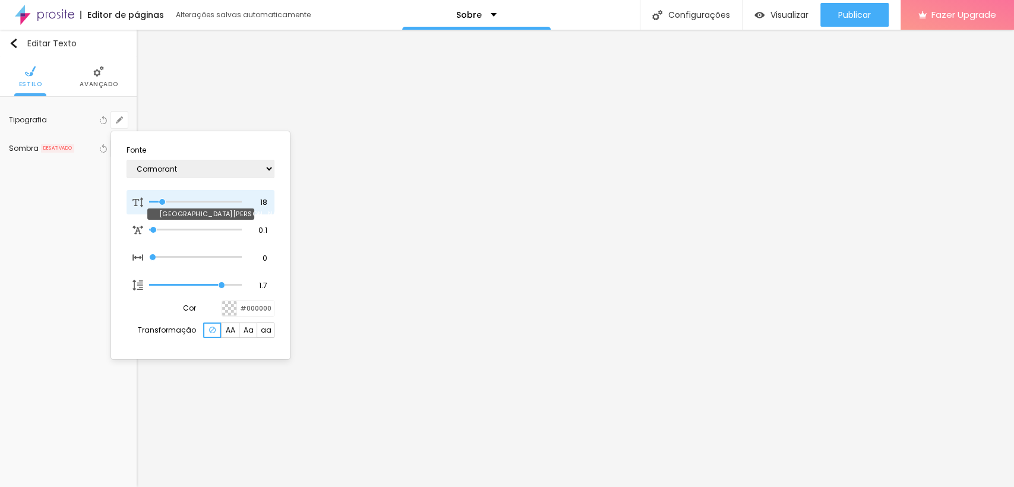
click at [162, 201] on input "range" at bounding box center [195, 202] width 93 height 6
click at [425, 260] on div at bounding box center [507, 243] width 1014 height 487
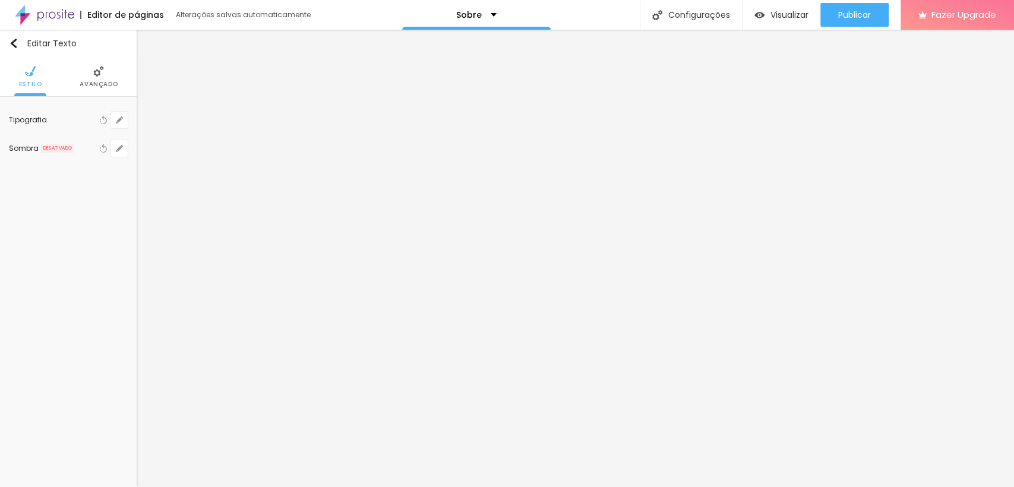
click at [133, 296] on div "Editar Texto Estilo Avançado Tipografia Voltar ao padrão Sombra DESATIVADO Volt…" at bounding box center [68, 258] width 137 height 457
click at [136, 296] on div "Editar Texto Estilo Avançado Tipografia Voltar ao padrão Sombra DESATIVADO Volt…" at bounding box center [68, 258] width 137 height 457
click at [112, 87] on span "Avançado" at bounding box center [99, 84] width 38 height 6
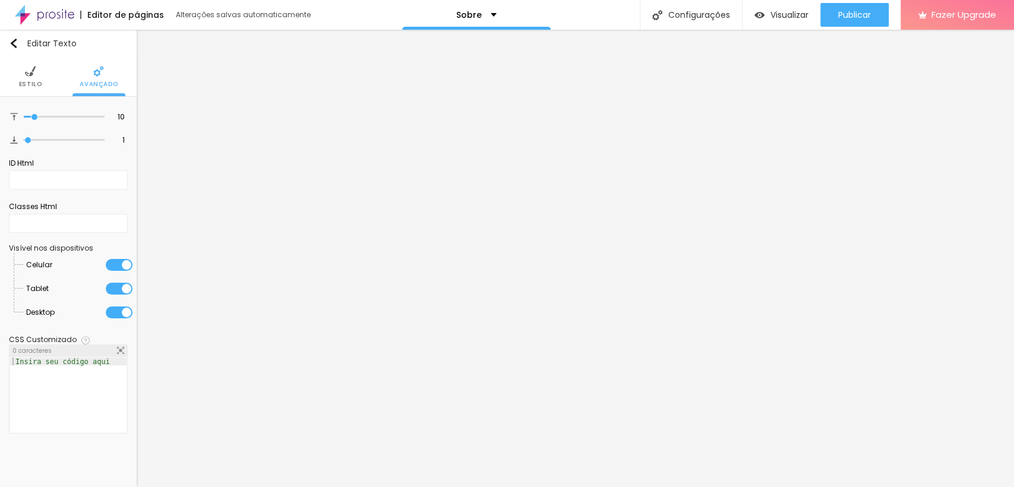
click at [40, 72] on ul "Estilo Avançado" at bounding box center [68, 77] width 137 height 40
click at [29, 84] on span "Estilo" at bounding box center [30, 84] width 23 height 6
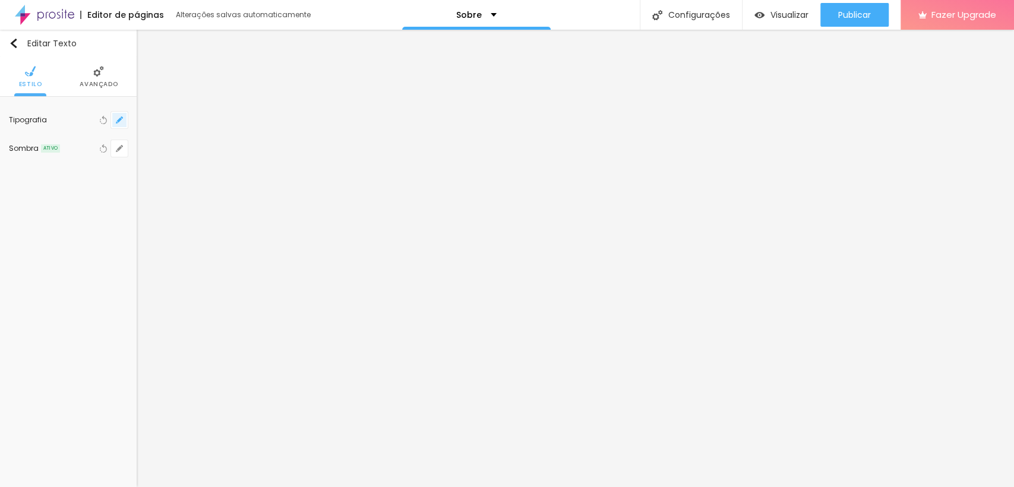
click at [121, 122] on icon "button" at bounding box center [119, 119] width 7 height 7
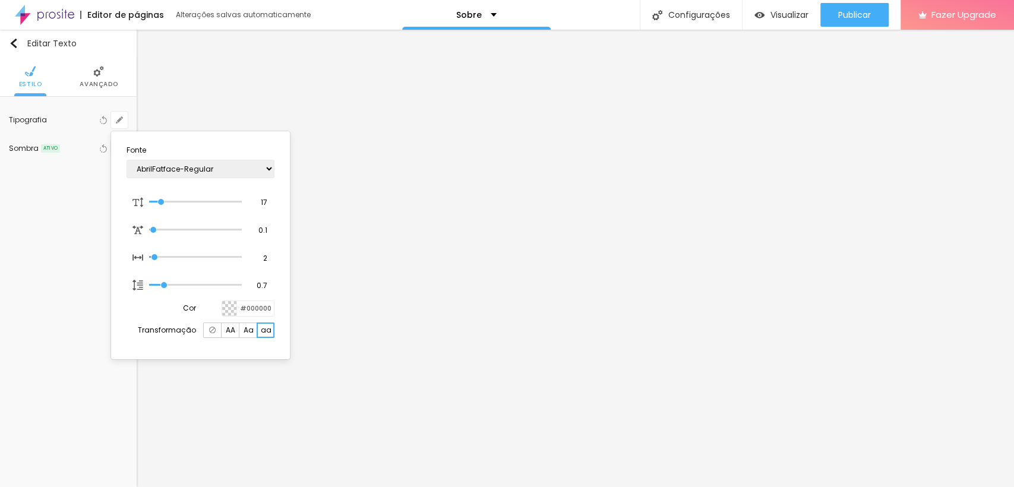
click at [340, 40] on div at bounding box center [507, 243] width 1014 height 487
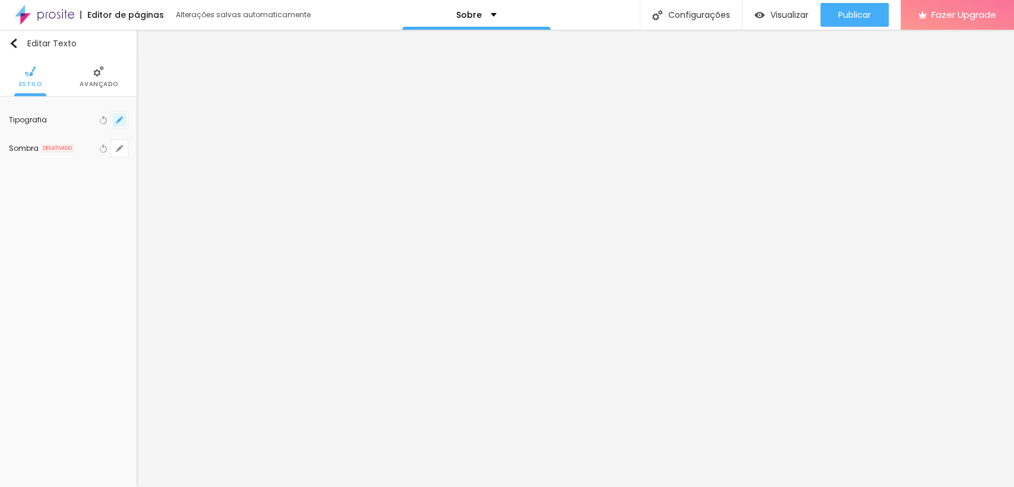
click at [116, 120] on icon "button" at bounding box center [119, 119] width 7 height 7
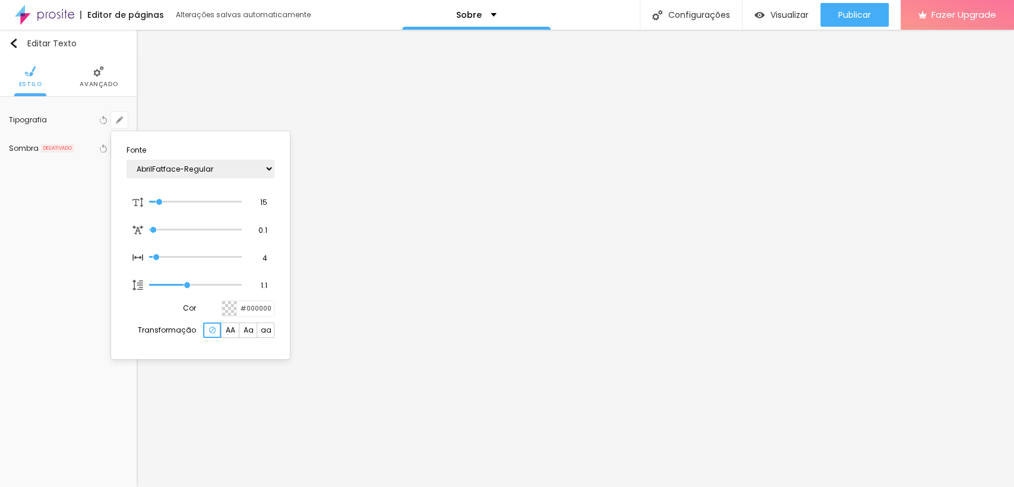
click at [329, 168] on div at bounding box center [507, 243] width 1014 height 487
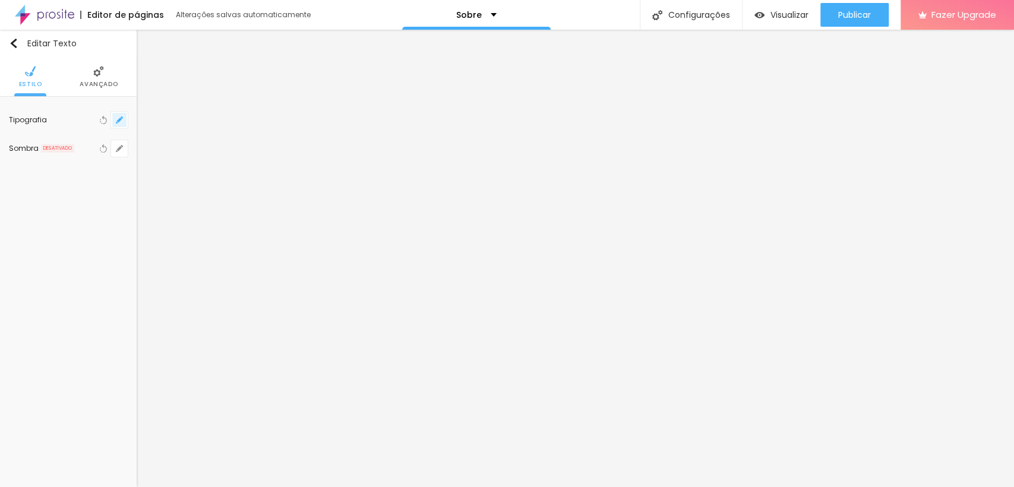
click at [120, 120] on icon "button" at bounding box center [119, 120] width 5 height 5
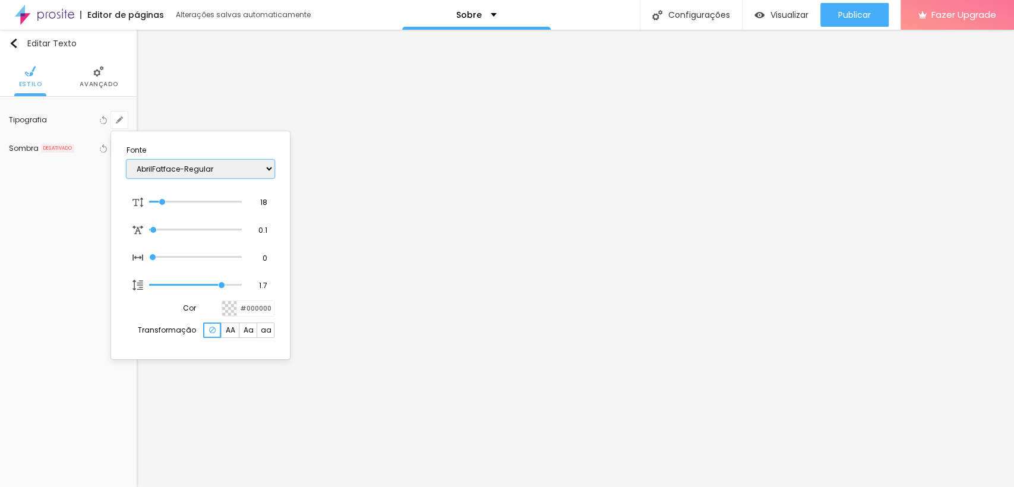
click at [160, 166] on select "AbrilFatface-Regular Actor-Regular Alegreya AlegreyaBlack [PERSON_NAME] [PERSON…" at bounding box center [201, 169] width 148 height 18
click at [127, 160] on select "AbrilFatface-Regular Actor-Regular Alegreya AlegreyaBlack [PERSON_NAME] [PERSON…" at bounding box center [201, 169] width 148 height 18
select select "QuicksandLight"
click at [321, 196] on div at bounding box center [507, 243] width 1014 height 487
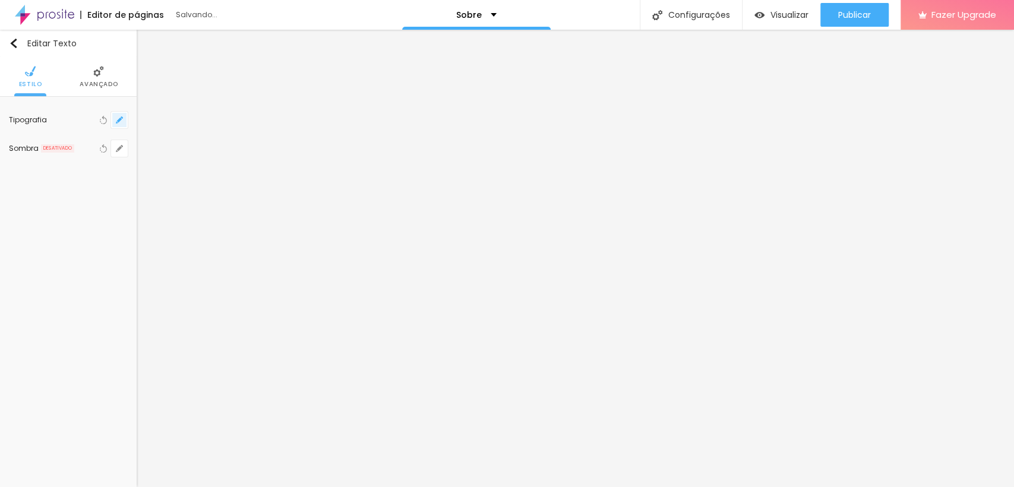
click at [127, 125] on button "button" at bounding box center [119, 120] width 17 height 17
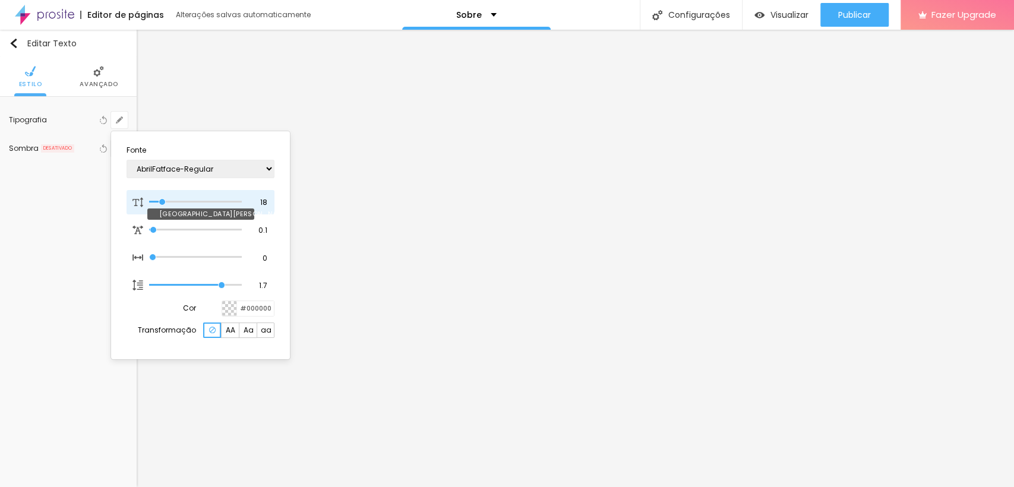
type input "13"
type input "12"
type input "13"
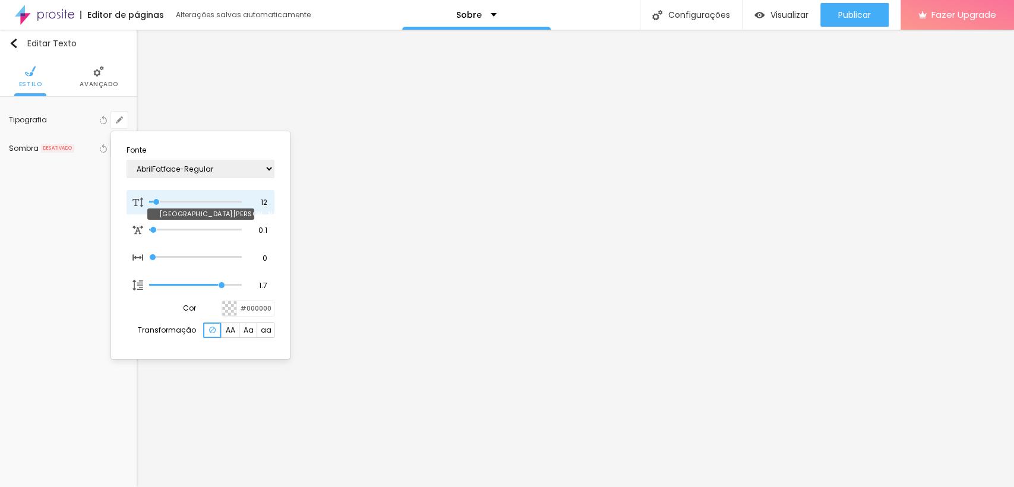
type input "13"
type input "14"
type input "15"
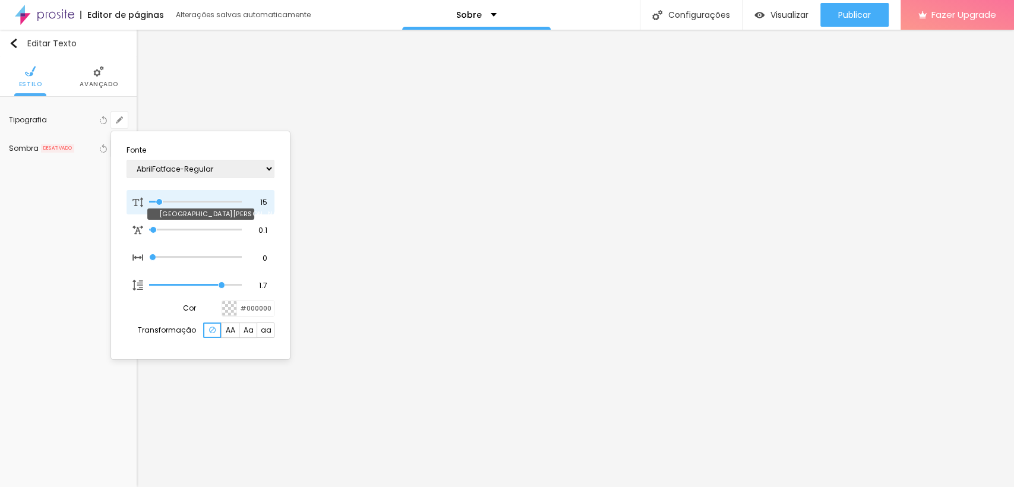
type input "15"
click at [160, 202] on input "range" at bounding box center [195, 202] width 93 height 6
click at [411, 225] on div at bounding box center [507, 243] width 1014 height 487
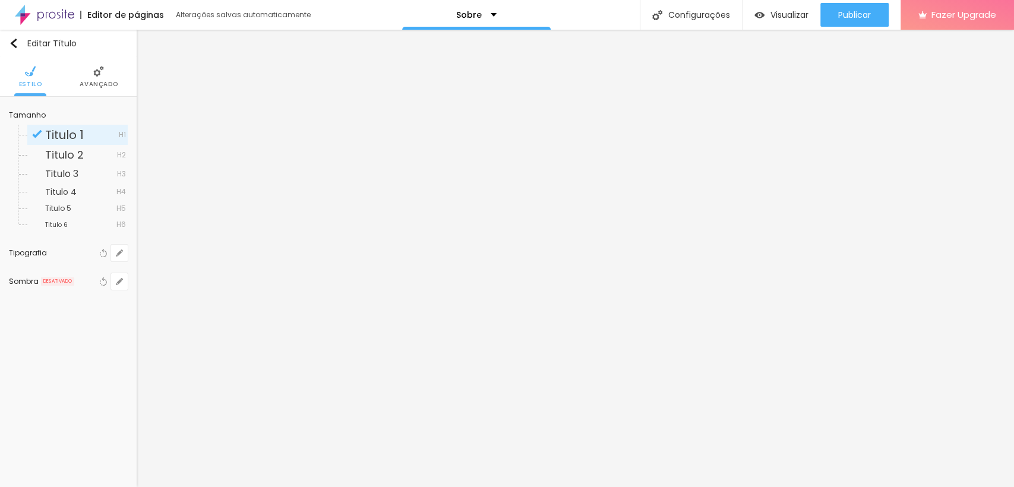
click at [98, 81] on span "Avançado" at bounding box center [99, 84] width 38 height 6
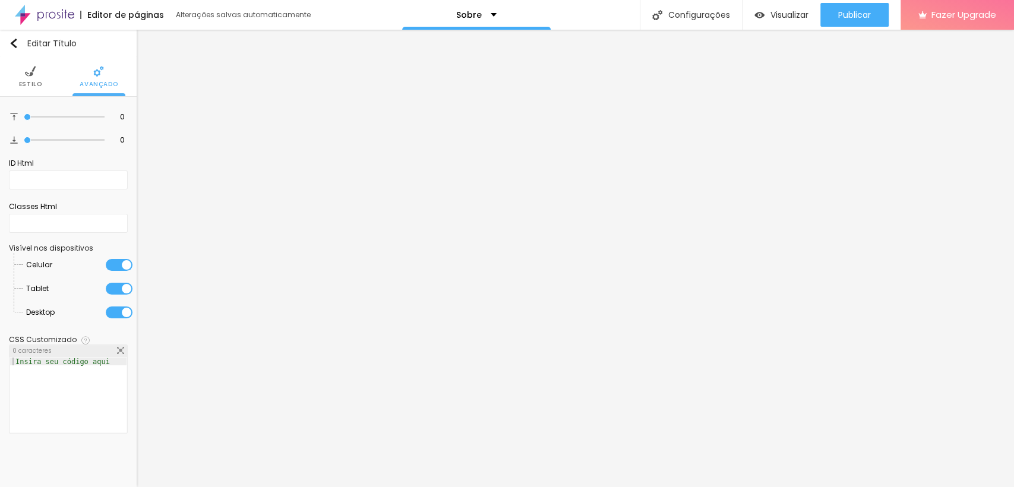
click at [23, 84] on span "Estilo" at bounding box center [30, 84] width 23 height 6
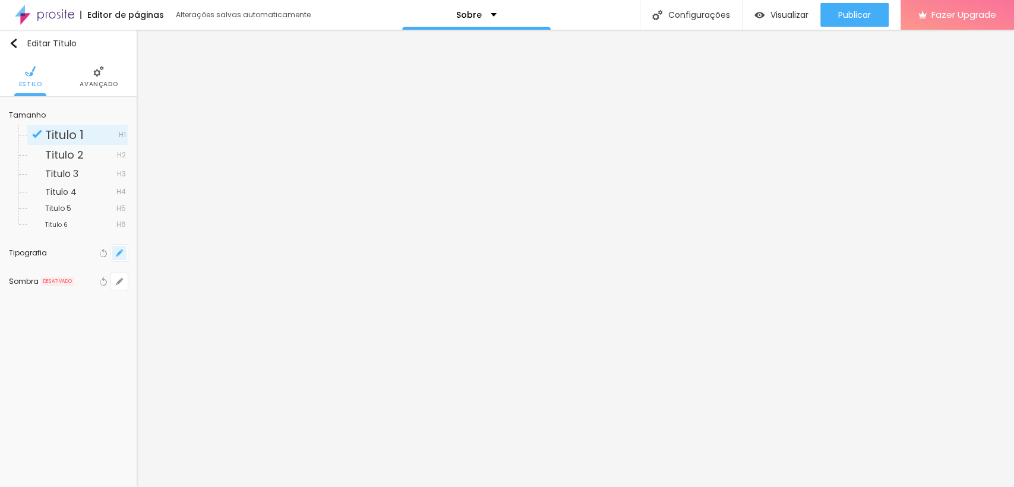
click at [123, 252] on icon "button" at bounding box center [119, 253] width 7 height 7
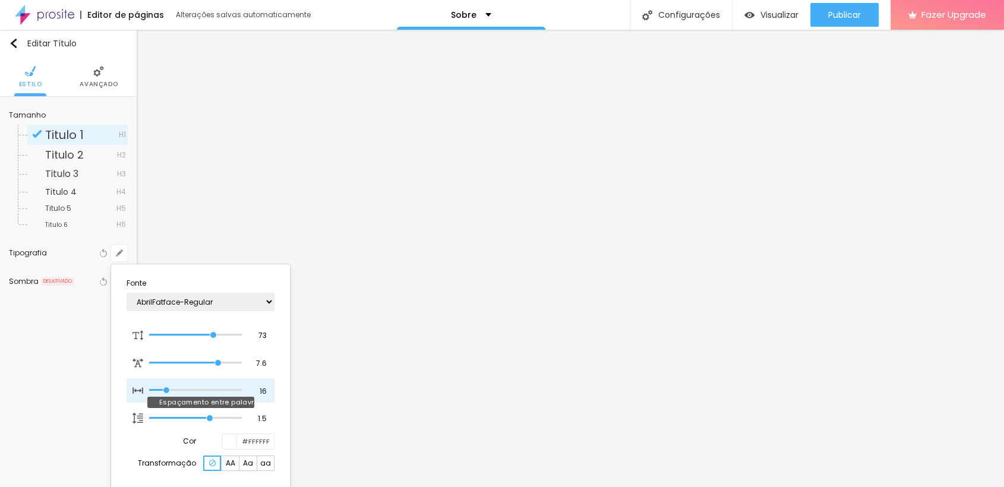
type input "10"
drag, startPoint x: 163, startPoint y: 393, endPoint x: 166, endPoint y: 387, distance: 6.4
click at [166, 387] on input "range" at bounding box center [195, 390] width 93 height 6
click at [121, 250] on div at bounding box center [502, 243] width 1004 height 487
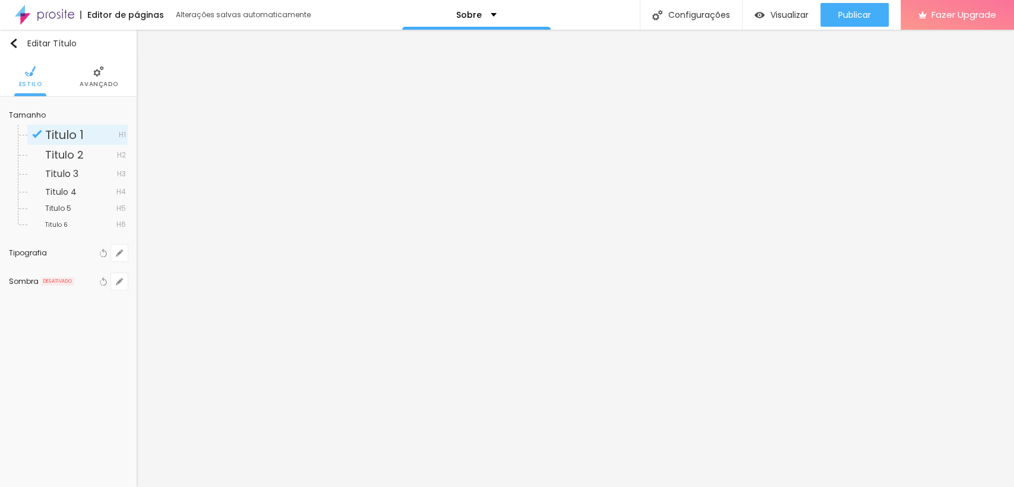
click at [121, 250] on icon "button" at bounding box center [122, 251] width 2 height 2
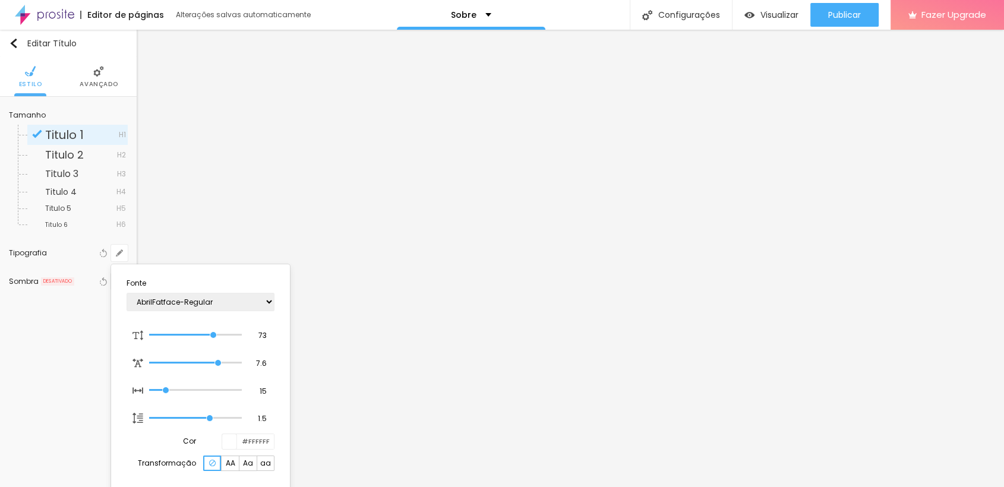
click at [121, 250] on div at bounding box center [502, 243] width 1004 height 487
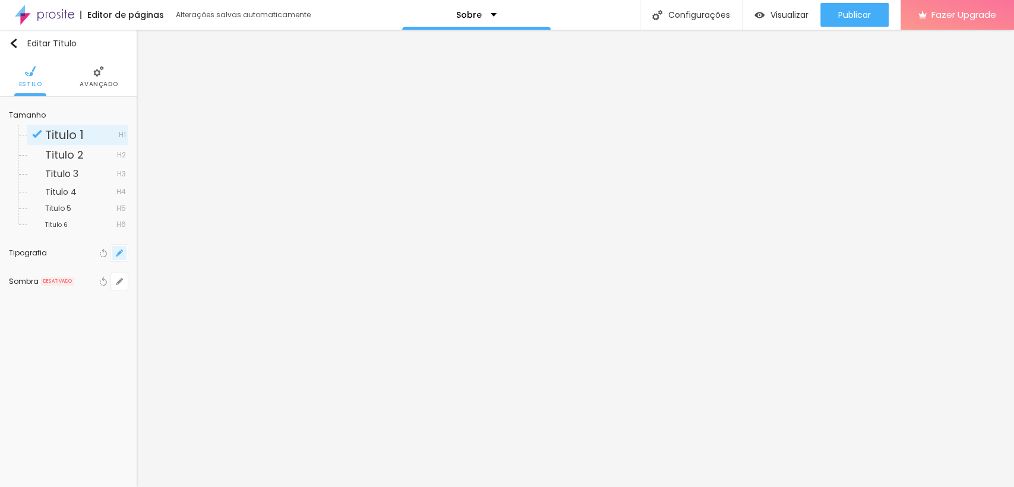
click at [121, 247] on button "button" at bounding box center [119, 253] width 17 height 17
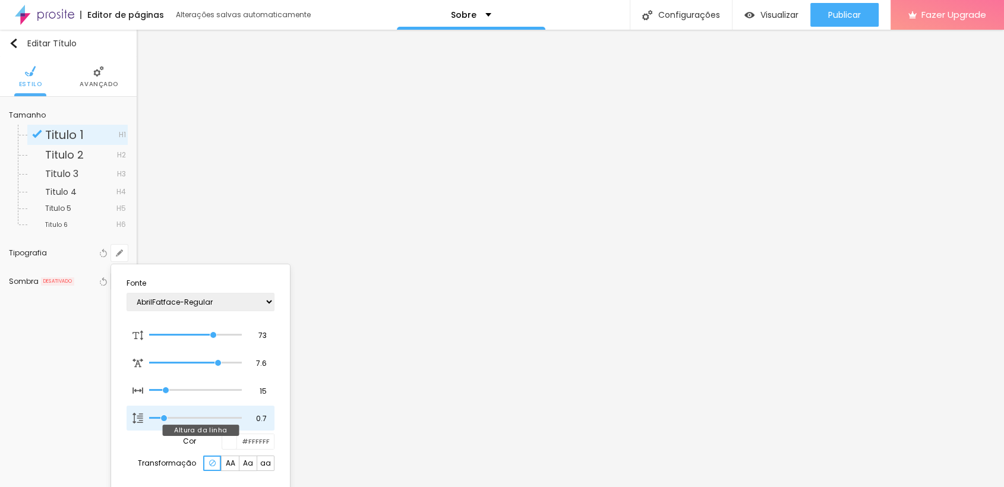
drag, startPoint x: 209, startPoint y: 416, endPoint x: 166, endPoint y: 405, distance: 44.2
click at [166, 415] on input "range" at bounding box center [195, 418] width 93 height 6
click at [397, 196] on div at bounding box center [502, 243] width 1004 height 487
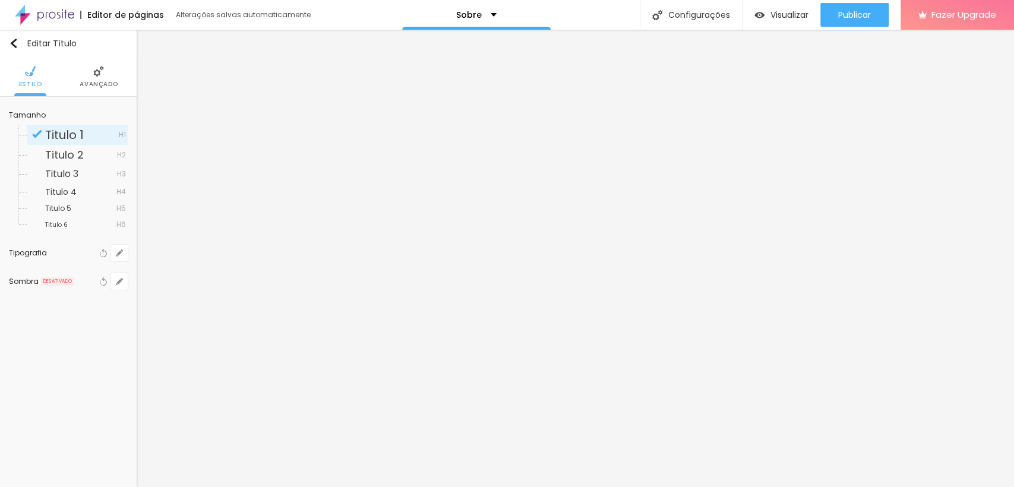
click at [119, 344] on div "Editar Título Estilo Avançado Tamanho Titulo 1 H1 Titulo 2 H2 Titulo 3 H3 Titul…" at bounding box center [68, 258] width 137 height 457
click at [136, 346] on div "Editar Título Estilo Avançado Tamanho Titulo 1 H1 Titulo 2 H2 Titulo 3 H3 Titul…" at bounding box center [68, 258] width 137 height 457
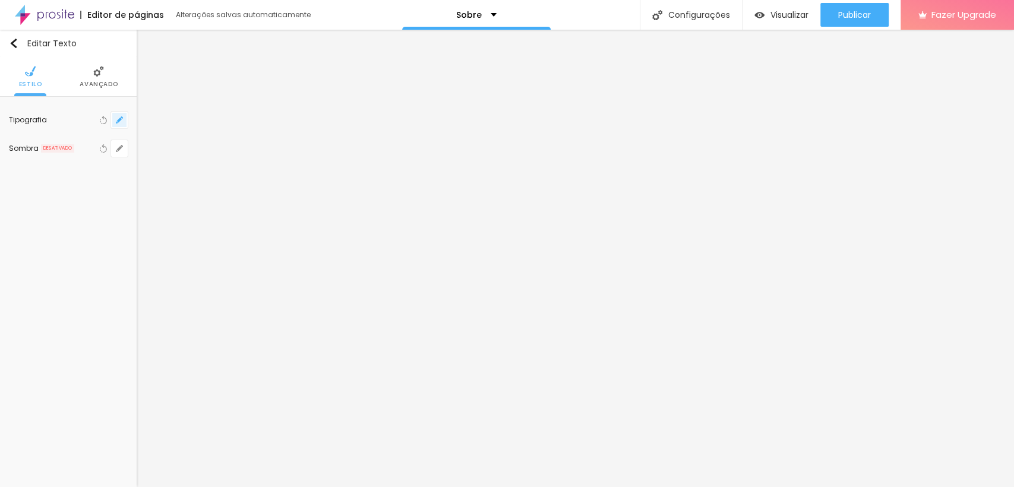
click at [120, 116] on icon "button" at bounding box center [119, 119] width 7 height 7
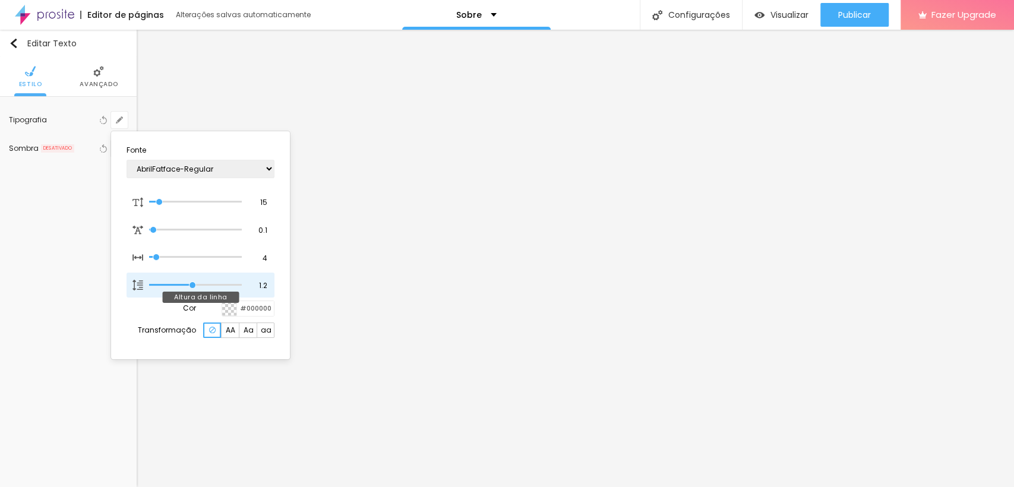
click at [190, 286] on input "range" at bounding box center [195, 285] width 93 height 6
click at [138, 379] on div at bounding box center [507, 243] width 1014 height 487
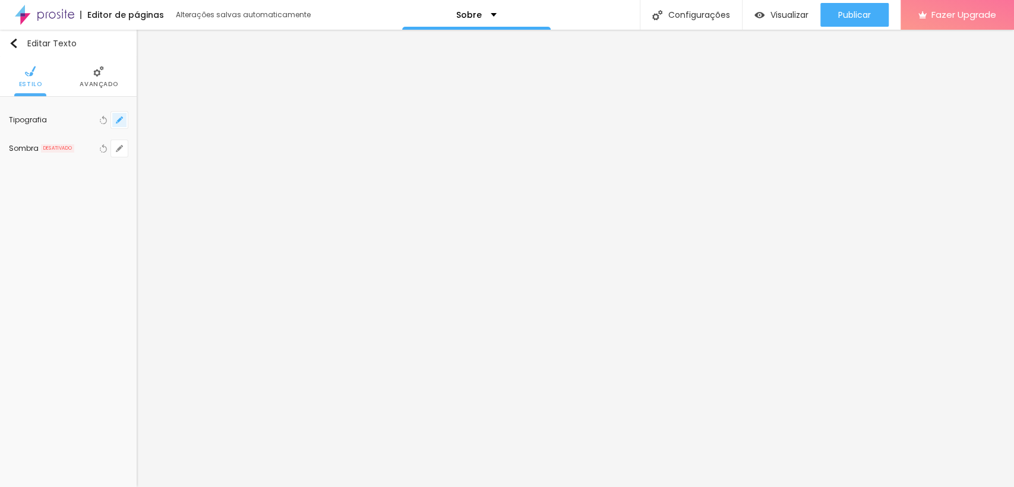
click at [121, 119] on icon "button" at bounding box center [119, 120] width 5 height 5
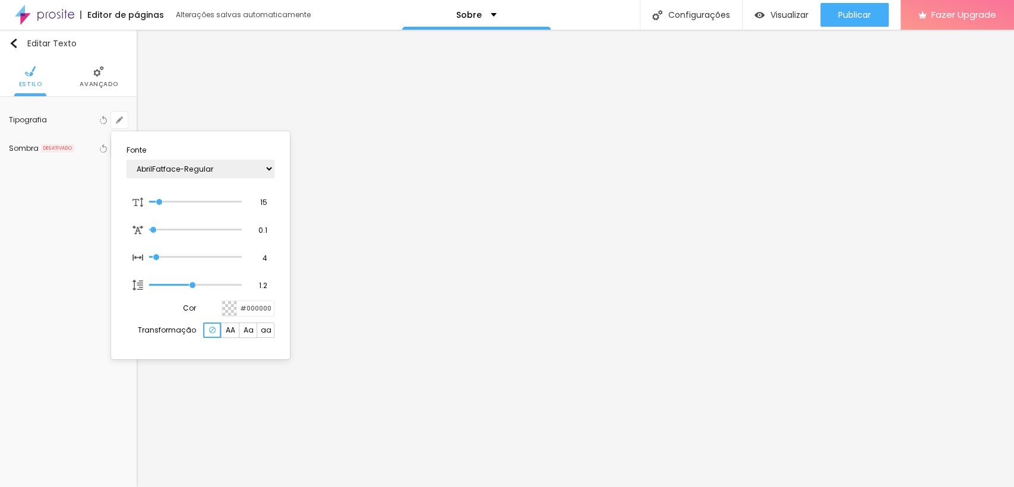
click at [314, 289] on div at bounding box center [507, 243] width 1014 height 487
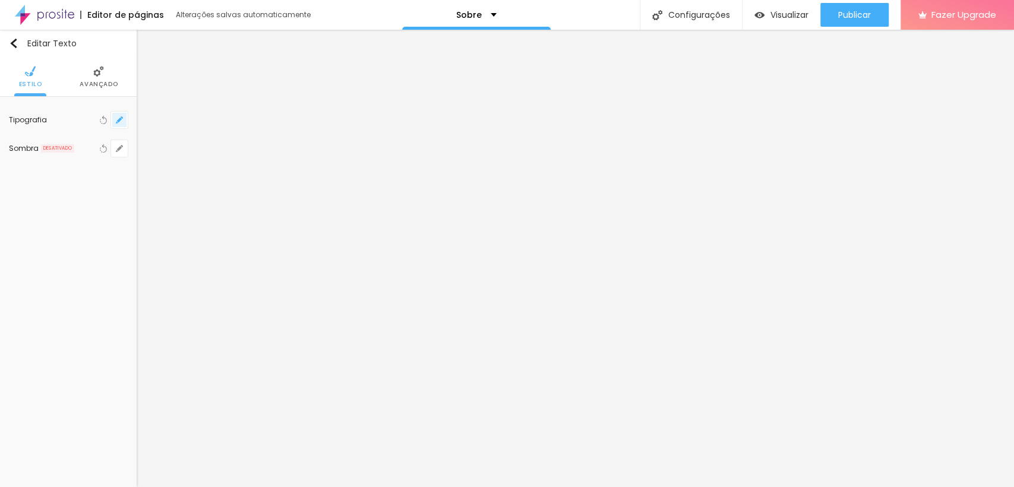
click at [122, 116] on icon "button" at bounding box center [119, 119] width 7 height 7
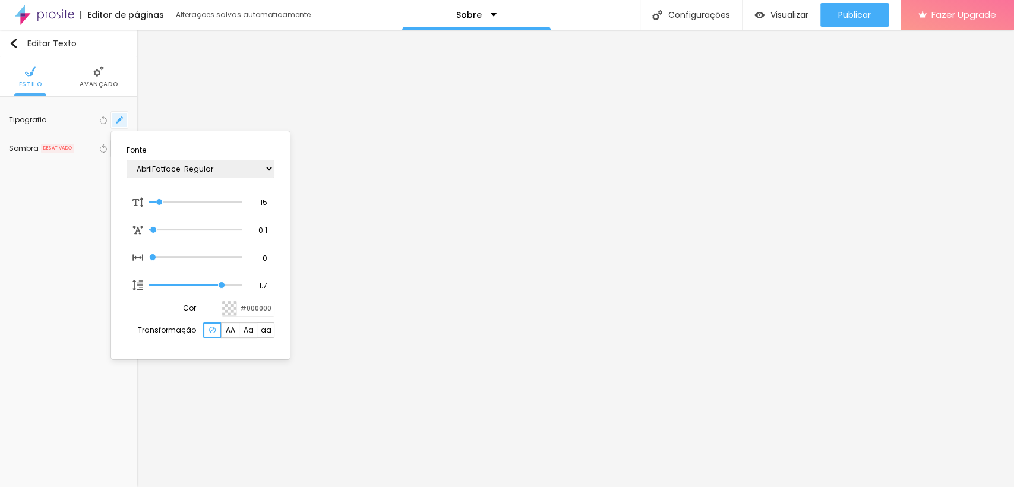
click at [122, 116] on div at bounding box center [507, 243] width 1014 height 487
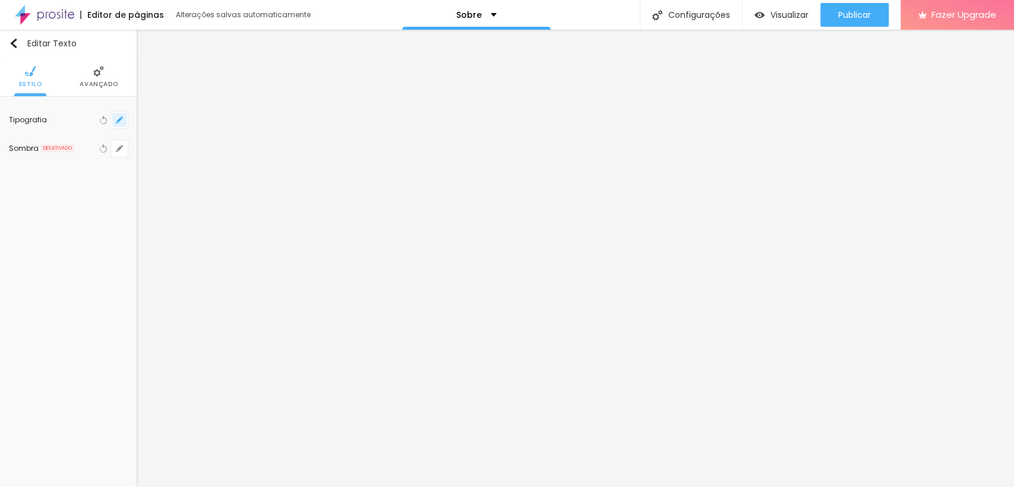
click at [116, 115] on button "button" at bounding box center [119, 120] width 17 height 17
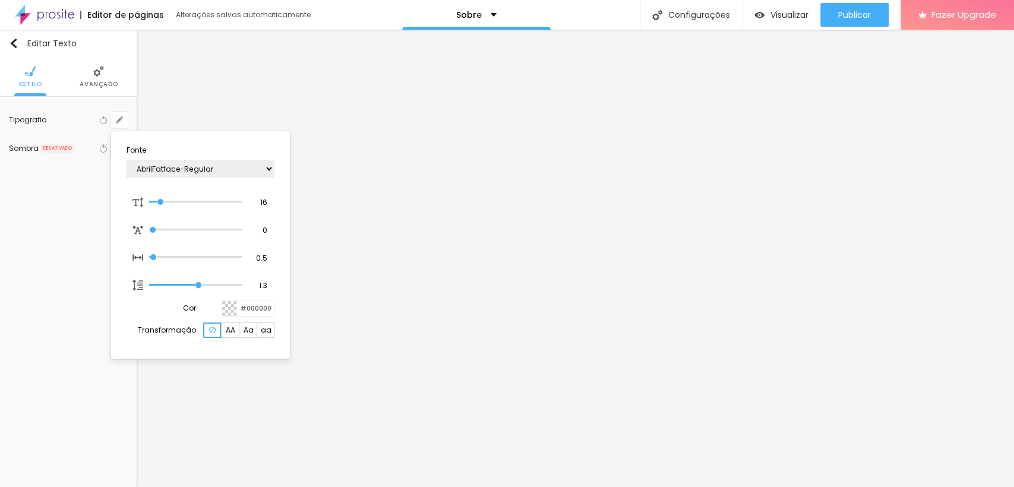
click at [89, 86] on div at bounding box center [507, 243] width 1014 height 487
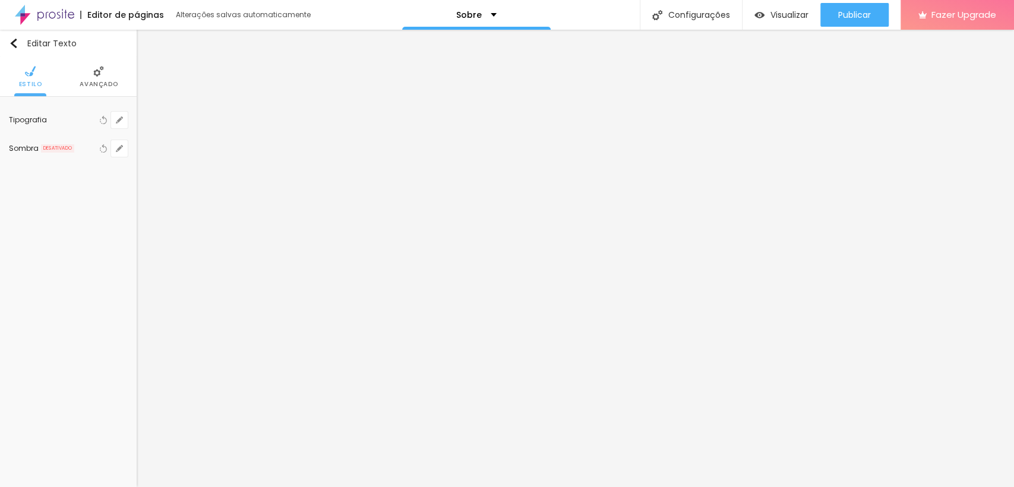
click at [96, 85] on span "Avançado" at bounding box center [99, 84] width 38 height 6
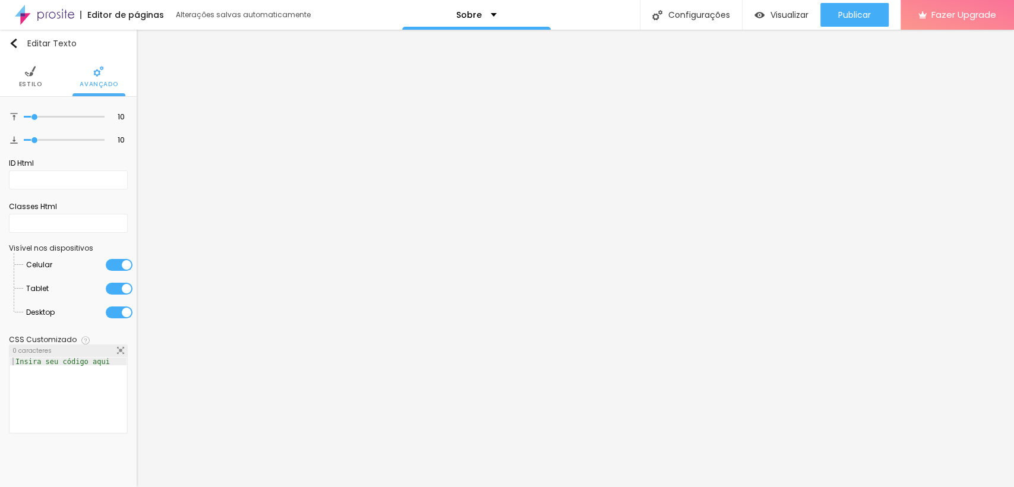
click at [33, 82] on span "Estilo" at bounding box center [30, 84] width 23 height 6
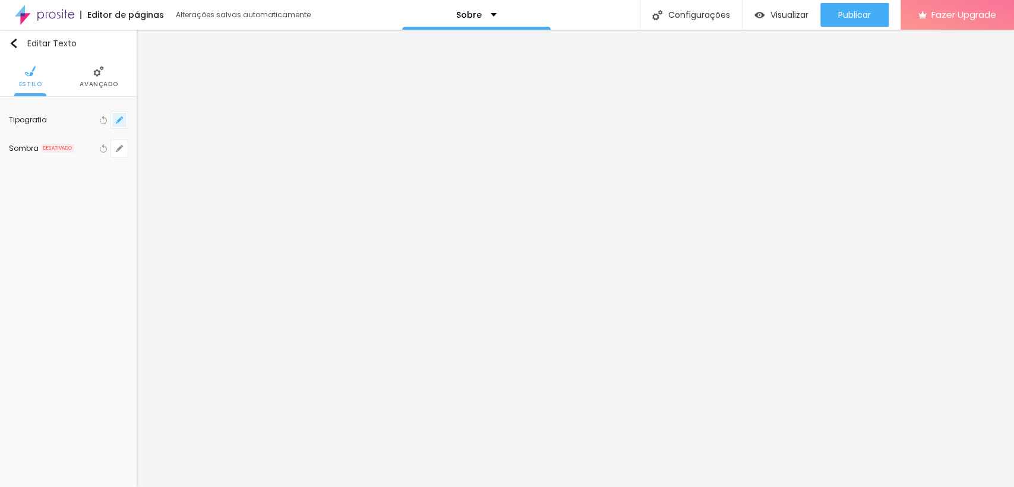
click at [123, 119] on icon "button" at bounding box center [119, 119] width 7 height 7
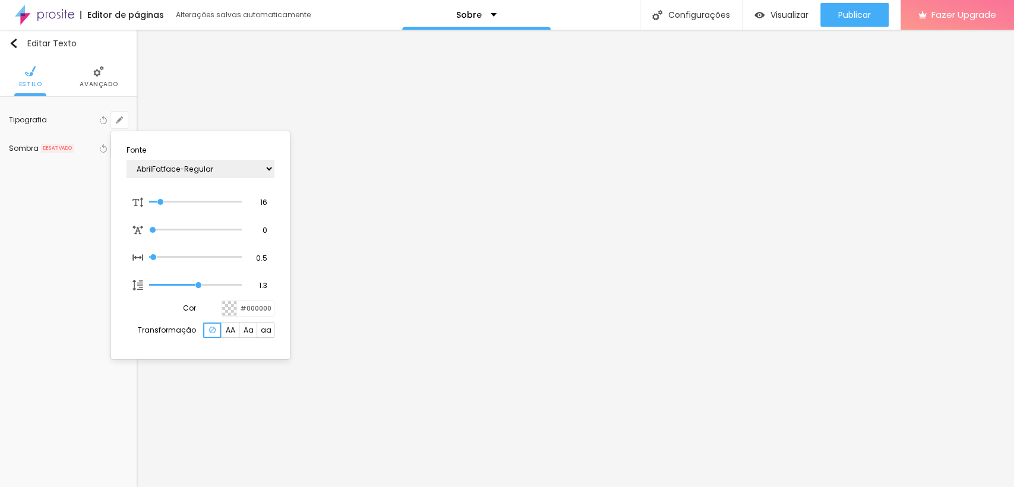
click at [114, 118] on div at bounding box center [507, 243] width 1014 height 487
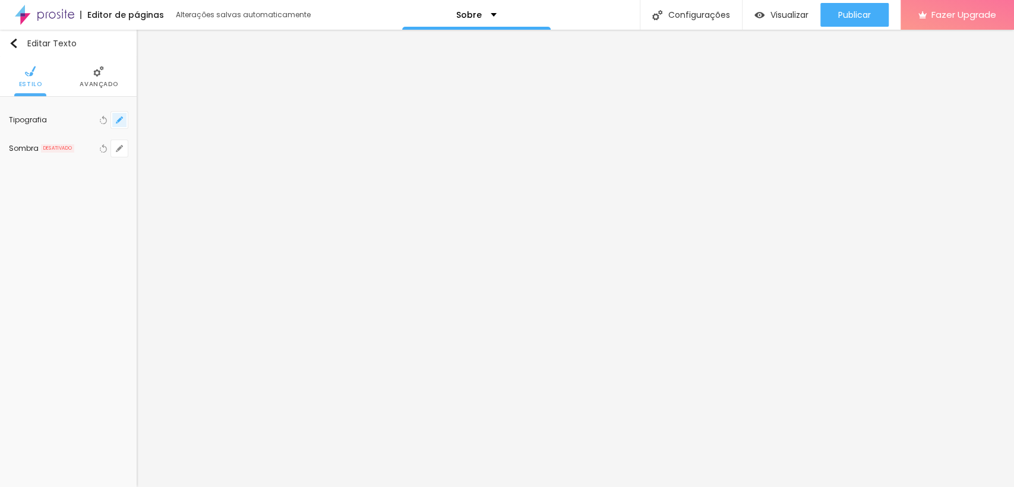
click at [124, 121] on button "button" at bounding box center [119, 120] width 17 height 17
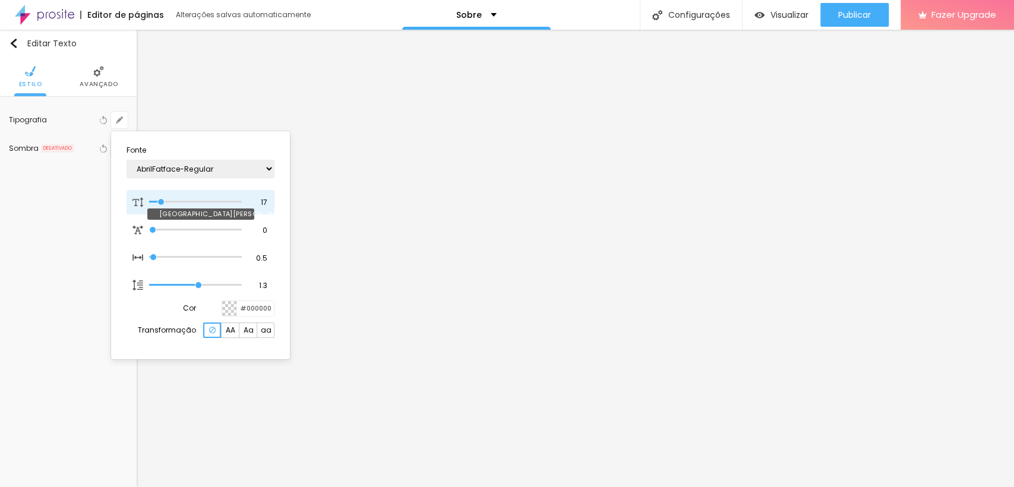
click at [162, 200] on input "range" at bounding box center [195, 202] width 93 height 6
click at [356, 259] on div at bounding box center [507, 243] width 1014 height 487
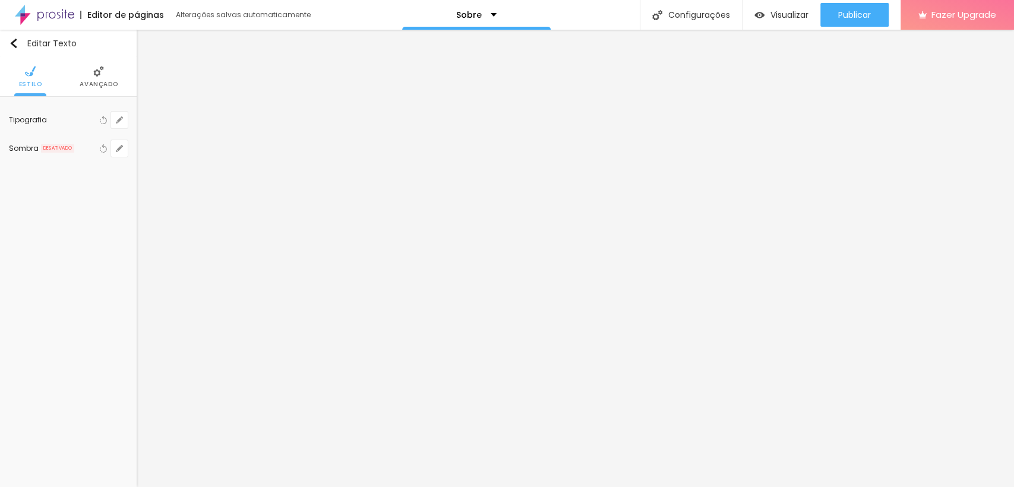
click at [100, 83] on span "Avançado" at bounding box center [99, 84] width 38 height 6
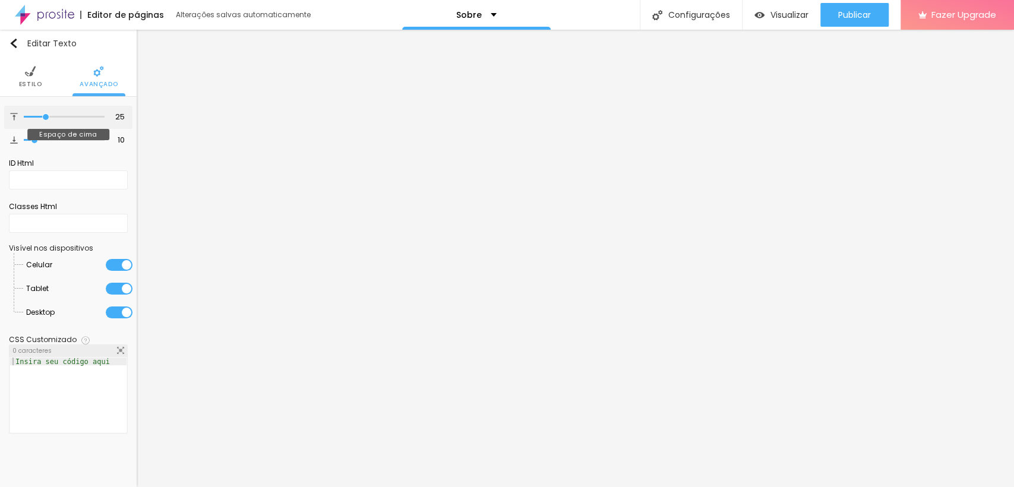
drag, startPoint x: 33, startPoint y: 116, endPoint x: 46, endPoint y: 130, distance: 18.1
click at [46, 120] on input "range" at bounding box center [64, 117] width 81 height 6
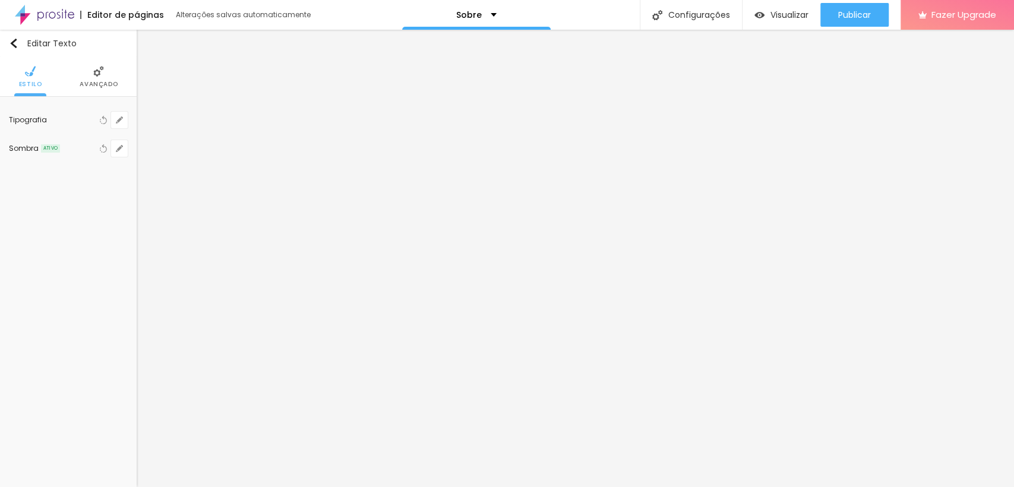
click at [102, 84] on span "Avançado" at bounding box center [99, 84] width 38 height 6
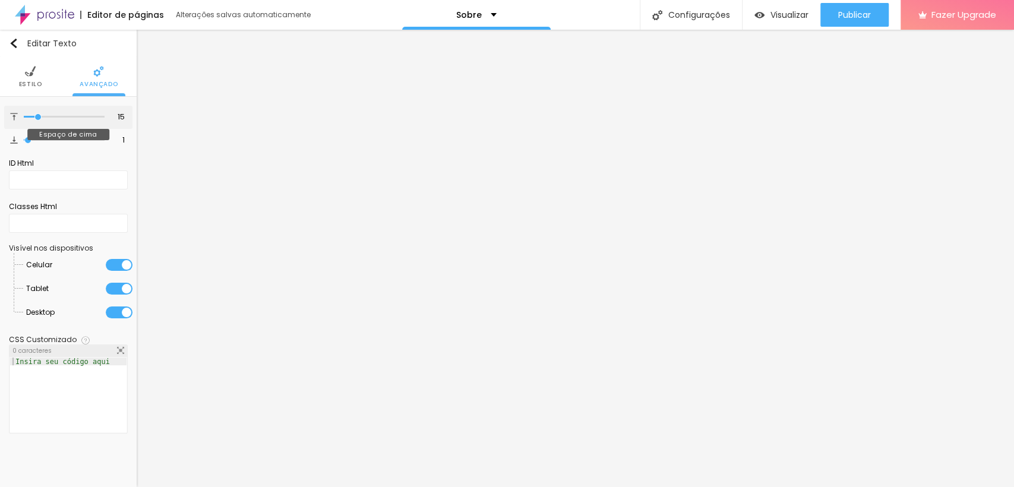
drag, startPoint x: 31, startPoint y: 117, endPoint x: 38, endPoint y: 120, distance: 7.7
click at [38, 120] on input "range" at bounding box center [64, 117] width 81 height 6
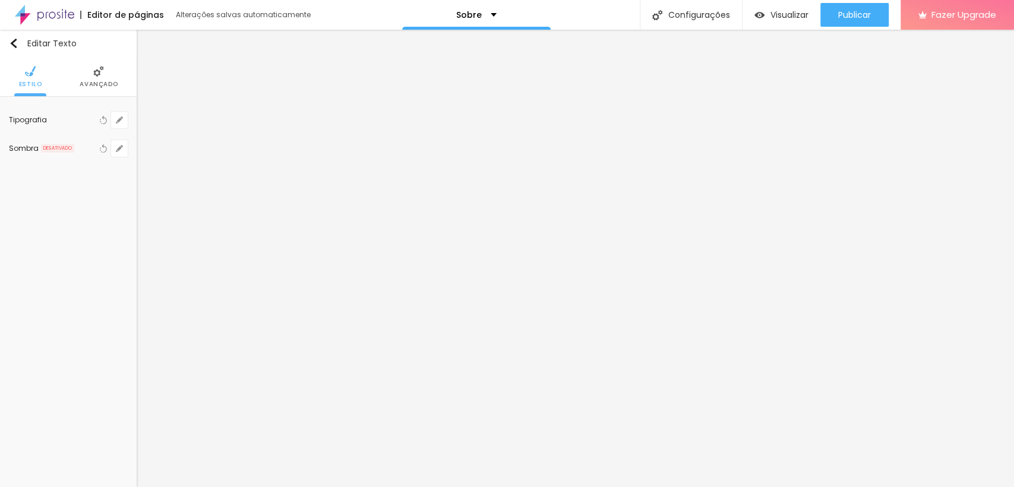
click at [132, 358] on div "Editar Texto Estilo Avançado Tipografia Voltar ao padrão Sombra DESATIVADO Volt…" at bounding box center [68, 258] width 137 height 457
click at [67, 76] on img at bounding box center [67, 71] width 11 height 11
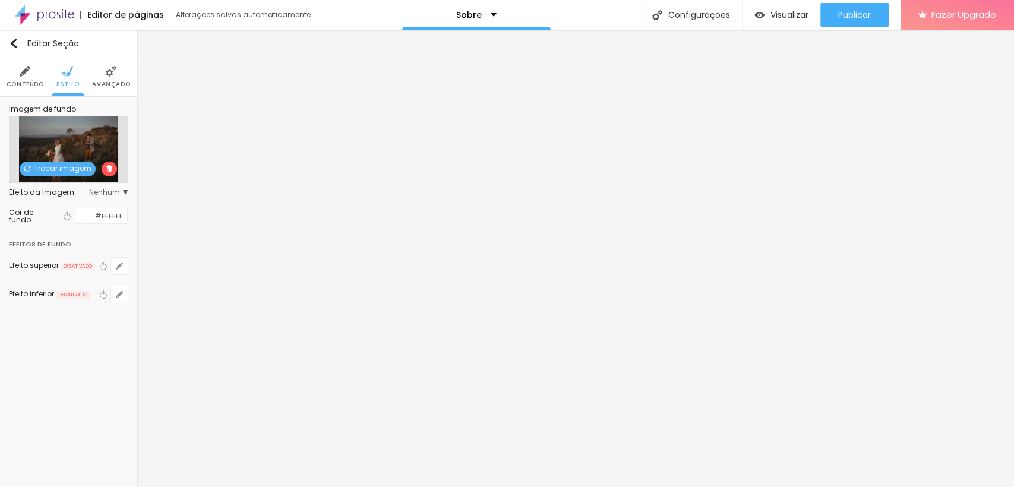
click at [111, 74] on img at bounding box center [111, 71] width 11 height 11
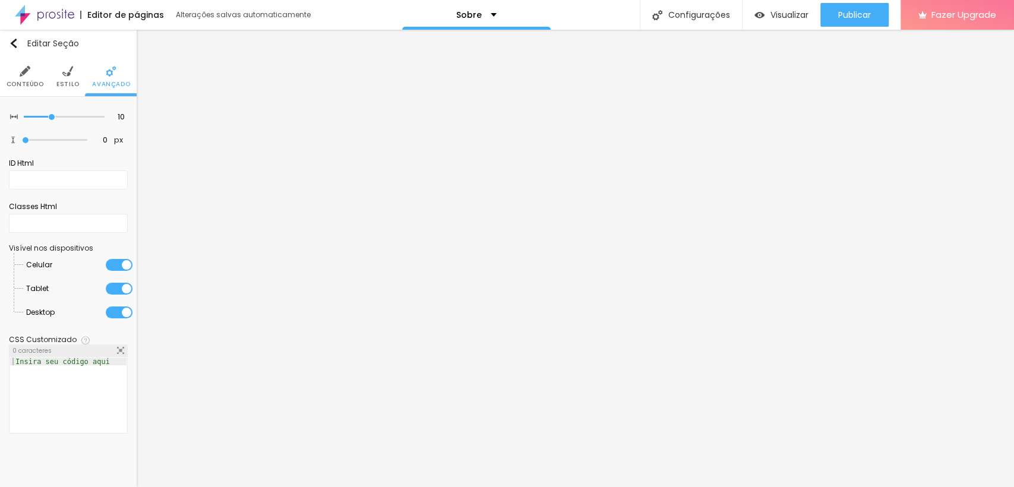
click at [16, 73] on li "Conteúdo" at bounding box center [25, 76] width 37 height 39
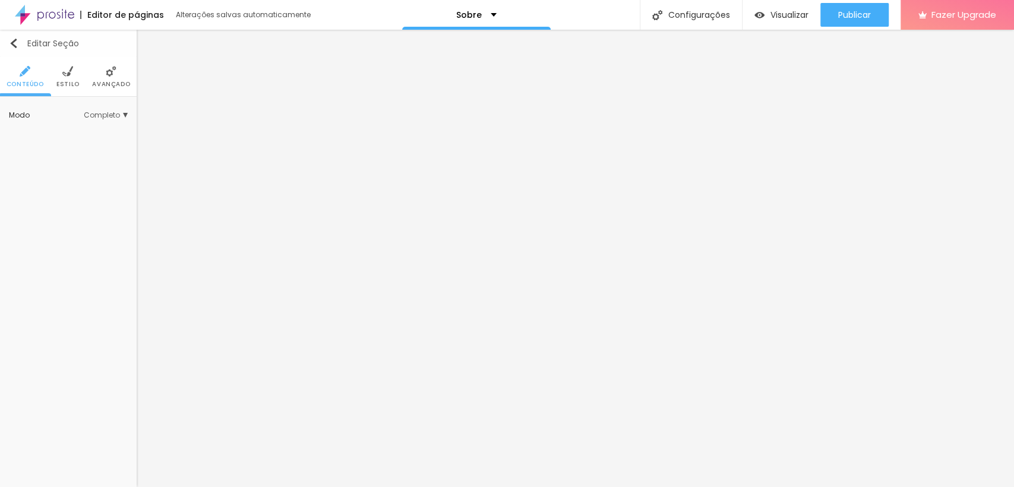
click at [8, 38] on button "Editar Seção" at bounding box center [68, 43] width 137 height 27
click at [116, 138] on span "Sólido" at bounding box center [112, 141] width 31 height 7
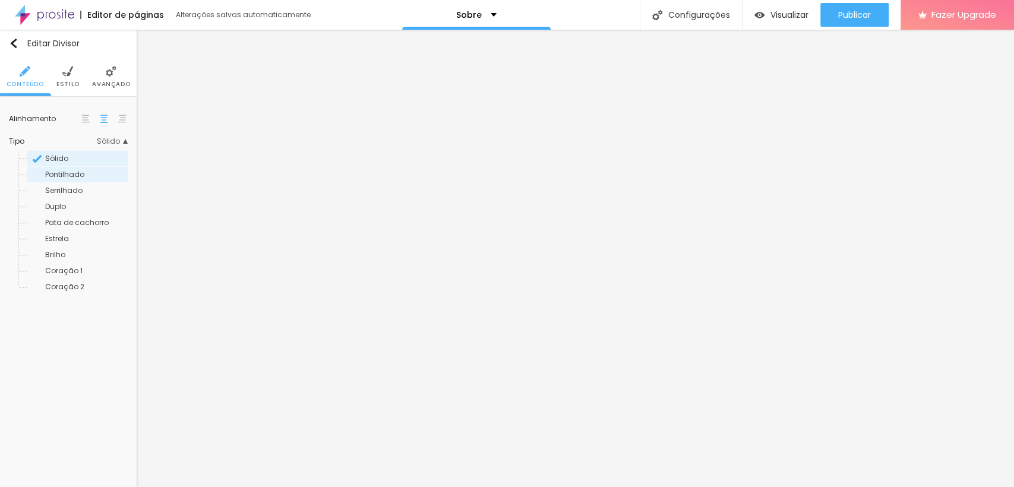
click at [77, 173] on span "Pontilhado" at bounding box center [64, 174] width 39 height 10
click at [71, 188] on span "Serrilhado" at bounding box center [63, 190] width 37 height 10
click at [70, 220] on span "Pata de cachorro" at bounding box center [77, 222] width 64 height 10
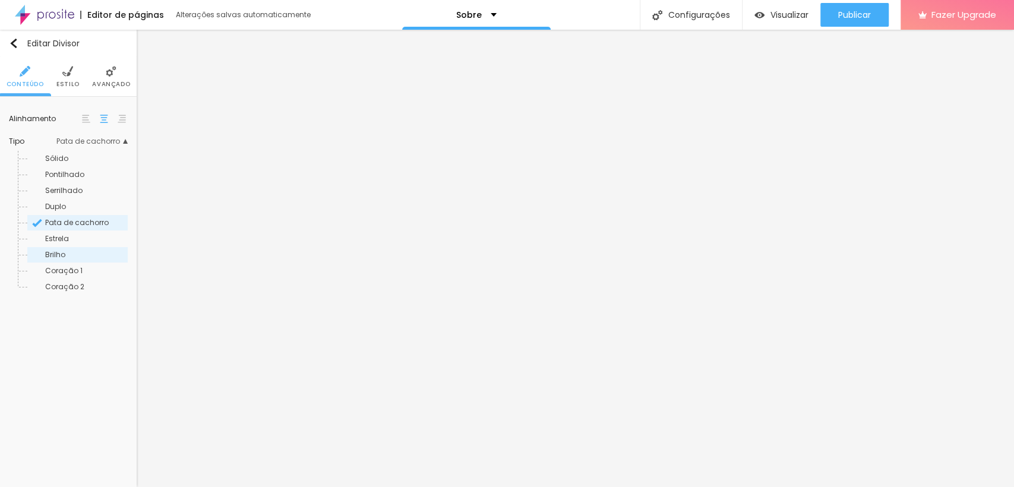
click at [75, 258] on span "Brilho" at bounding box center [85, 254] width 81 height 7
click at [65, 279] on div "Coração 2" at bounding box center [77, 286] width 100 height 15
click at [58, 146] on div "Sólido Pontilhado Serrilhado Duplo Pata de cachorro Estrela Brilho Coração 1 Co…" at bounding box center [68, 220] width 119 height 150
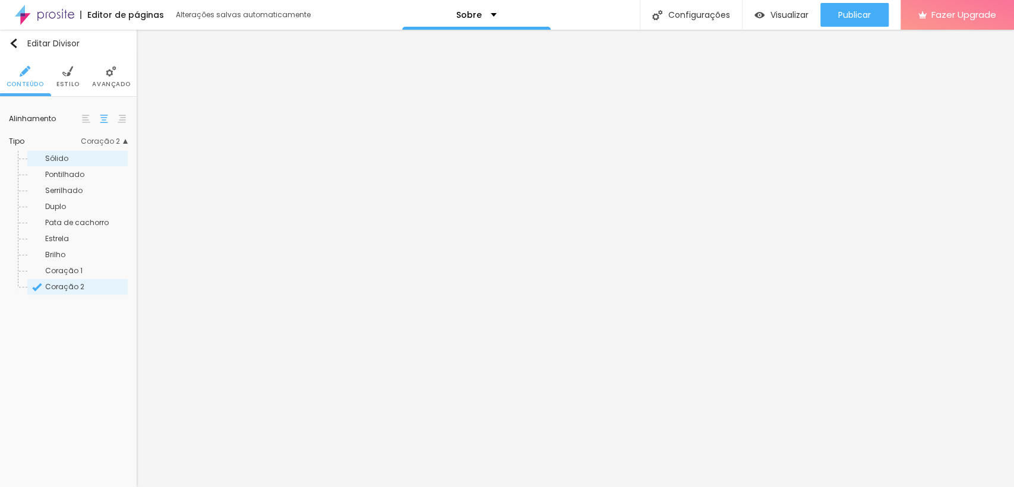
click at [61, 155] on span "Sólido" at bounding box center [56, 158] width 23 height 10
click at [62, 163] on div "Sólido" at bounding box center [77, 158] width 100 height 15
click at [62, 180] on div "Pontilhado" at bounding box center [77, 174] width 100 height 15
click at [62, 187] on span "Serrilhado" at bounding box center [63, 190] width 37 height 10
click at [62, 199] on div "Duplo" at bounding box center [77, 206] width 100 height 15
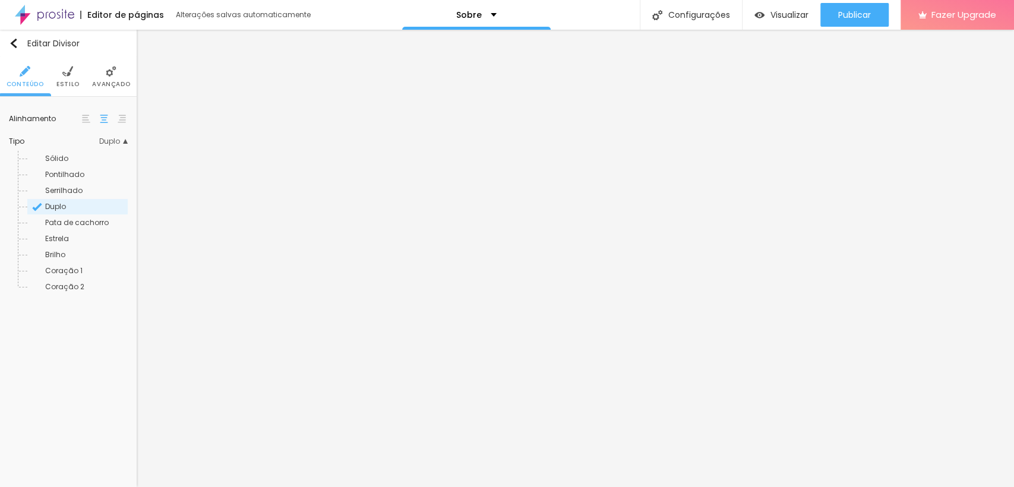
click at [63, 209] on span "Duplo" at bounding box center [55, 206] width 21 height 10
click at [63, 220] on span "Pata de cachorro" at bounding box center [77, 222] width 64 height 10
click at [62, 231] on div "Estrela" at bounding box center [77, 238] width 100 height 15
click at [61, 241] on span "Estrela" at bounding box center [57, 238] width 24 height 10
click at [58, 251] on span "Brilho" at bounding box center [55, 255] width 20 height 10
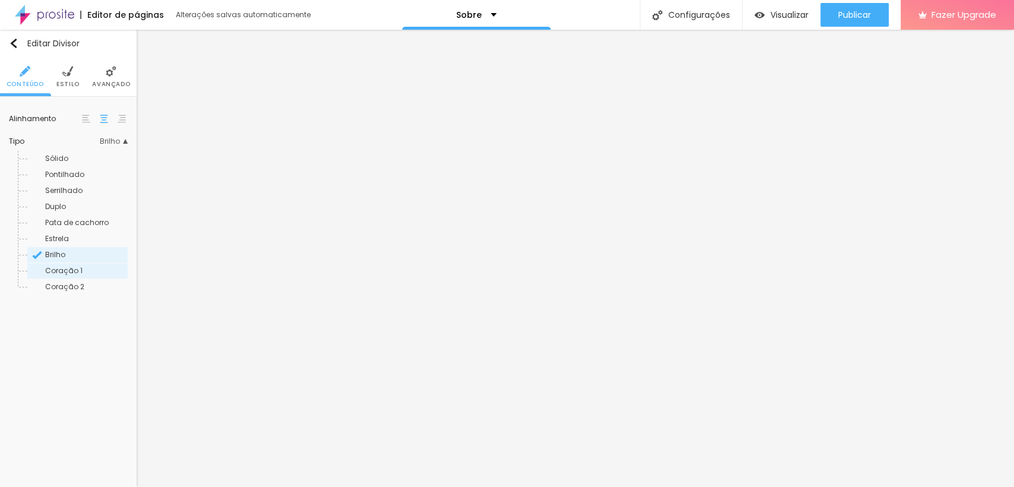
click at [57, 267] on span "Coração 1" at bounding box center [63, 271] width 37 height 10
click at [56, 277] on div "Coração 1" at bounding box center [77, 270] width 100 height 15
click at [62, 81] on span "Estilo" at bounding box center [67, 84] width 23 height 6
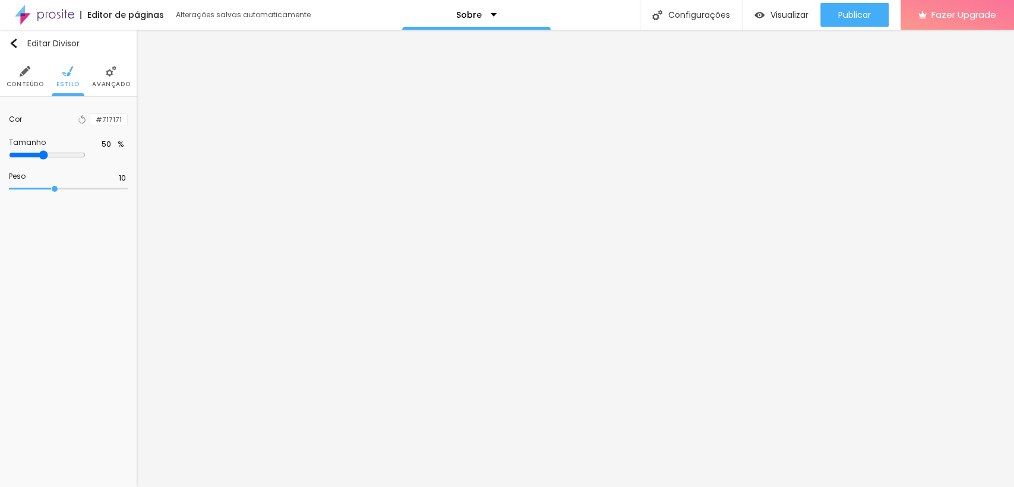
click at [108, 74] on img at bounding box center [111, 71] width 11 height 11
click at [61, 72] on li "Estilo" at bounding box center [67, 76] width 23 height 39
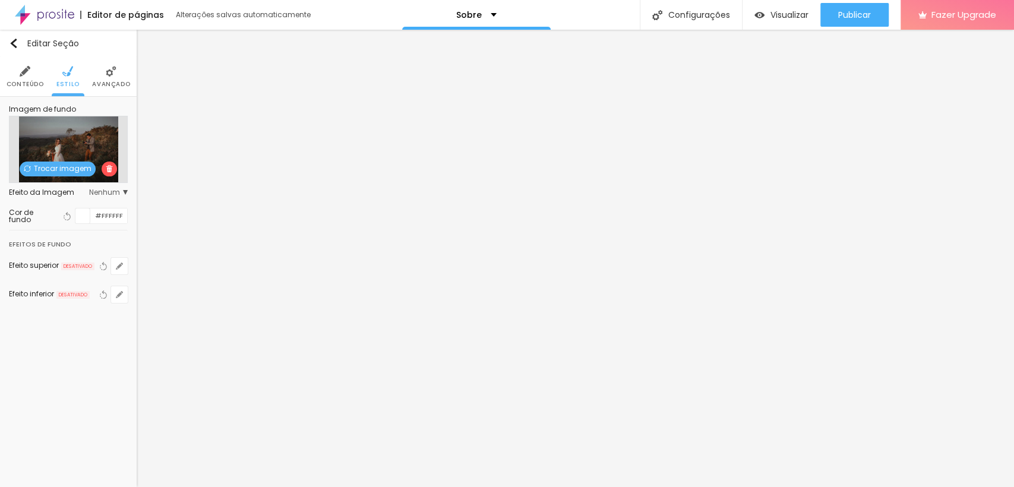
click at [61, 172] on span "Trocar imagem" at bounding box center [58, 169] width 76 height 15
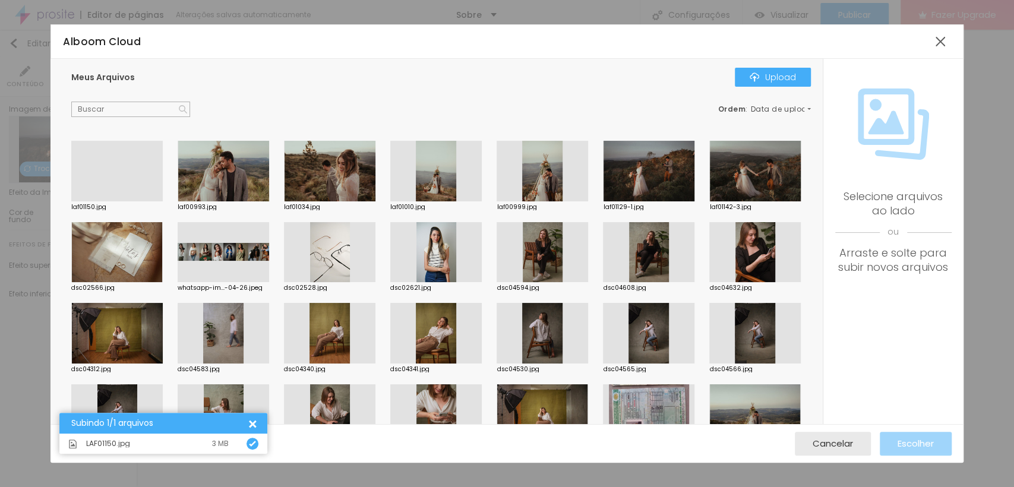
click at [120, 201] on div at bounding box center [116, 201] width 91 height 0
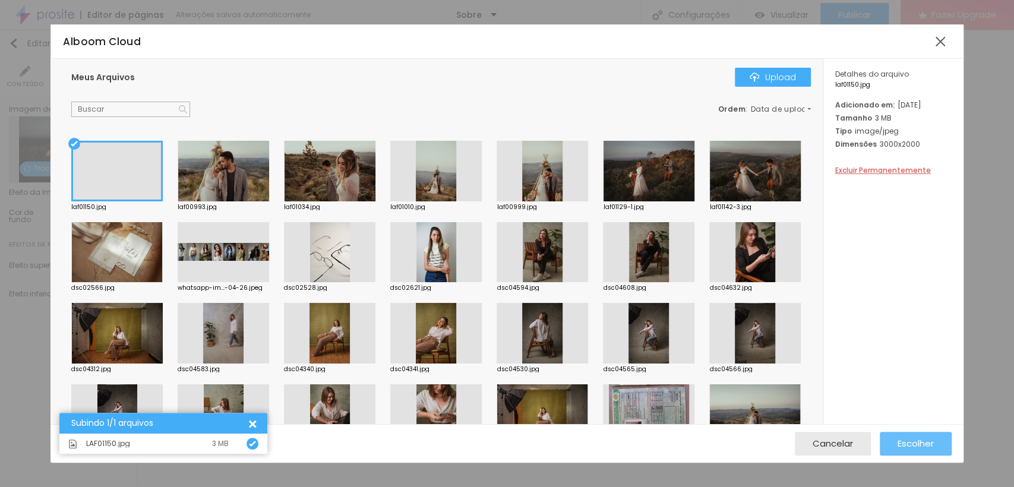
click at [905, 441] on span "Escolher" at bounding box center [916, 443] width 36 height 10
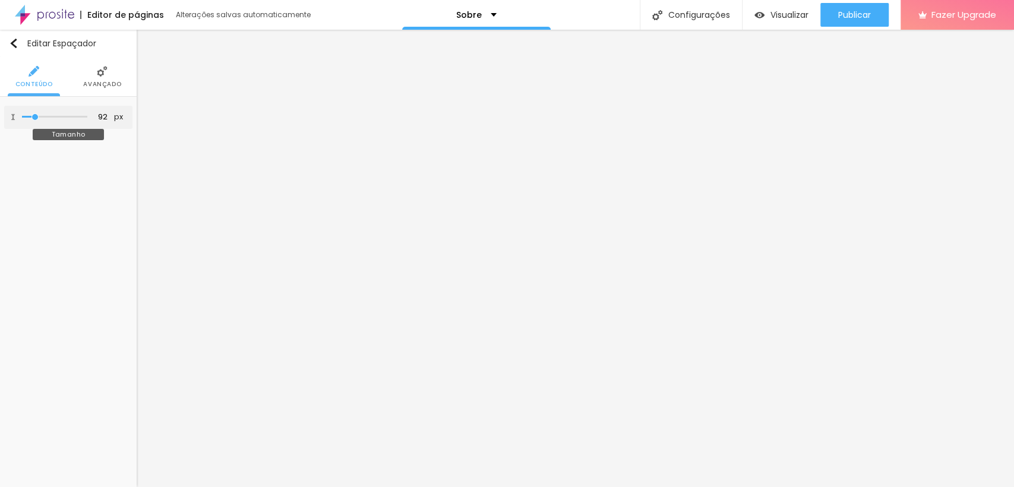
drag, startPoint x: 36, startPoint y: 111, endPoint x: 42, endPoint y: 115, distance: 7.7
click at [42, 115] on div at bounding box center [54, 117] width 65 height 12
drag, startPoint x: 31, startPoint y: 115, endPoint x: 50, endPoint y: 118, distance: 18.8
click at [50, 118] on input "range" at bounding box center [54, 117] width 65 height 6
click at [90, 72] on li "Avançado" at bounding box center [102, 76] width 38 height 39
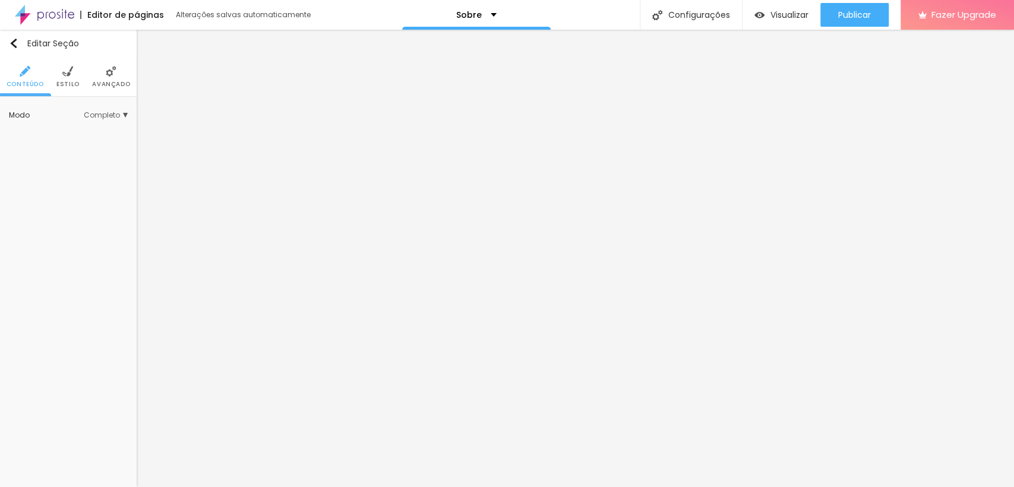
click at [51, 81] on ul "Conteúdo Estilo Avançado" at bounding box center [68, 77] width 137 height 40
click at [56, 80] on ul "Conteúdo Estilo Avançado" at bounding box center [68, 77] width 137 height 40
click at [65, 81] on span "Estilo" at bounding box center [67, 84] width 23 height 6
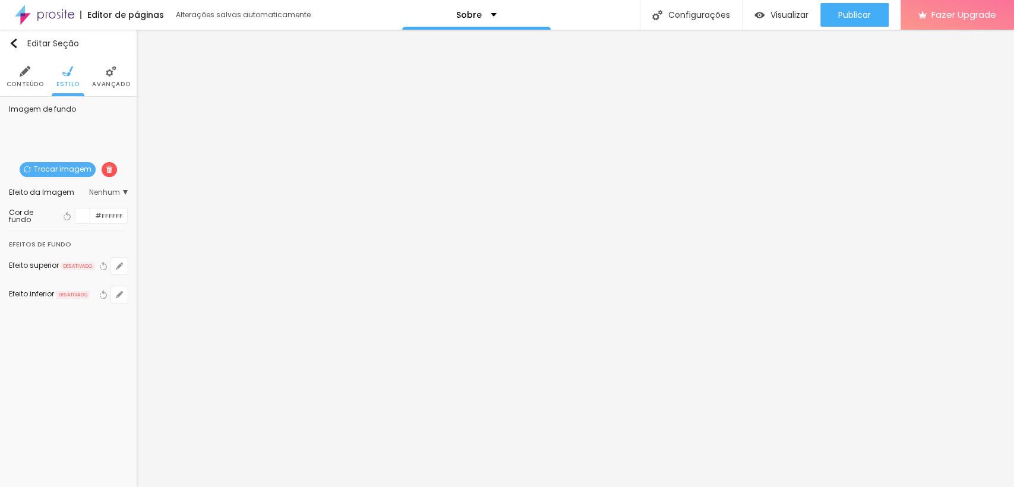
click at [65, 168] on span "Trocar imagem" at bounding box center [58, 169] width 76 height 15
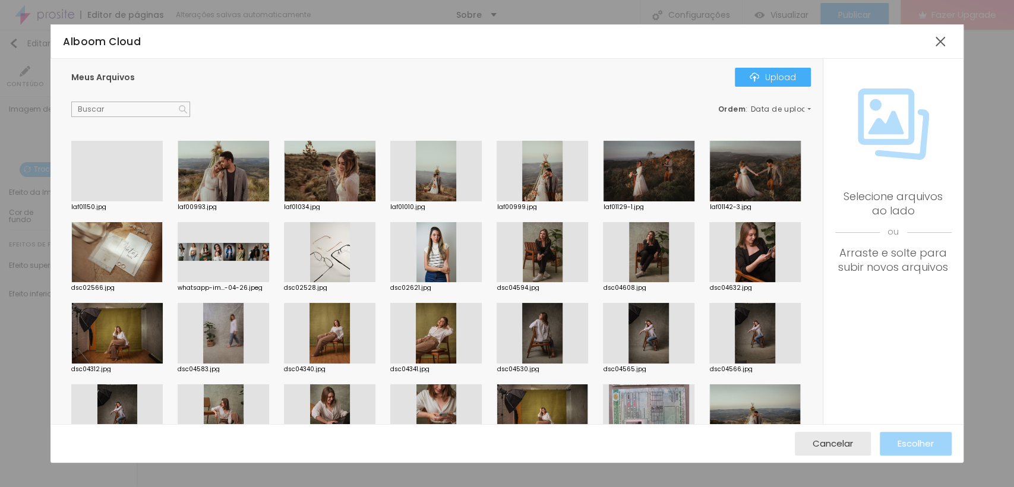
click at [709, 201] on div at bounding box center [754, 171] width 91 height 61
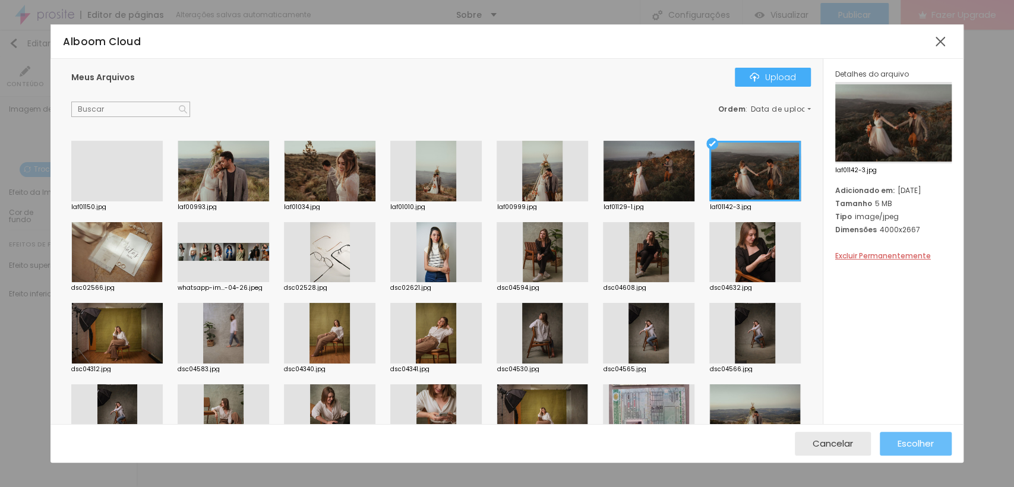
click at [899, 443] on span "Escolher" at bounding box center [916, 443] width 36 height 10
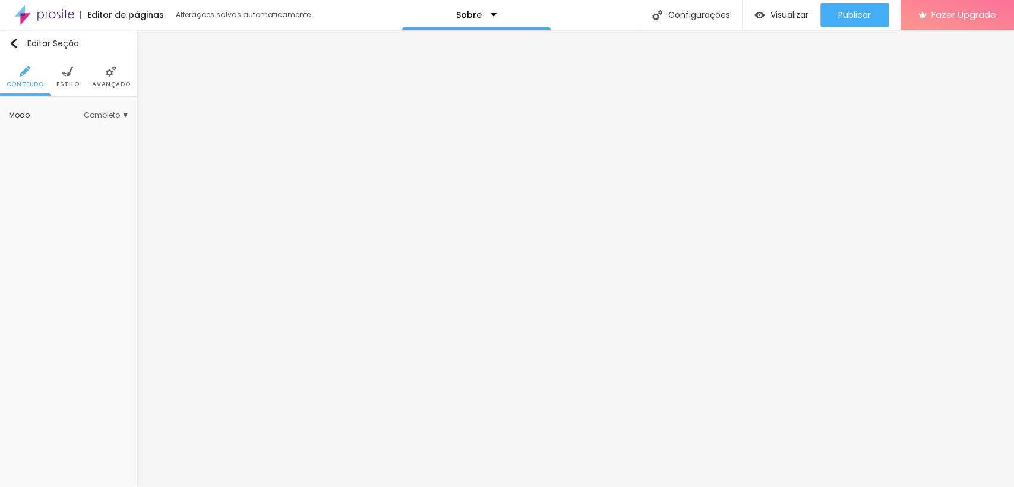
click at [64, 84] on span "Estilo" at bounding box center [67, 84] width 23 height 6
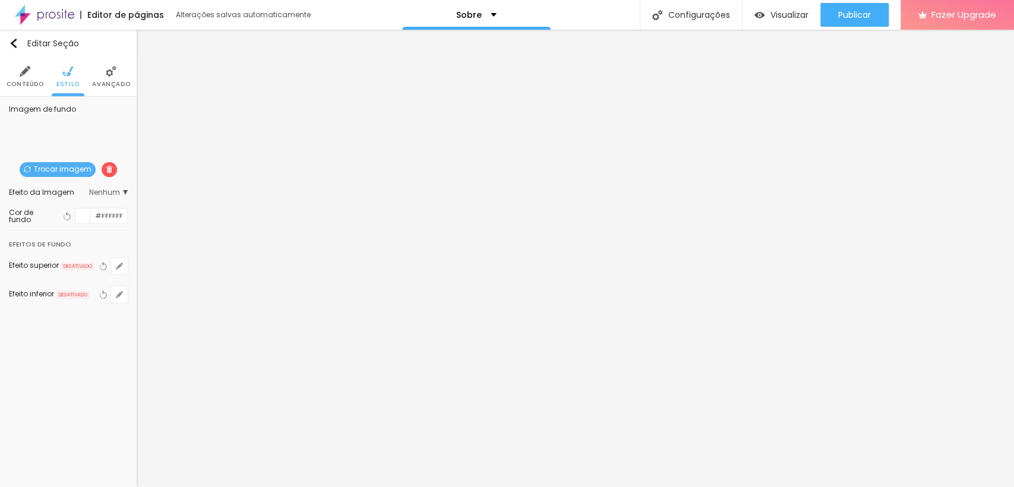
click at [55, 165] on span "Trocar imagem" at bounding box center [58, 169] width 76 height 15
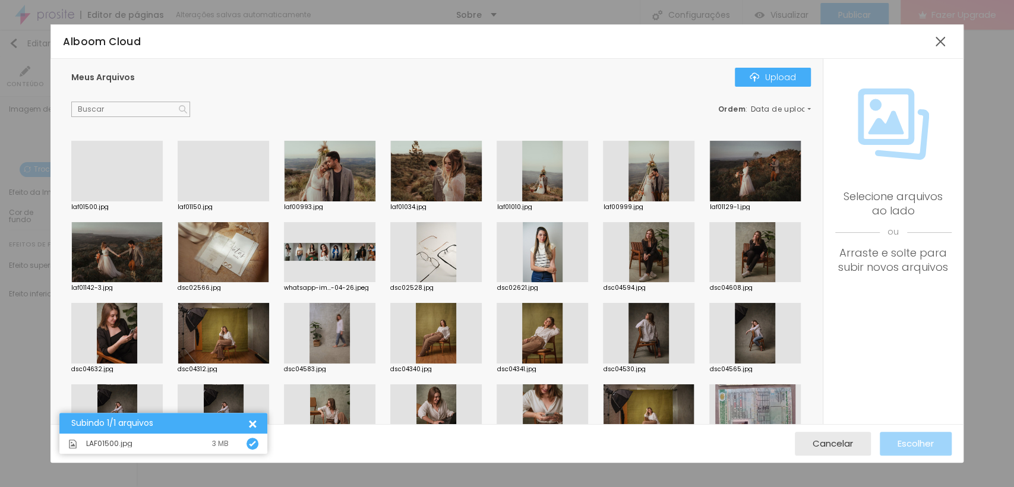
click at [103, 201] on div at bounding box center [116, 201] width 91 height 0
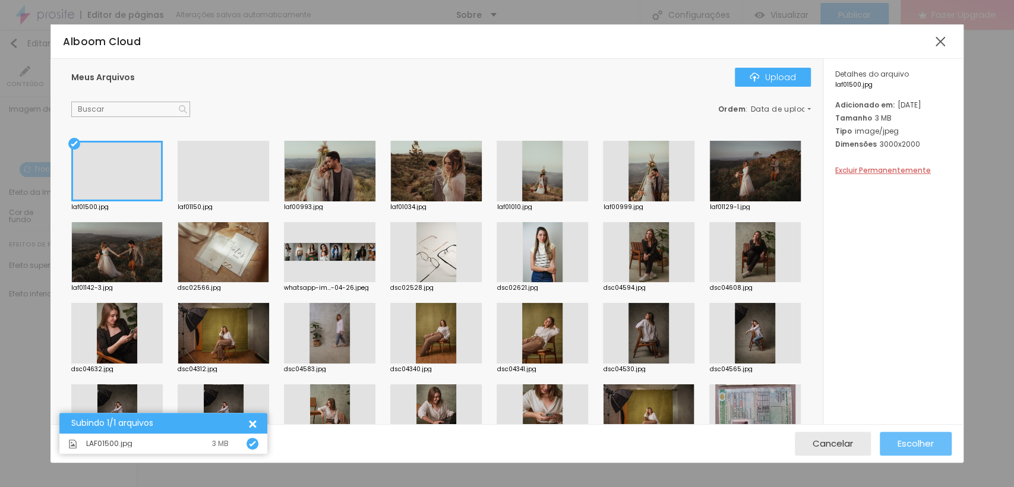
click at [927, 443] on span "Escolher" at bounding box center [916, 443] width 36 height 10
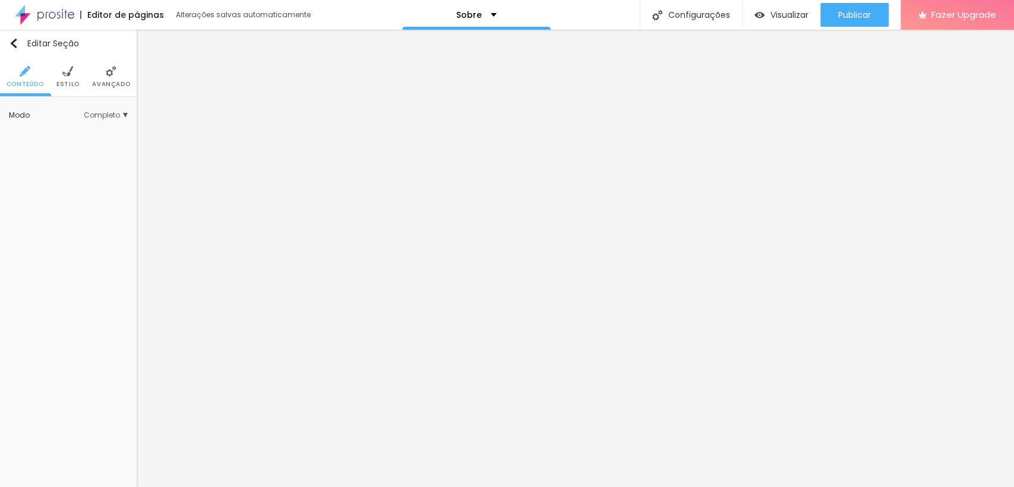
click at [112, 115] on span "Completo" at bounding box center [106, 115] width 44 height 7
click at [60, 131] on span "Encaixotado" at bounding box center [68, 132] width 46 height 10
click at [64, 141] on div "Completo" at bounding box center [77, 148] width 100 height 15
click at [66, 77] on li "Estilo" at bounding box center [67, 76] width 23 height 39
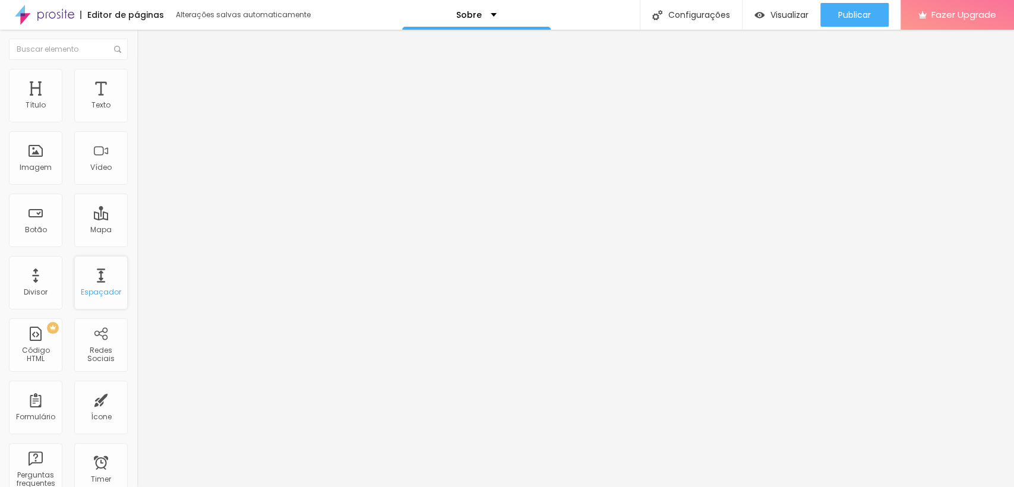
click at [89, 289] on div "Espaçador" at bounding box center [101, 292] width 40 height 8
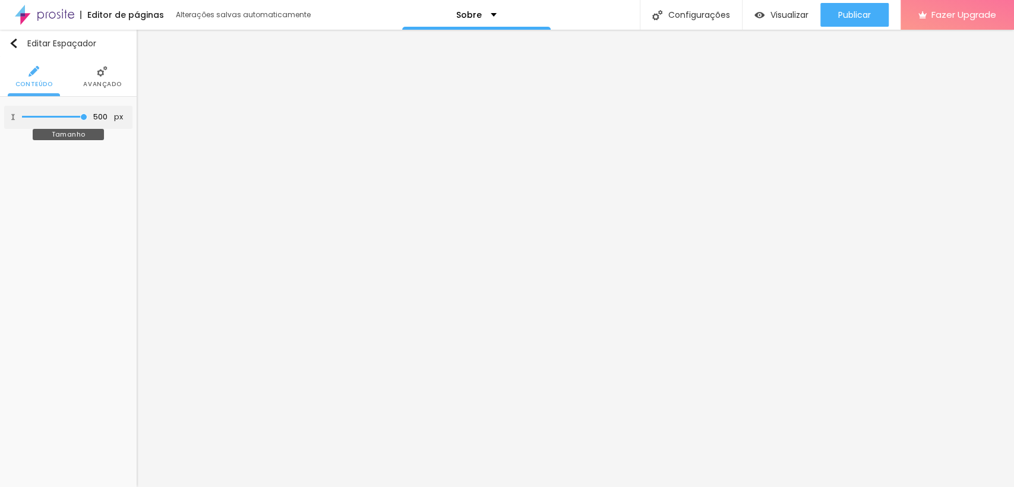
drag, startPoint x: 51, startPoint y: 117, endPoint x: 84, endPoint y: 124, distance: 33.9
click at [84, 120] on input "range" at bounding box center [54, 117] width 65 height 6
drag, startPoint x: 51, startPoint y: 115, endPoint x: 92, endPoint y: 121, distance: 41.3
click at [87, 120] on input "range" at bounding box center [54, 117] width 65 height 6
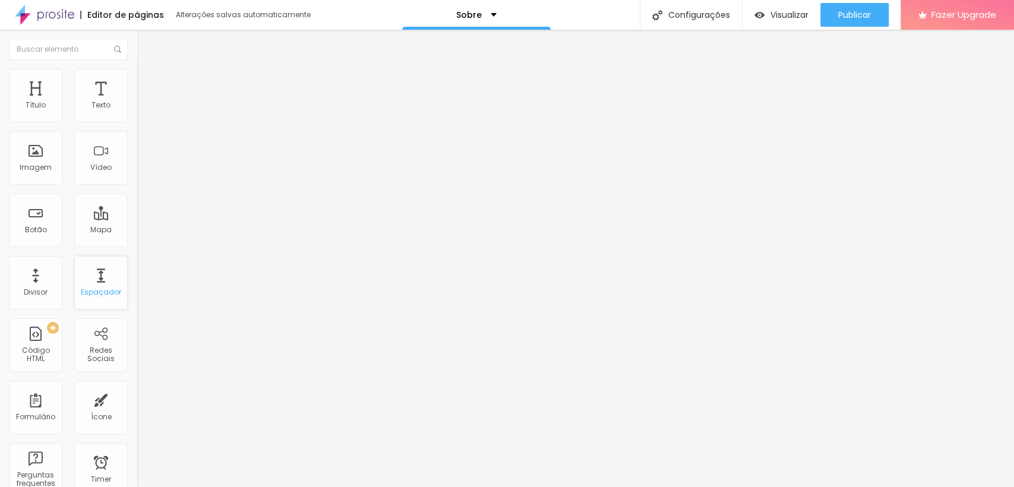
click at [99, 277] on div "Espaçador" at bounding box center [100, 282] width 53 height 53
click at [89, 274] on div "Espaçador" at bounding box center [100, 282] width 53 height 53
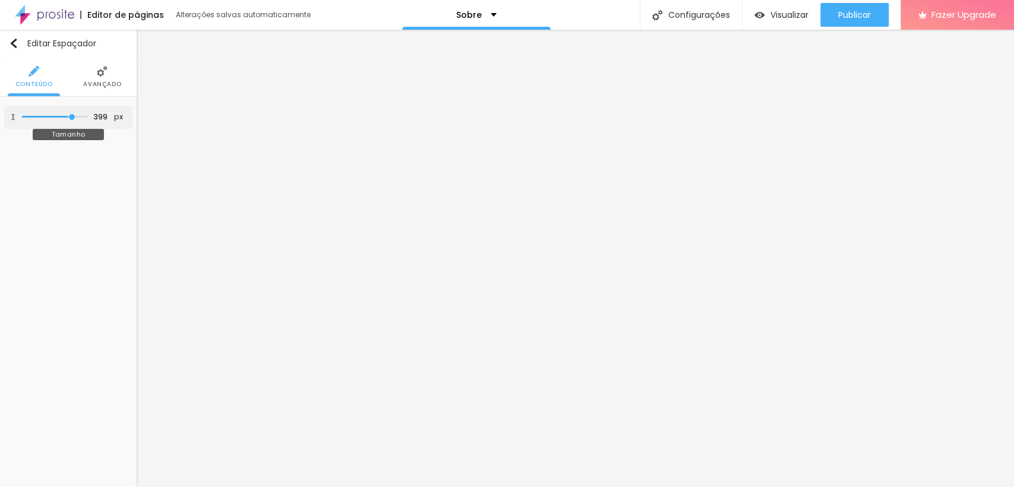
drag, startPoint x: 49, startPoint y: 118, endPoint x: 71, endPoint y: 129, distance: 25.2
click at [71, 120] on input "range" at bounding box center [54, 117] width 65 height 6
drag, startPoint x: 84, startPoint y: 117, endPoint x: 71, endPoint y: 117, distance: 13.1
click at [71, 117] on input "range" at bounding box center [54, 117] width 65 height 6
click at [107, 115] on input "395" at bounding box center [99, 117] width 21 height 11
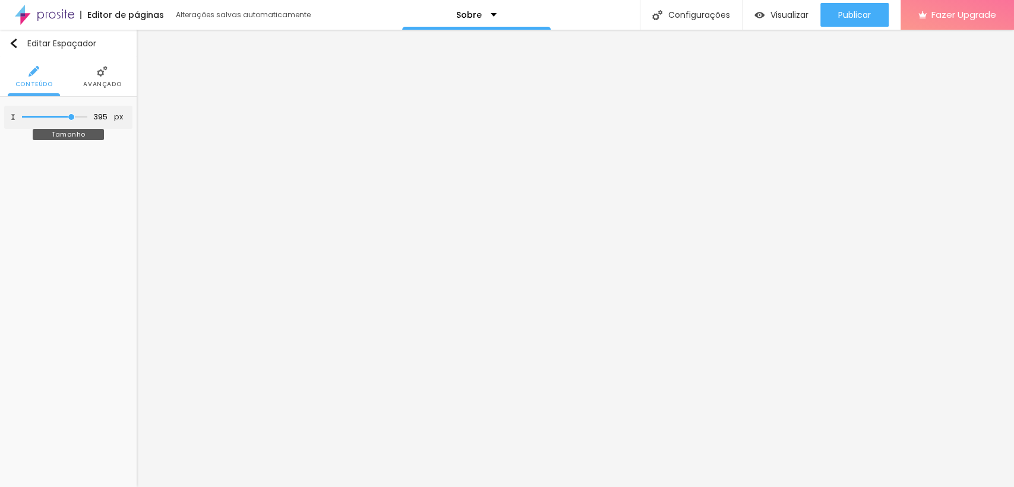
drag, startPoint x: 83, startPoint y: 115, endPoint x: 71, endPoint y: 115, distance: 11.9
click at [71, 115] on input "range" at bounding box center [54, 117] width 65 height 6
click at [105, 113] on input "395" at bounding box center [99, 117] width 21 height 11
click at [67, 83] on span "Estilo" at bounding box center [67, 84] width 23 height 6
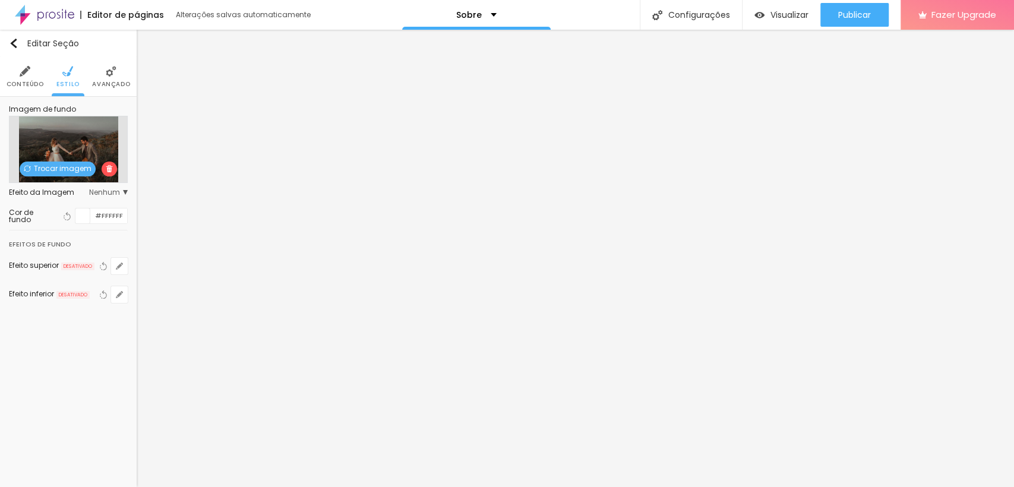
click at [99, 76] on li "Avançado" at bounding box center [111, 76] width 38 height 39
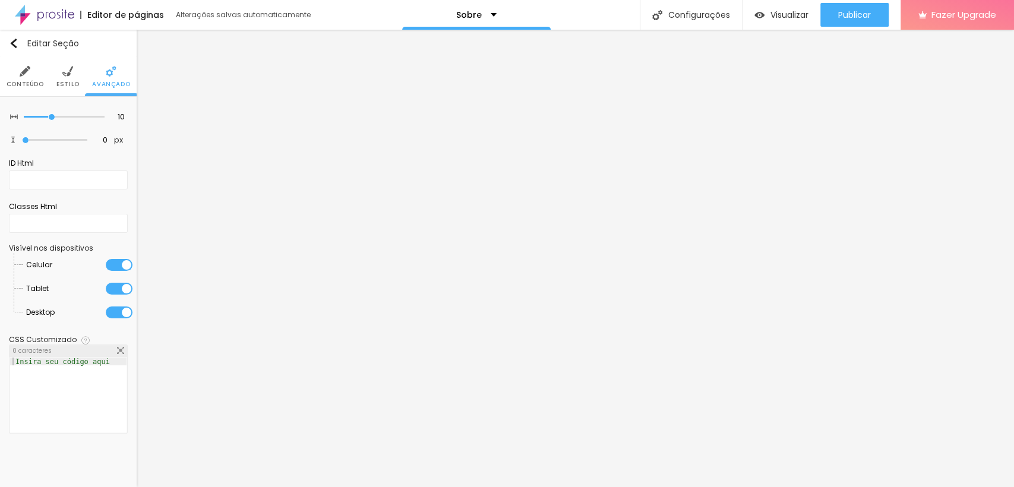
click at [61, 77] on li "Estilo" at bounding box center [67, 76] width 23 height 39
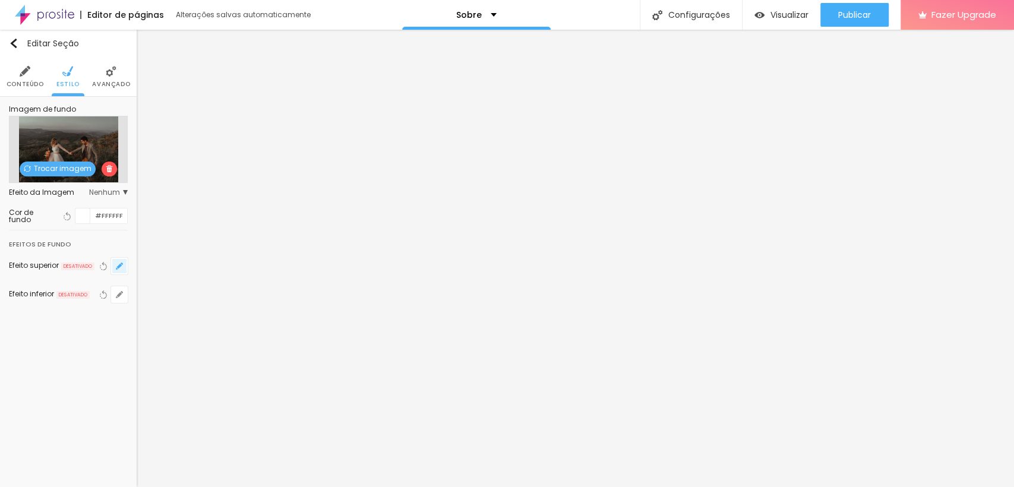
click at [117, 267] on icon "button" at bounding box center [119, 266] width 5 height 5
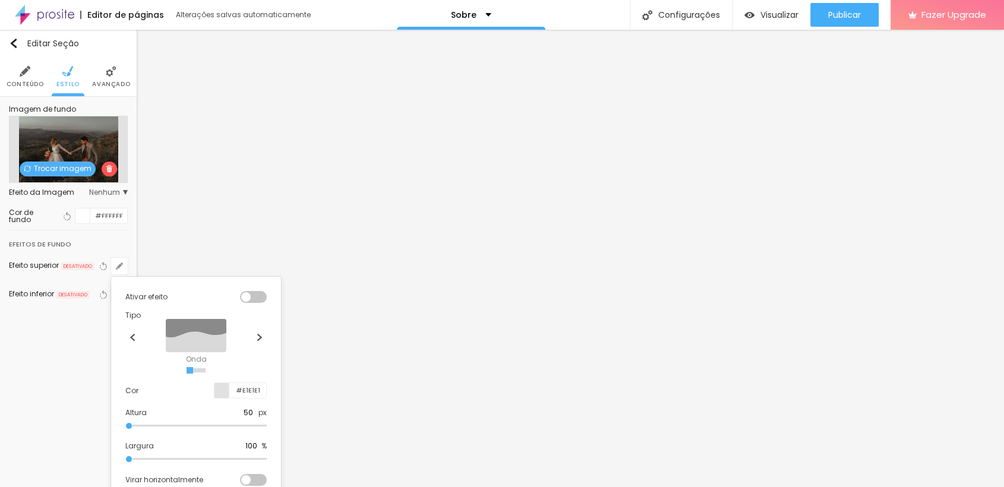
click at [193, 370] on input "radio" at bounding box center [195, 370] width 4 height 4
click at [259, 336] on img at bounding box center [259, 337] width 7 height 7
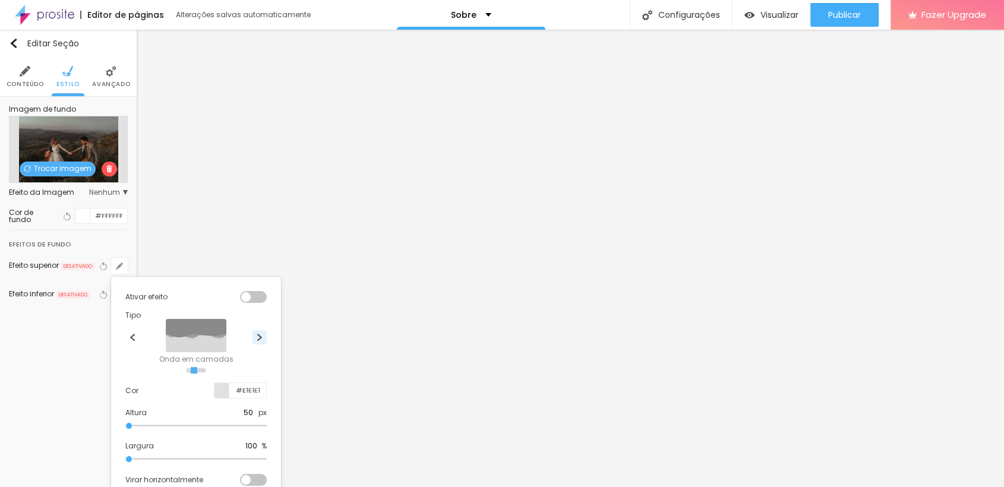
click at [259, 336] on img at bounding box center [259, 337] width 7 height 7
click at [245, 296] on div at bounding box center [253, 297] width 27 height 12
drag, startPoint x: 128, startPoint y: 423, endPoint x: 111, endPoint y: 423, distance: 17.2
click at [125, 423] on input "range" at bounding box center [195, 426] width 141 height 6
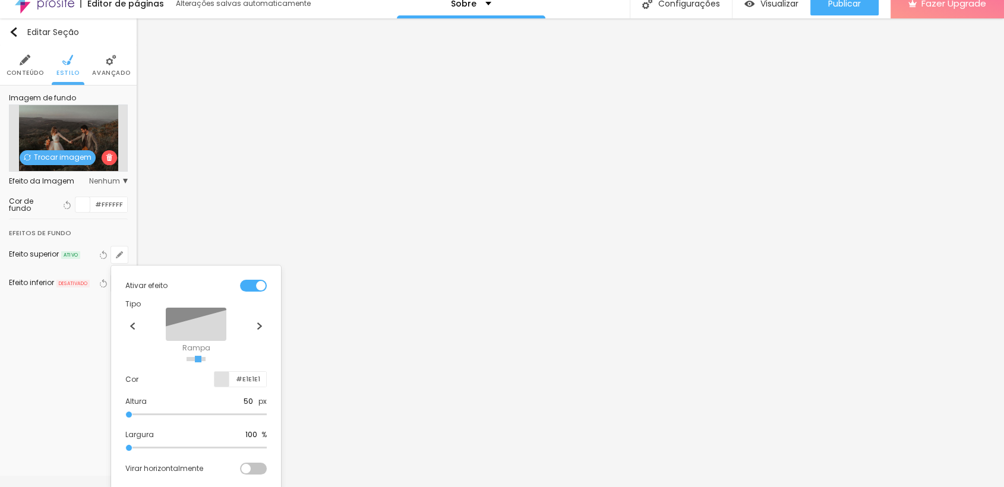
scroll to position [13, 0]
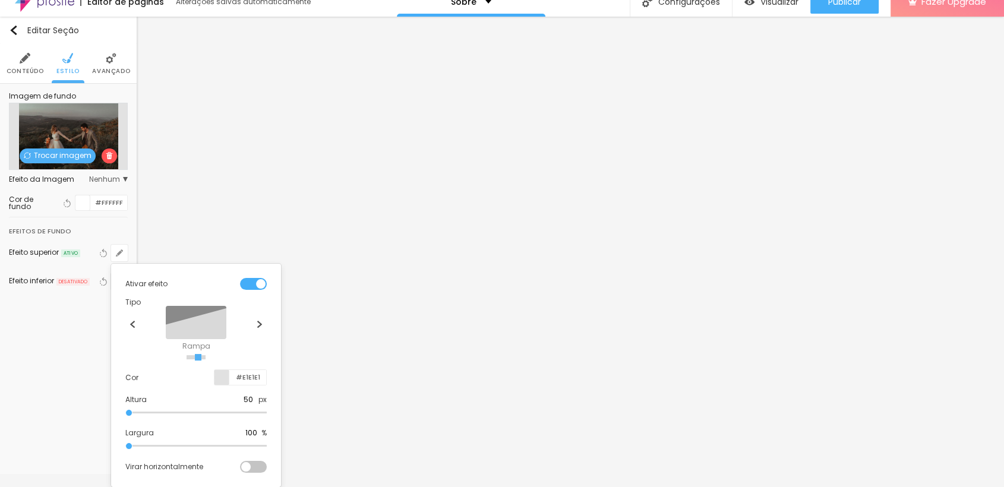
click at [261, 285] on div at bounding box center [253, 284] width 27 height 12
click at [363, 358] on div at bounding box center [502, 243] width 1004 height 487
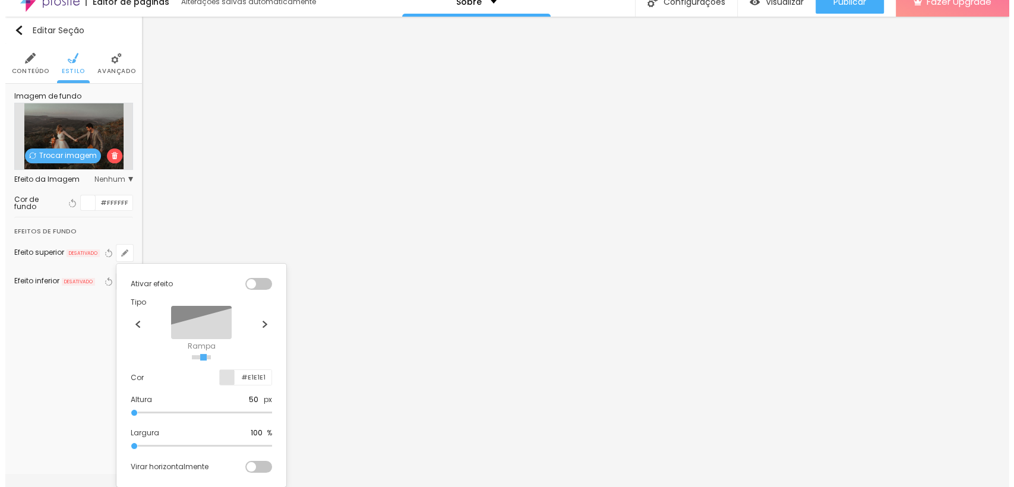
scroll to position [0, 0]
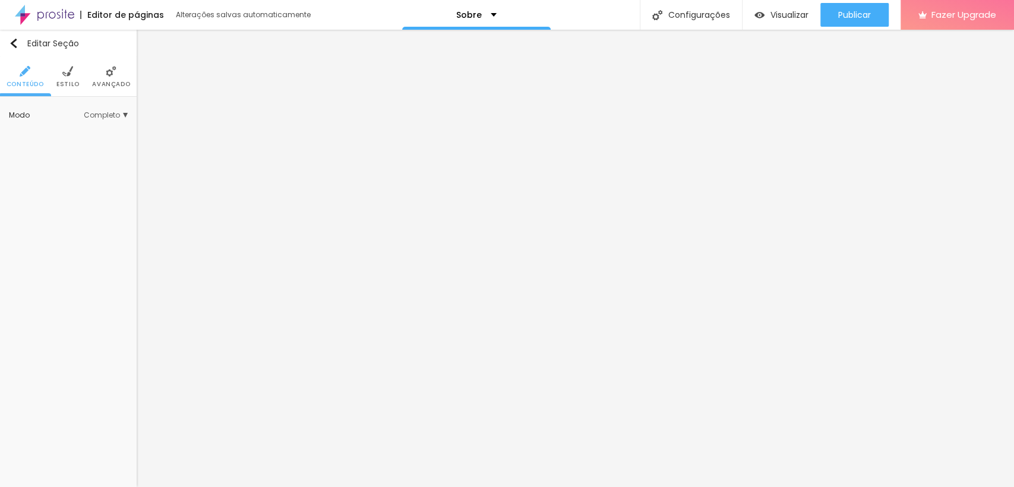
click at [69, 86] on span "Estilo" at bounding box center [67, 84] width 23 height 6
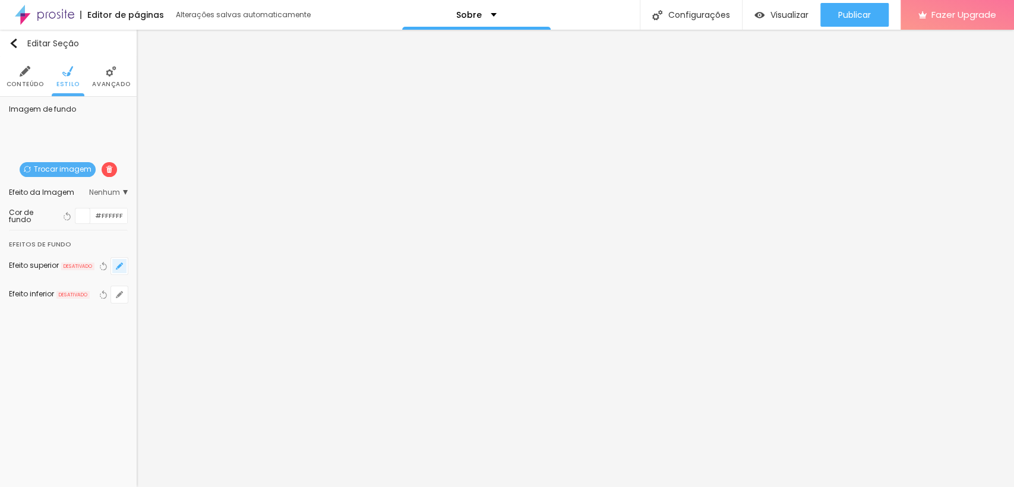
click at [122, 266] on icon "button" at bounding box center [119, 266] width 7 height 7
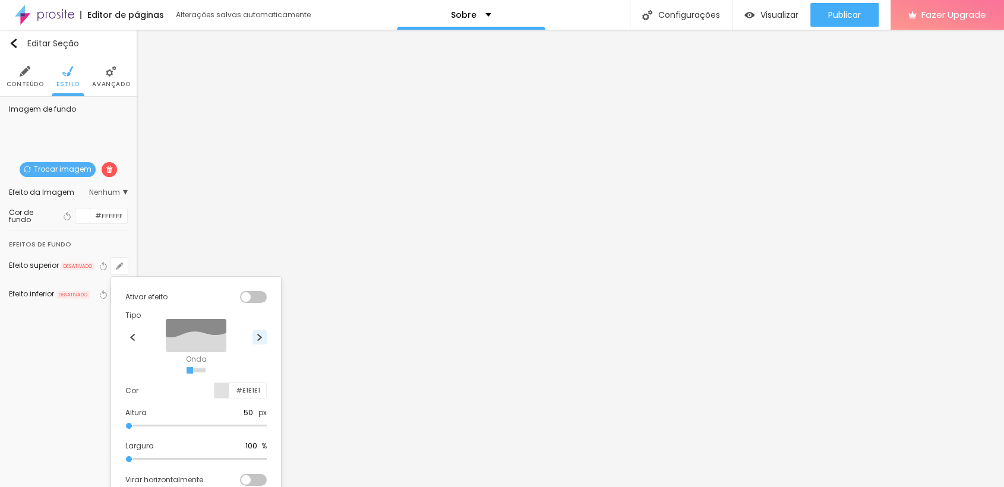
click at [257, 334] on img at bounding box center [259, 337] width 7 height 7
drag, startPoint x: 128, startPoint y: 424, endPoint x: 109, endPoint y: 418, distance: 20.5
click at [125, 424] on input "range" at bounding box center [195, 426] width 141 height 6
click at [251, 291] on div "Ativar efeito Tipo Onda Onda em camadas Rampa Rampa em camadas Cor #E1E1E1 Altu…" at bounding box center [196, 389] width 160 height 214
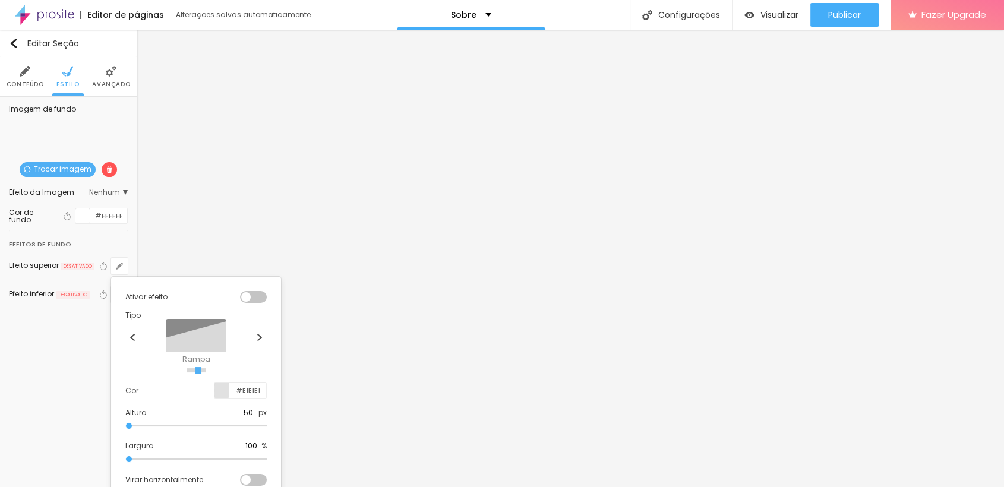
click at [248, 297] on div at bounding box center [253, 297] width 27 height 12
drag, startPoint x: 130, startPoint y: 424, endPoint x: 115, endPoint y: 417, distance: 16.5
click at [125, 423] on input "range" at bounding box center [195, 426] width 141 height 6
click at [191, 370] on input "radio" at bounding box center [193, 370] width 4 height 4
click at [187, 370] on input "radio" at bounding box center [189, 370] width 4 height 4
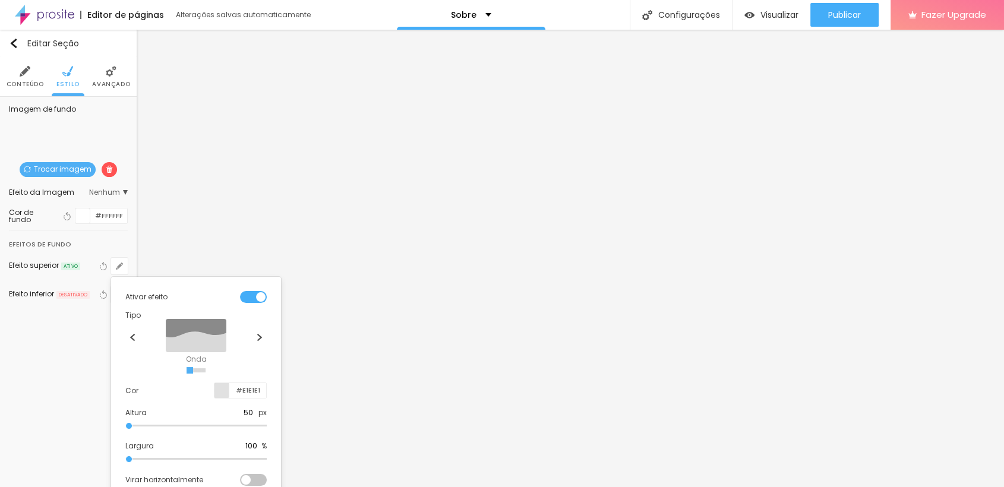
click at [206, 371] on input "radio" at bounding box center [203, 370] width 4 height 4
click at [260, 339] on img at bounding box center [259, 337] width 7 height 7
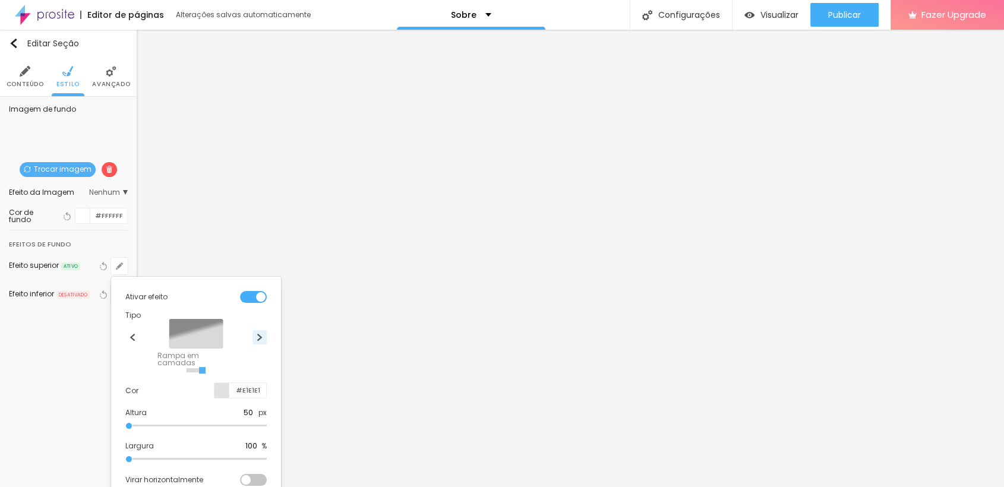
click at [260, 339] on img at bounding box center [259, 337] width 7 height 7
click at [248, 476] on div at bounding box center [253, 480] width 27 height 12
click at [260, 298] on div at bounding box center [253, 297] width 27 height 12
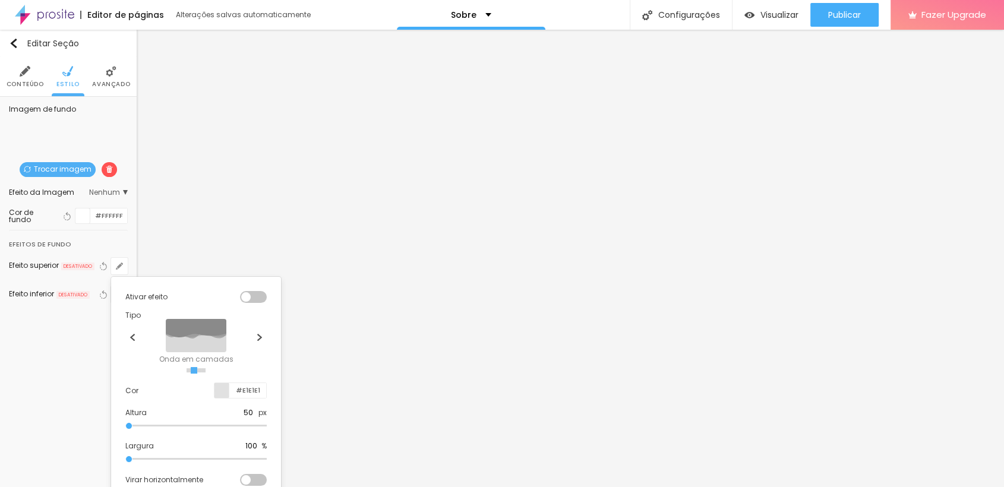
click at [74, 403] on div at bounding box center [502, 243] width 1004 height 487
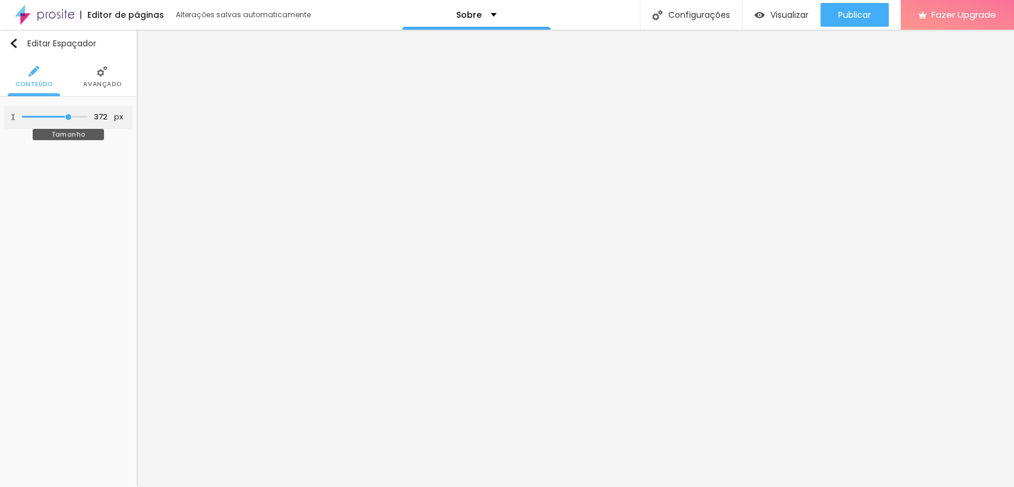
click at [68, 118] on input "range" at bounding box center [54, 117] width 65 height 6
drag, startPoint x: 70, startPoint y: 118, endPoint x: 59, endPoint y: 116, distance: 11.0
click at [59, 116] on input "range" at bounding box center [54, 117] width 65 height 6
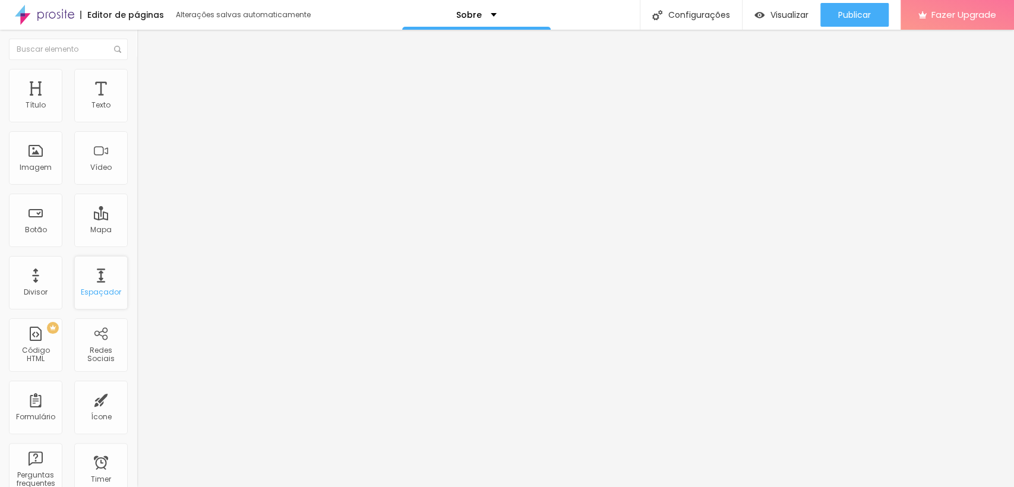
click at [89, 284] on div "Espaçador" at bounding box center [100, 282] width 53 height 53
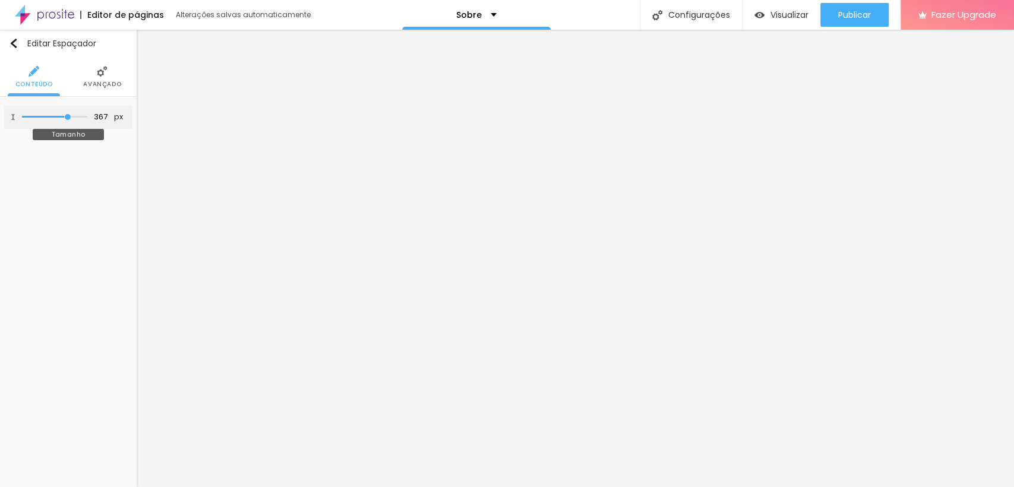
click at [67, 114] on input "range" at bounding box center [54, 117] width 65 height 6
click at [53, 115] on input "range" at bounding box center [54, 117] width 65 height 6
drag, startPoint x: 70, startPoint y: 118, endPoint x: 80, endPoint y: 125, distance: 12.4
click at [80, 120] on input "range" at bounding box center [54, 117] width 65 height 6
click at [80, 125] on div "477 px Tamanho" at bounding box center [68, 117] width 128 height 23
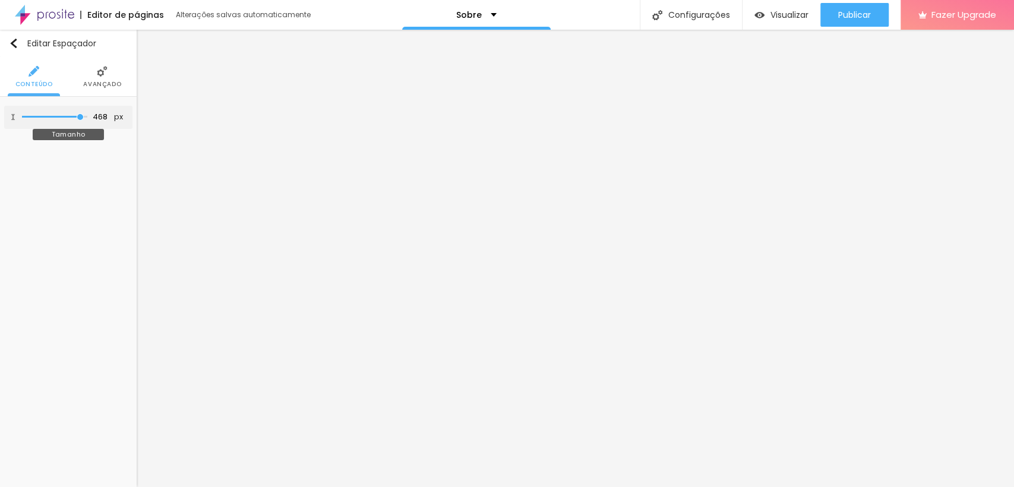
click at [79, 118] on input "range" at bounding box center [54, 117] width 65 height 6
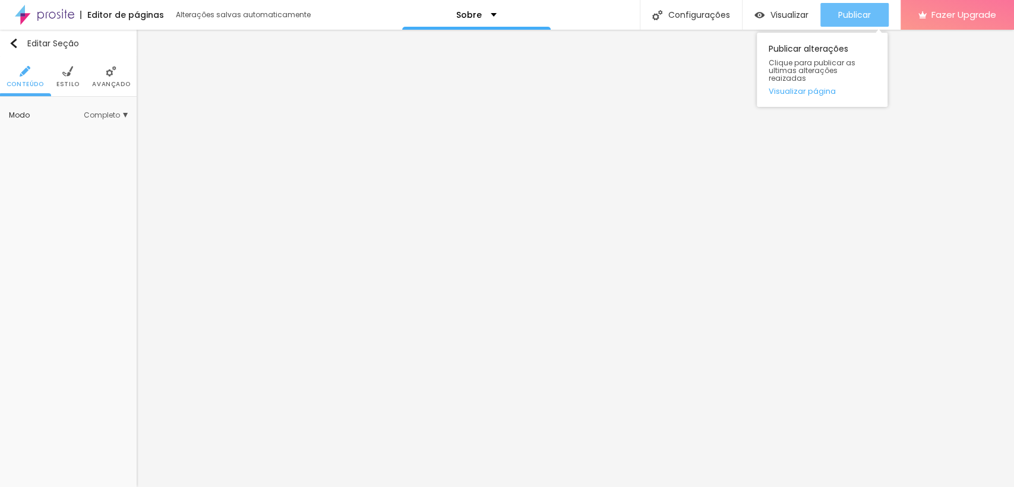
click at [846, 15] on span "Publicar" at bounding box center [854, 15] width 33 height 10
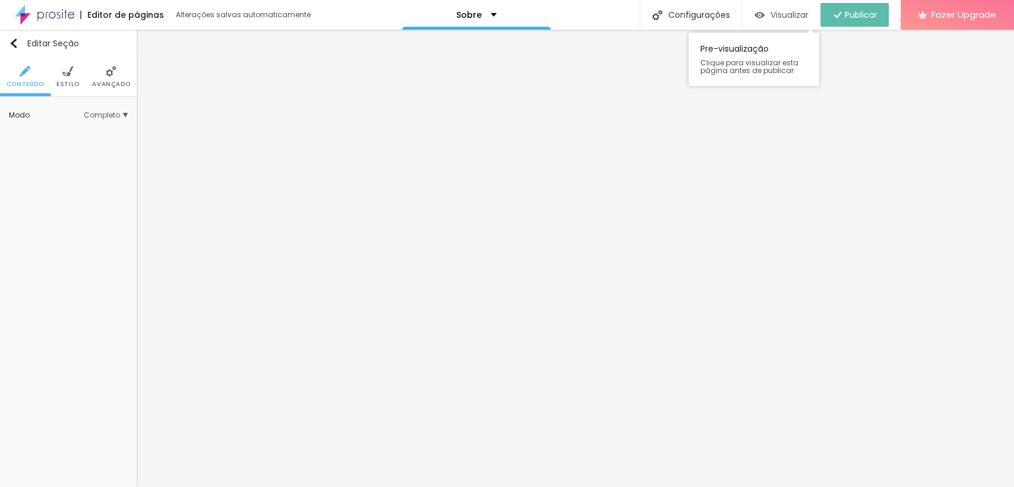
click at [771, 11] on span "Visualizar" at bounding box center [790, 15] width 38 height 10
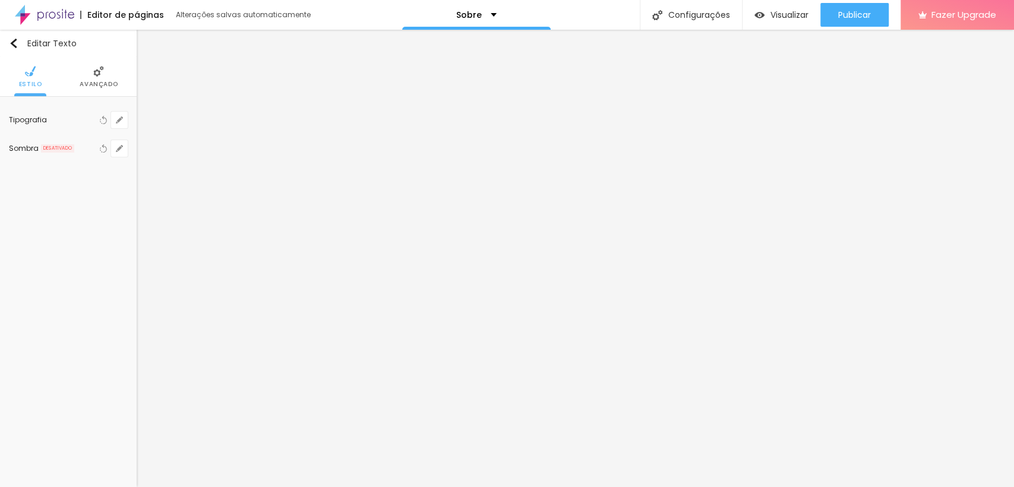
click at [94, 77] on li "Avançado" at bounding box center [99, 76] width 38 height 39
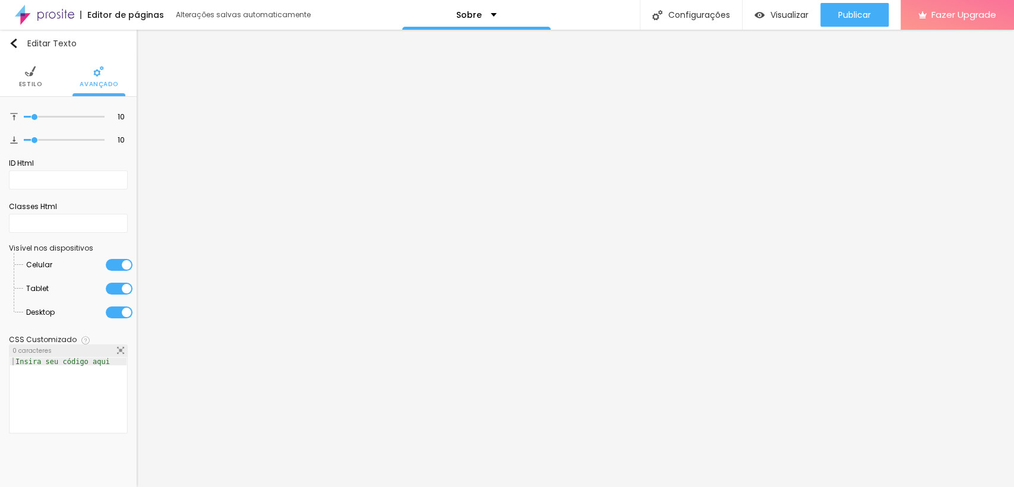
click at [29, 66] on img at bounding box center [30, 71] width 11 height 11
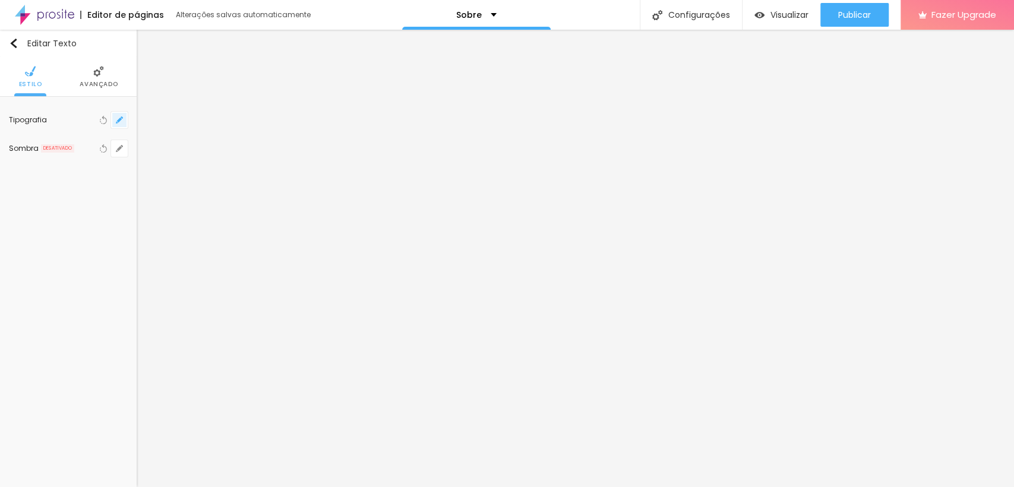
click at [118, 116] on icon "button" at bounding box center [119, 119] width 7 height 7
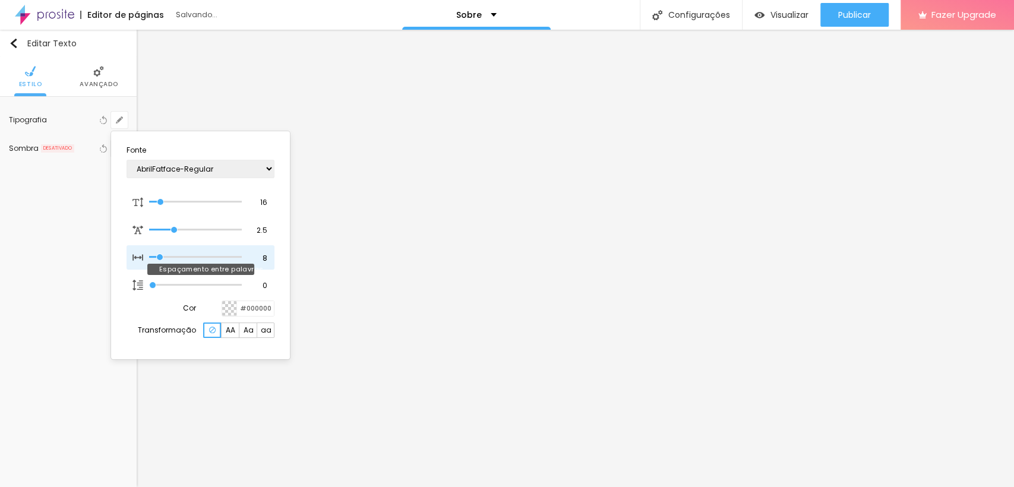
click at [160, 260] on input "range" at bounding box center [195, 257] width 93 height 6
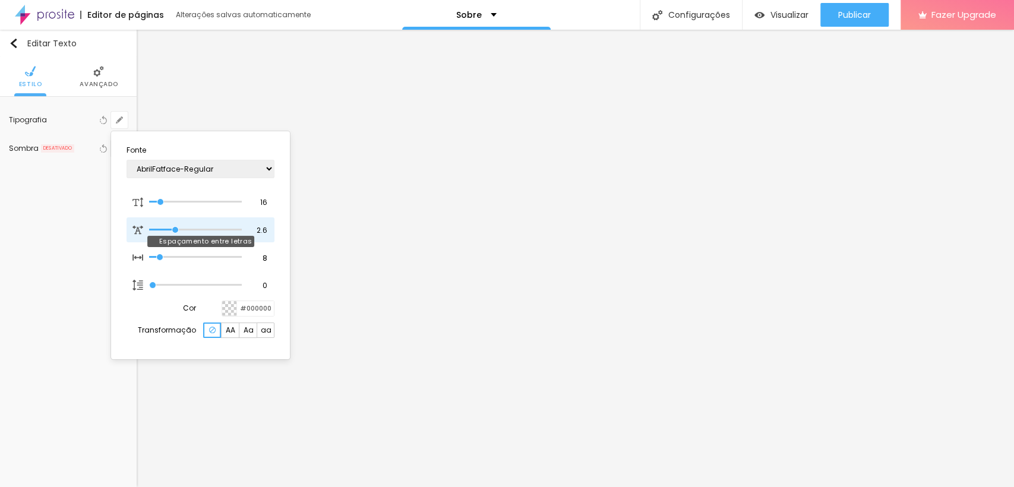
click at [175, 232] on input "range" at bounding box center [195, 230] width 93 height 6
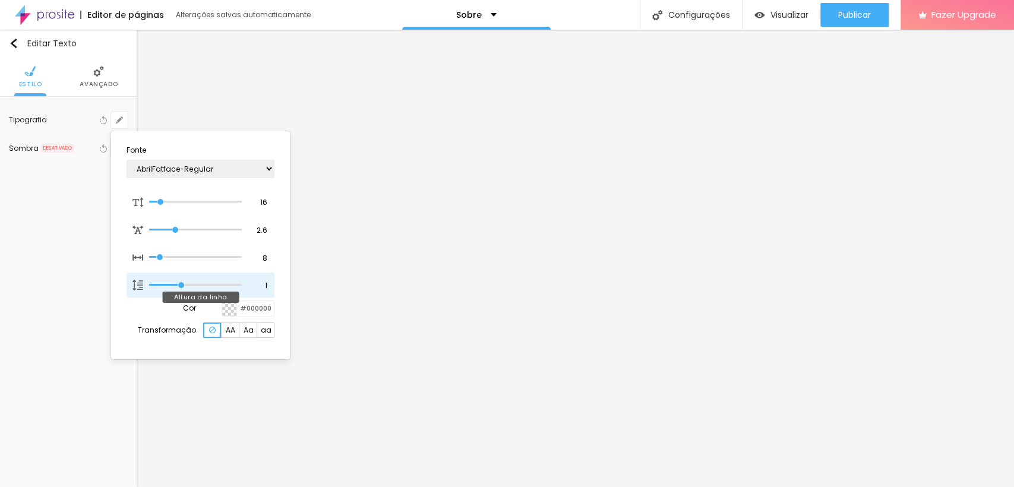
drag, startPoint x: 151, startPoint y: 285, endPoint x: 184, endPoint y: 286, distance: 32.7
click at [184, 286] on input "range" at bounding box center [195, 285] width 93 height 6
click at [438, 237] on div at bounding box center [507, 243] width 1014 height 487
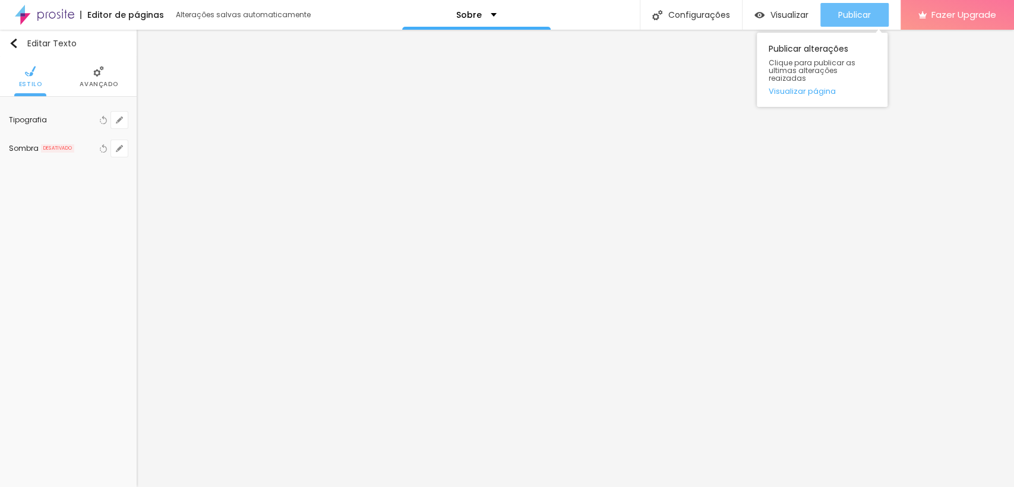
click at [841, 15] on span "Publicar" at bounding box center [854, 15] width 33 height 10
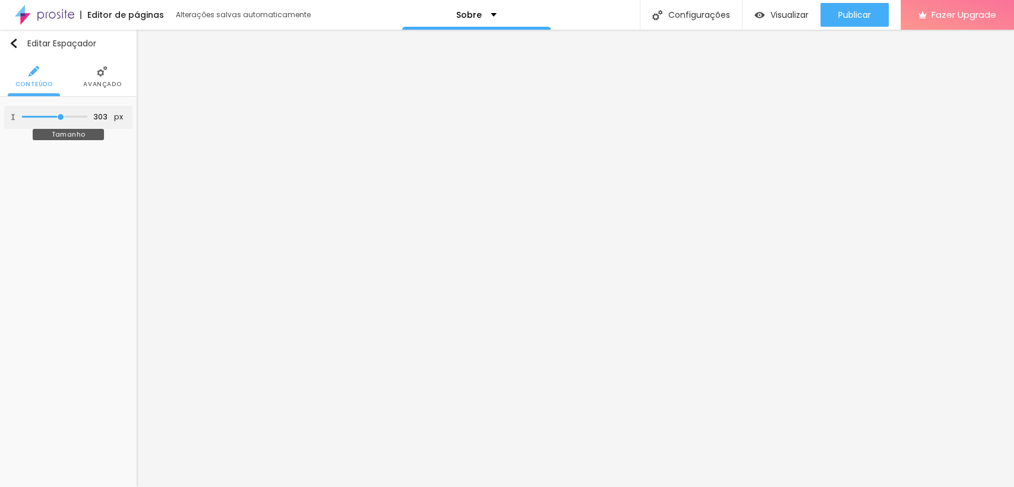
click at [60, 118] on input "range" at bounding box center [54, 117] width 65 height 6
click at [62, 116] on input "range" at bounding box center [54, 117] width 65 height 6
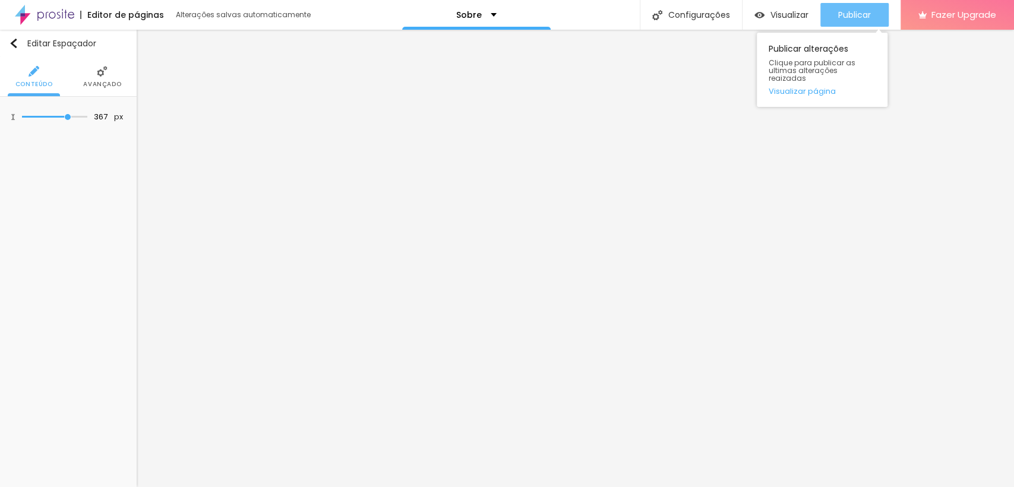
click at [836, 15] on button "Publicar" at bounding box center [854, 15] width 68 height 24
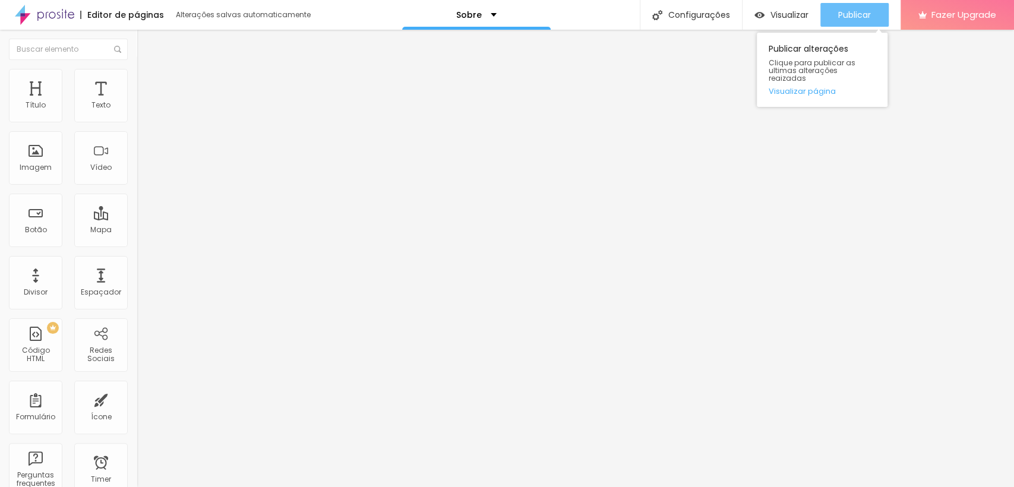
click at [841, 14] on span "Publicar" at bounding box center [854, 15] width 33 height 10
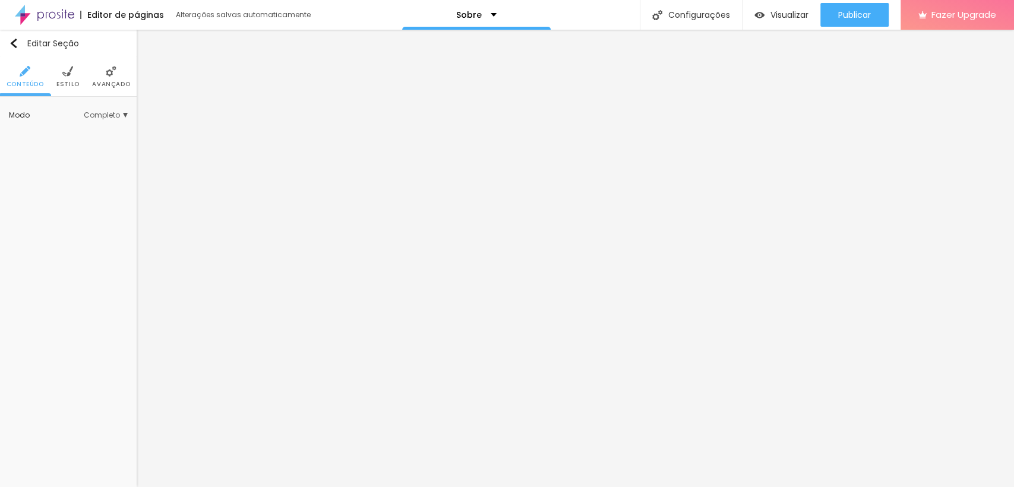
click at [62, 74] on img at bounding box center [67, 71] width 11 height 11
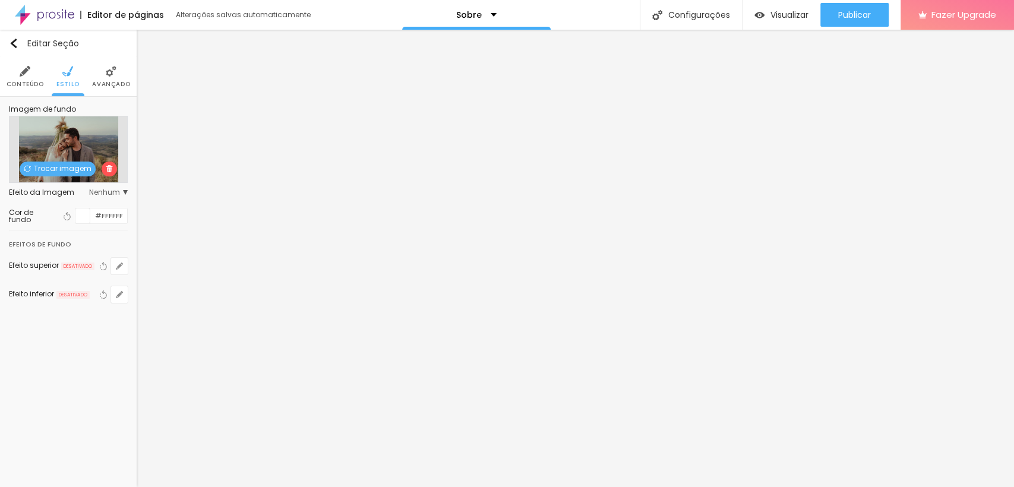
click at [64, 168] on span "Trocar imagem" at bounding box center [58, 169] width 76 height 15
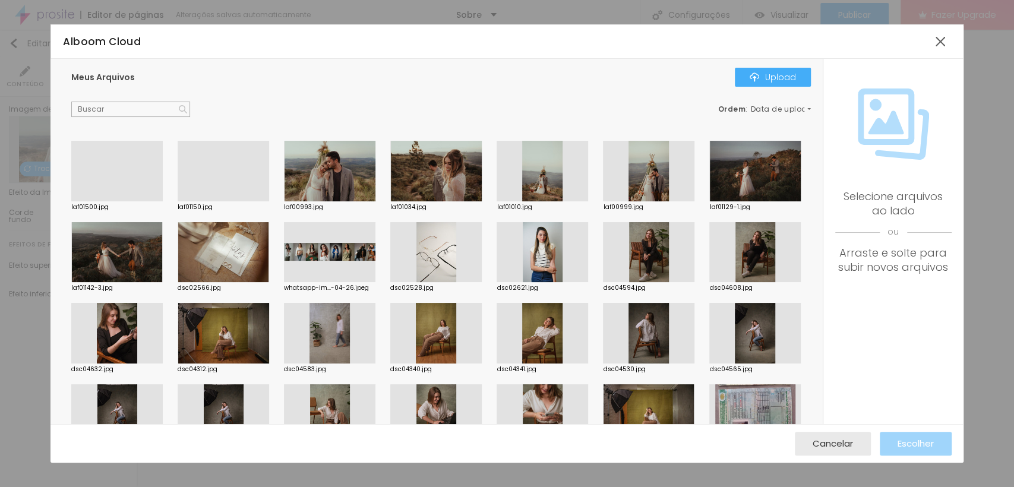
click at [535, 178] on div at bounding box center [542, 171] width 91 height 61
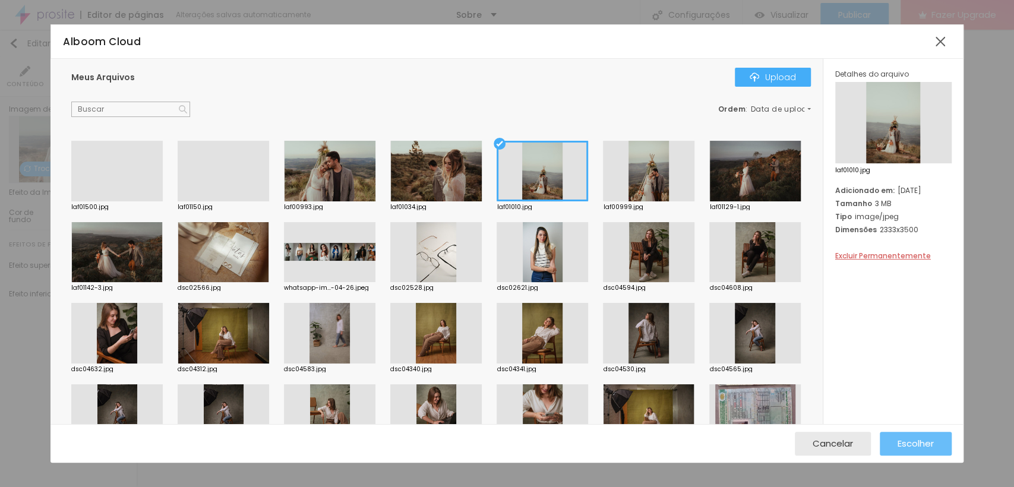
click at [882, 438] on button "Escolher" at bounding box center [916, 444] width 72 height 24
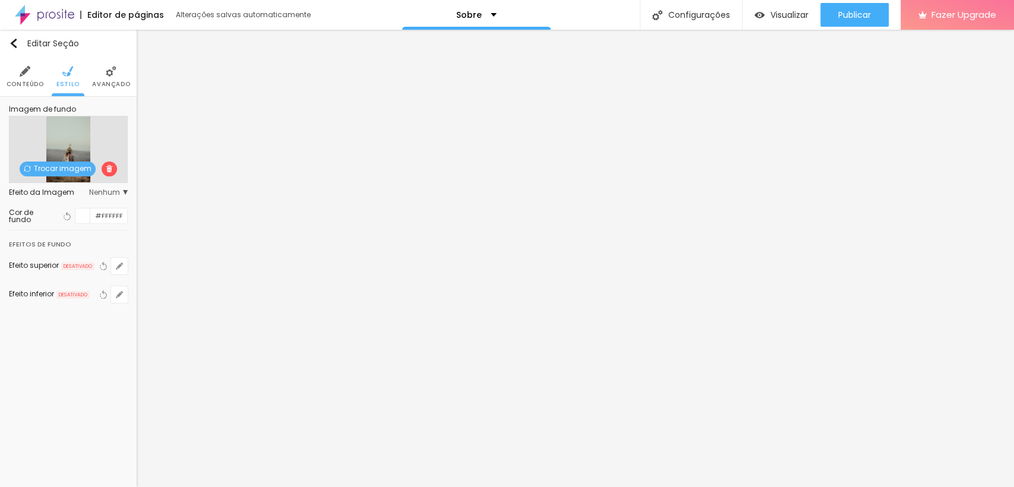
click at [64, 163] on span "Trocar imagem" at bounding box center [58, 169] width 76 height 15
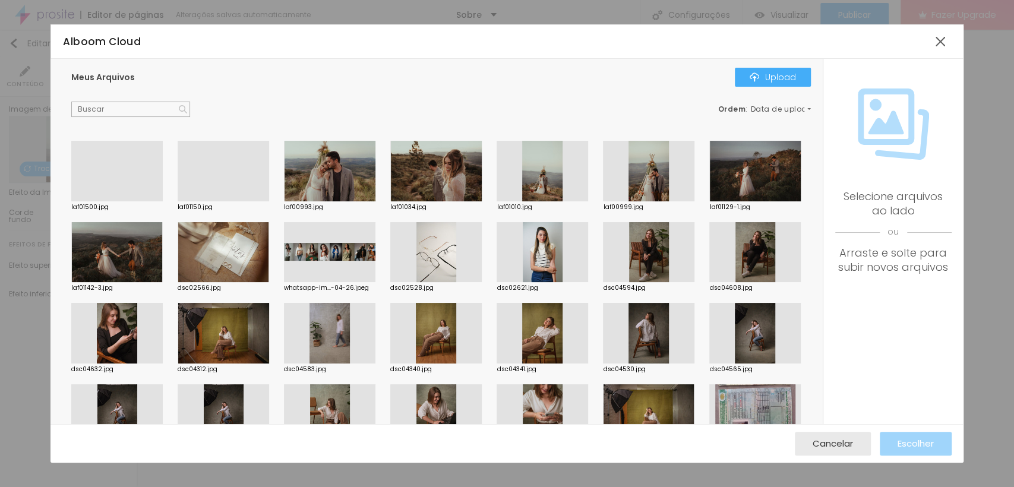
click at [163, 264] on div at bounding box center [116, 252] width 91 height 61
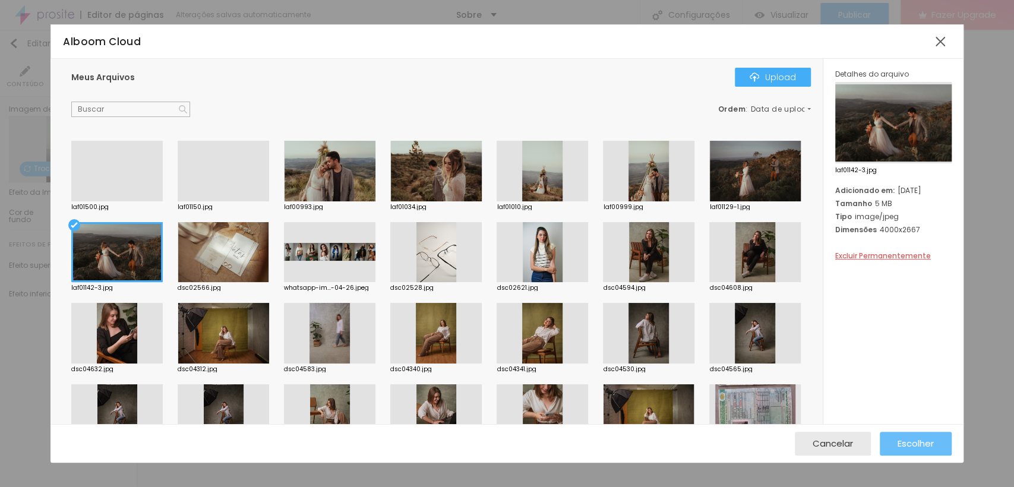
click at [901, 444] on span "Escolher" at bounding box center [916, 443] width 36 height 10
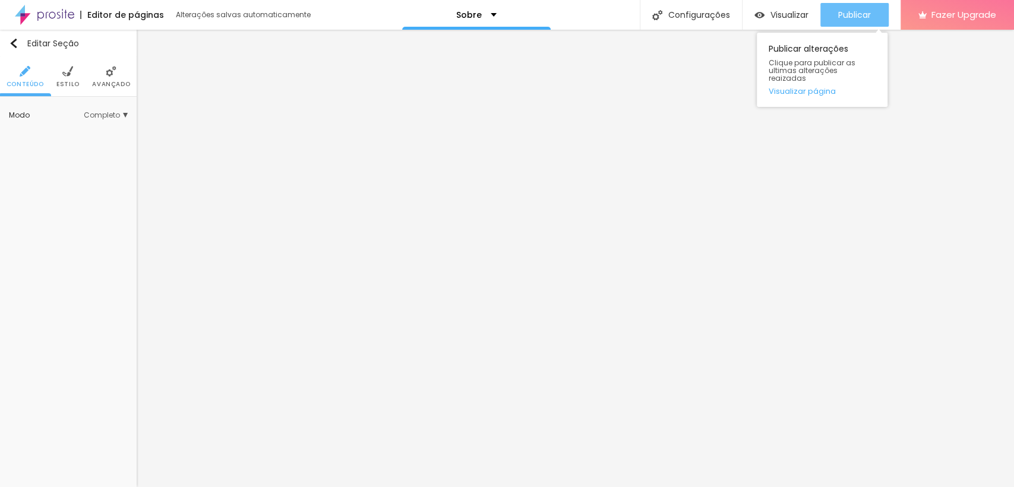
click at [856, 5] on div "Publicar" at bounding box center [854, 15] width 33 height 24
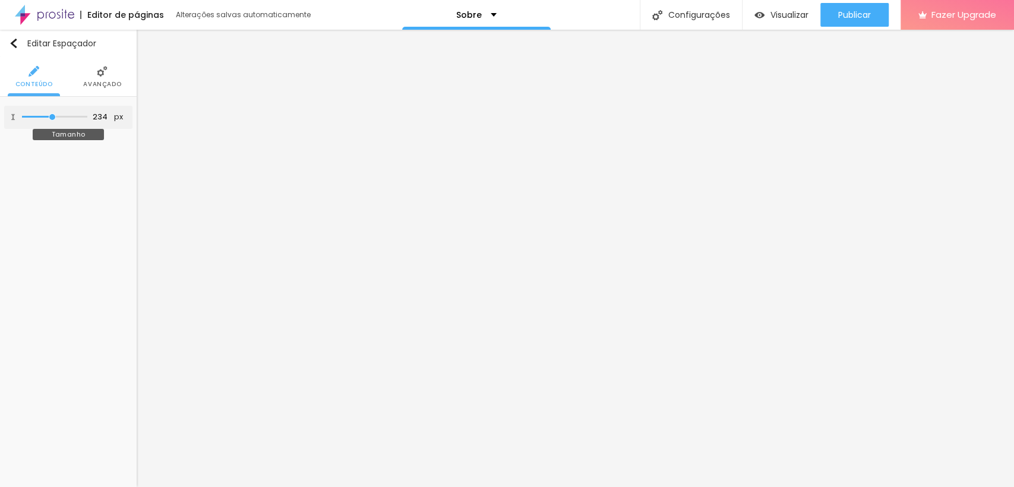
drag, startPoint x: 65, startPoint y: 115, endPoint x: 52, endPoint y: 115, distance: 12.5
click at [52, 115] on input "range" at bounding box center [54, 117] width 65 height 6
click at [96, 436] on div "Editar Espaçador Conteúdo Avançado 234 px Tamanho" at bounding box center [68, 258] width 137 height 457
click at [76, 83] on span "Estilo" at bounding box center [67, 84] width 23 height 6
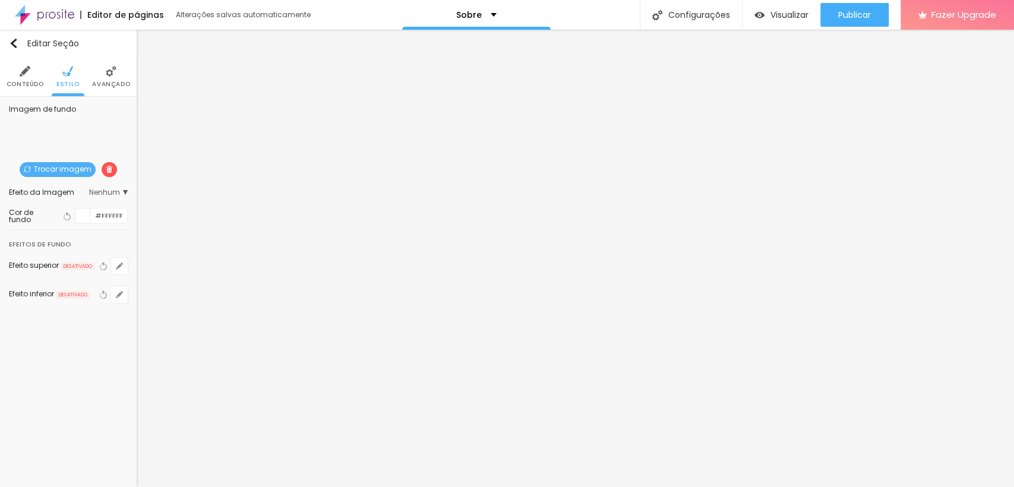
click at [70, 168] on span "Trocar imagem" at bounding box center [58, 169] width 76 height 15
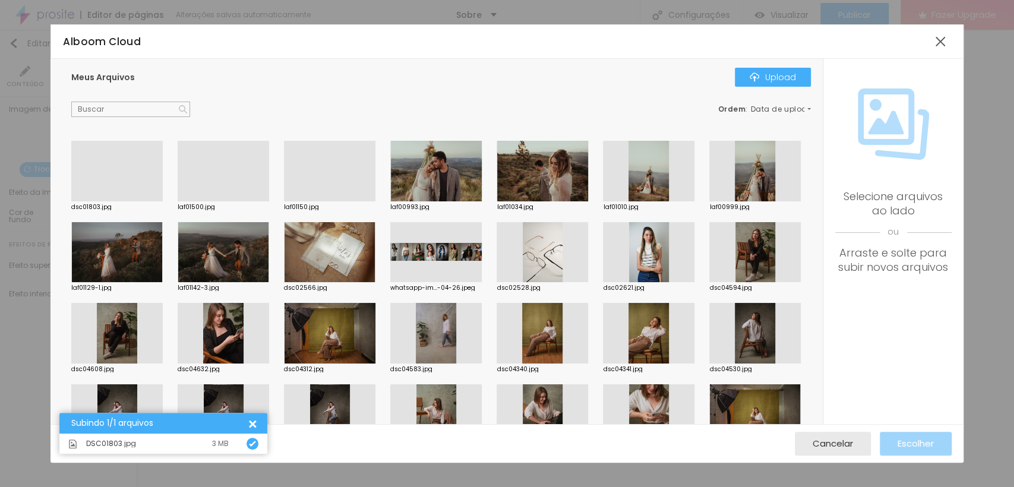
click at [109, 201] on div at bounding box center [116, 201] width 91 height 0
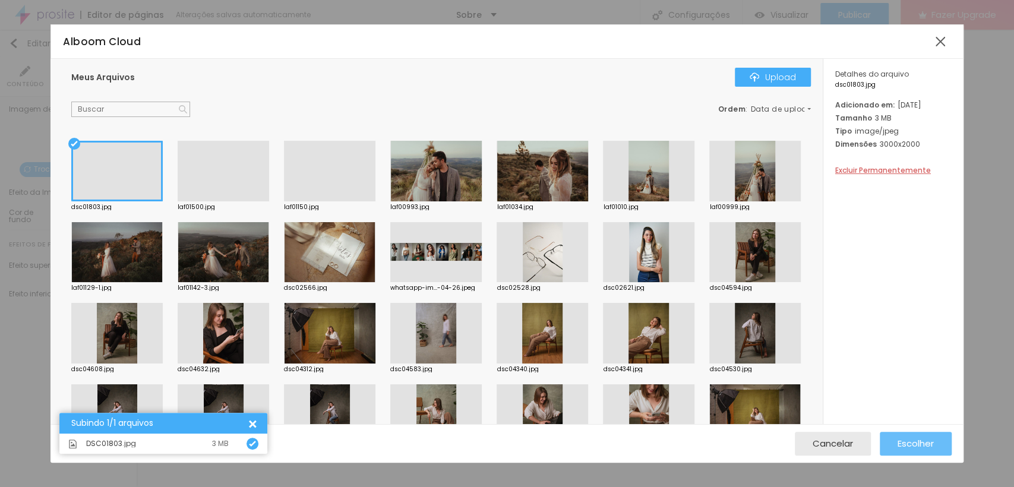
click at [897, 443] on button "Escolher" at bounding box center [916, 444] width 72 height 24
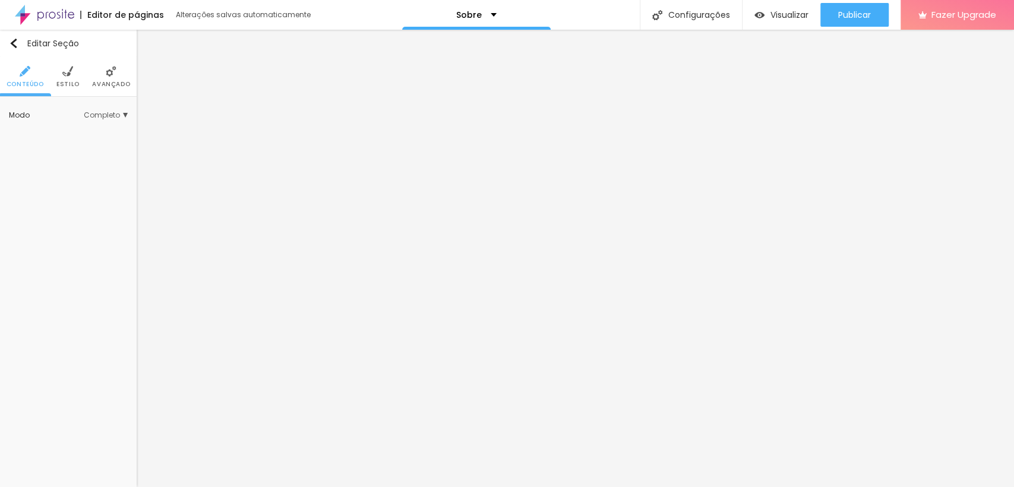
click at [56, 64] on ul "Conteúdo Estilo Avançado" at bounding box center [68, 77] width 137 height 40
click at [61, 72] on li "Estilo" at bounding box center [67, 76] width 23 height 39
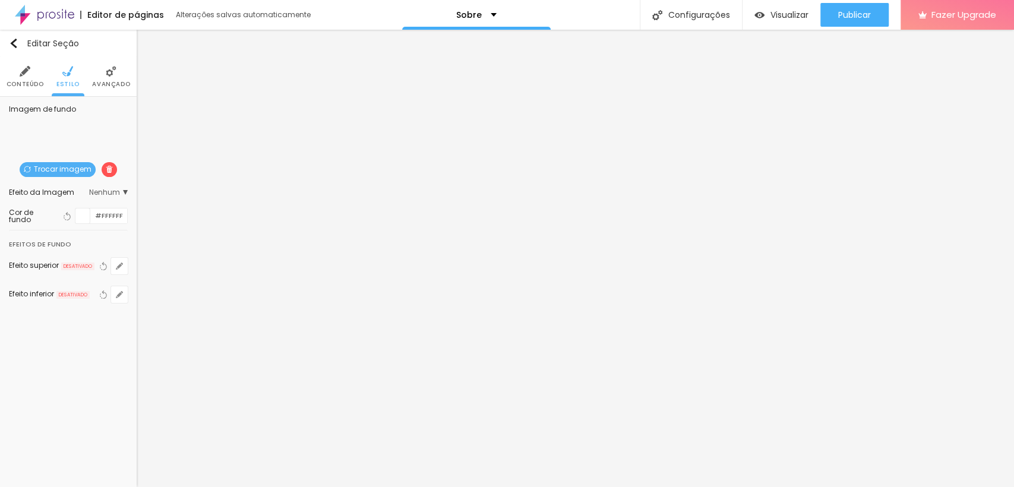
click at [56, 165] on span "Trocar imagem" at bounding box center [58, 169] width 76 height 15
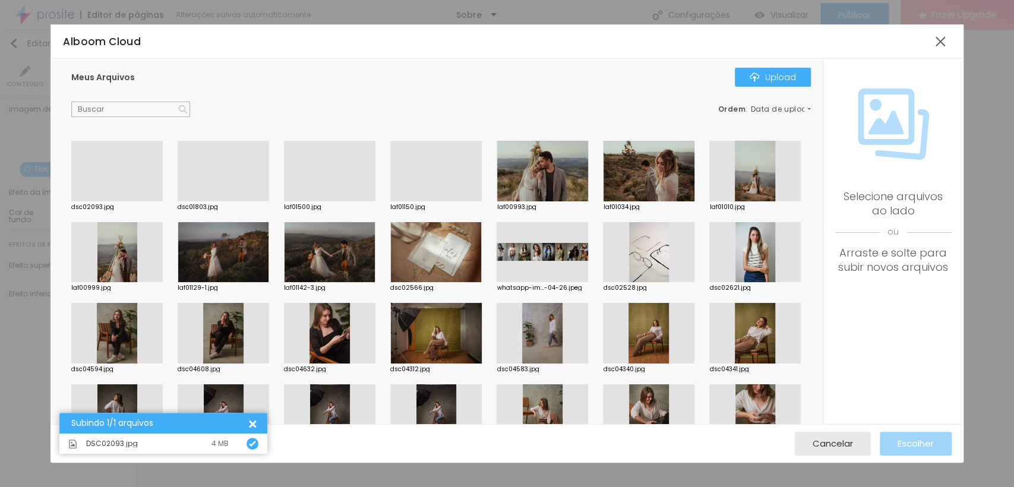
click at [97, 201] on div at bounding box center [116, 201] width 91 height 0
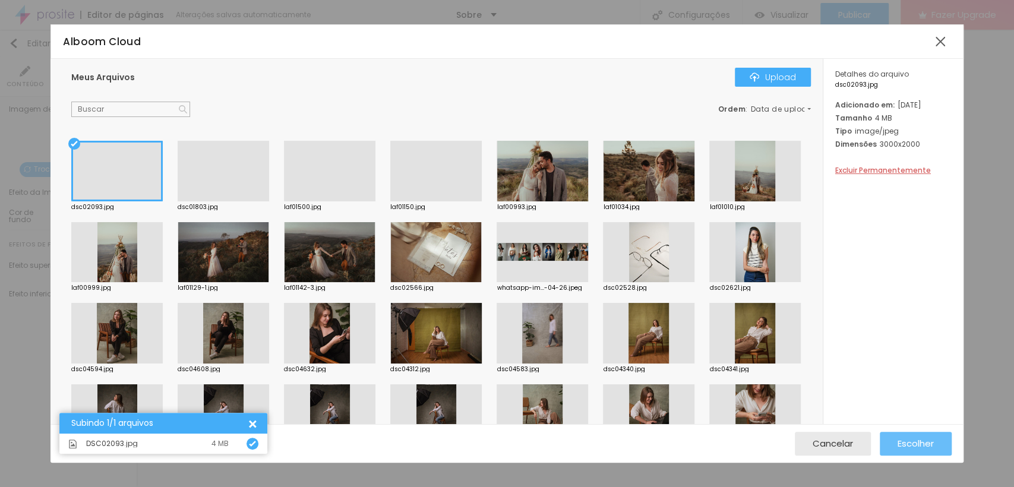
click at [895, 446] on button "Escolher" at bounding box center [916, 444] width 72 height 24
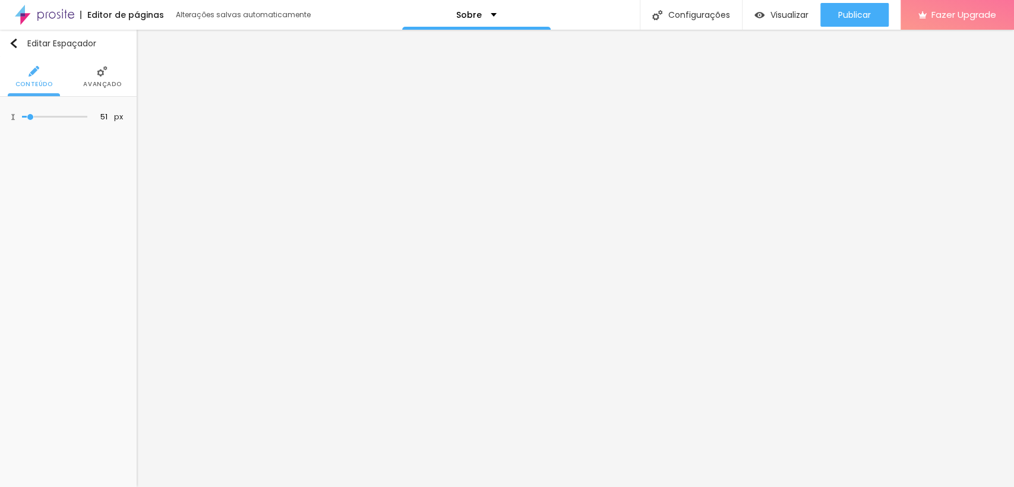
drag, startPoint x: 53, startPoint y: 115, endPoint x: 30, endPoint y: 156, distance: 46.8
click at [31, 120] on input "range" at bounding box center [54, 117] width 65 height 6
drag, startPoint x: 25, startPoint y: 115, endPoint x: 31, endPoint y: 125, distance: 12.0
click at [31, 120] on input "range" at bounding box center [54, 117] width 65 height 6
click at [88, 81] on ul "Conteúdo Avançado" at bounding box center [68, 77] width 137 height 40
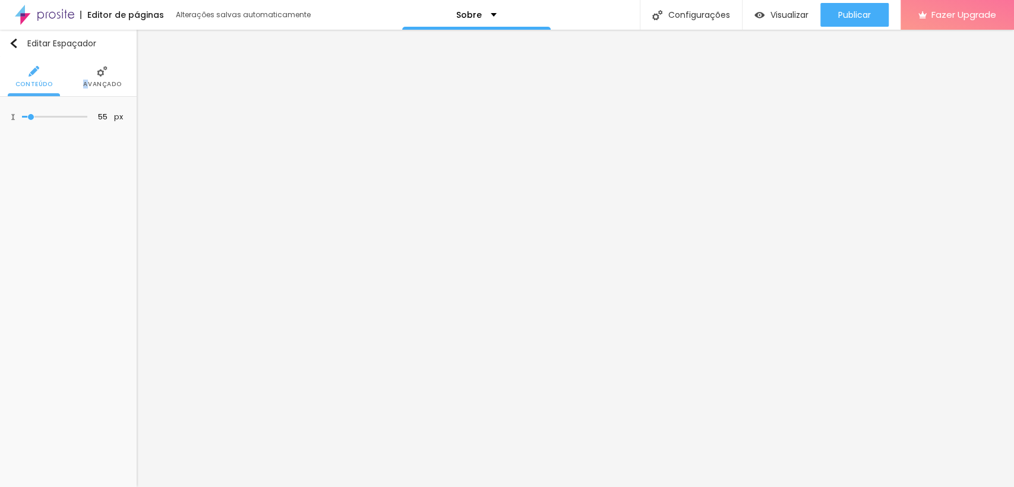
click at [98, 72] on img at bounding box center [102, 71] width 11 height 11
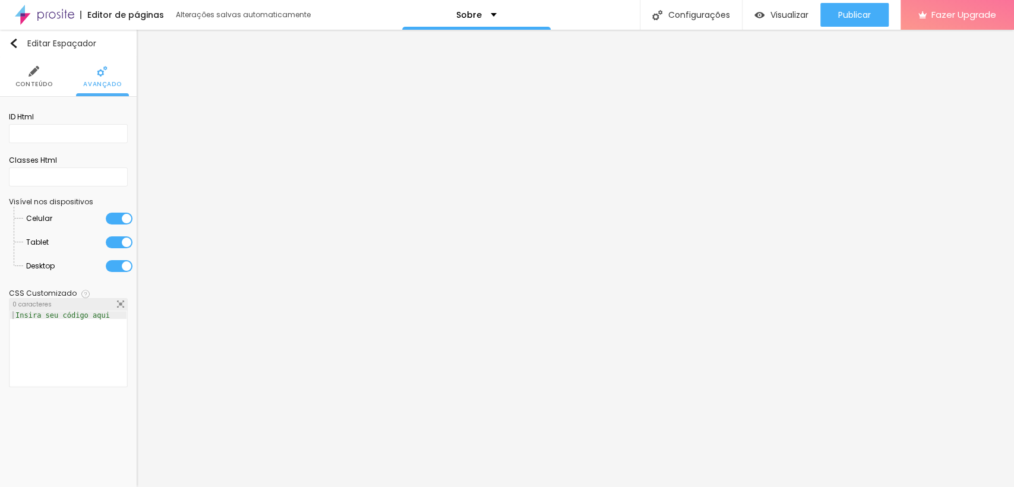
click at [36, 65] on li "Conteúdo" at bounding box center [33, 76] width 37 height 39
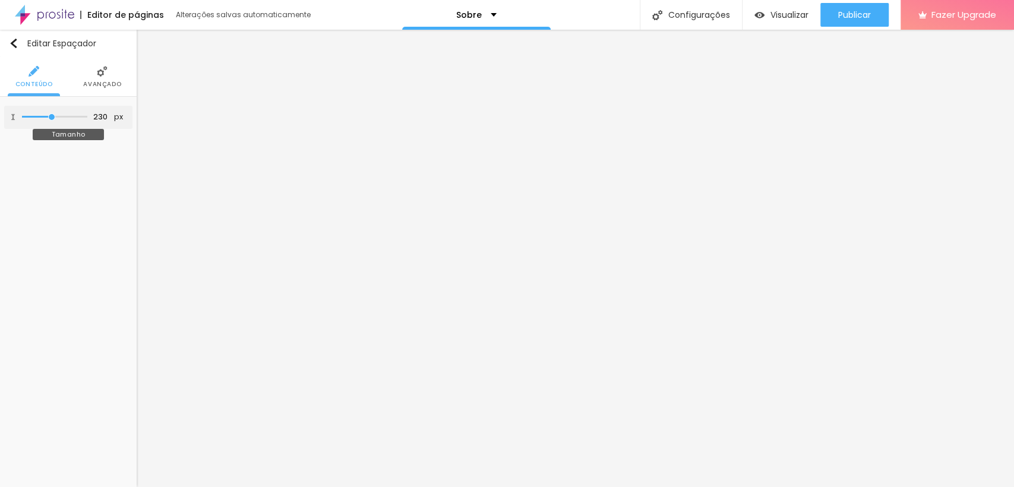
drag, startPoint x: 31, startPoint y: 115, endPoint x: 52, endPoint y: 157, distance: 47.0
click at [52, 120] on input "range" at bounding box center [54, 117] width 65 height 6
click at [99, 73] on img at bounding box center [102, 71] width 11 height 11
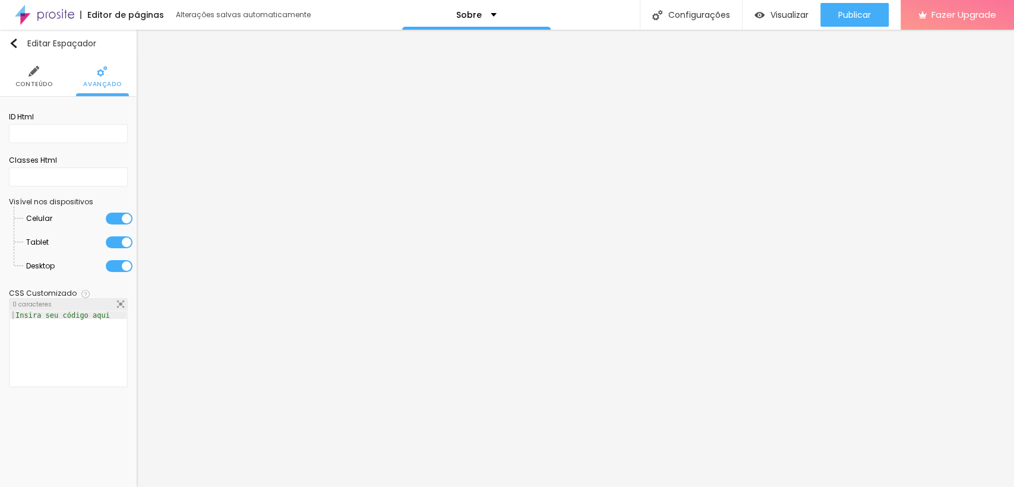
click at [49, 78] on li "Conteúdo" at bounding box center [33, 76] width 37 height 39
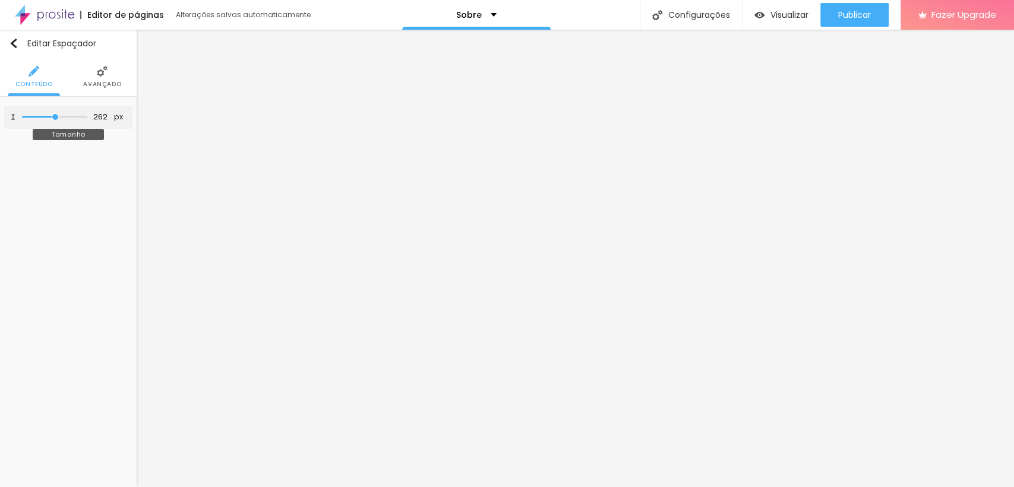
drag, startPoint x: 50, startPoint y: 118, endPoint x: 55, endPoint y: 122, distance: 6.8
click at [55, 120] on input "range" at bounding box center [54, 117] width 65 height 6
drag, startPoint x: 25, startPoint y: 115, endPoint x: 15, endPoint y: 108, distance: 12.0
click at [22, 114] on input "range" at bounding box center [54, 117] width 65 height 6
click at [121, 91] on ul "Conteúdo Avançado" at bounding box center [68, 77] width 137 height 40
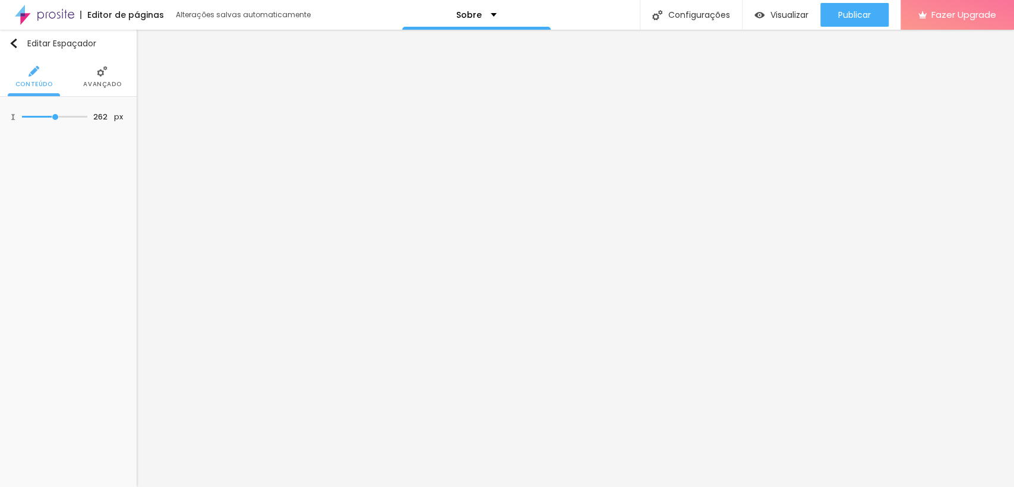
drag, startPoint x: 97, startPoint y: 77, endPoint x: 84, endPoint y: 78, distance: 13.1
click at [97, 76] on li "Avançado" at bounding box center [102, 76] width 38 height 39
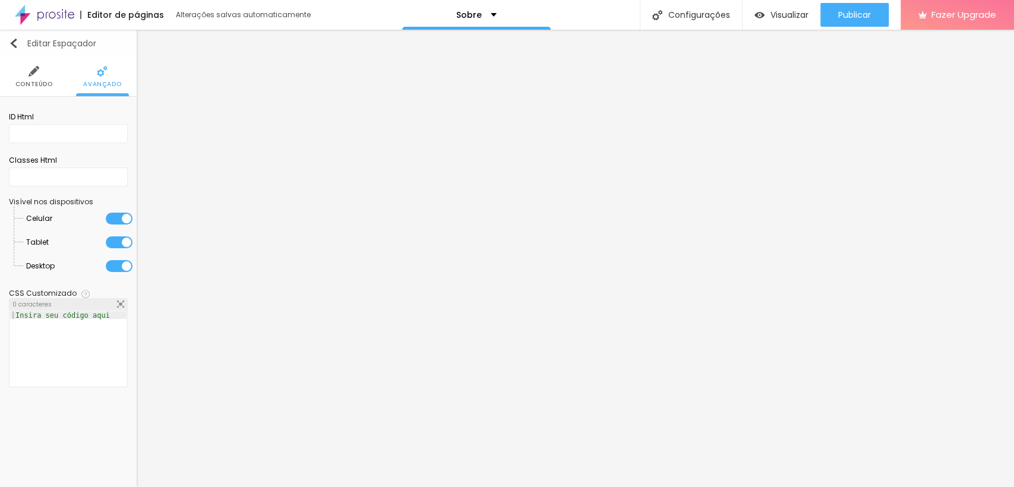
click at [10, 33] on button "Editar Espaçador" at bounding box center [68, 43] width 137 height 27
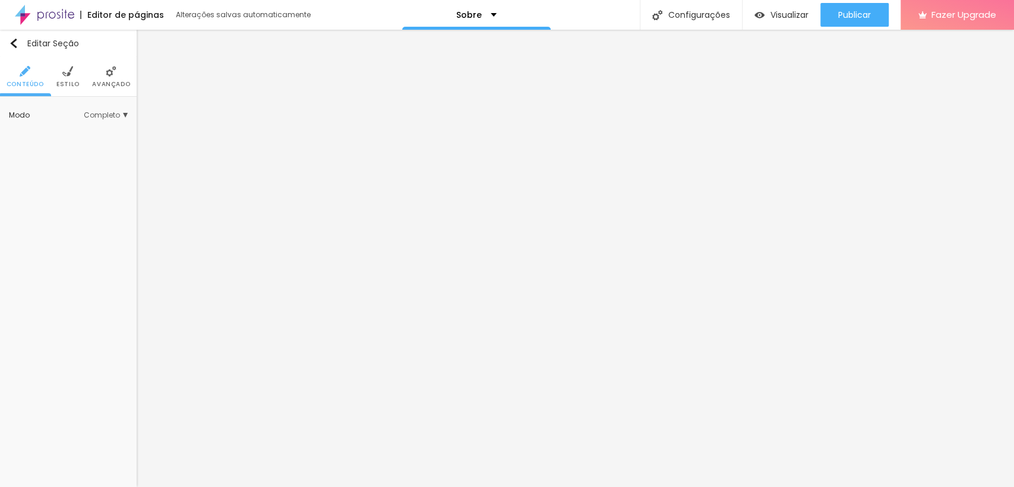
click at [113, 112] on span "Completo" at bounding box center [106, 115] width 44 height 7
click at [55, 128] on span "Encaixotado" at bounding box center [68, 132] width 46 height 10
click at [63, 74] on img at bounding box center [67, 71] width 11 height 11
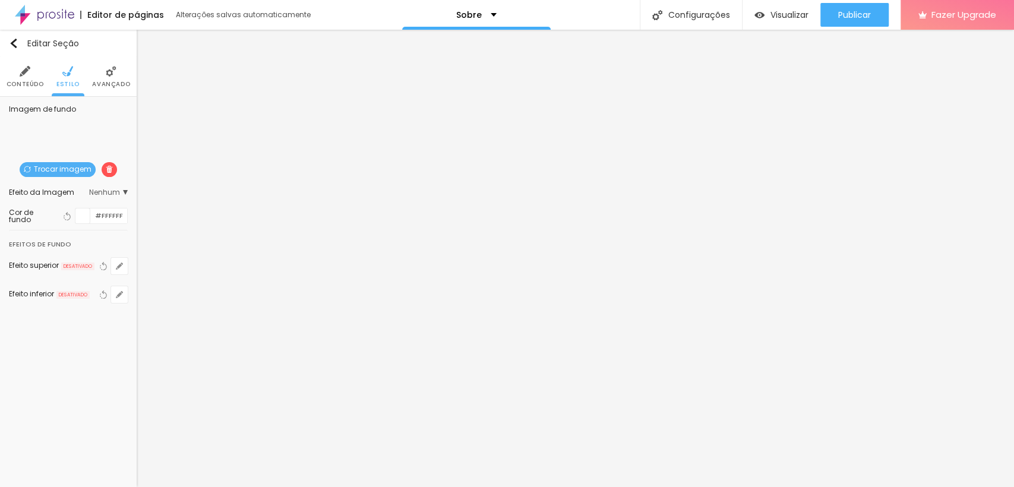
click at [109, 194] on span "Nenhum" at bounding box center [108, 192] width 39 height 7
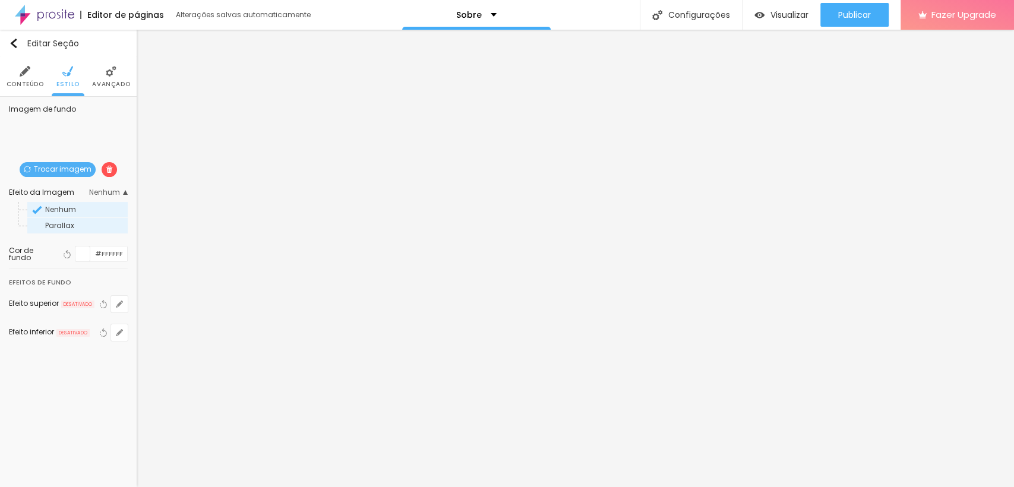
click at [64, 223] on span "Parallax" at bounding box center [59, 225] width 29 height 10
click at [62, 210] on span "Nenhum" at bounding box center [60, 209] width 31 height 10
click at [62, 222] on span "Parallax" at bounding box center [59, 225] width 29 height 10
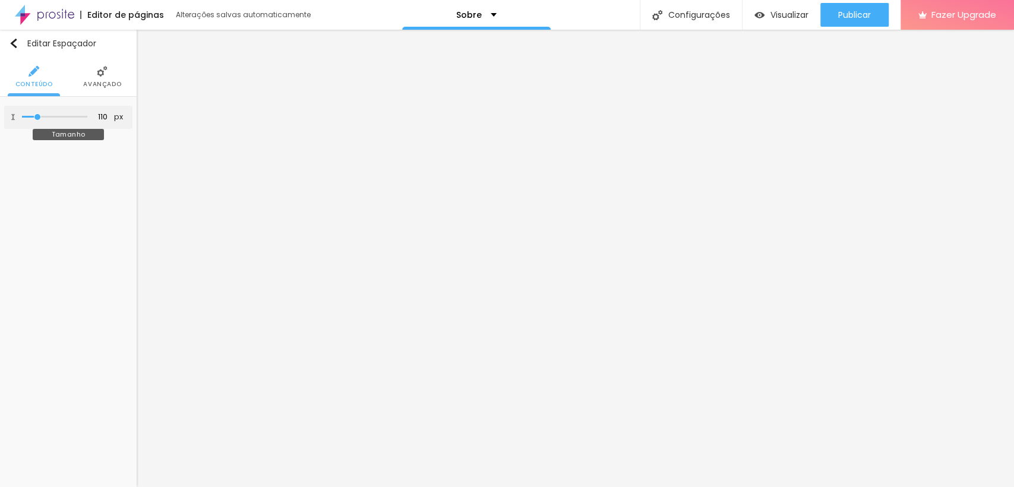
drag, startPoint x: 24, startPoint y: 115, endPoint x: 38, endPoint y: 123, distance: 16.2
click at [38, 120] on input "range" at bounding box center [54, 117] width 65 height 6
click at [95, 118] on span "Encaixotado" at bounding box center [101, 115] width 54 height 7
click at [72, 146] on span "Completo" at bounding box center [63, 148] width 36 height 10
click at [61, 127] on span "Encaixotado" at bounding box center [68, 132] width 46 height 10
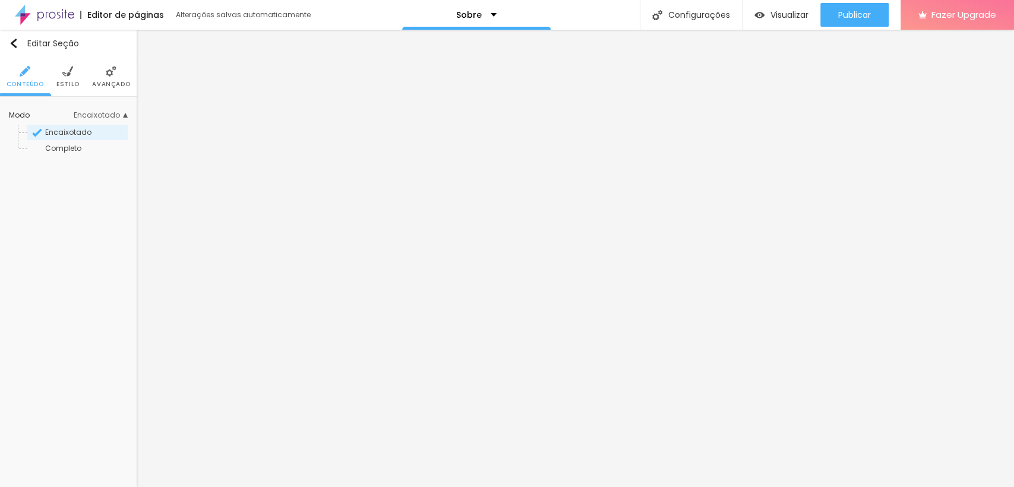
click at [62, 76] on img at bounding box center [67, 71] width 11 height 11
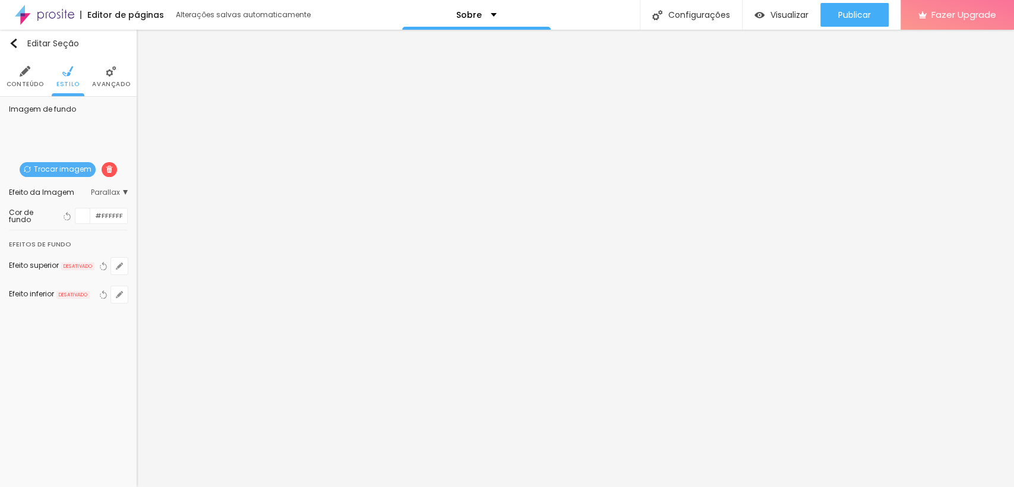
click at [128, 191] on div "Imagem de fundo Trocar imagem Efeito da Imagem Parallax Nenhum Parallax Cor de …" at bounding box center [68, 211] width 137 height 229
click at [124, 191] on span "Parallax" at bounding box center [109, 192] width 37 height 7
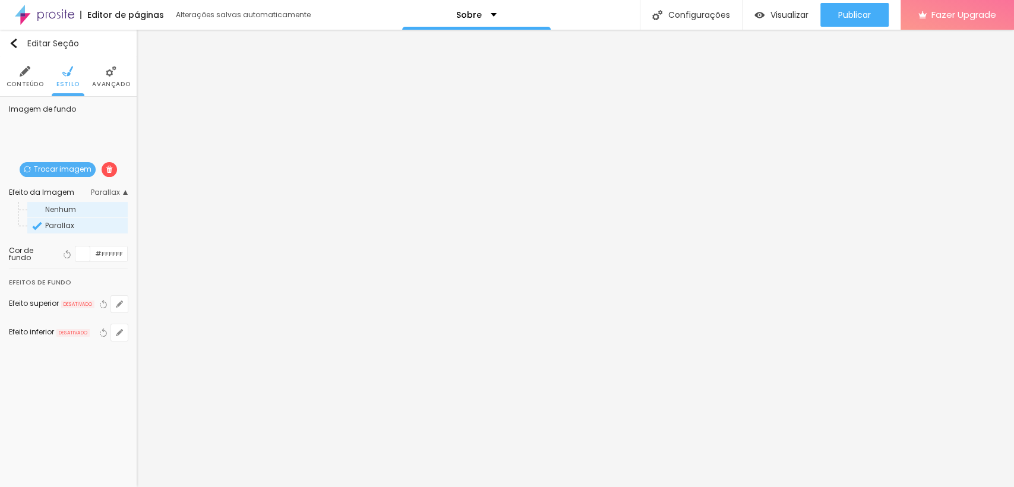
click at [69, 207] on span "Nenhum" at bounding box center [60, 209] width 31 height 10
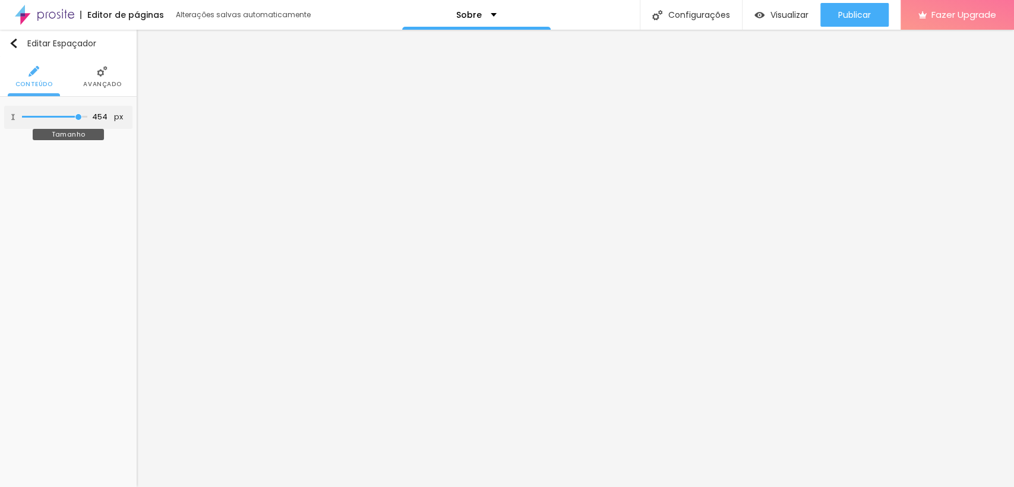
drag, startPoint x: 39, startPoint y: 116, endPoint x: 77, endPoint y: 132, distance: 41.0
click at [77, 120] on input "range" at bounding box center [54, 117] width 65 height 6
drag, startPoint x: 27, startPoint y: 116, endPoint x: 135, endPoint y: 172, distance: 121.7
click at [87, 120] on input "range" at bounding box center [54, 117] width 65 height 6
click at [134, 274] on div "Editar Espaçador Conteúdo Avançado 500 px Tamanho" at bounding box center [68, 258] width 137 height 457
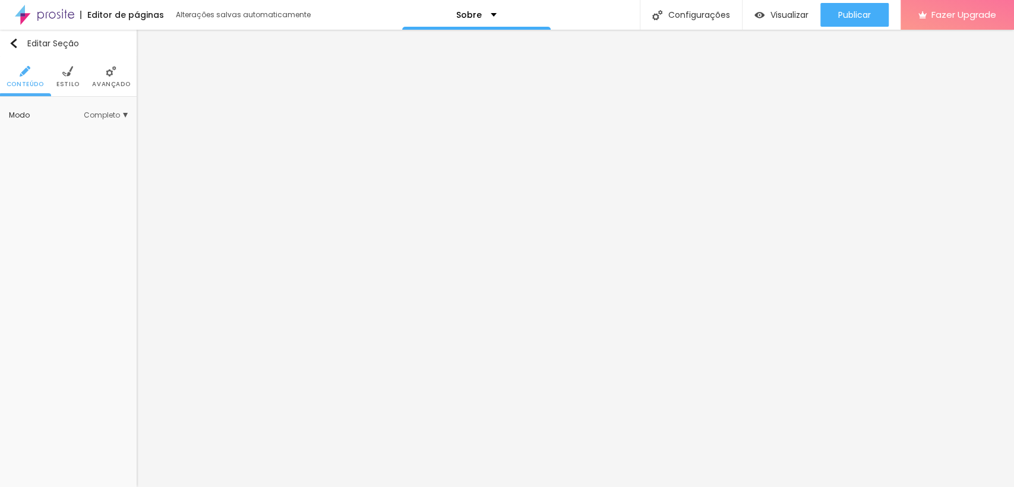
click at [72, 77] on li "Estilo" at bounding box center [67, 76] width 23 height 39
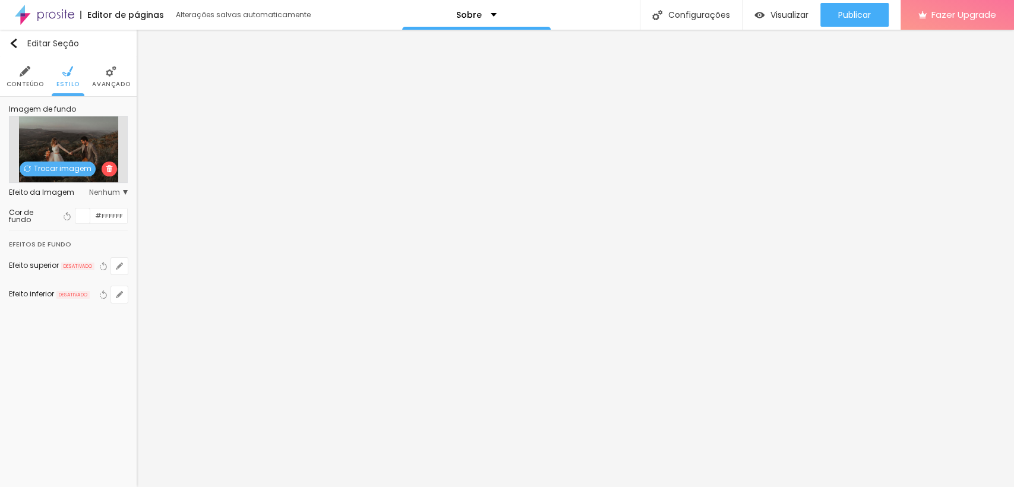
click at [40, 168] on span "Trocar imagem" at bounding box center [58, 169] width 76 height 15
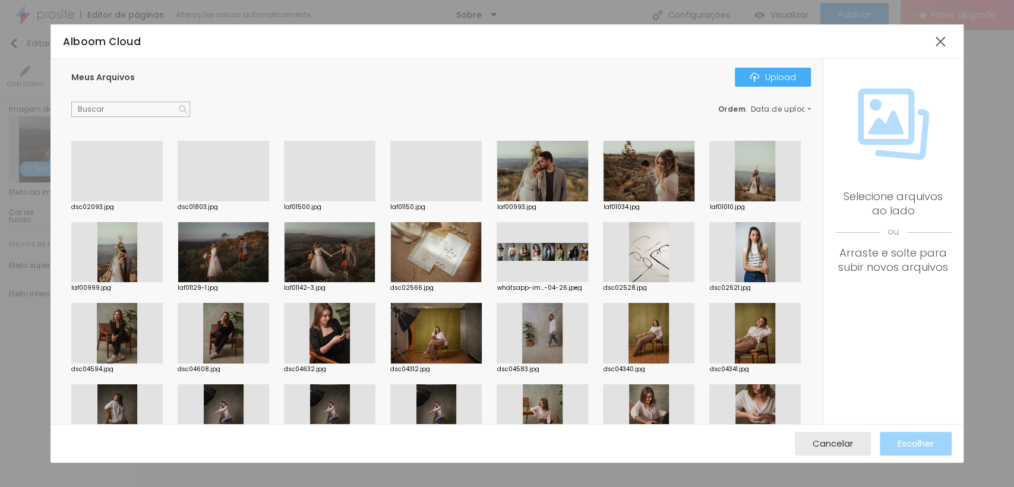
click at [312, 201] on div at bounding box center [329, 201] width 91 height 0
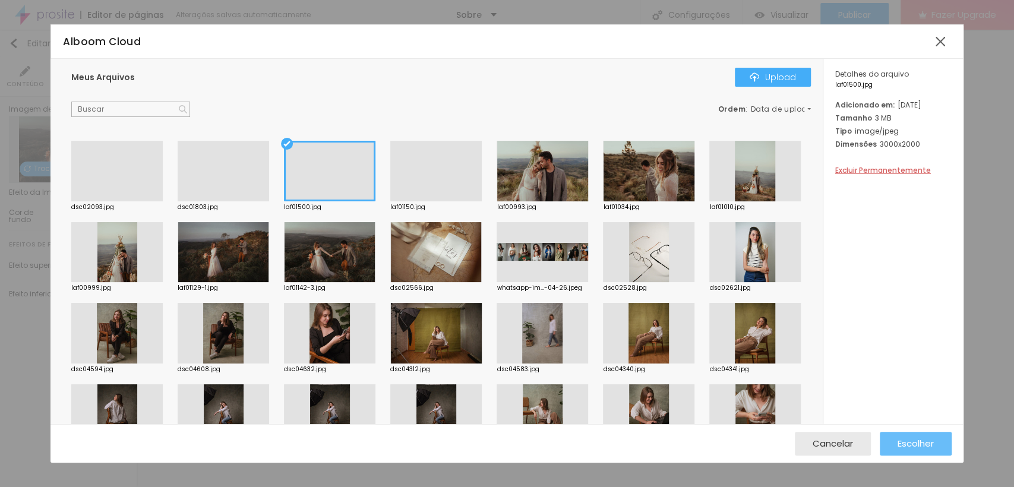
click at [907, 443] on span "Escolher" at bounding box center [916, 443] width 36 height 10
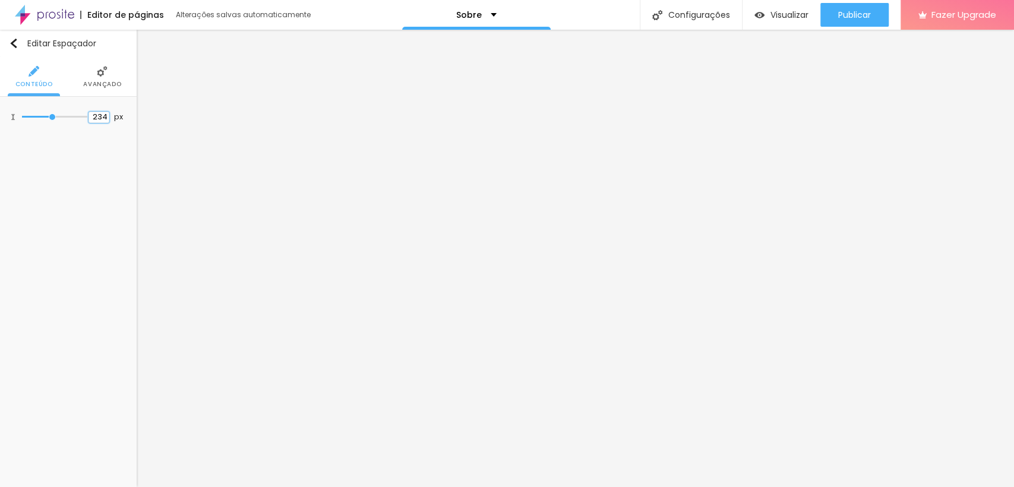
drag, startPoint x: 127, startPoint y: 448, endPoint x: 133, endPoint y: 447, distance: 6.0
click at [130, 448] on div "Editar Espaçador Conteúdo Avançado 234 px Tamanho" at bounding box center [68, 258] width 137 height 457
click at [136, 430] on div "Editar Espaçador Conteúdo Avançado 234 px Tamanho" at bounding box center [68, 258] width 137 height 457
click at [64, 81] on span "Estilo" at bounding box center [67, 84] width 23 height 6
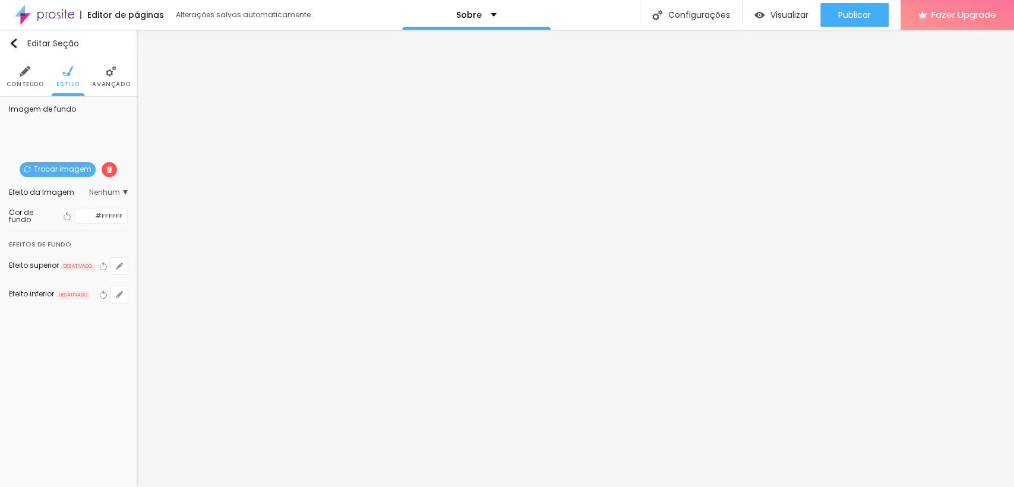
click at [67, 166] on span "Trocar imagem" at bounding box center [58, 169] width 76 height 15
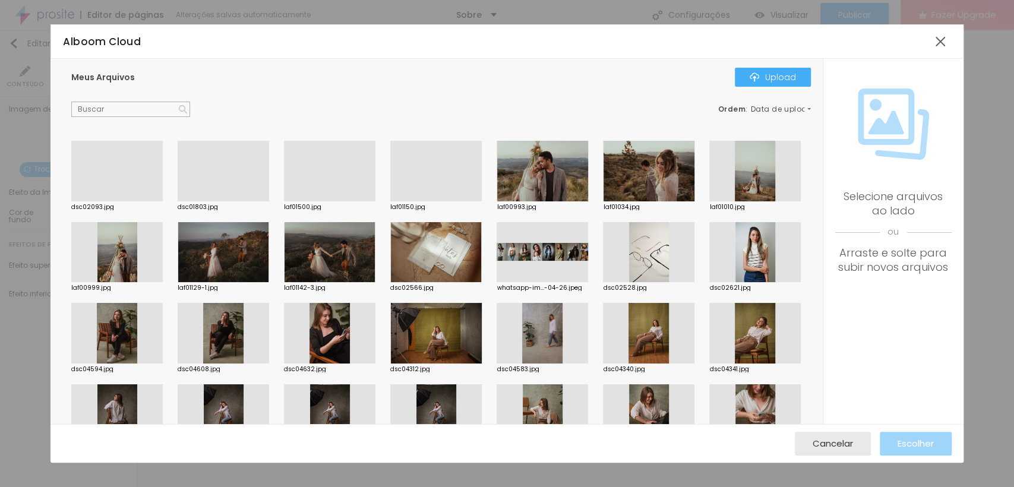
click at [399, 201] on div at bounding box center [435, 201] width 91 height 0
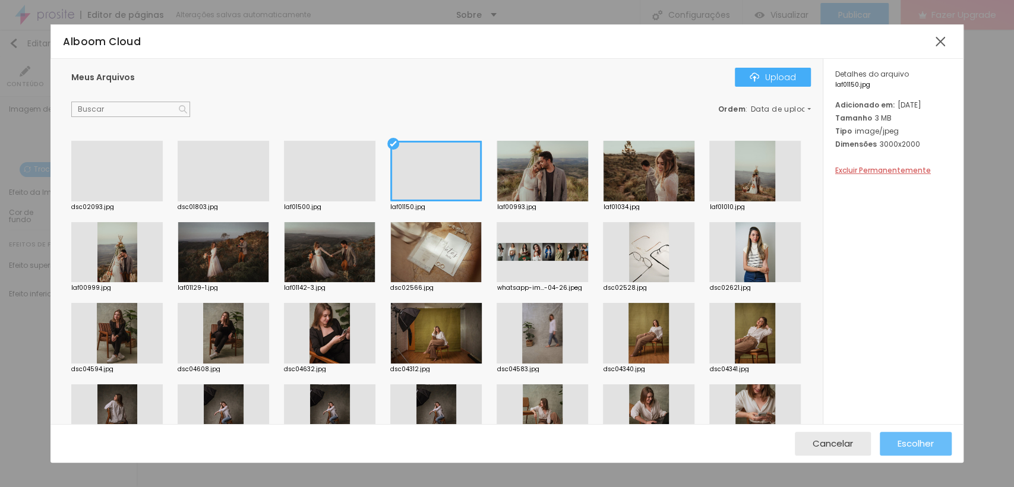
click at [913, 442] on span "Escolher" at bounding box center [916, 443] width 36 height 10
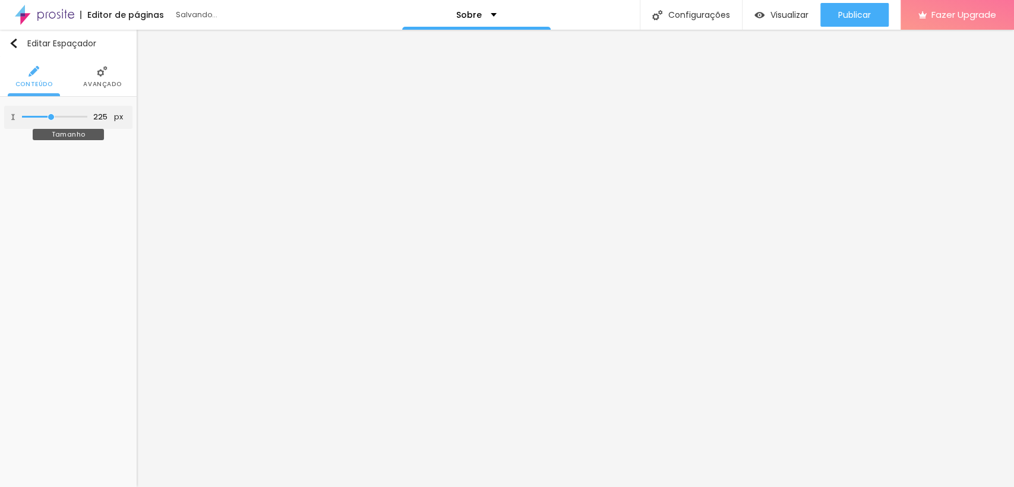
click at [51, 115] on input "range" at bounding box center [54, 117] width 65 height 6
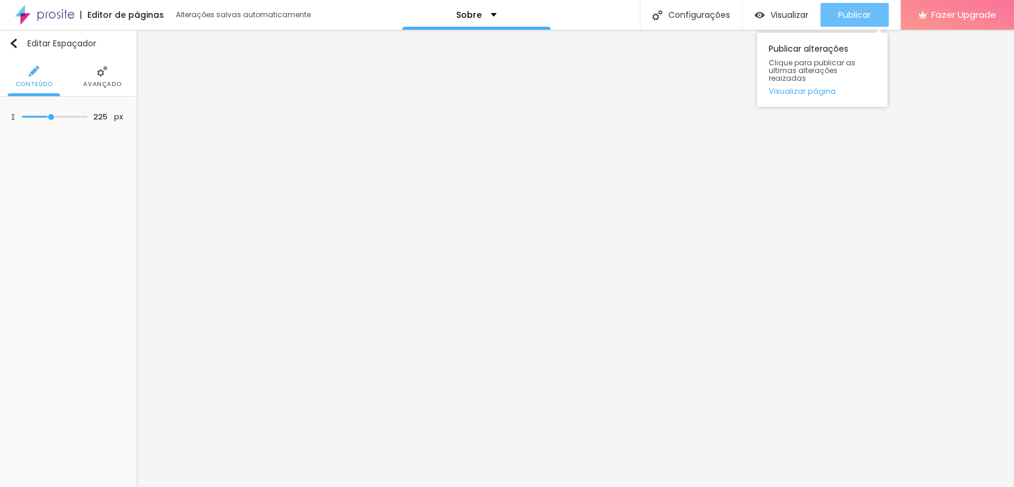
click at [841, 11] on span "Publicar" at bounding box center [854, 15] width 33 height 10
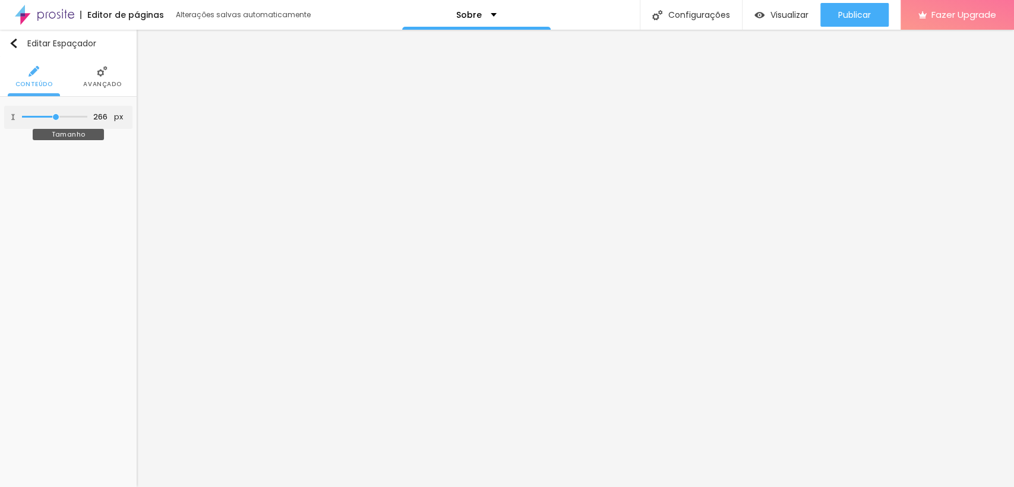
click at [56, 118] on input "range" at bounding box center [54, 117] width 65 height 6
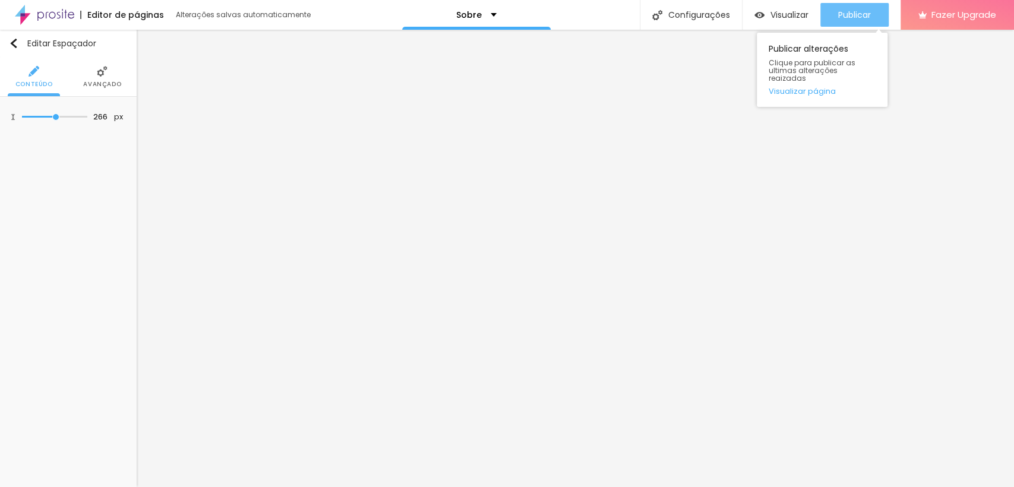
click at [850, 10] on span "Publicar" at bounding box center [854, 15] width 33 height 10
click at [12, 40] on img "button" at bounding box center [14, 44] width 10 height 10
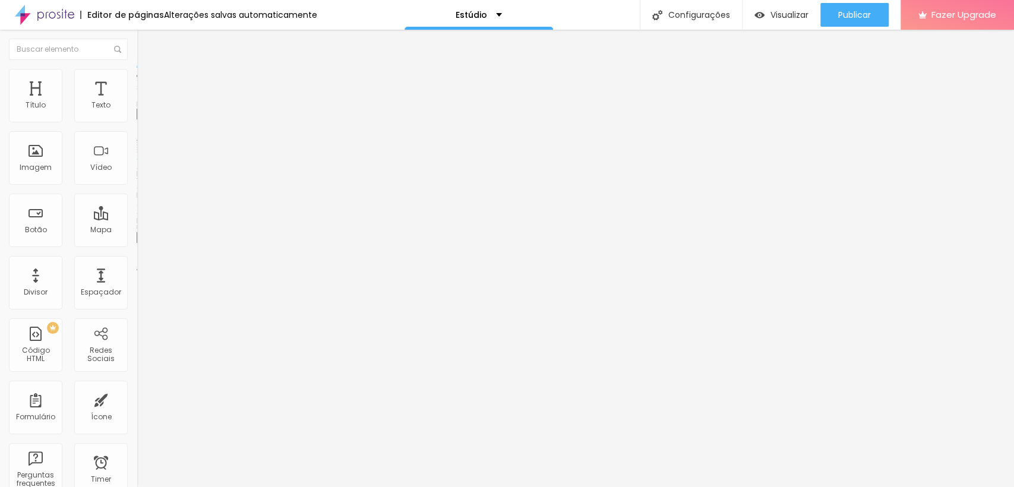
click at [137, 102] on span "Trocar imagem" at bounding box center [169, 97] width 65 height 10
click at [137, 186] on span "1:1 Quadrado" at bounding box center [160, 181] width 47 height 10
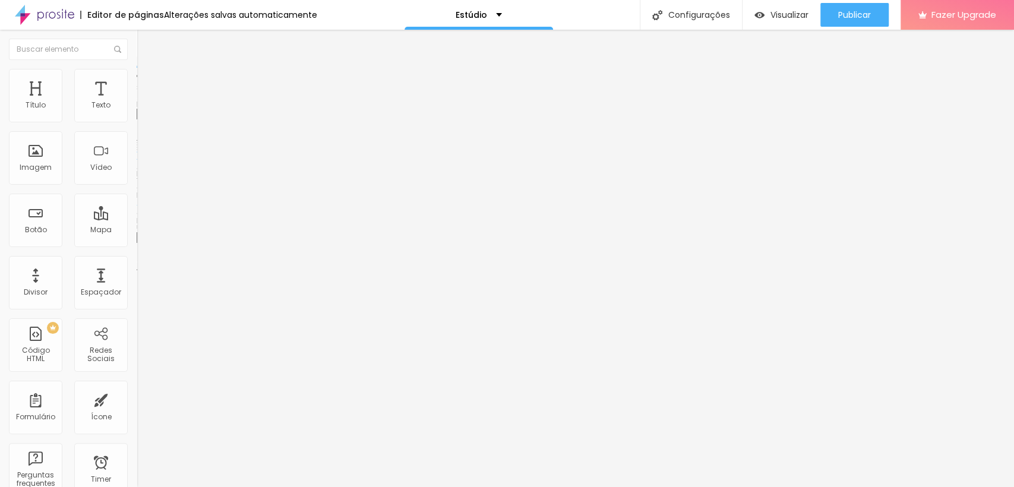
click at [137, 200] on span "Padrão" at bounding box center [150, 195] width 27 height 10
click at [137, 212] on span "Quadrado" at bounding box center [156, 206] width 39 height 10
click at [137, 219] on span "Original" at bounding box center [151, 214] width 29 height 10
click at [137, 193] on span "Cinema" at bounding box center [152, 188] width 30 height 10
click at [137, 204] on span "Padrão" at bounding box center [150, 199] width 27 height 10
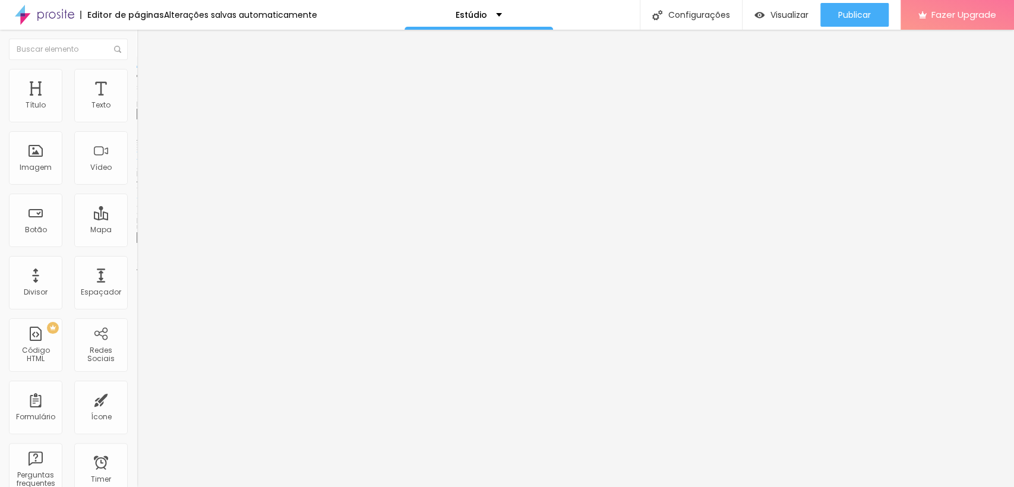
click at [137, 212] on span "Quadrado" at bounding box center [156, 206] width 39 height 10
click at [137, 217] on div "Original" at bounding box center [205, 213] width 137 height 7
click at [137, 207] on span "Quadrado" at bounding box center [156, 202] width 39 height 10
click at [137, 200] on span "Padrão" at bounding box center [150, 195] width 27 height 10
click at [137, 193] on span "Cinema" at bounding box center [152, 188] width 30 height 10
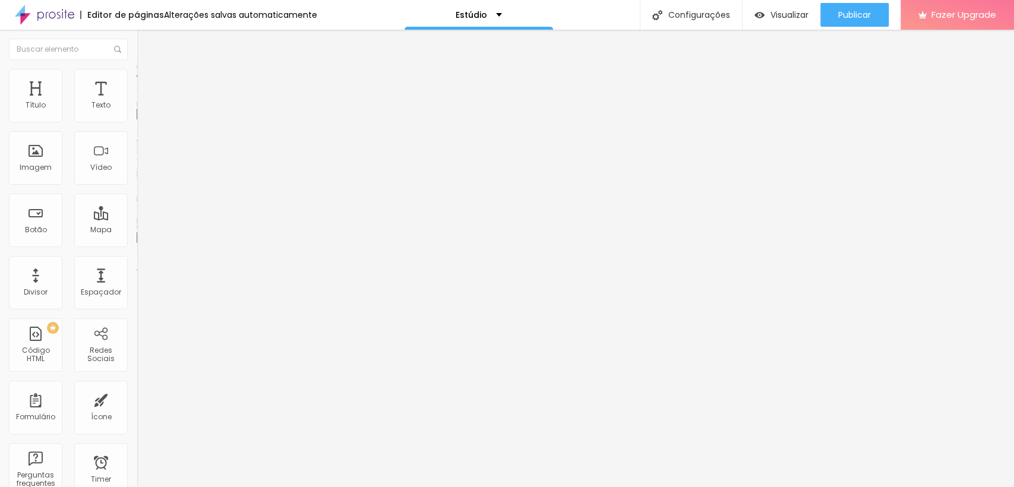
click at [137, 219] on span "Original" at bounding box center [151, 214] width 29 height 10
click at [137, 207] on span "Quadrado" at bounding box center [156, 202] width 39 height 10
click at [137, 102] on span "Trocar imagem" at bounding box center [169, 97] width 65 height 10
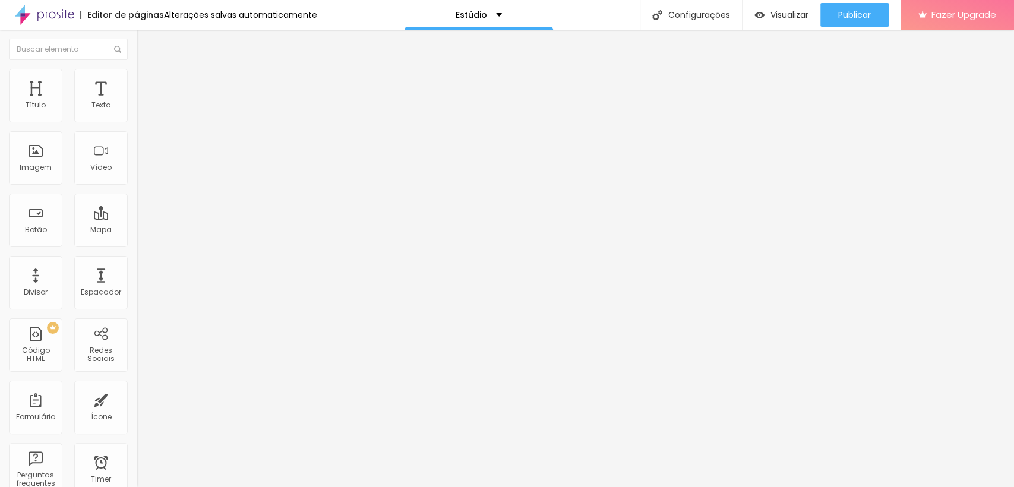
click at [137, 101] on div "Trocar imagem" at bounding box center [205, 97] width 137 height 8
click at [137, 102] on span "Trocar imagem" at bounding box center [169, 97] width 65 height 10
click at [208, 487] on div at bounding box center [507, 494] width 1014 height 0
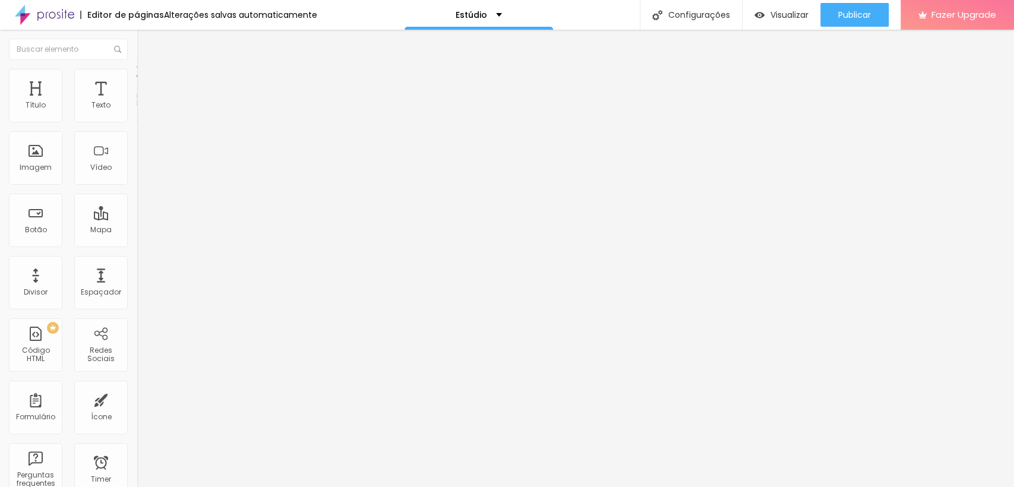
click at [137, 339] on div "Editar Seção Conteúdo Estilo Avançado Modo Encaixotado Encaixotado Completo" at bounding box center [205, 258] width 137 height 457
click at [137, 245] on input "http://artworkfotoefilme.alboompro.com/portfolio/estudio-fotografico/1381011-ma…" at bounding box center [208, 239] width 143 height 12
drag, startPoint x: 115, startPoint y: 248, endPoint x: 109, endPoint y: 246, distance: 6.2
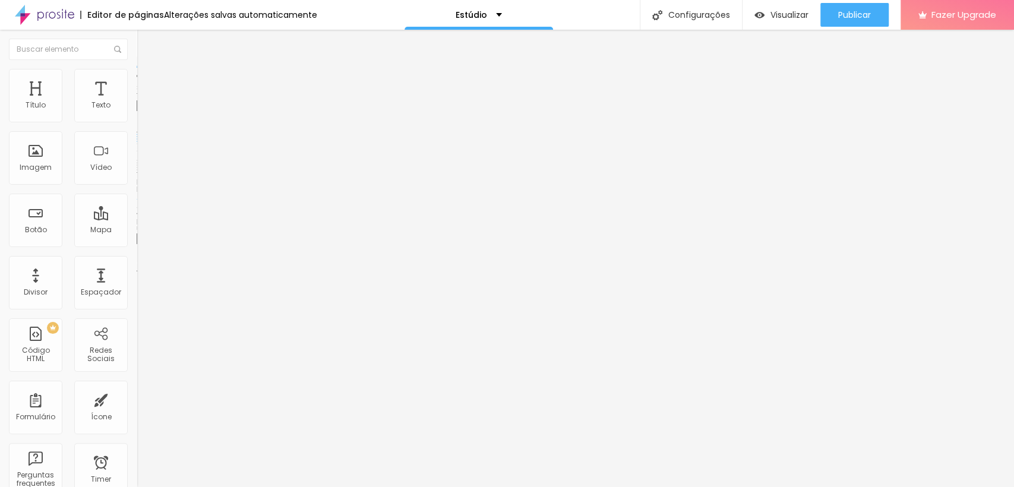
click at [137, 245] on input "http://artworkfotoefilme.alboompro.com/portfolio/estudio-fotografico/1381011-ma…" at bounding box center [208, 239] width 143 height 12
click at [137, 75] on li "Estilo" at bounding box center [205, 75] width 137 height 12
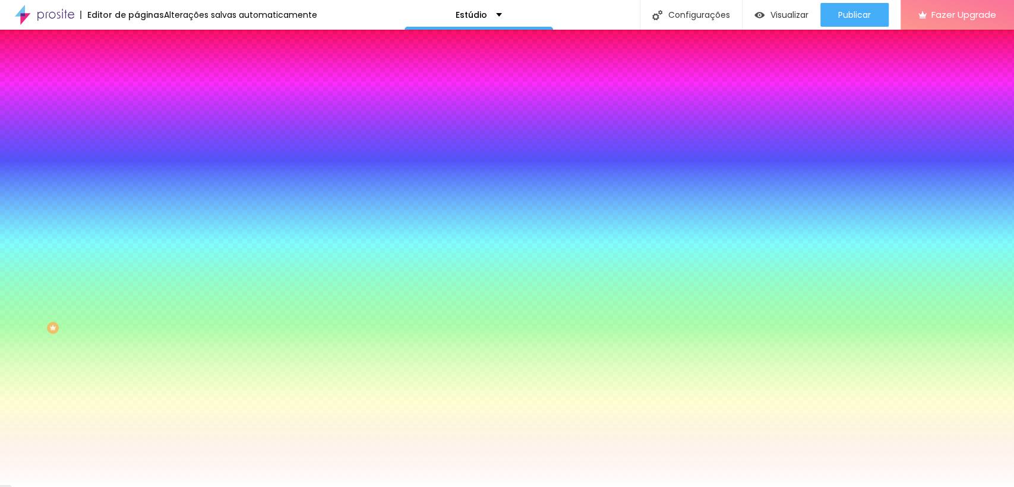
click at [137, 69] on li "Conteúdo" at bounding box center [205, 63] width 137 height 12
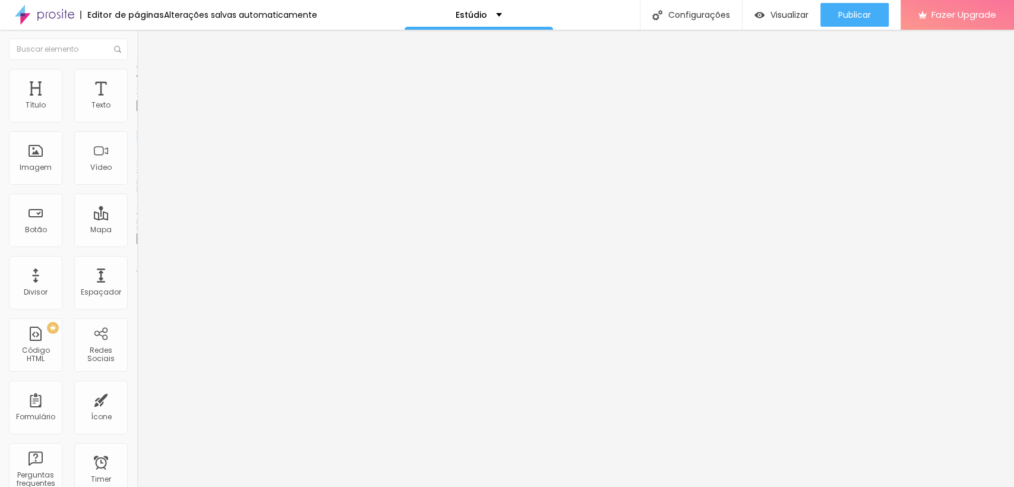
click at [146, 39] on img "button" at bounding box center [151, 44] width 10 height 10
click at [97, 347] on div "Redes Sociais" at bounding box center [100, 354] width 47 height 17
